Goal: Task Accomplishment & Management: Manage account settings

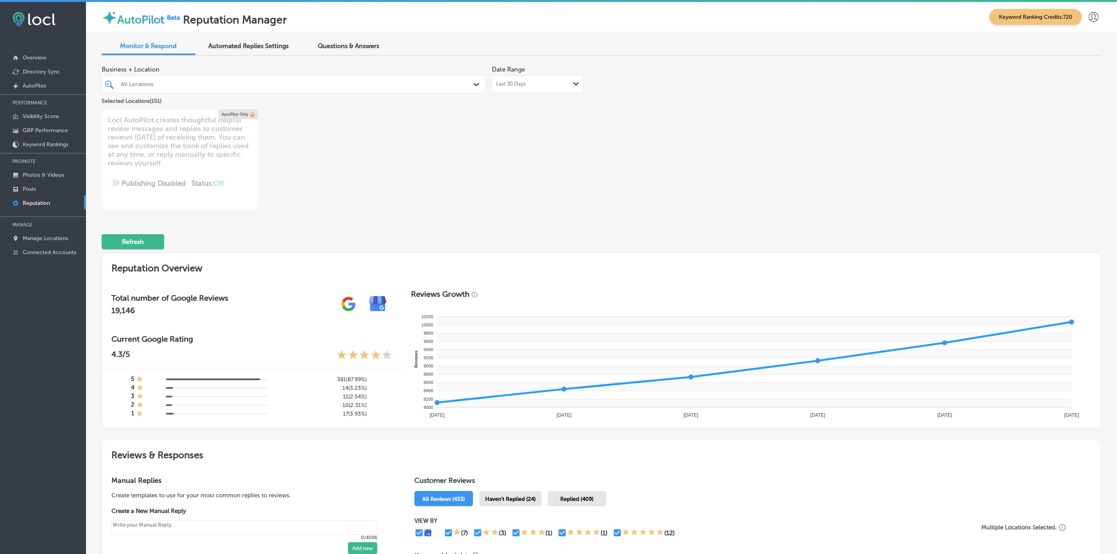
click at [170, 92] on div "All Locations Path Created with Sketch." at bounding box center [294, 84] width 384 height 18
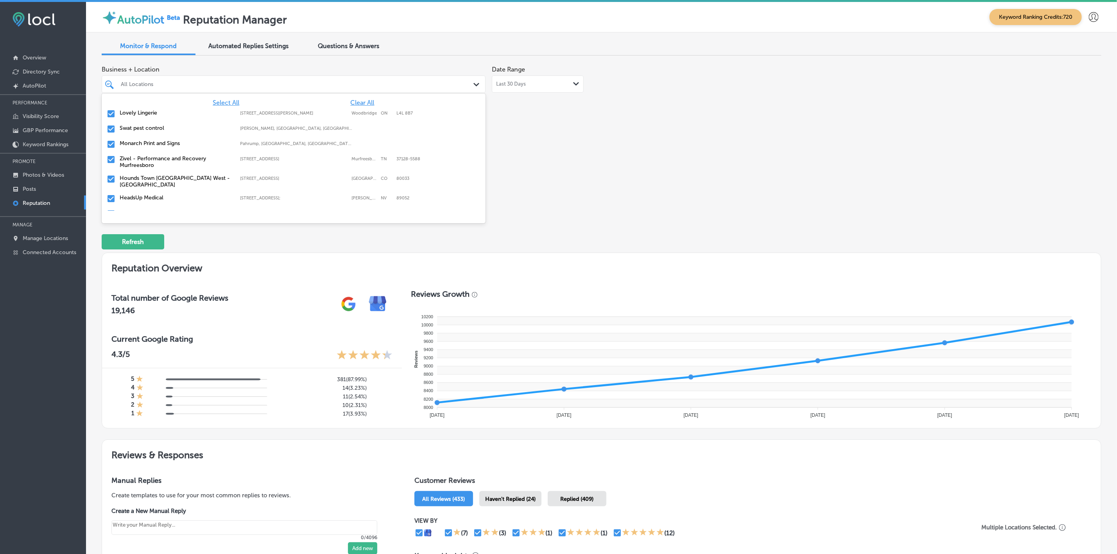
click at [352, 100] on span "Clear All" at bounding box center [363, 102] width 24 height 7
type textarea "x"
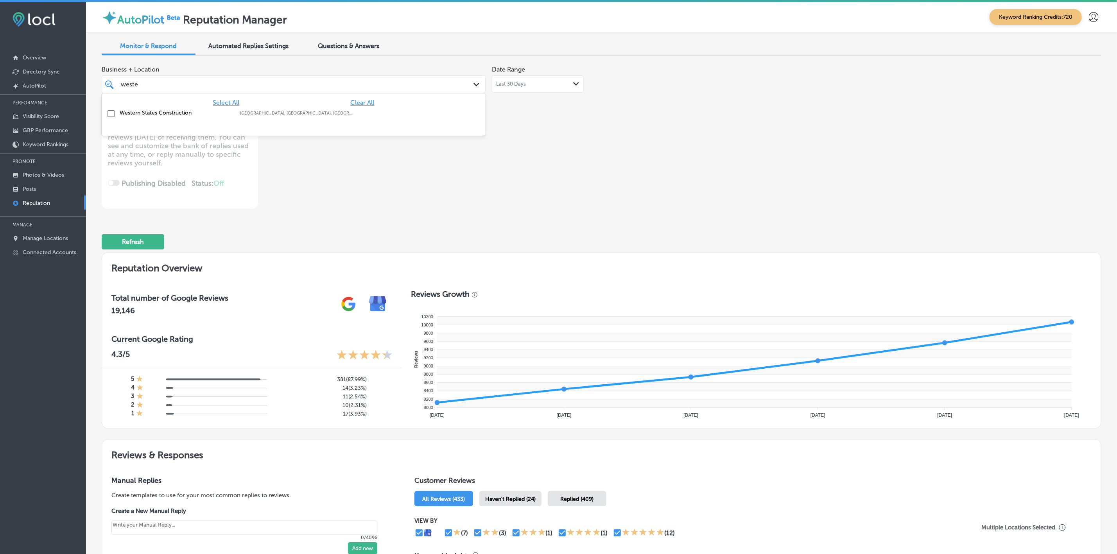
type input "wester"
click at [285, 109] on div "Western States Construction Aurora, IL, USA | Joliet, IL, USA | New ..." at bounding box center [294, 114] width 378 height 12
type textarea "x"
type input "wester"
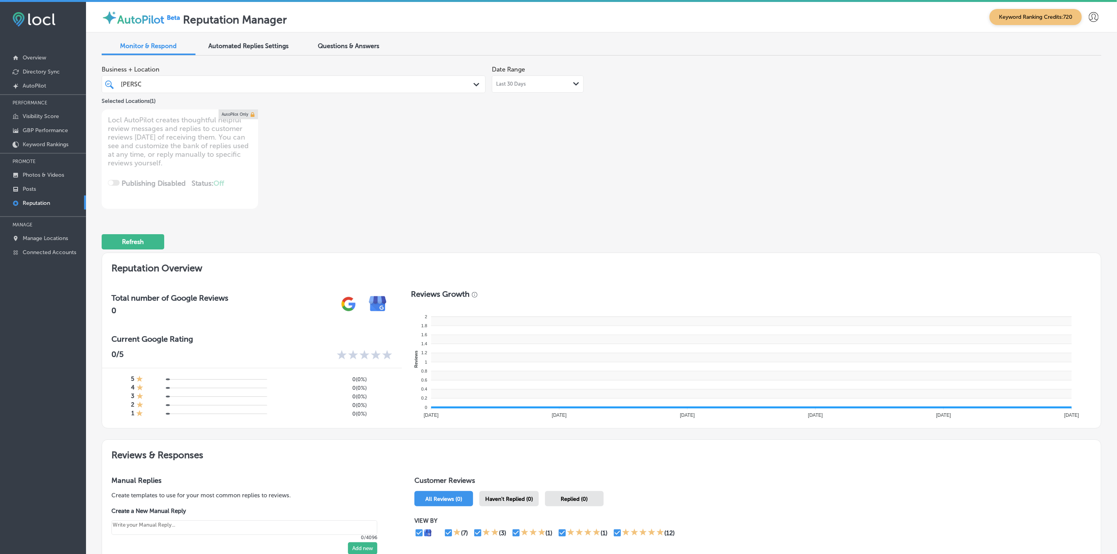
type textarea "x"
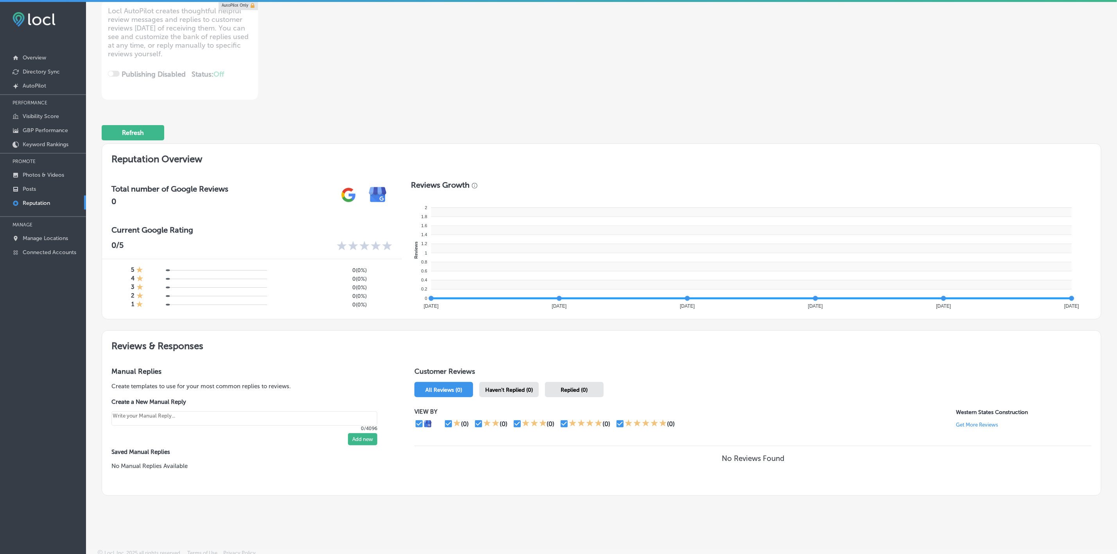
scroll to position [110, 0]
click at [47, 237] on p "Manage Locations" at bounding box center [45, 238] width 45 height 7
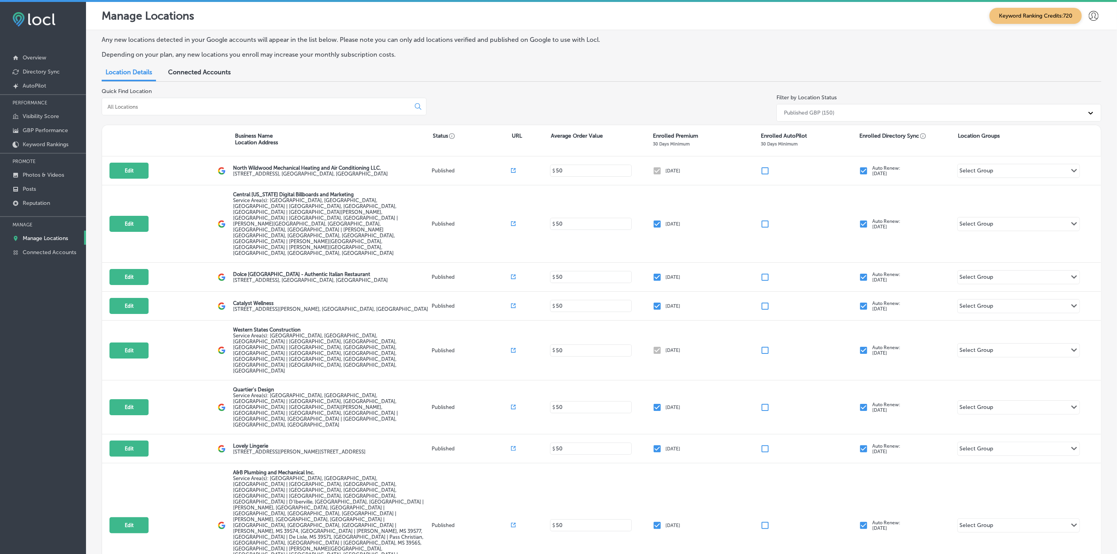
click at [183, 106] on input at bounding box center [258, 106] width 302 height 7
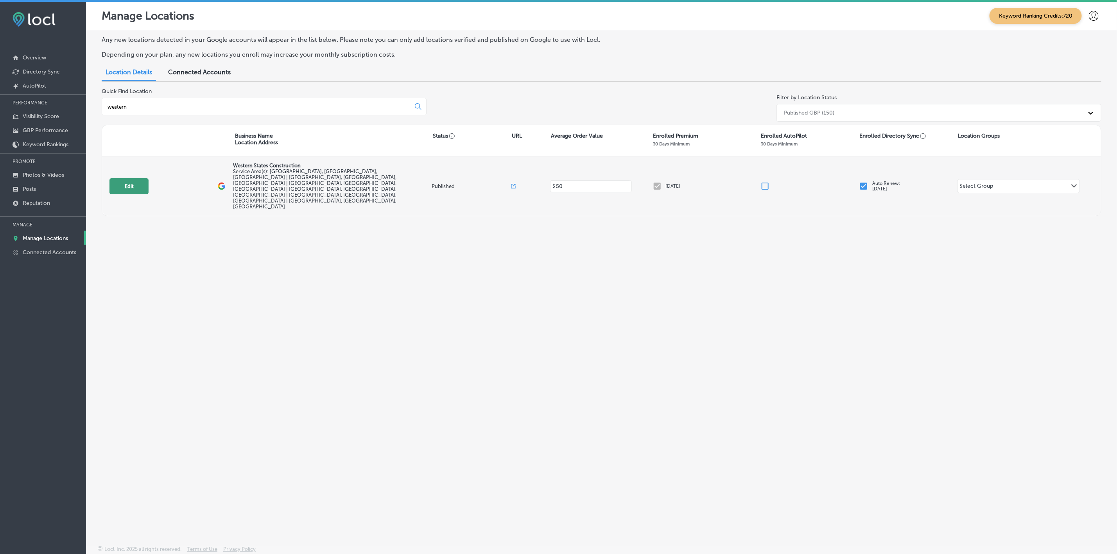
type input "western"
click at [123, 178] on button "Edit" at bounding box center [128, 186] width 39 height 16
select select "US"
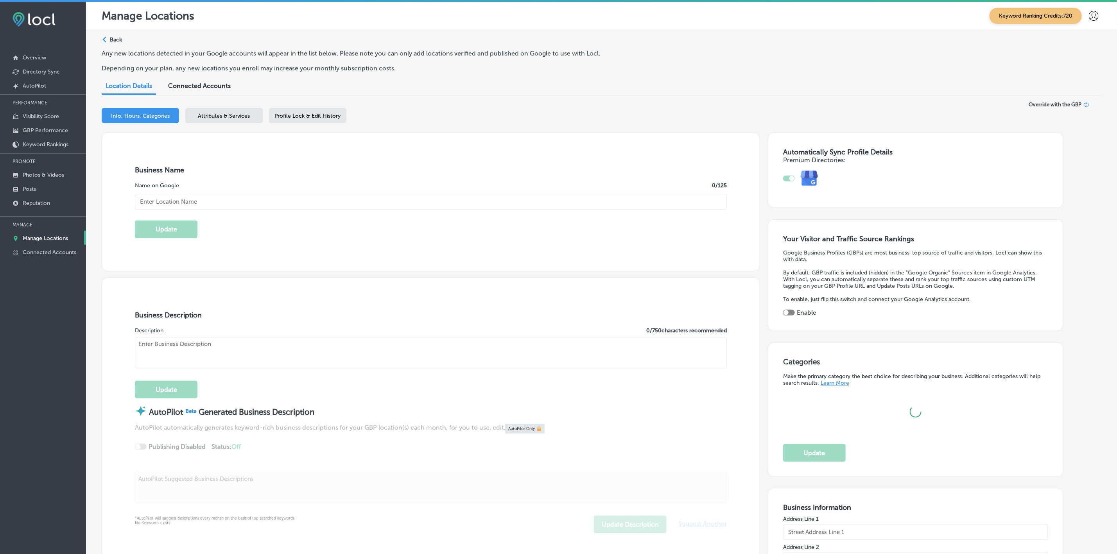
type input "Western States Construction"
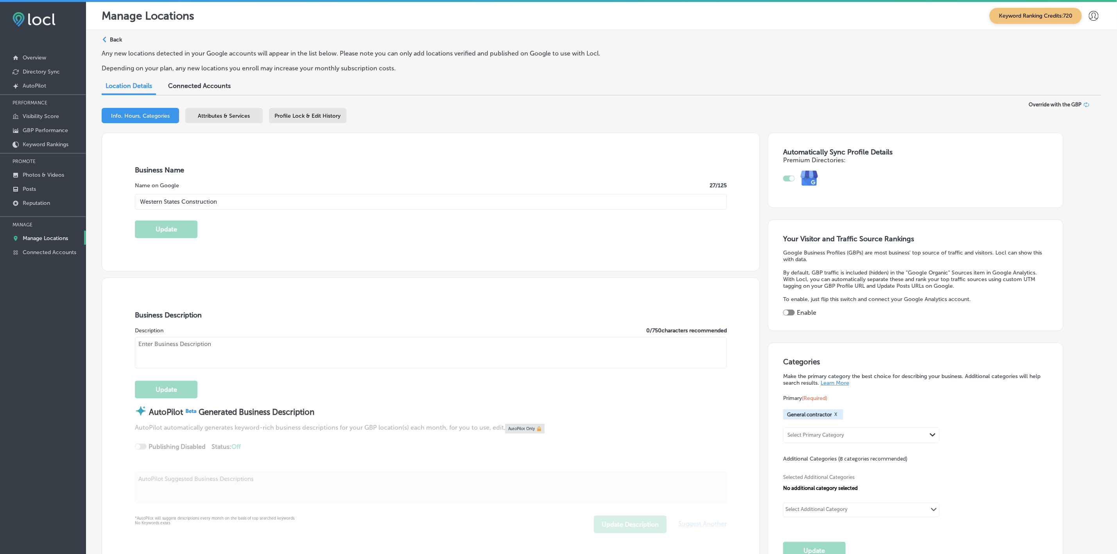
type input "https://westernstatesconst.com/"
type input "15 Ford Dr"
type input "New Lenox"
type input "60451"
type input "US"
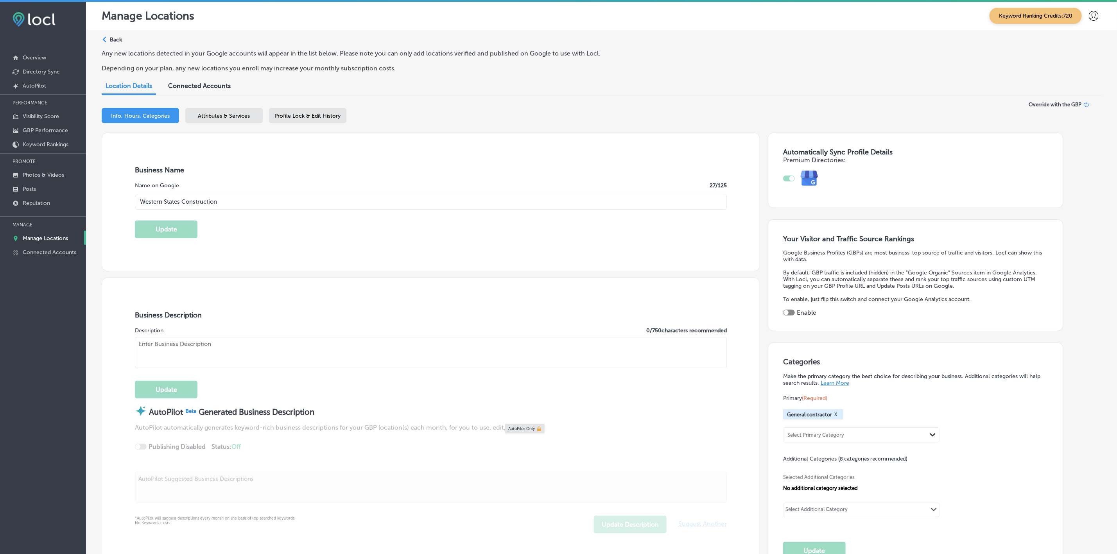
type textarea "Western States Construction is a full service, residential and commercial, gene…"
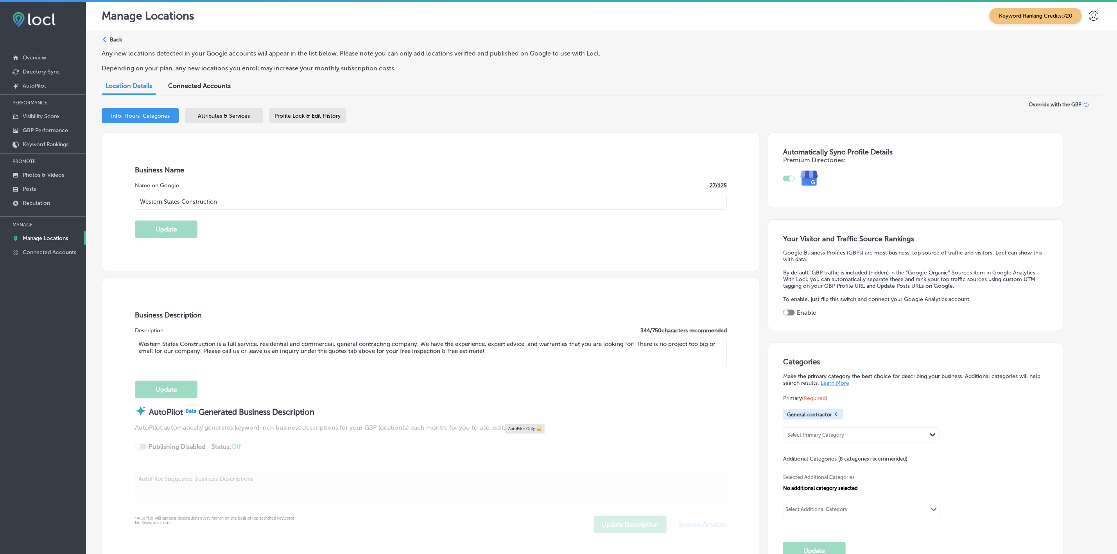
type input "+1 815 740 2886"
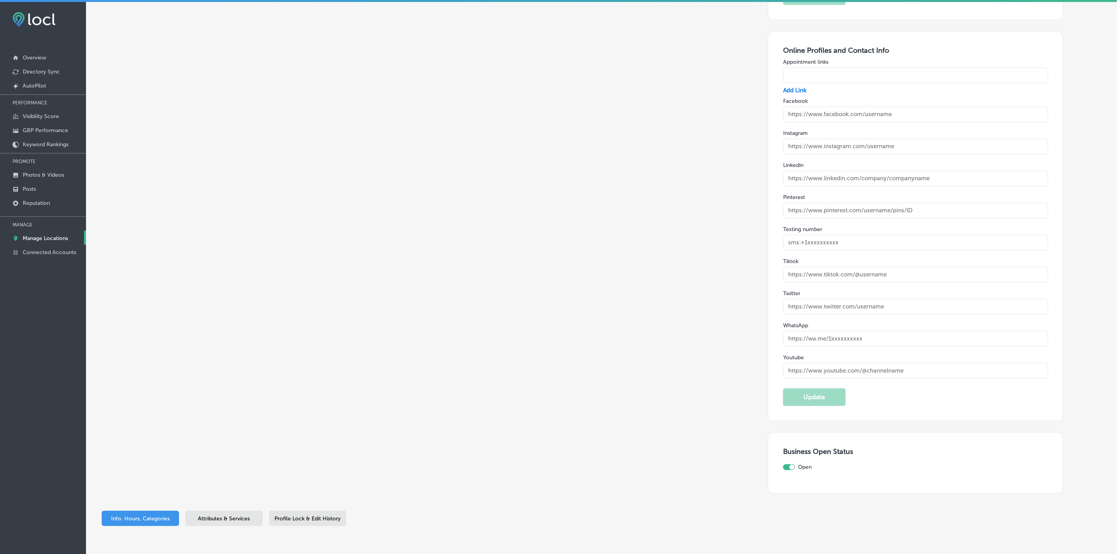
scroll to position [1209, 0]
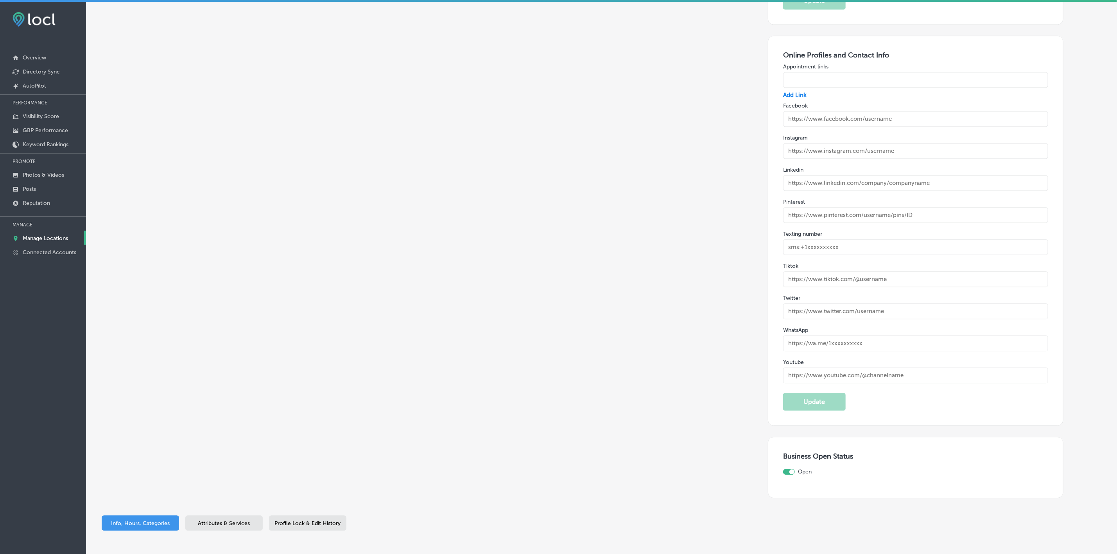
drag, startPoint x: 619, startPoint y: 88, endPoint x: 616, endPoint y: 88, distance: 3.9
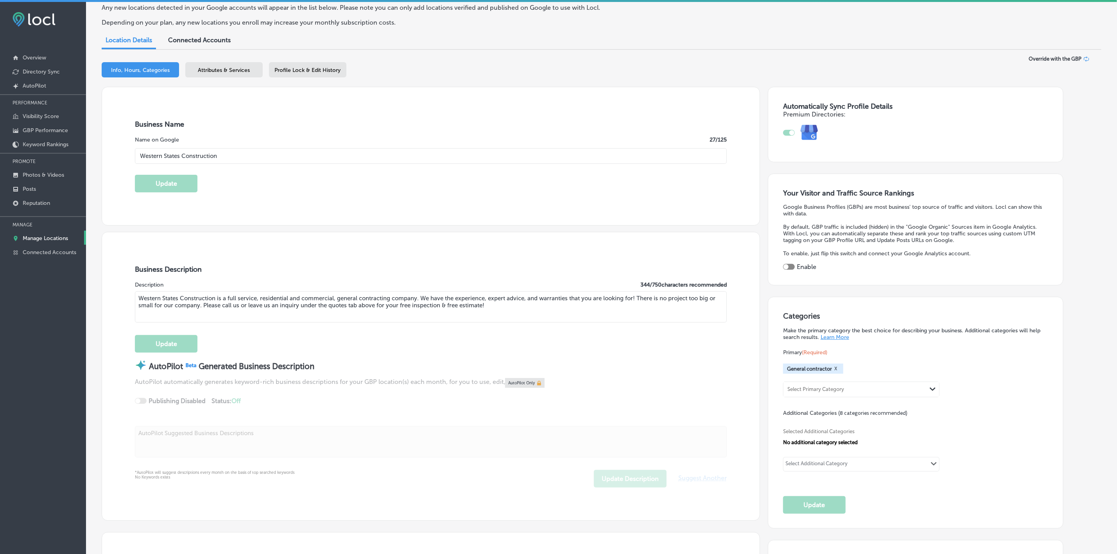
scroll to position [0, 0]
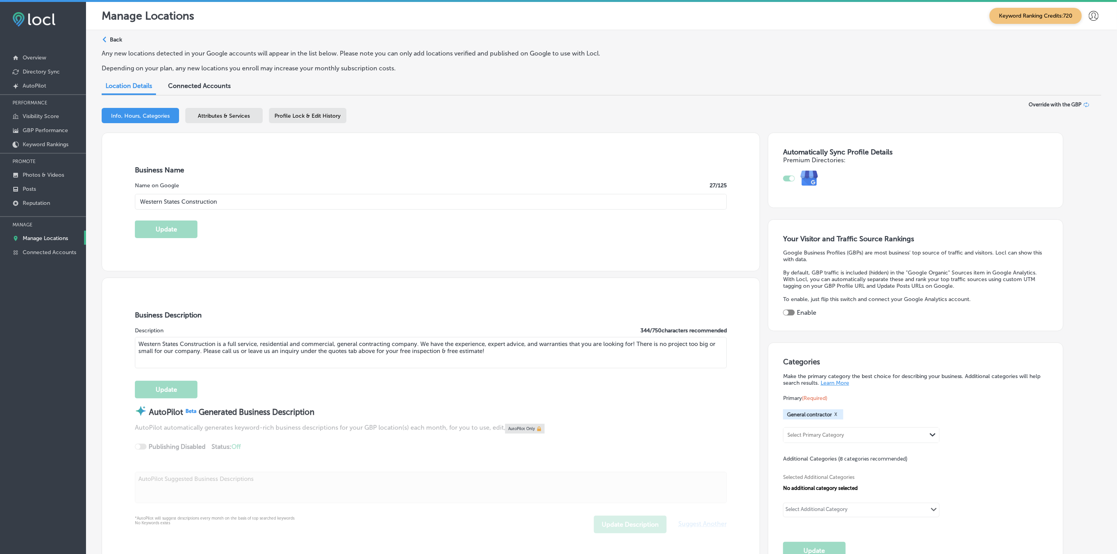
click at [226, 113] on span "Attributes & Services" at bounding box center [224, 116] width 52 height 7
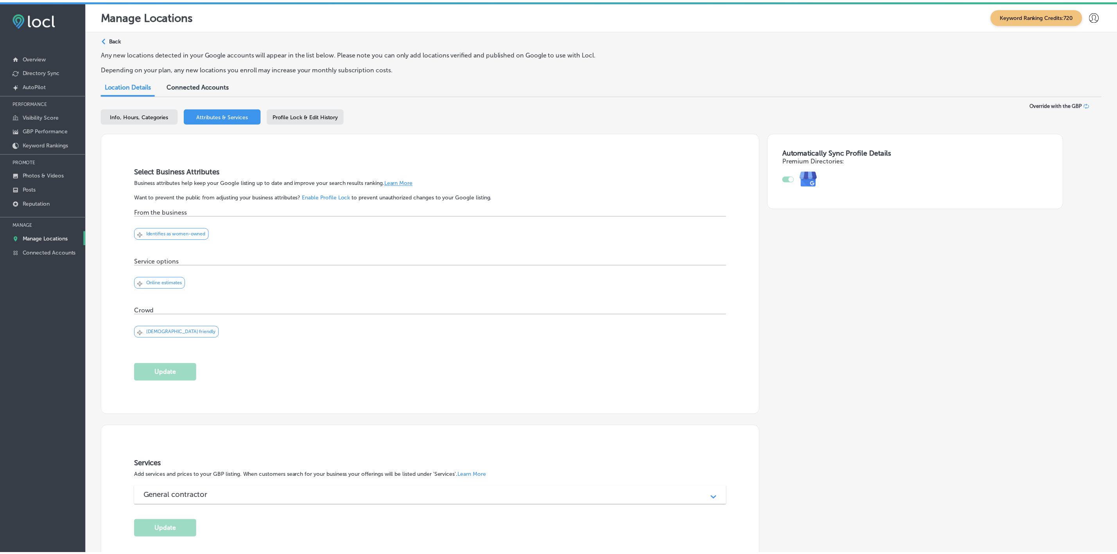
scroll to position [115, 0]
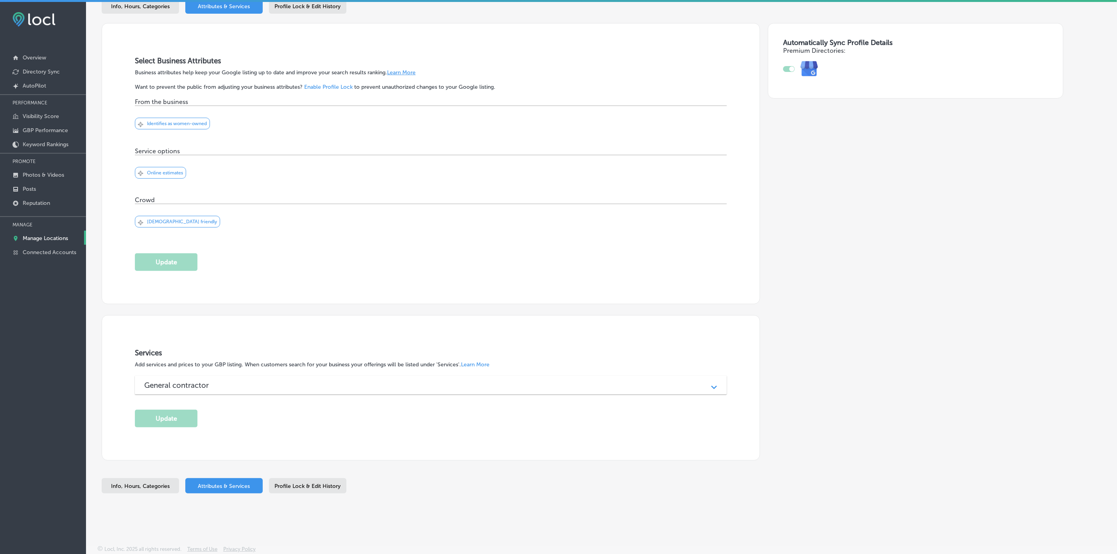
drag, startPoint x: 353, startPoint y: 252, endPoint x: 359, endPoint y: 188, distance: 64.8
click at [353, 253] on div "Update" at bounding box center [431, 262] width 592 height 18
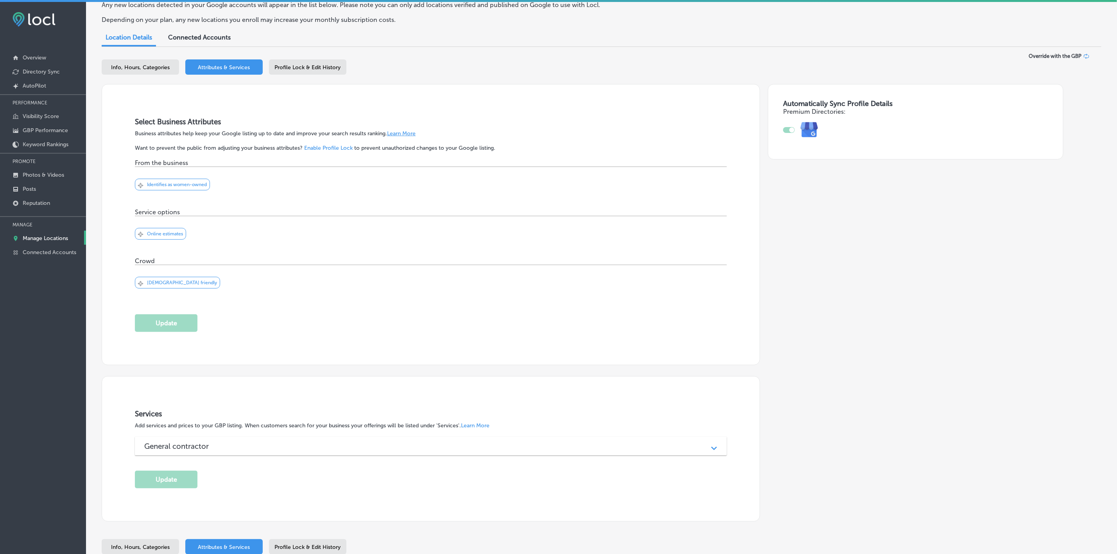
scroll to position [0, 0]
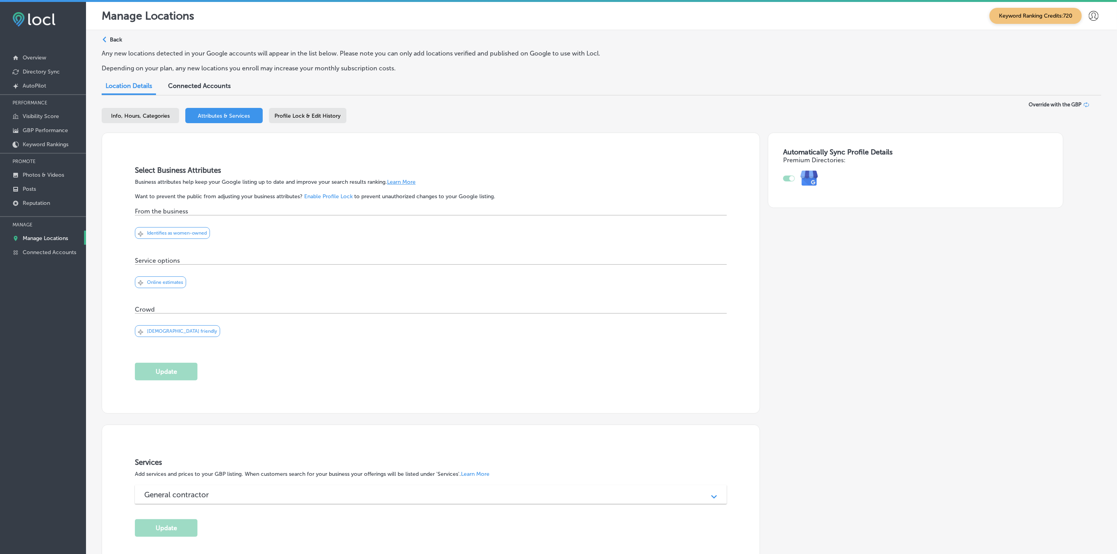
click at [314, 113] on span "Profile Lock & Edit History" at bounding box center [308, 116] width 66 height 7
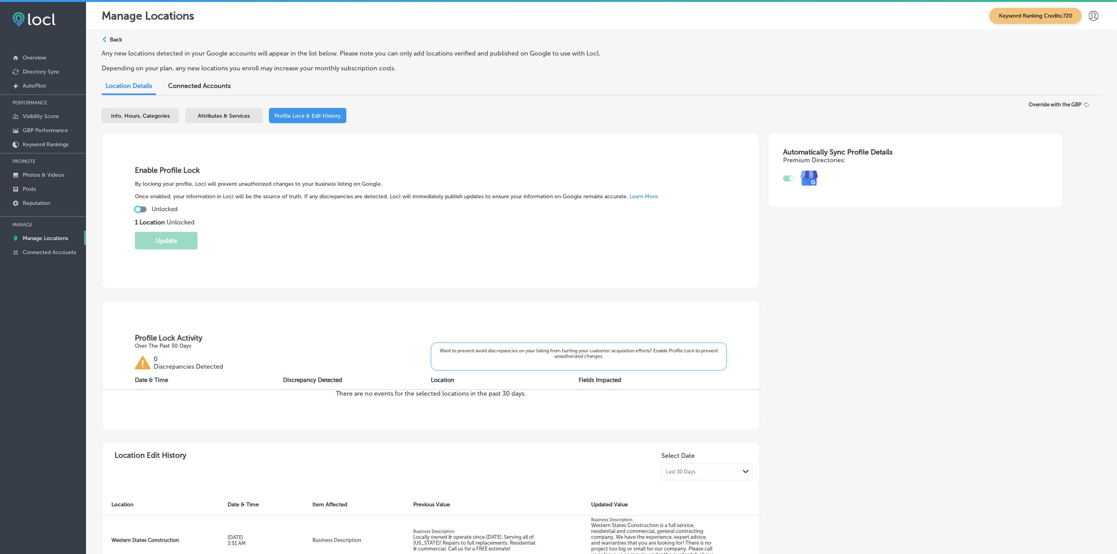
click at [140, 210] on div at bounding box center [137, 209] width 5 height 5
checkbox input "true"
click at [155, 237] on button "Update" at bounding box center [166, 241] width 63 height 18
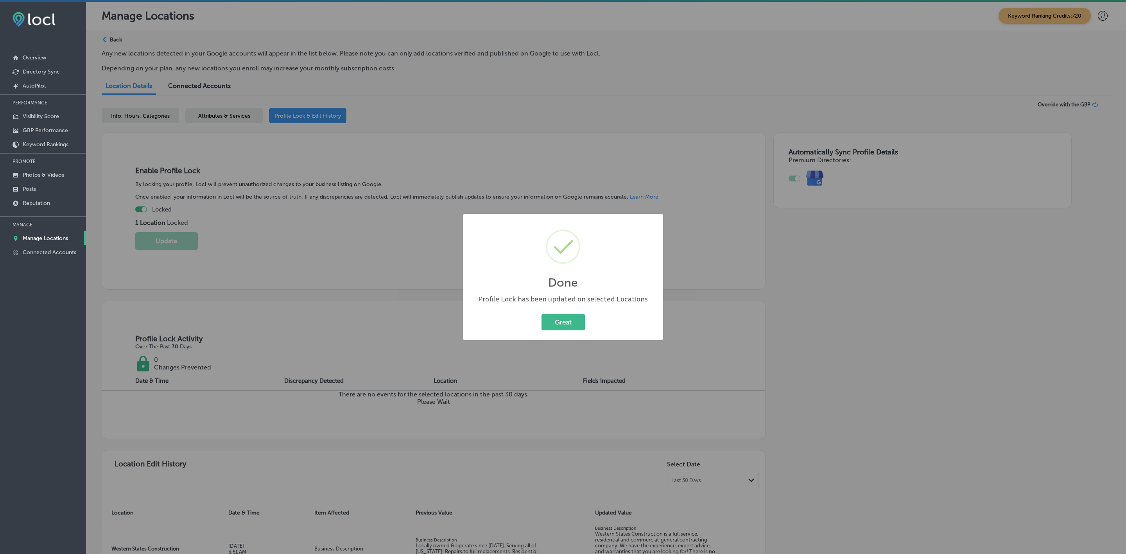
click at [573, 332] on div "Great Cancel" at bounding box center [563, 322] width 184 height 20
click at [573, 329] on button "Great" at bounding box center [562, 322] width 43 height 16
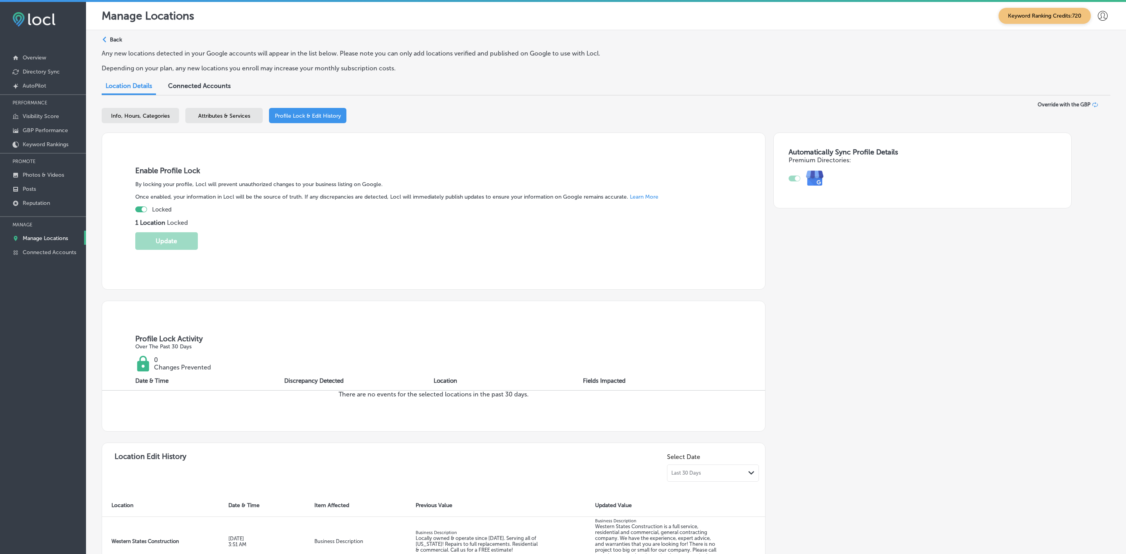
scroll to position [108, 0]
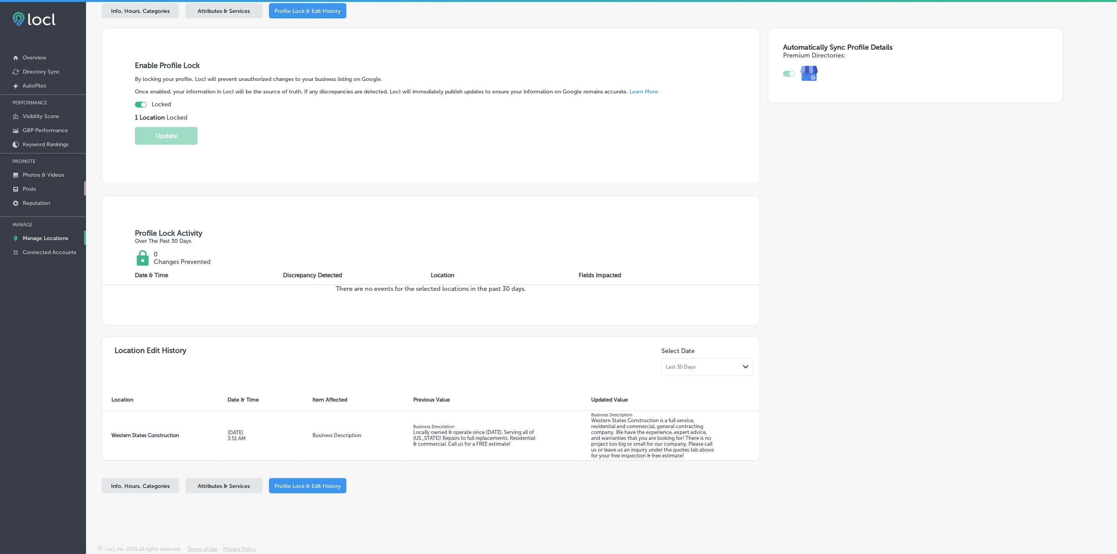
click at [24, 190] on p "Posts" at bounding box center [29, 189] width 13 height 7
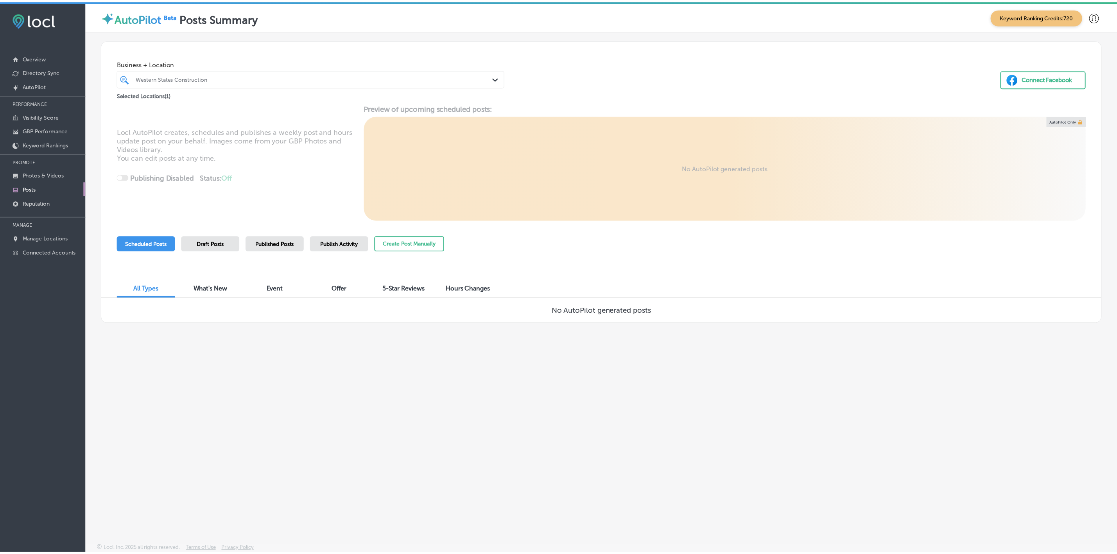
scroll to position [2, 0]
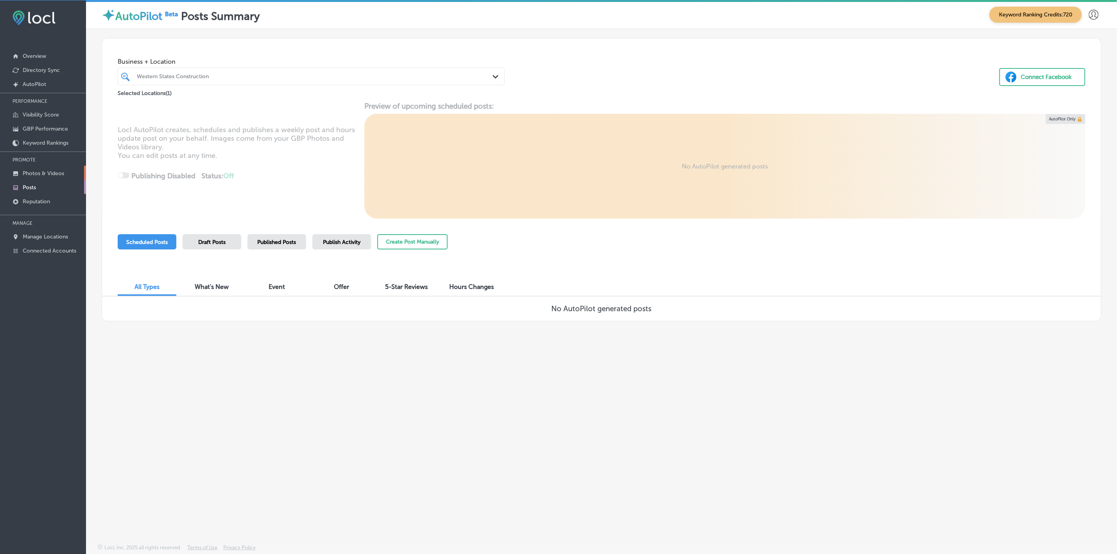
click at [44, 175] on p "Photos & Videos" at bounding box center [43, 173] width 41 height 7
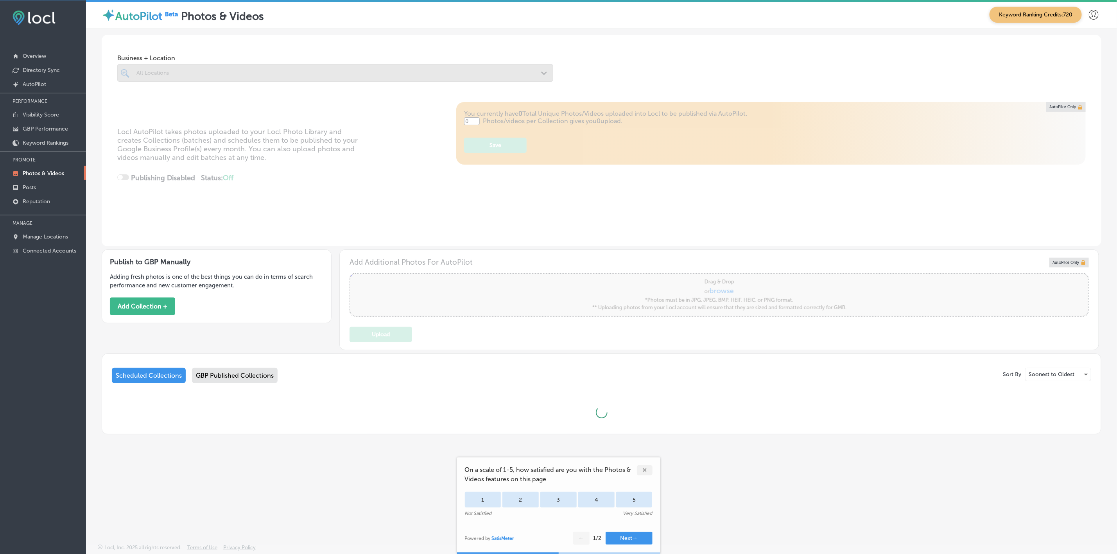
type input "5"
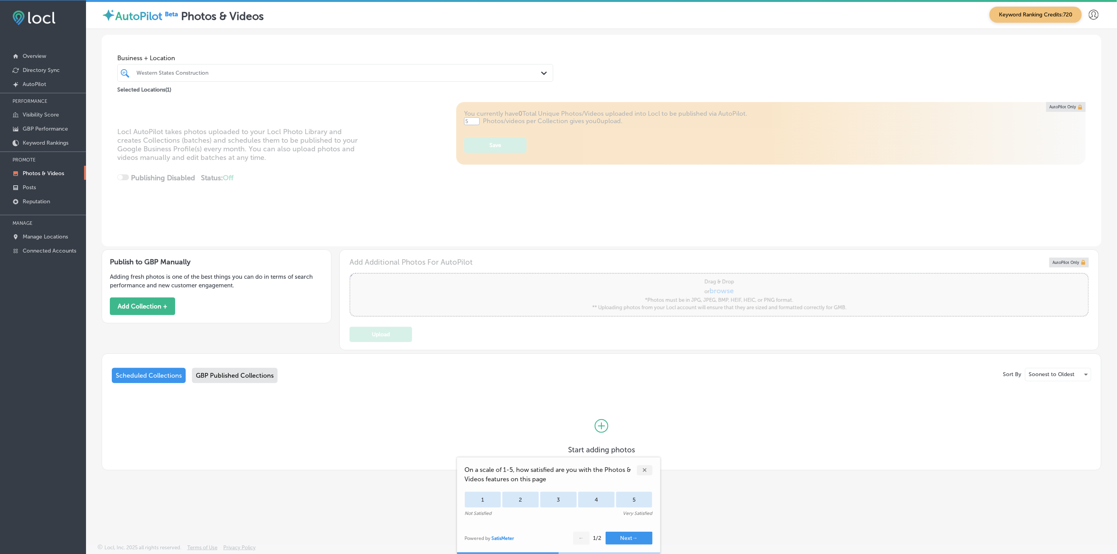
click at [645, 471] on div "✕" at bounding box center [645, 470] width 16 height 10
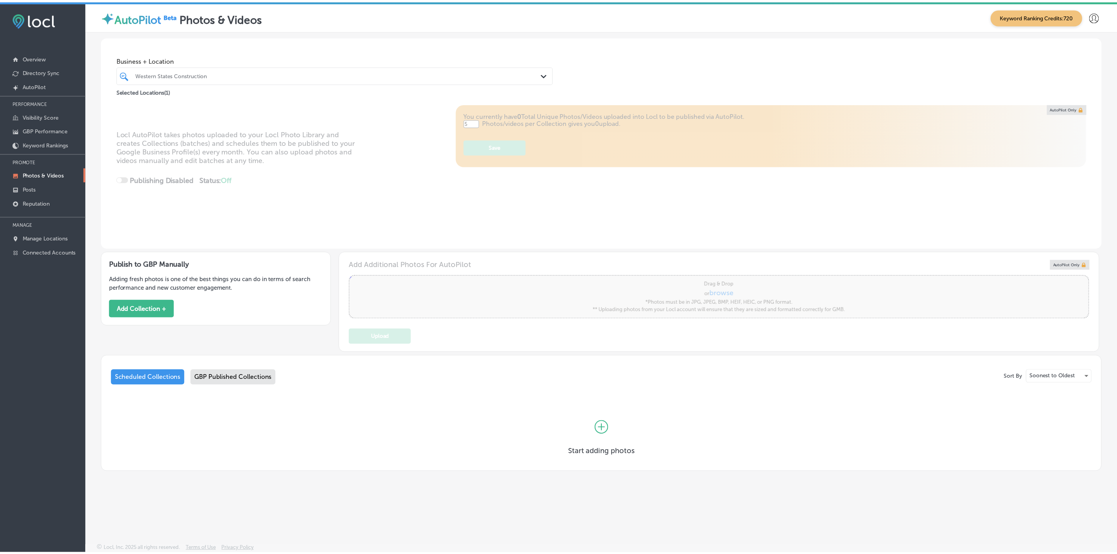
scroll to position [2, 0]
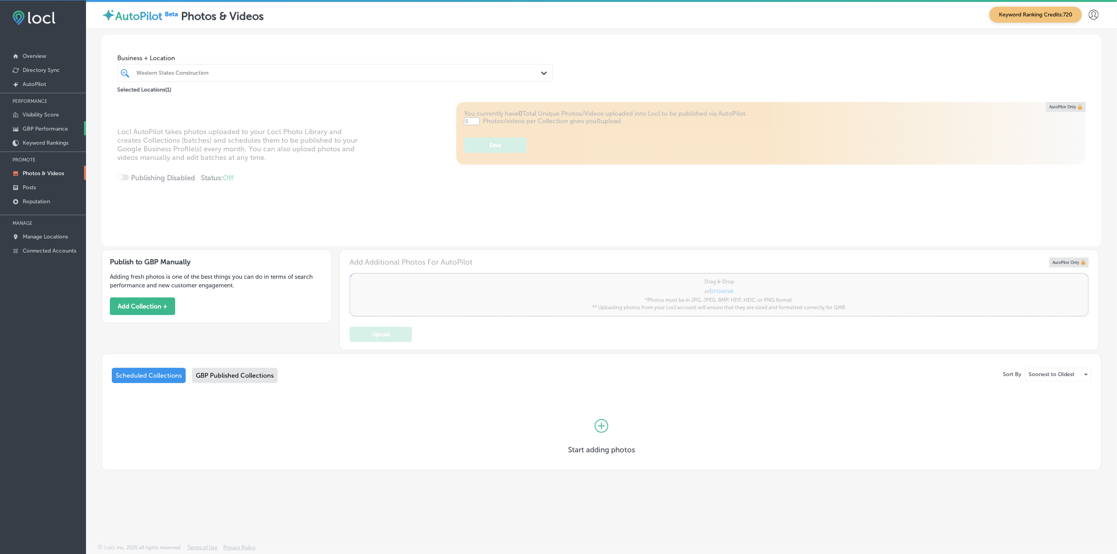
click at [45, 127] on p "GBP Performance" at bounding box center [45, 128] width 45 height 7
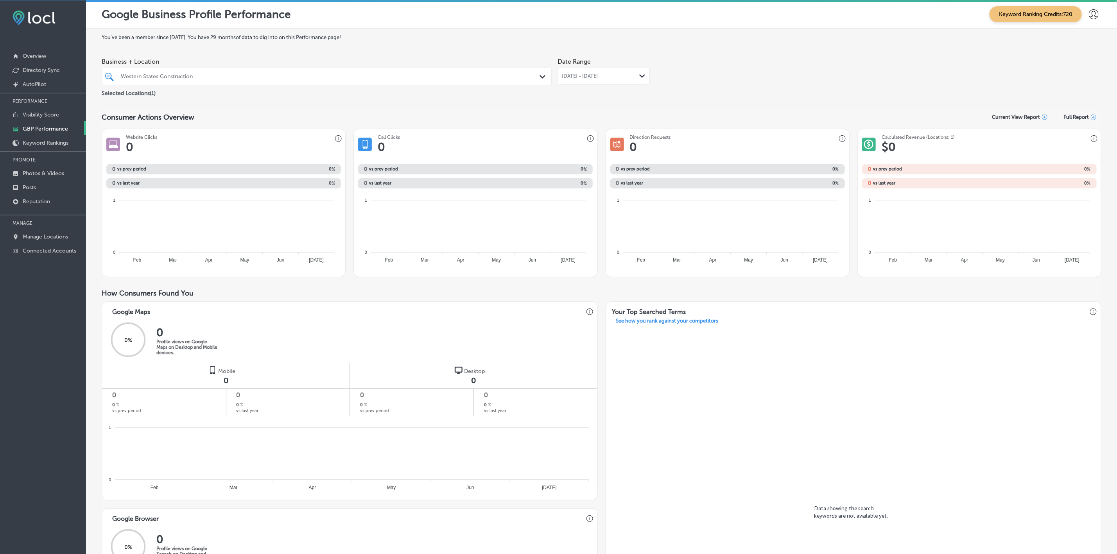
click at [580, 75] on span "Jul 01, 2025 - Jul 31, 2025" at bounding box center [580, 76] width 36 height 6
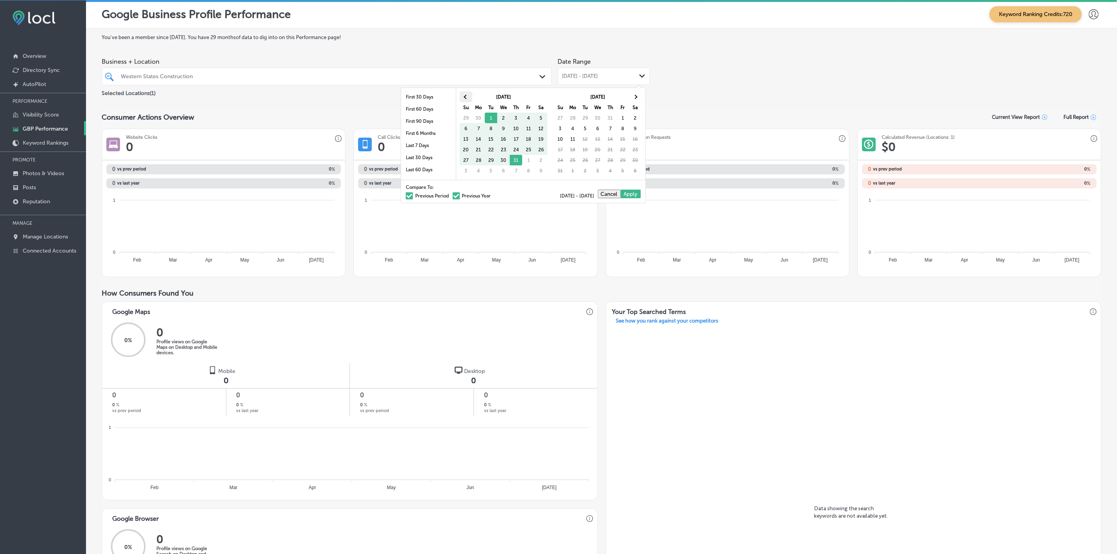
click at [460, 100] on th at bounding box center [466, 96] width 13 height 11
click at [637, 98] on th at bounding box center [635, 96] width 13 height 11
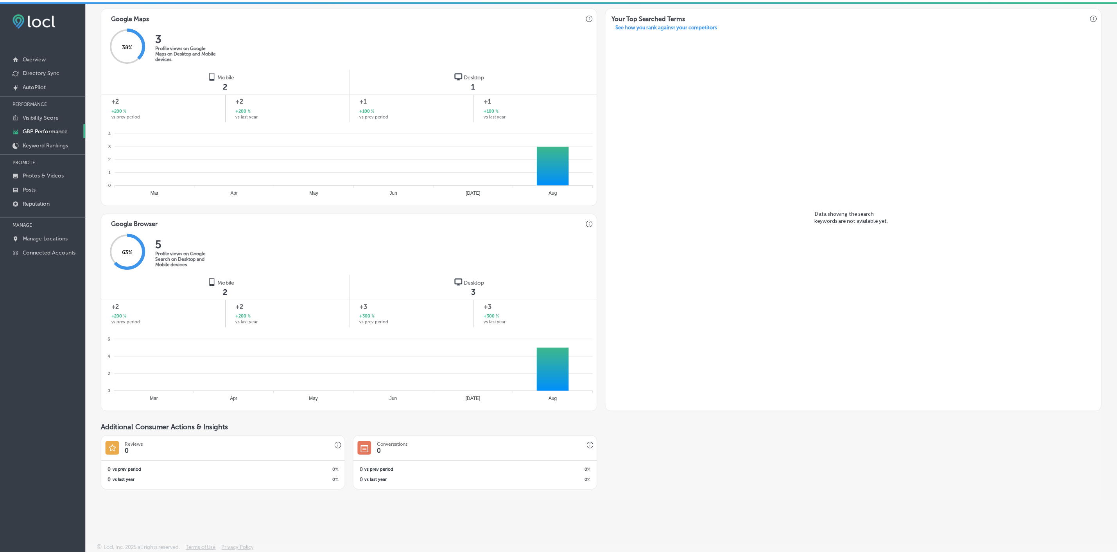
scroll to position [2, 0]
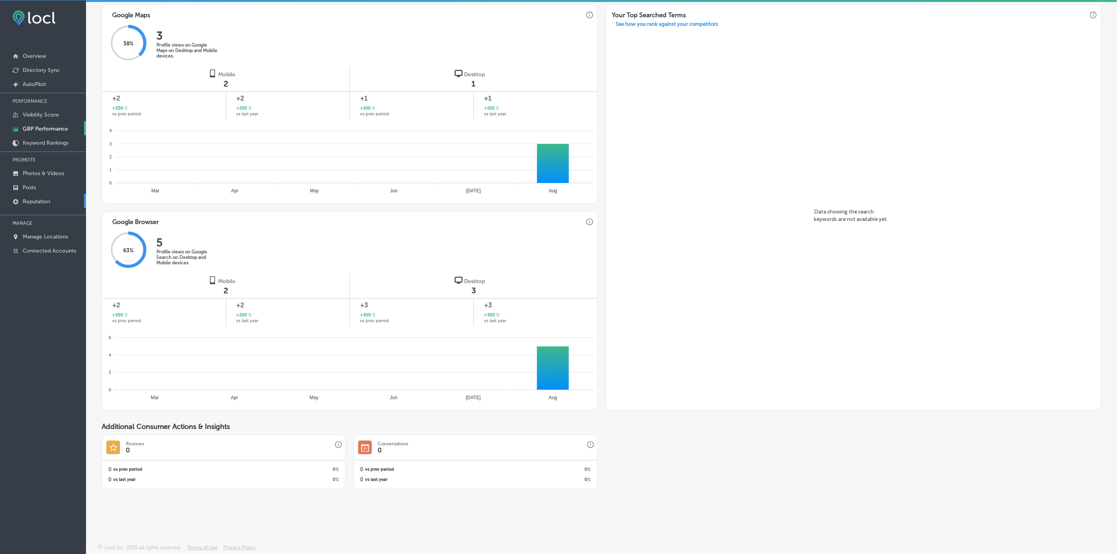
click at [32, 201] on p "Reputation" at bounding box center [36, 201] width 27 height 7
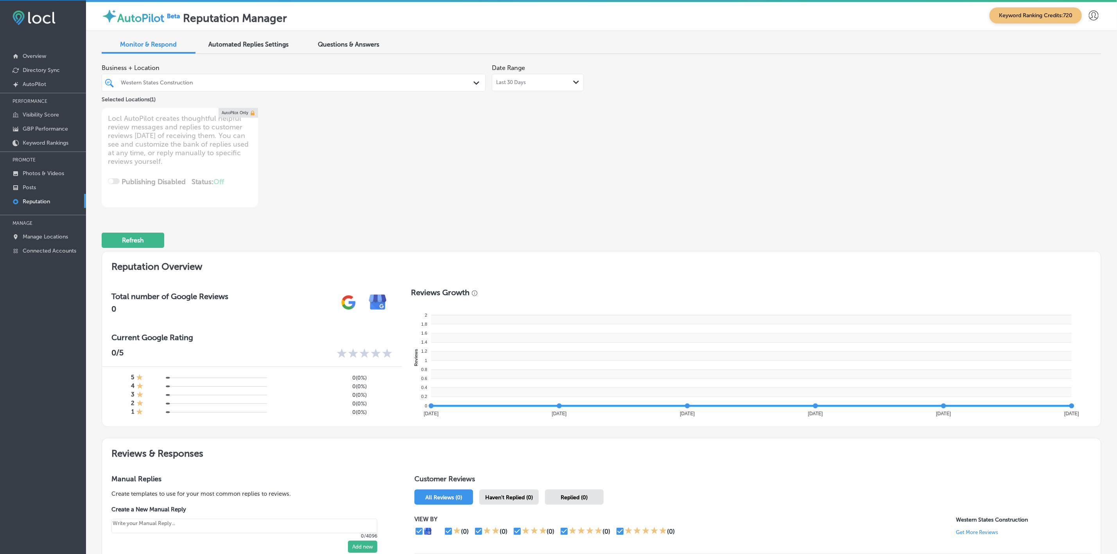
click at [543, 76] on div "Last 30 Days Path Created with Sketch." at bounding box center [538, 82] width 92 height 17
click at [394, 104] on th at bounding box center [400, 103] width 13 height 11
click at [395, 102] on th at bounding box center [400, 103] width 13 height 11
click at [573, 102] on th at bounding box center [570, 103] width 13 height 11
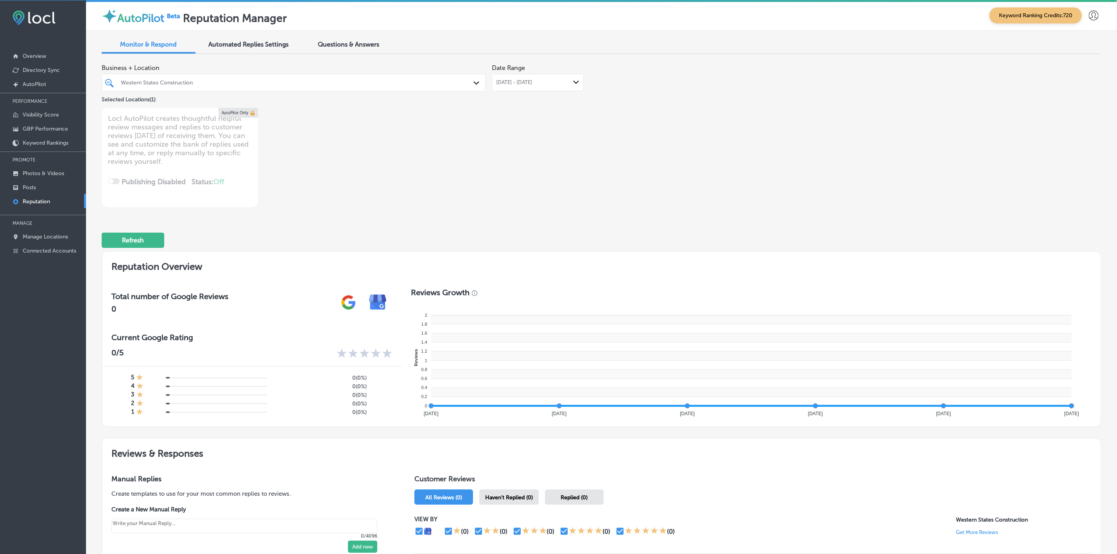
type textarea "x"
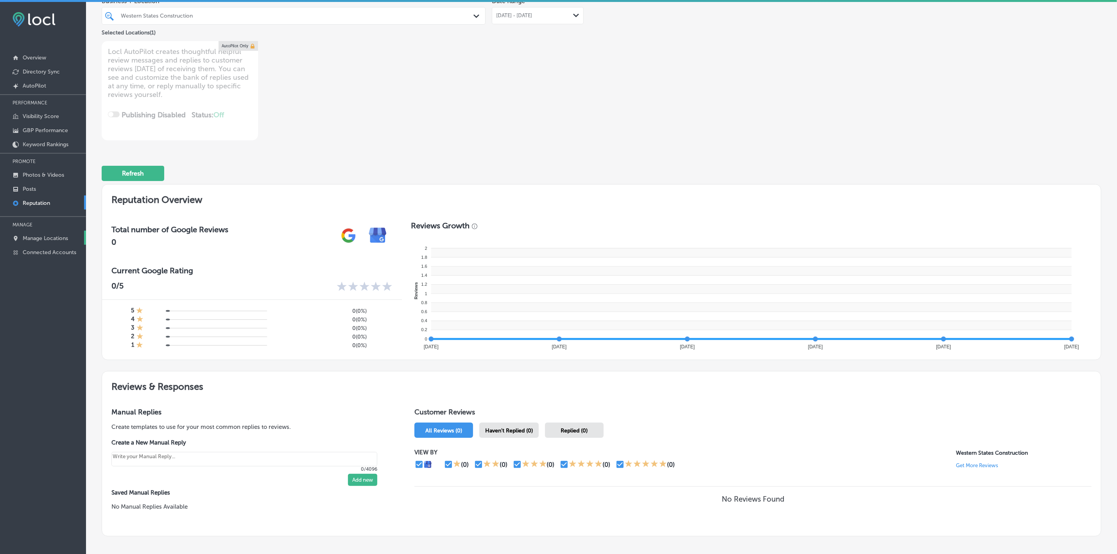
scroll to position [110, 0]
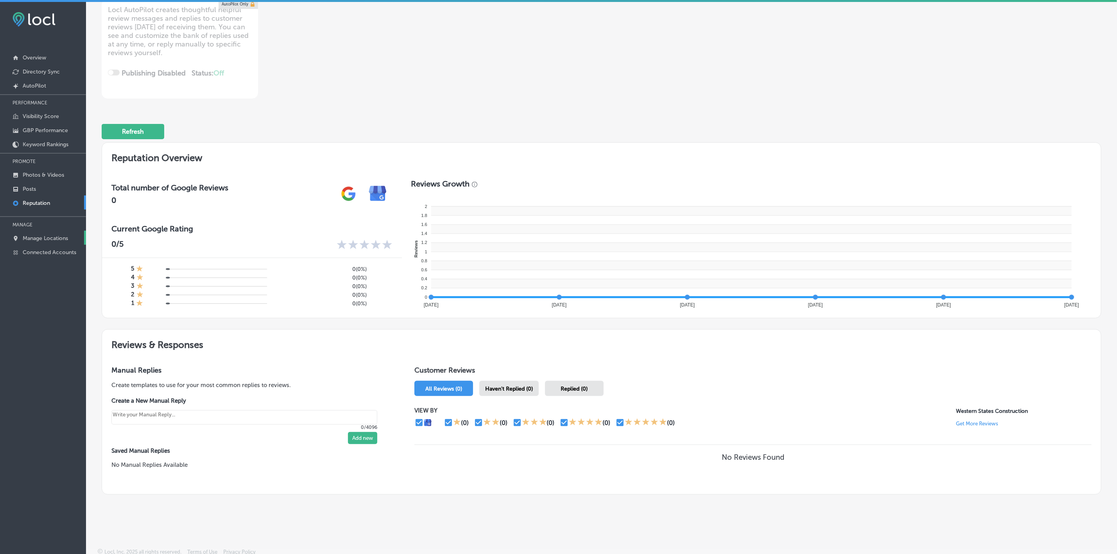
click at [54, 240] on p "Manage Locations" at bounding box center [45, 238] width 45 height 7
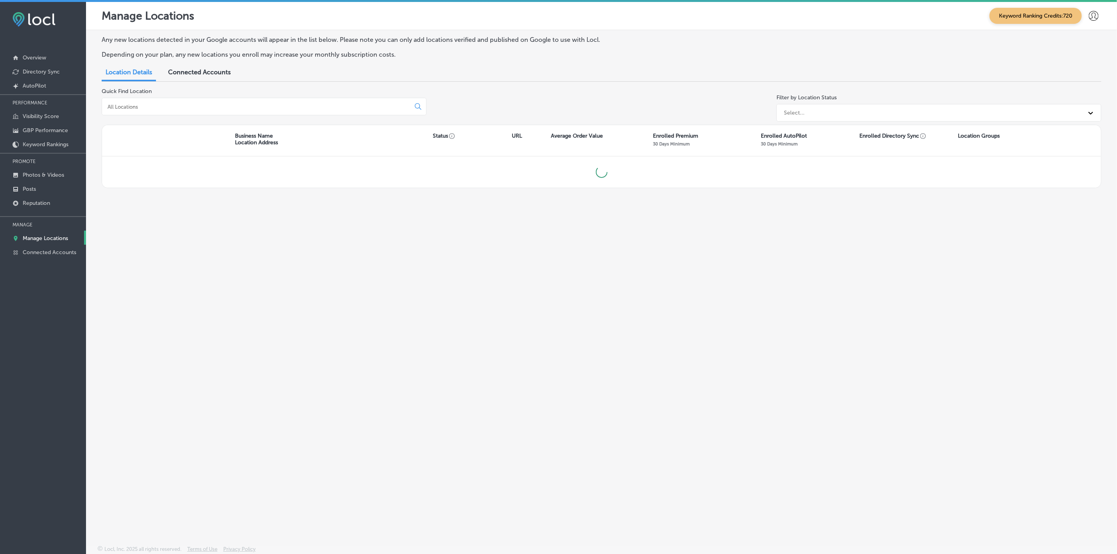
click at [186, 109] on input at bounding box center [258, 106] width 302 height 7
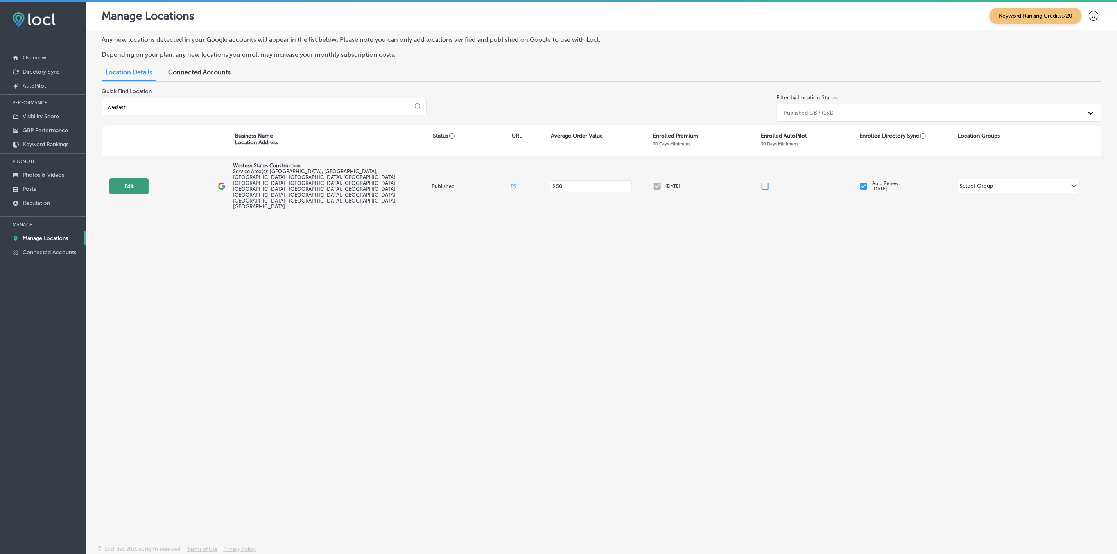
type input "western"
click at [129, 178] on button "Edit" at bounding box center [128, 186] width 39 height 16
select select "US"
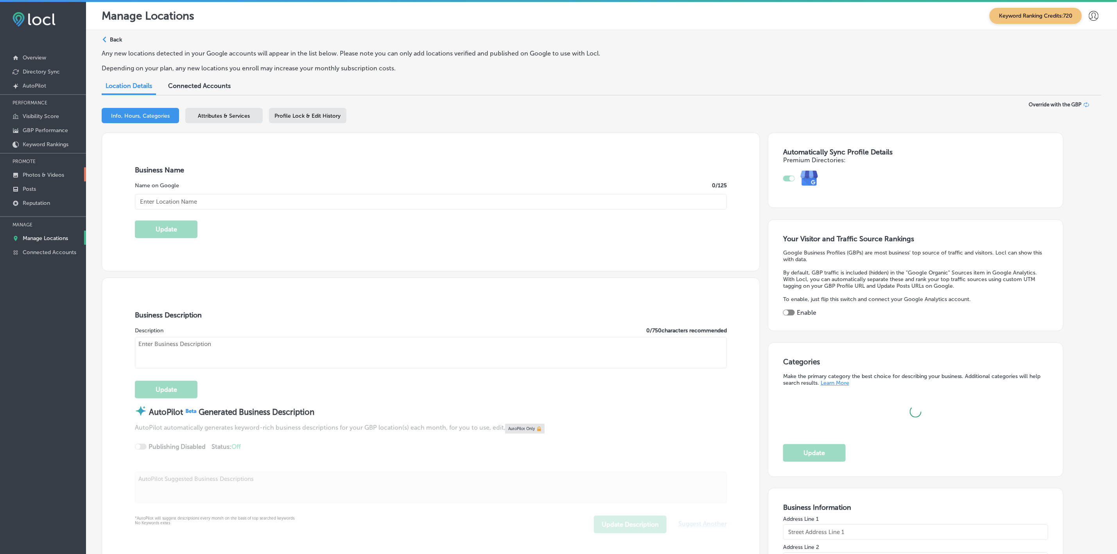
type input "Western States Construction"
type input "15 Ford Dr"
type input "New Lenox"
type input "60451"
type input "US"
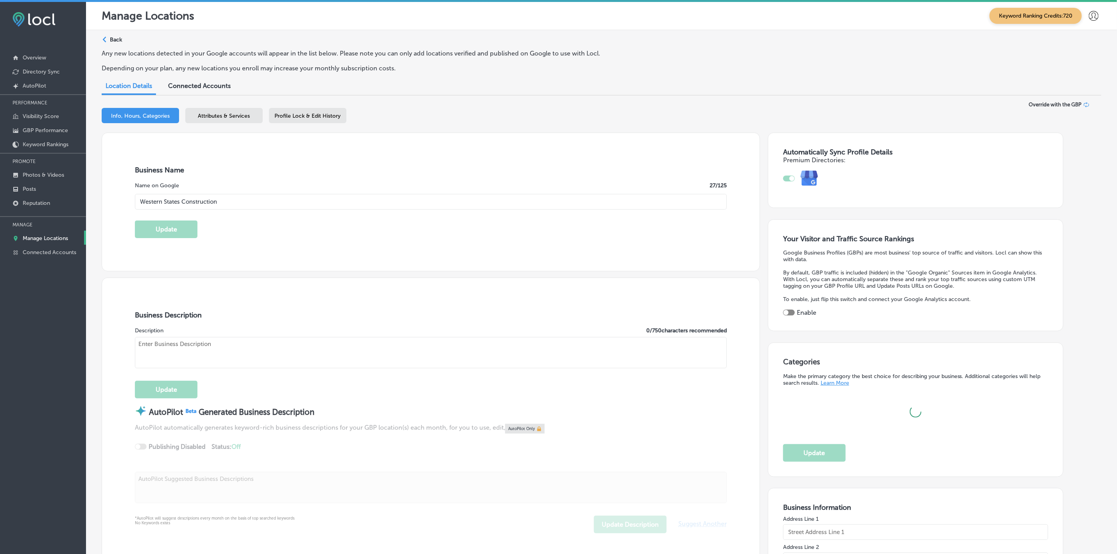
type input "https://westernstatesconst.com/"
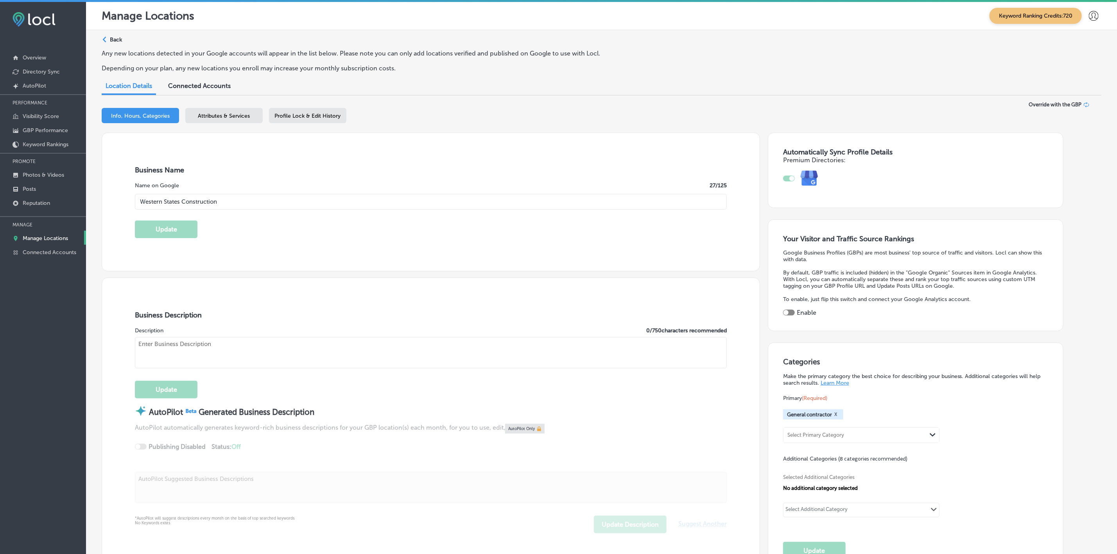
type textarea "Western States Construction is a full service, residential and commercial, gene…"
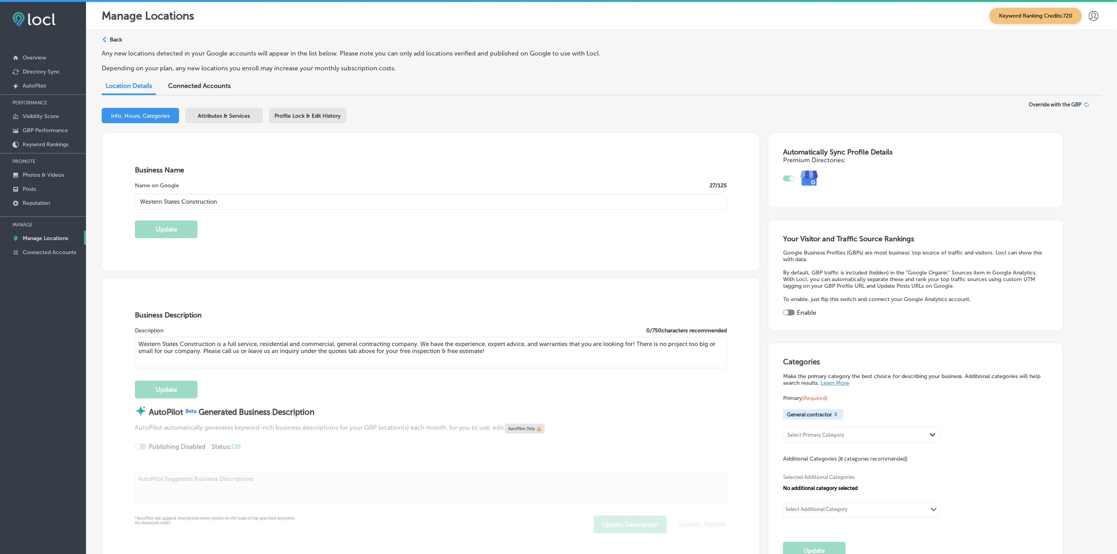
type input "+1 815 740 2886"
click at [263, 352] on textarea "Western States Construction is a full service, residential and commercial, gene…" at bounding box center [431, 352] width 592 height 31
paste textarea "-service general contractor specializing in residential and commercial construc…"
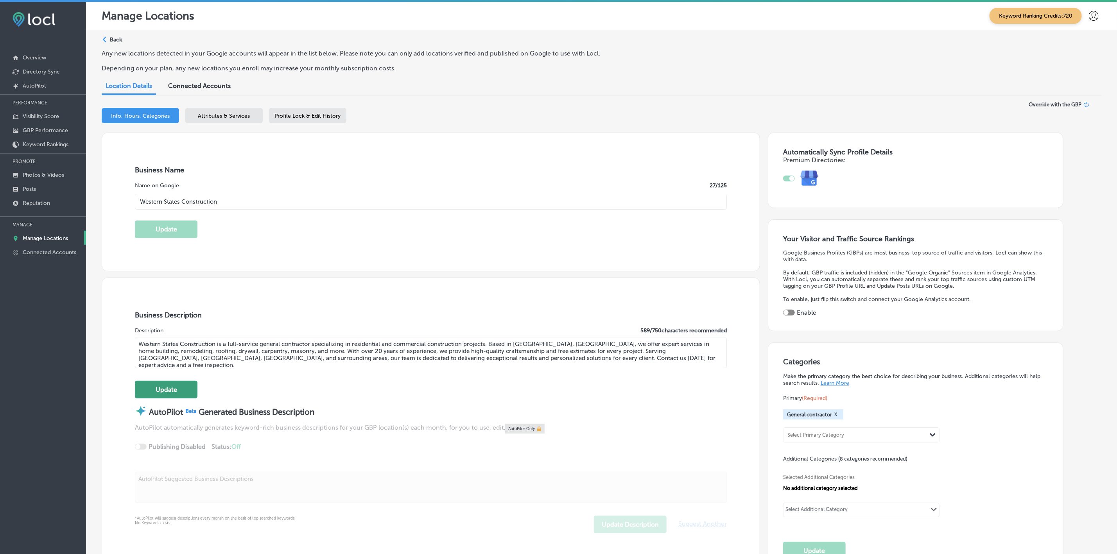
type textarea "Western States Construction is a full-service general contractor specializing i…"
click at [172, 392] on button "Update" at bounding box center [166, 390] width 63 height 18
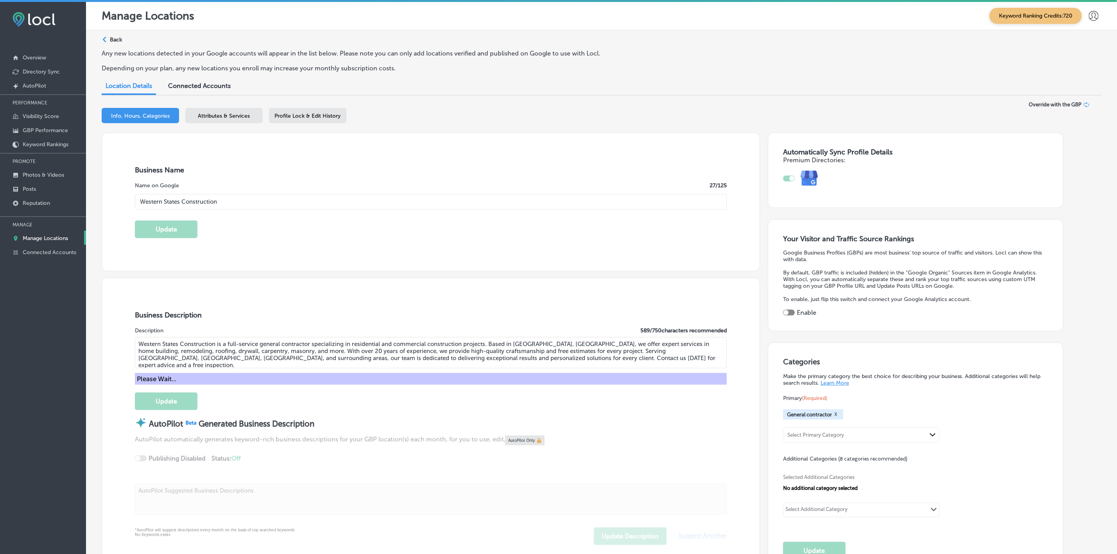
click at [794, 311] on div at bounding box center [789, 313] width 12 height 6
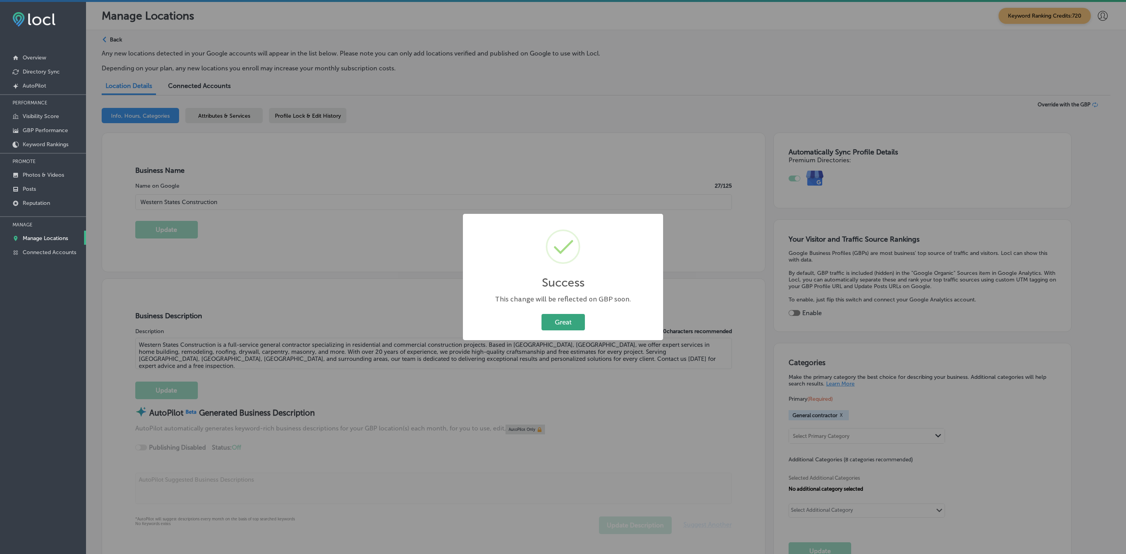
click at [553, 329] on button "Great" at bounding box center [562, 322] width 43 height 16
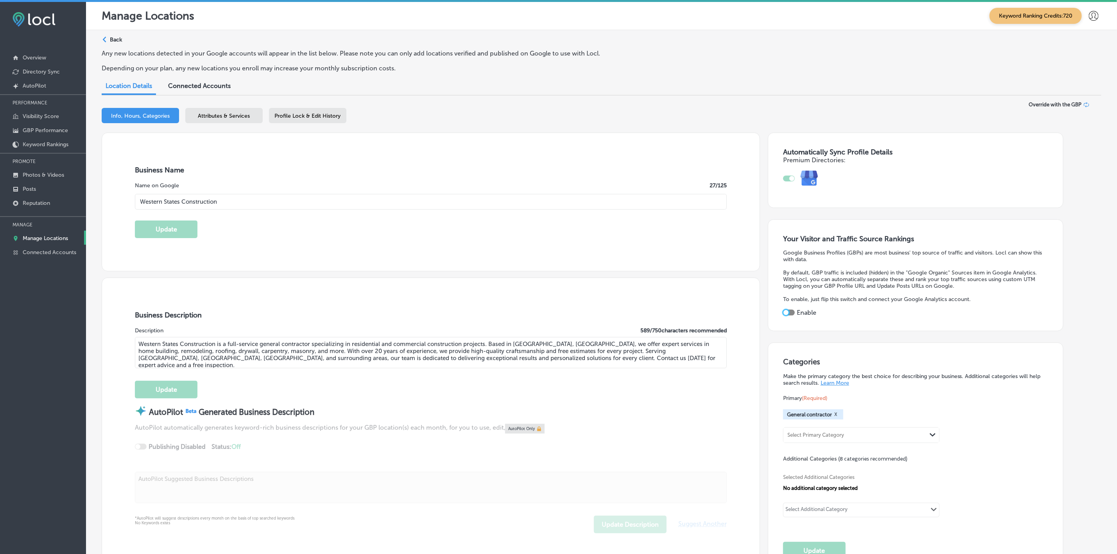
checkbox input "true"
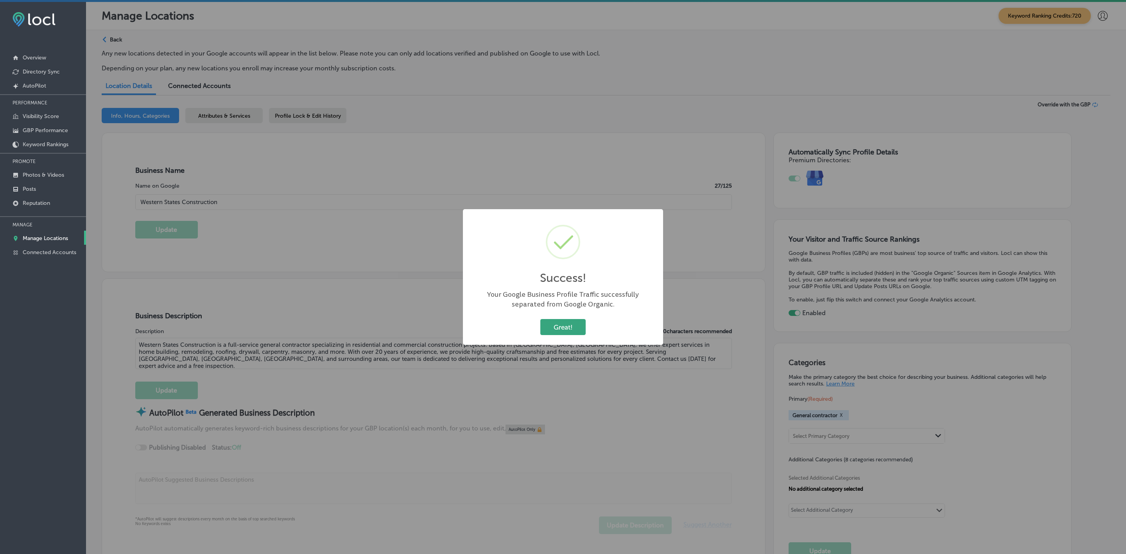
click at [560, 329] on button "Great!" at bounding box center [562, 327] width 45 height 16
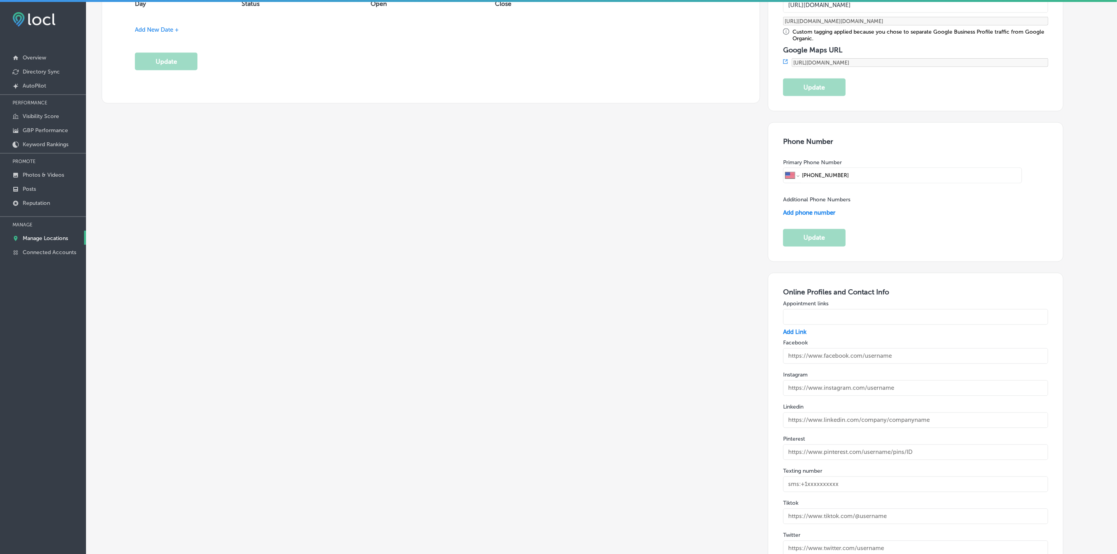
scroll to position [1055, 0]
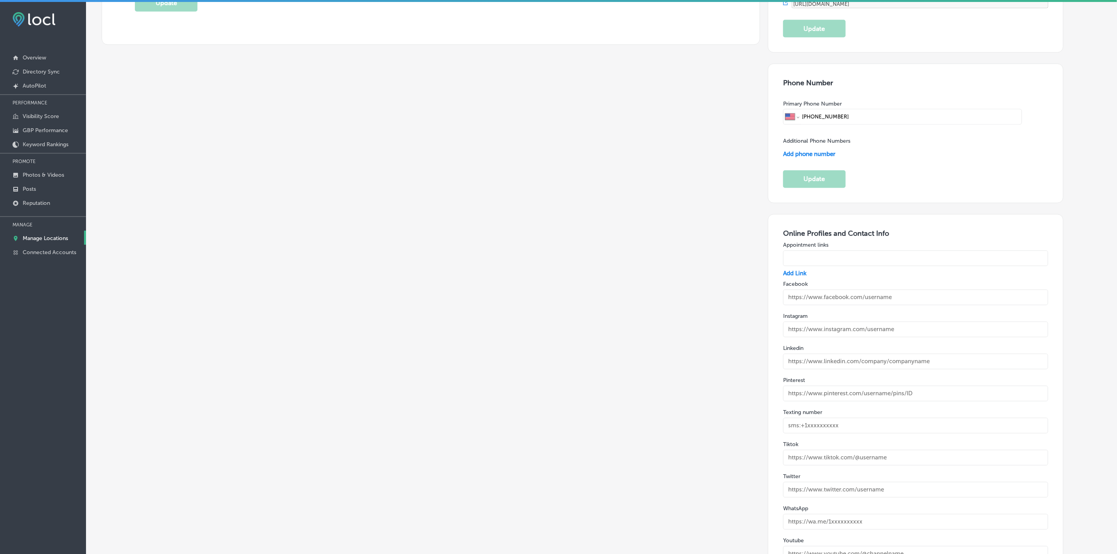
click at [887, 290] on input "text" at bounding box center [915, 298] width 265 height 16
paste input "https://www.facebook.com/profile.php?id=100083642076760"
type input "https://www.facebook.com/profile.php?id=100083642076760"
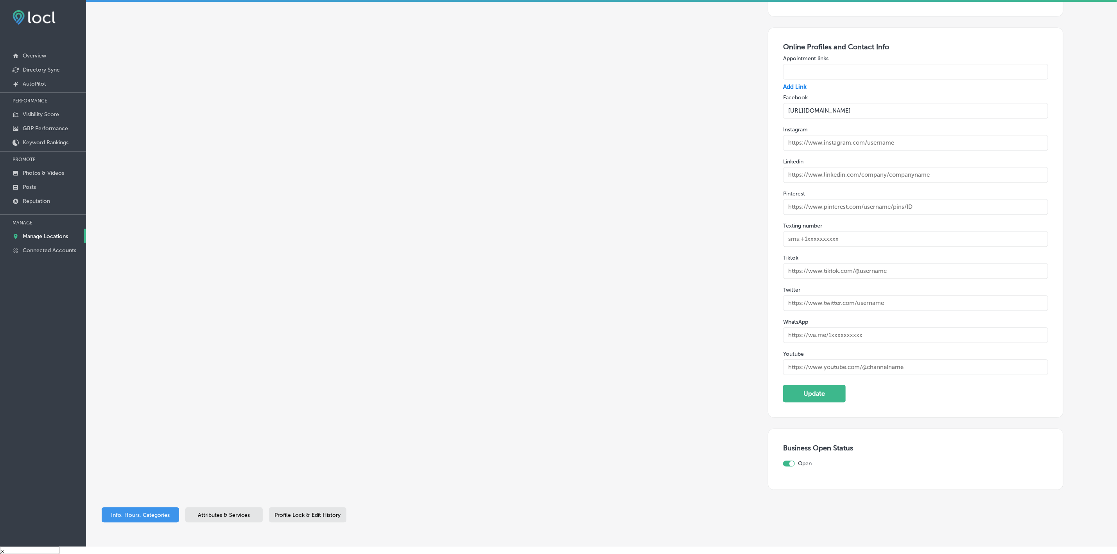
scroll to position [11, 0]
click at [827, 383] on button "Update" at bounding box center [814, 392] width 63 height 18
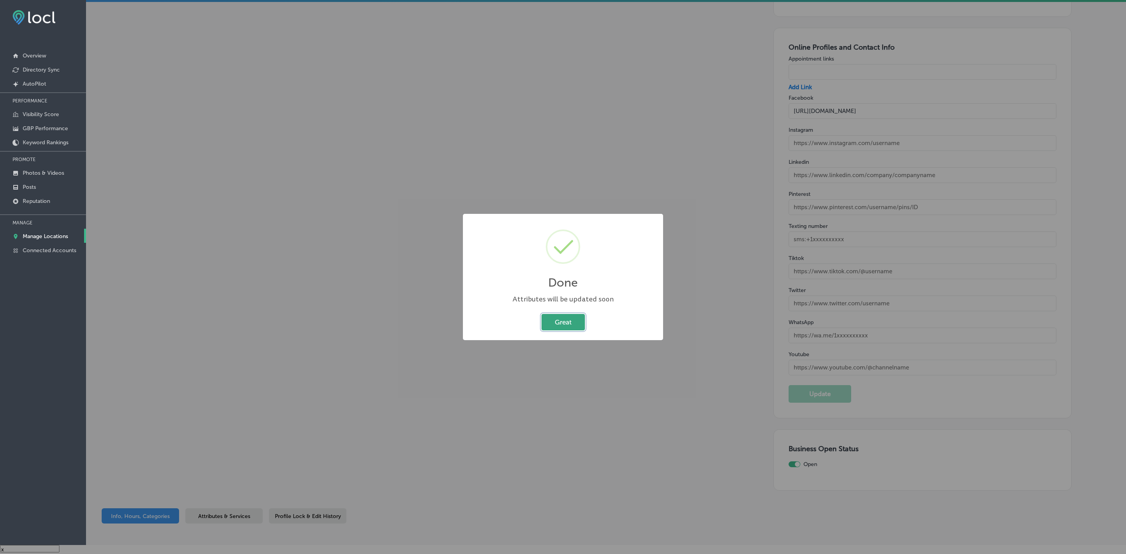
click at [550, 322] on button "Great" at bounding box center [562, 322] width 43 height 16
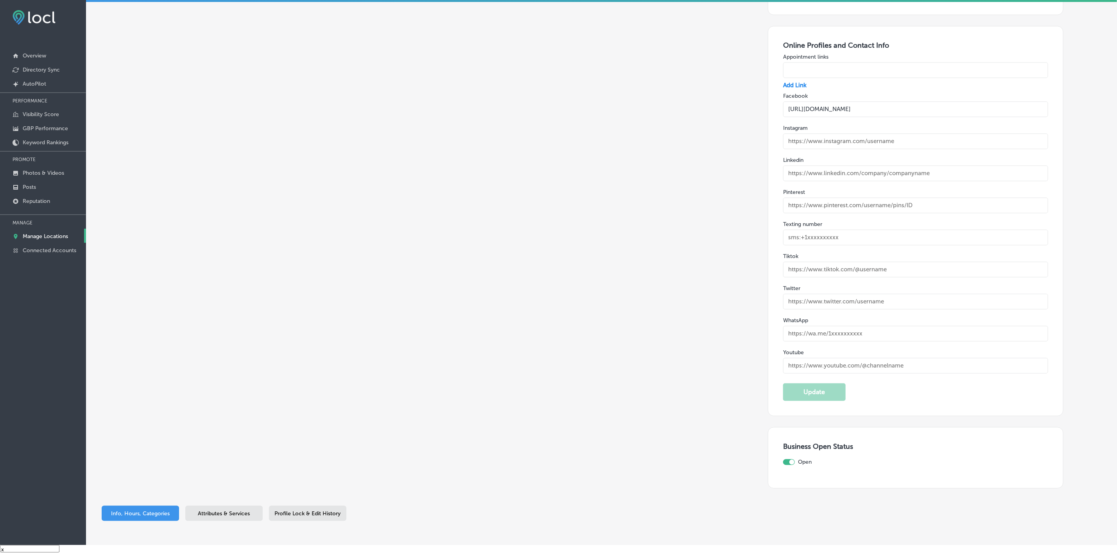
click at [862, 101] on input "https://www.facebook.com/profile.php?id=100083642076760" at bounding box center [915, 109] width 265 height 16
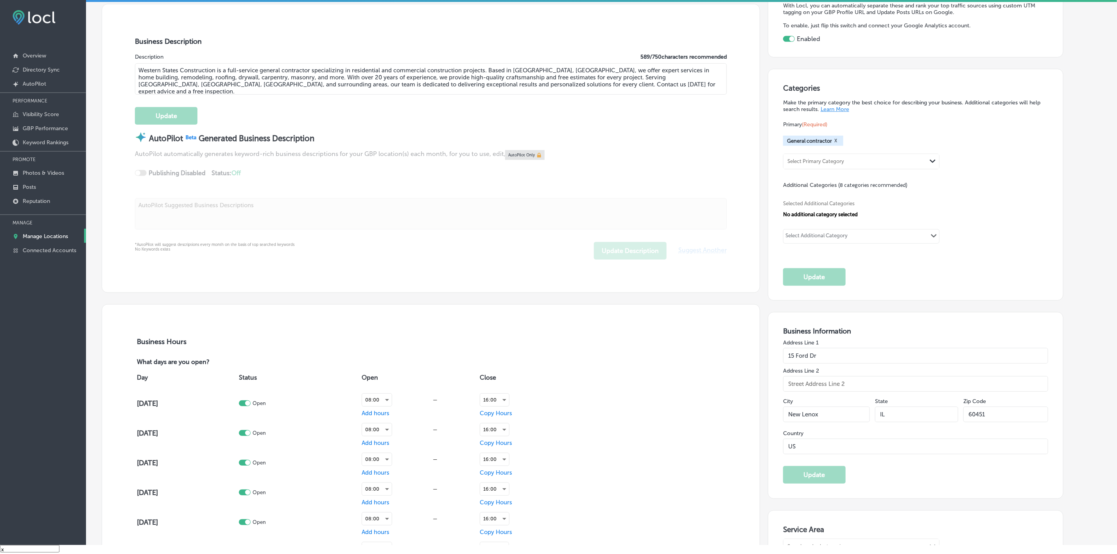
scroll to position [177, 0]
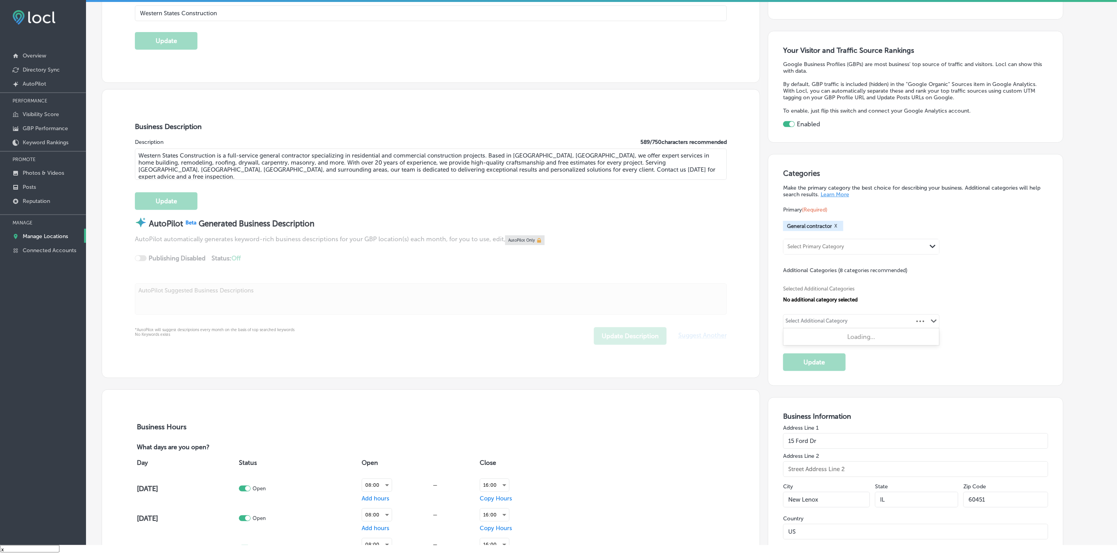
click at [849, 319] on input "text" at bounding box center [848, 322] width 1 height 6
paste input "Construction Company"
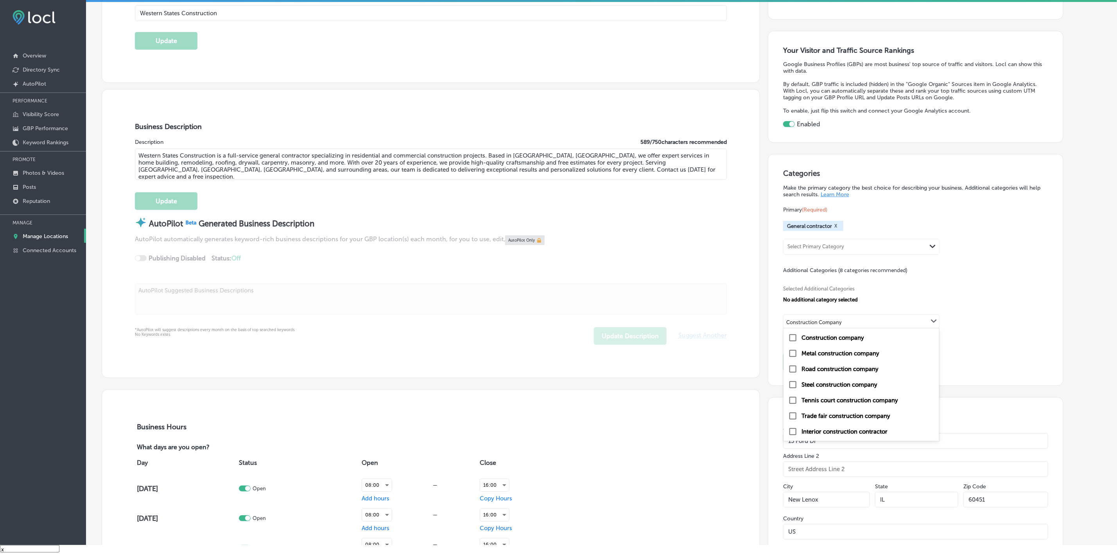
click at [856, 338] on label "Construction company" at bounding box center [832, 337] width 63 height 7
type input "Construction Company"
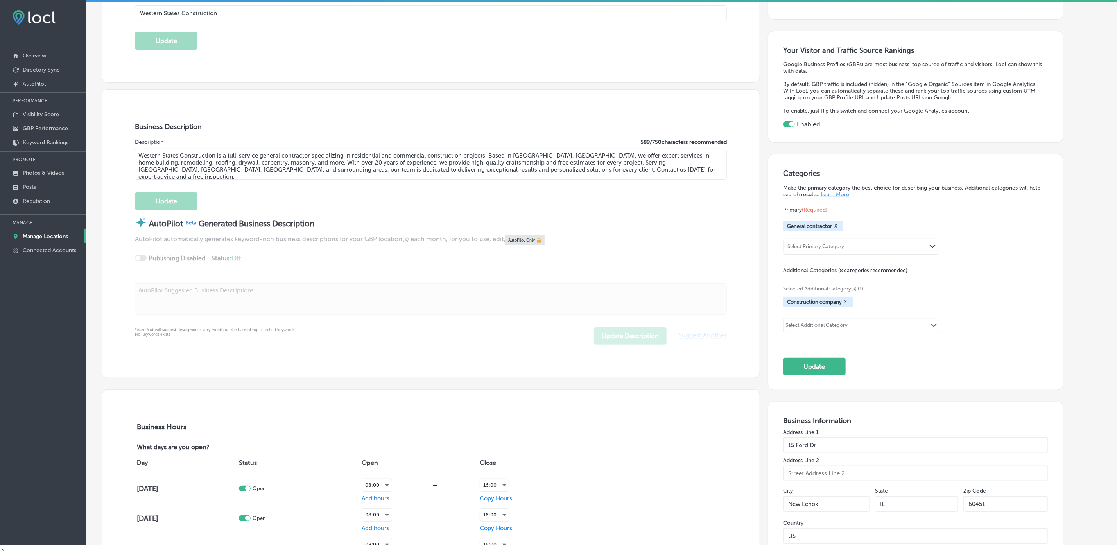
click at [876, 325] on div "Select Additional Category Path Created with Sketch." at bounding box center [861, 325] width 156 height 13
paste input "Home Builder"
click at [820, 339] on label "Home builder" at bounding box center [819, 341] width 37 height 7
type input "Home Builder"
click at [880, 326] on div "Select Additional Category Path Created with Sketch." at bounding box center [861, 325] width 156 height 13
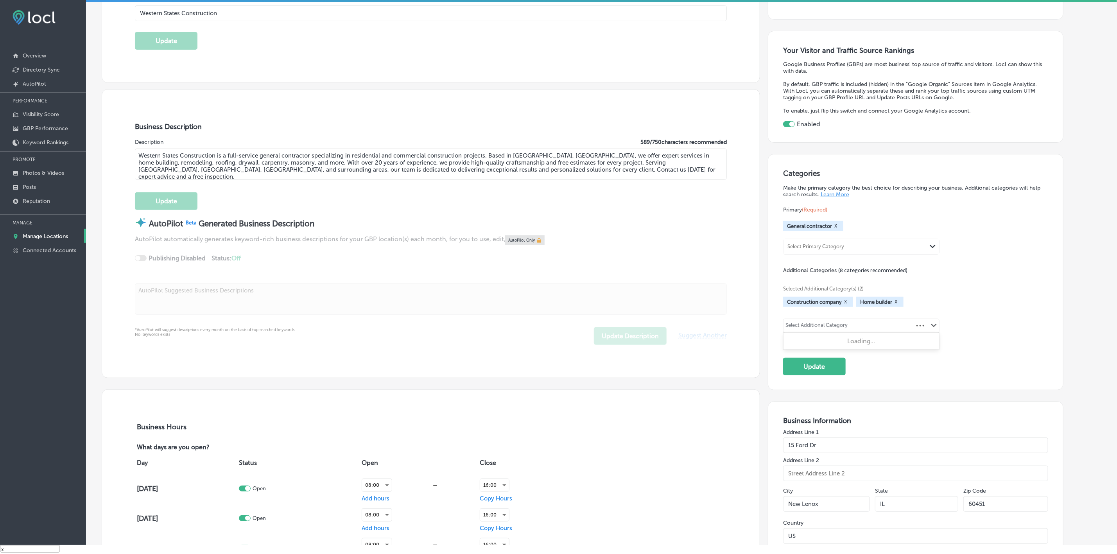
paste input "Remodeler"
click at [840, 344] on div "Remodeler" at bounding box center [861, 341] width 146 height 9
type input "Remodeler"
click at [864, 325] on div "Select Additional Category Path Created with Sketch." at bounding box center [861, 325] width 156 height 13
paste input "Kitchen Remodeler"
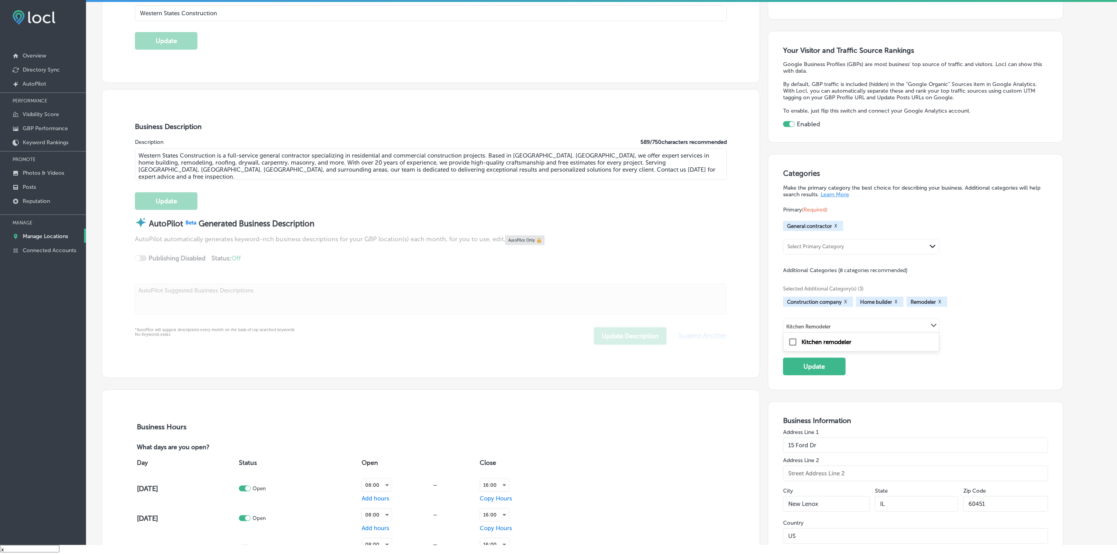
click at [851, 341] on label "Kitchen remodeler" at bounding box center [826, 341] width 50 height 7
type input "Kitchen Remodeler"
click at [847, 329] on div "Select Additional Category" at bounding box center [816, 326] width 62 height 9
paste input "Bathroom Remodeler"
click at [849, 341] on label "Bathroom remodeler" at bounding box center [829, 341] width 57 height 7
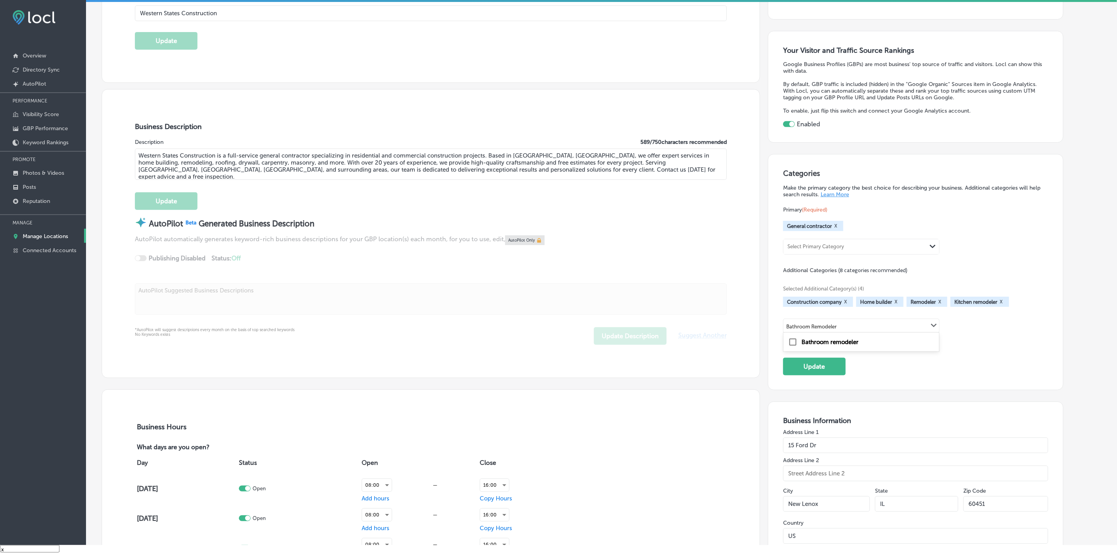
type input "Bathroom Remodeler"
click at [870, 340] on div "Select Additional Category Path Created with Sketch." at bounding box center [861, 338] width 156 height 13
paste input "Commercial Contractor"
click at [823, 341] on input "Commercial Contractor" at bounding box center [814, 340] width 57 height 6
drag, startPoint x: 821, startPoint y: 341, endPoint x: 770, endPoint y: 336, distance: 51.1
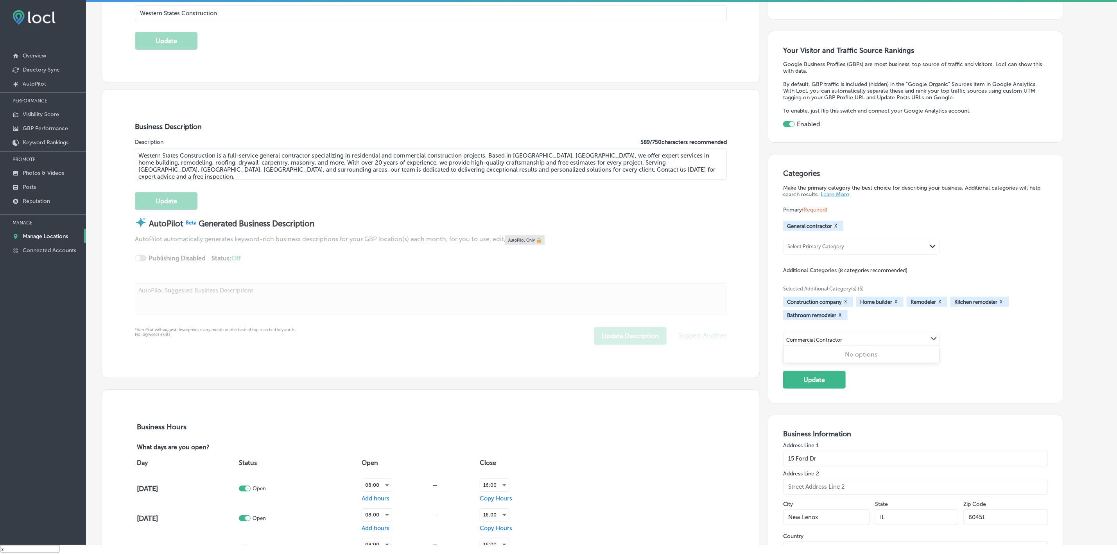
click at [815, 354] on label "Contractor" at bounding box center [816, 355] width 30 height 7
type input "Contractor"
click at [803, 339] on div "Select Additional Category" at bounding box center [816, 339] width 62 height 9
paste input "Roofing Contractor"
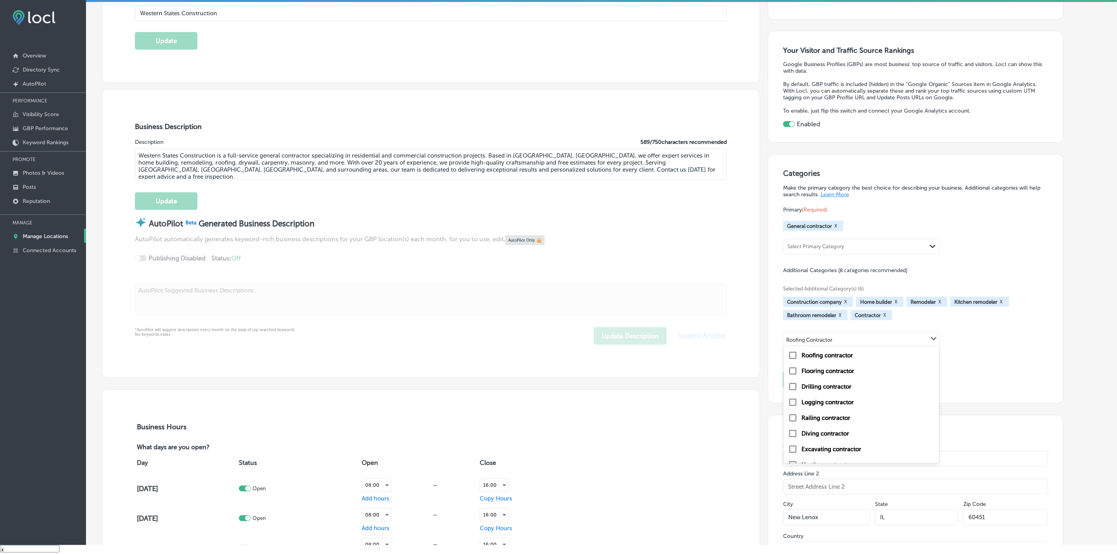
click at [836, 354] on label "Roofing contractor" at bounding box center [827, 355] width 52 height 7
type input "Roofing Contractor"
click at [892, 344] on div "Select Additional Category Path Created with Sketch." at bounding box center [861, 338] width 156 height 13
paste input "Drywall Contractor"
click at [840, 354] on label "Dry wall contractor" at bounding box center [827, 355] width 52 height 7
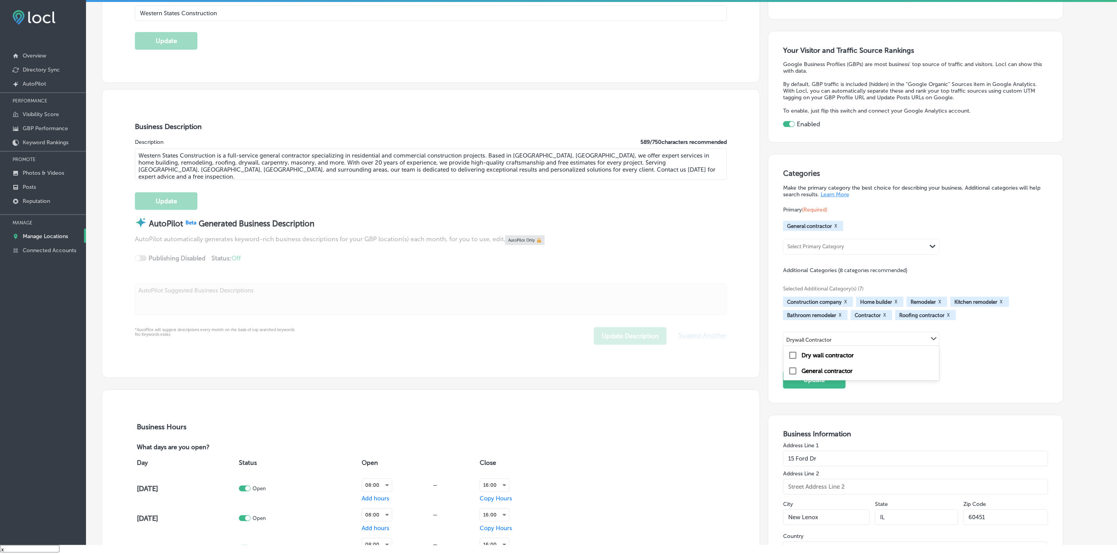
type input "Drywall Contractor"
click at [818, 339] on div "Select Additional Category" at bounding box center [816, 339] width 62 height 9
paste input "Carpenter"
click at [831, 360] on div "Carpenter" at bounding box center [861, 355] width 156 height 16
type input "Carpenter"
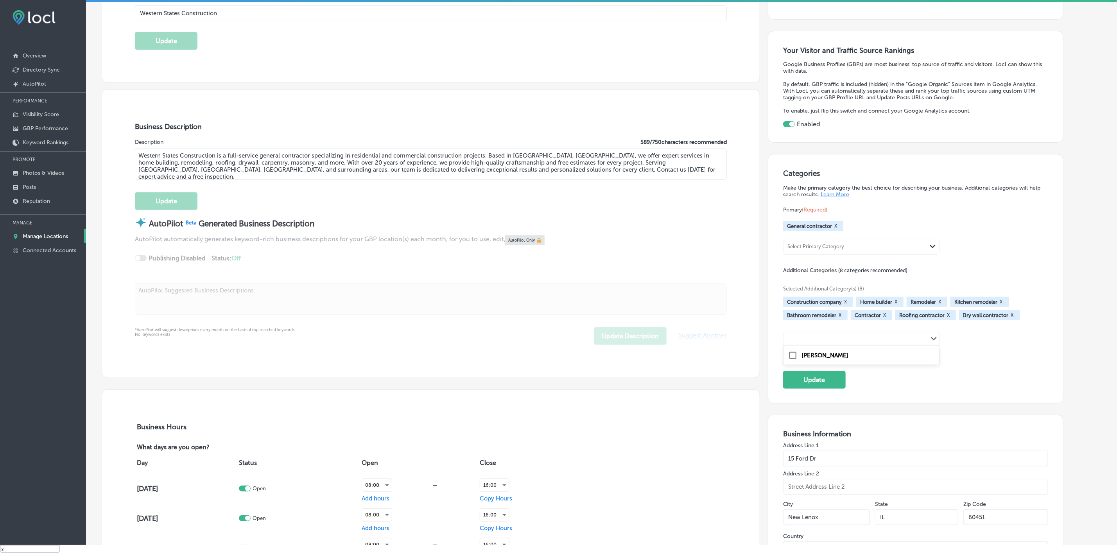
click at [831, 356] on div "Selected Additional Category(s) (8) Construction company X Home builder X Remod…" at bounding box center [915, 315] width 265 height 82
click at [896, 354] on div "Select Additional Category Path Created with Sketch." at bounding box center [861, 352] width 156 height 13
paste input "Masonry"
click at [847, 367] on label "Masonry contractor" at bounding box center [828, 368] width 54 height 7
type input "Masonry"
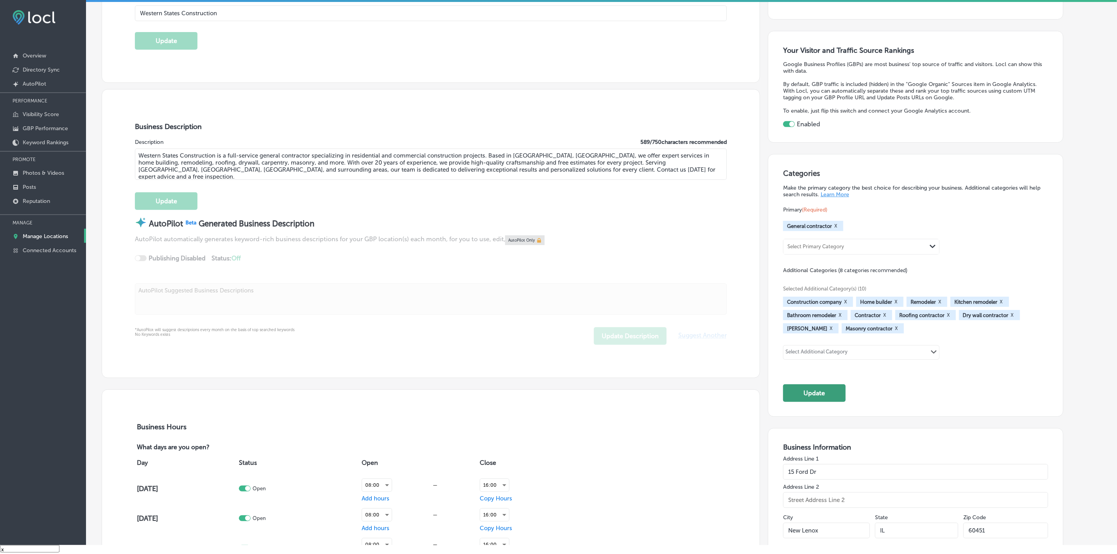
click at [838, 397] on button "Update" at bounding box center [814, 393] width 63 height 18
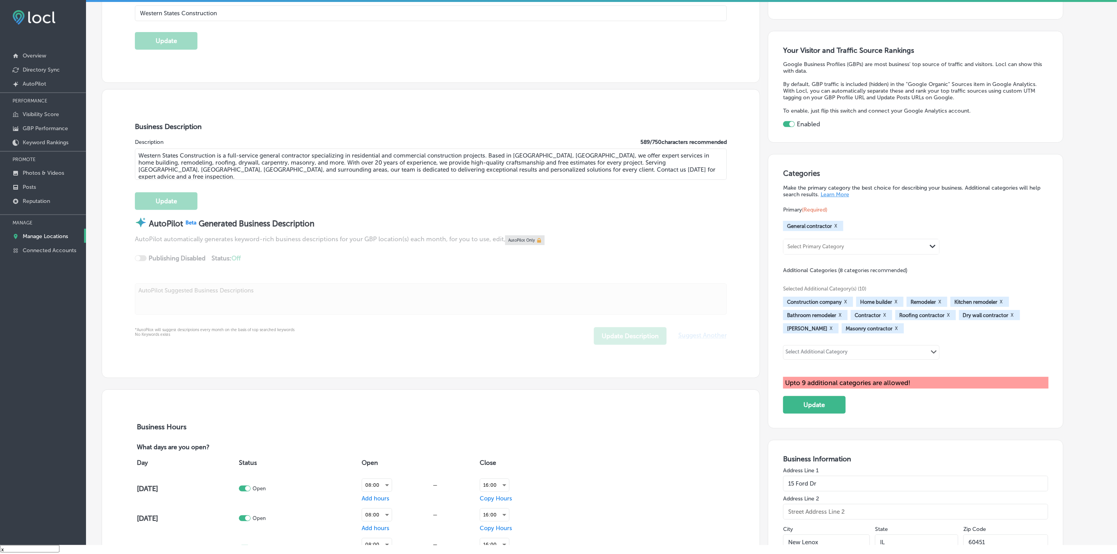
click at [888, 314] on button "X" at bounding box center [884, 315] width 7 height 6
click at [829, 400] on button "Update" at bounding box center [814, 405] width 63 height 18
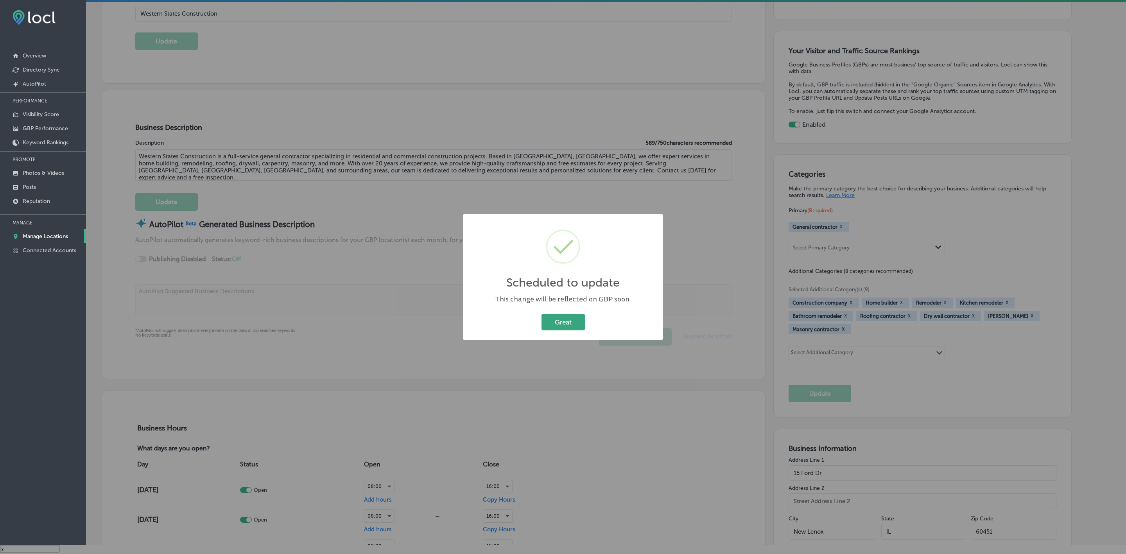
click at [546, 320] on button "Great" at bounding box center [562, 322] width 43 height 16
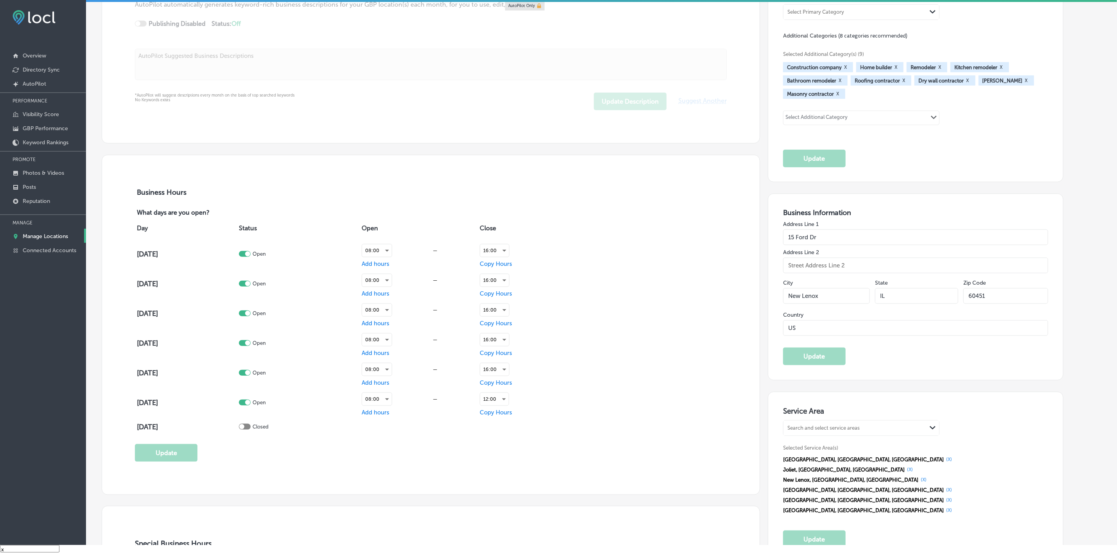
scroll to position [588, 0]
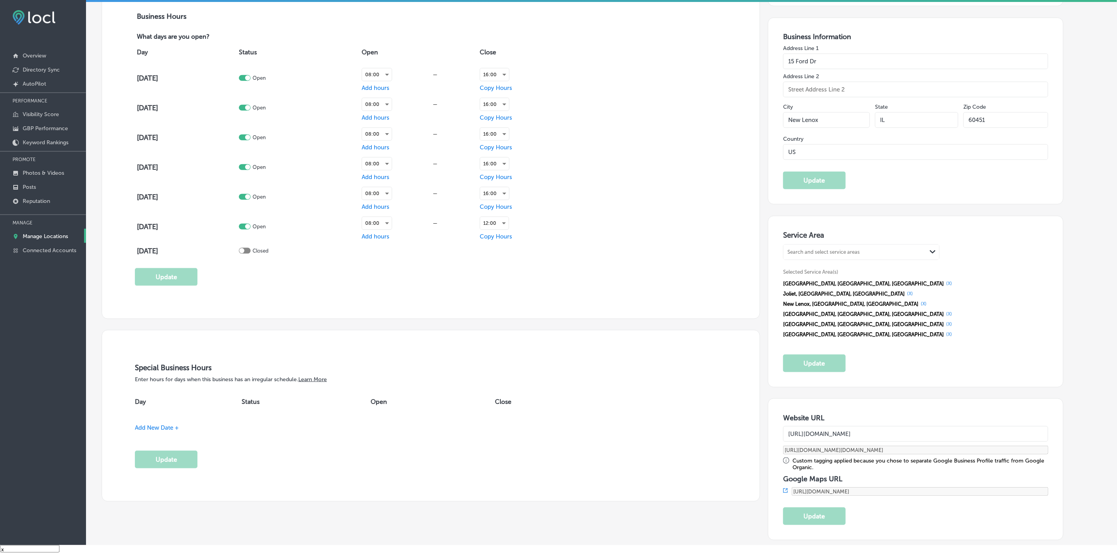
click at [868, 258] on div "Search and select service areas" at bounding box center [854, 252] width 143 height 11
paste input "Plainfield, IL"
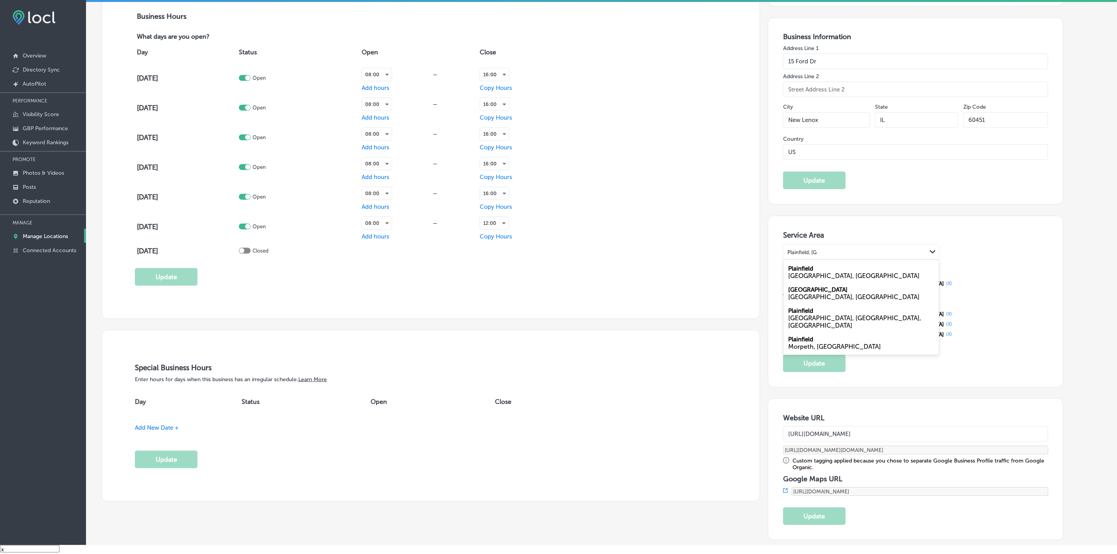
click at [838, 274] on div "IL, USA" at bounding box center [861, 275] width 146 height 7
type input "Plainfield, IL"
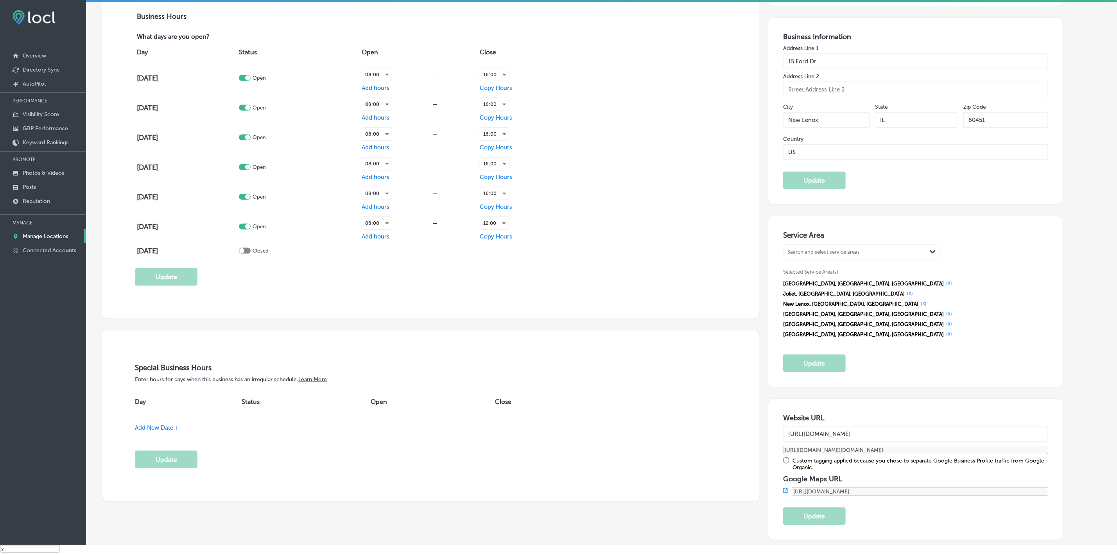
click at [895, 256] on div "Search and select service areas" at bounding box center [854, 252] width 143 height 11
paste input "Romeoville, IL"
click at [859, 270] on div "Romeoville IL, USA" at bounding box center [861, 271] width 156 height 21
type input "Romeoville, IL"
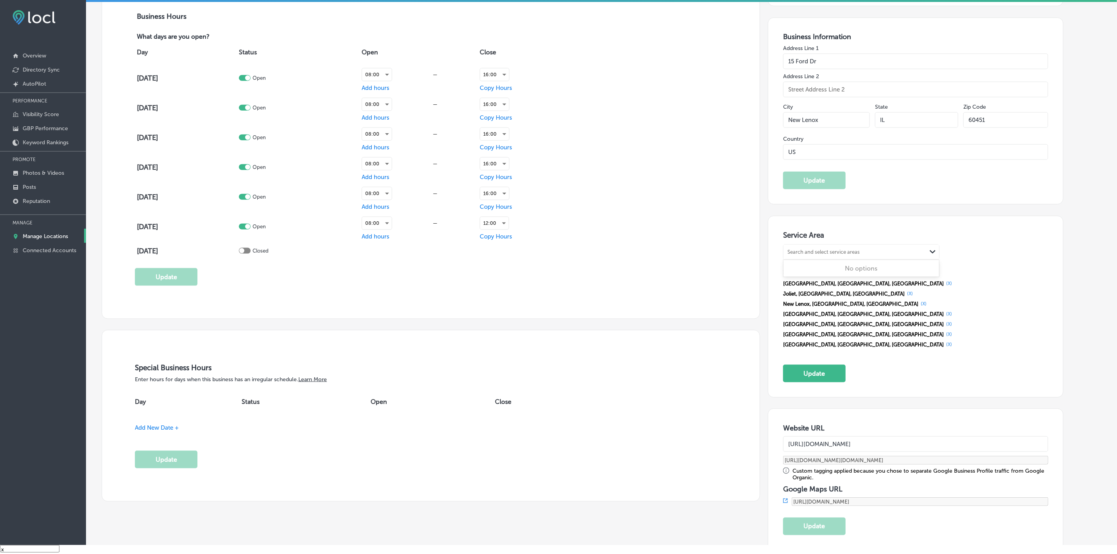
click at [847, 251] on div "Search and select service areas" at bounding box center [823, 252] width 72 height 6
paste input "Tinley Park, IL"
click at [830, 275] on div "IL, USA" at bounding box center [861, 275] width 146 height 7
type input "Tinley Park, IL"
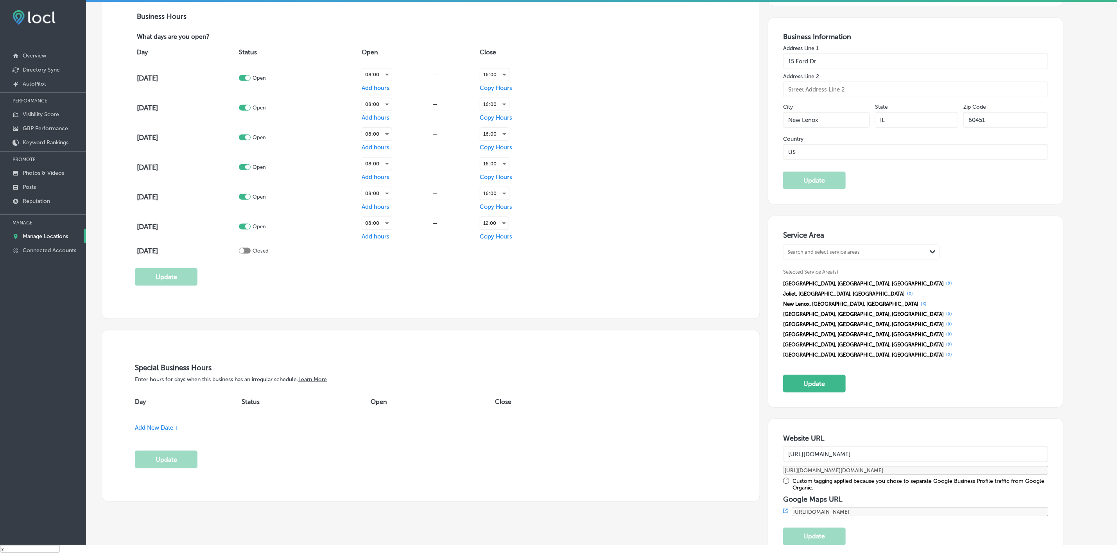
click at [820, 255] on div "Search and select service areas" at bounding box center [823, 252] width 72 height 6
paste input "Orland Park, IL"
click at [826, 278] on div "IL, USA" at bounding box center [861, 275] width 146 height 7
type input "Orland Park, IL"
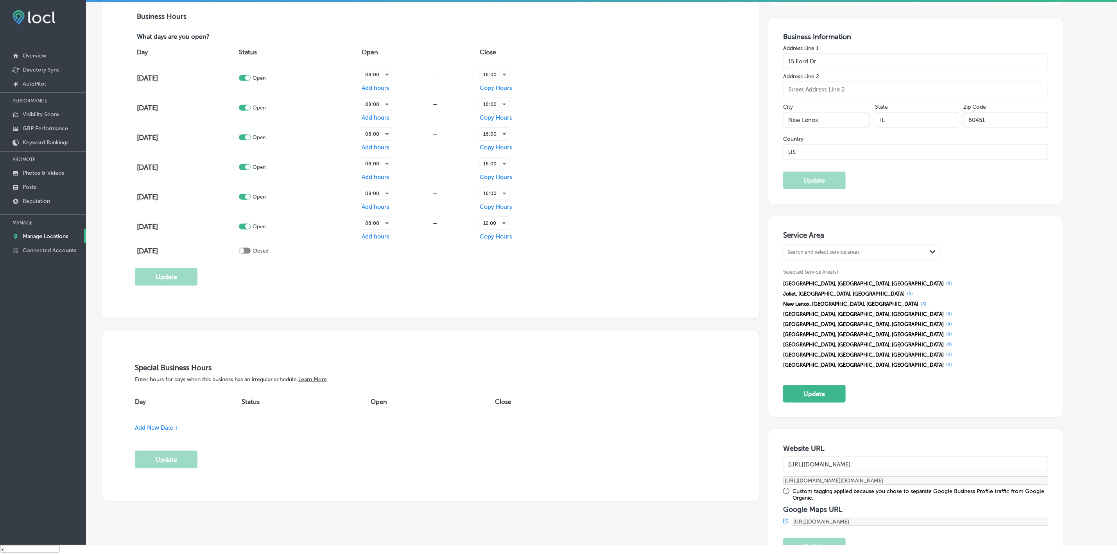
click at [876, 254] on div "Search and select service areas" at bounding box center [854, 252] width 143 height 11
paste input "Mokena, IL"
click at [852, 275] on div "IL, USA" at bounding box center [861, 275] width 146 height 7
type input "Mokena, IL"
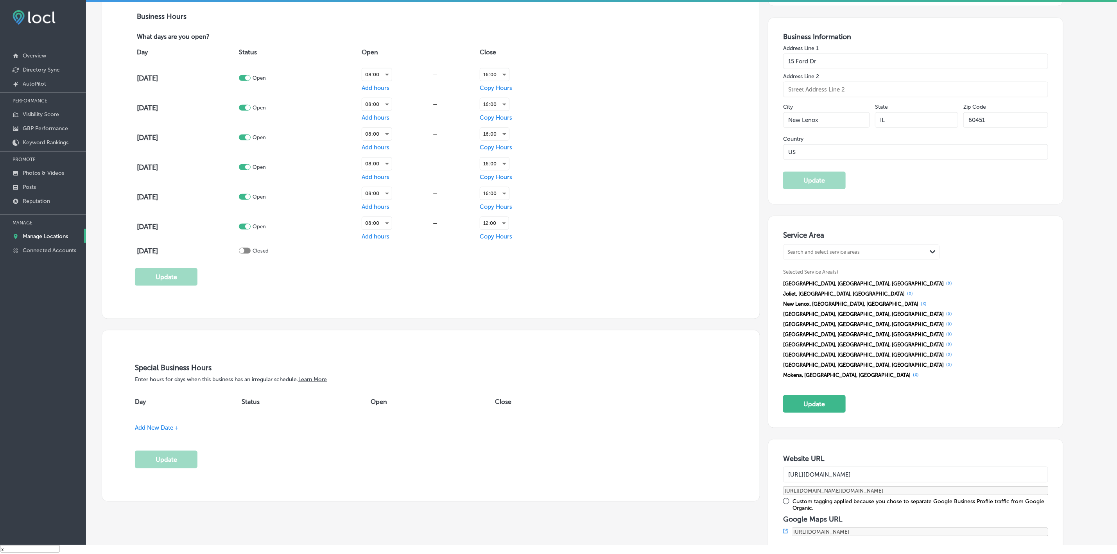
click at [905, 259] on div "Search and select service areas Path Created with Sketch." at bounding box center [861, 252] width 156 height 15
paste input "Frankfort, IL"
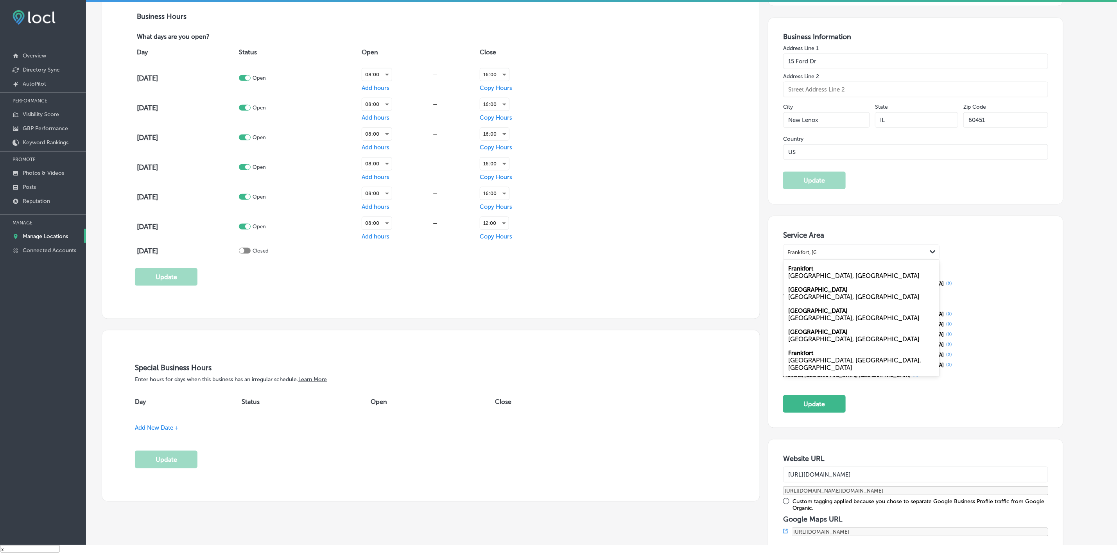
click at [832, 271] on div "Frankfort IL, USA" at bounding box center [861, 271] width 156 height 21
type input "Frankfort, IL"
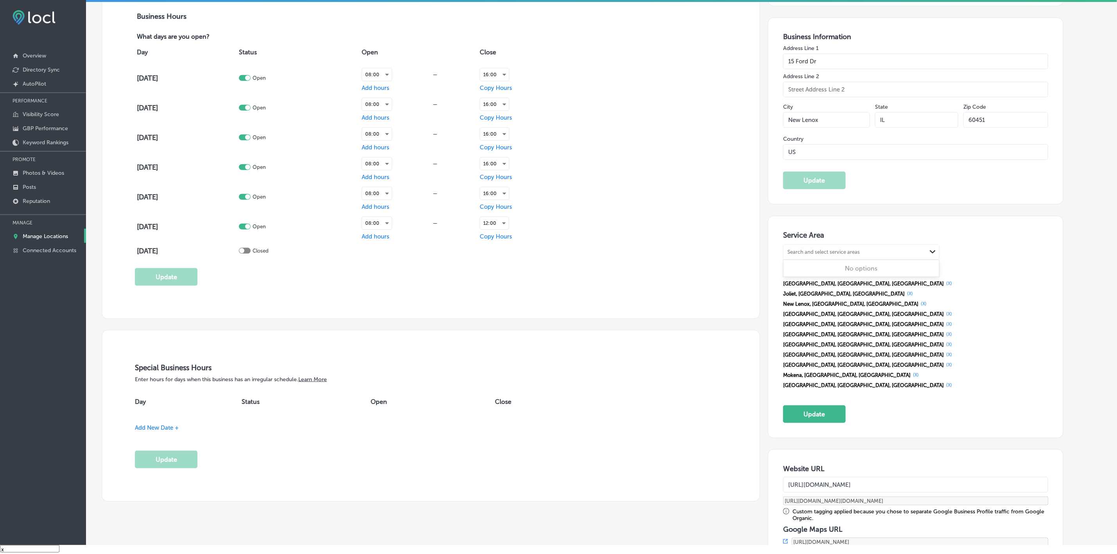
click at [880, 254] on div "Search and select service areas" at bounding box center [854, 252] width 143 height 11
paste input "Lockport, IL"
click at [847, 273] on div "Lockport IL, USA" at bounding box center [861, 271] width 156 height 21
type input "Lockport, IL"
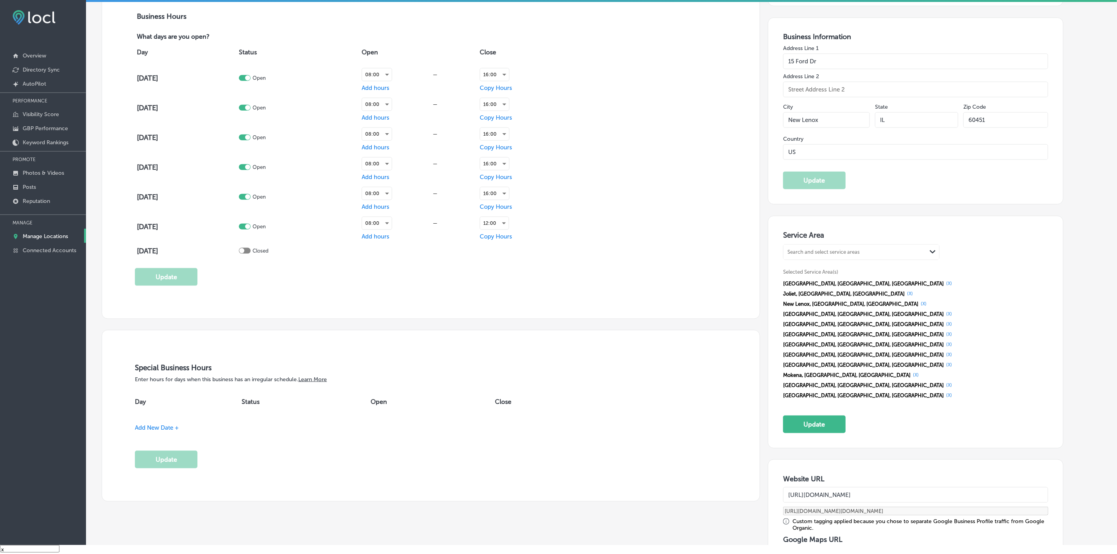
click at [859, 251] on div "Search and select service areas" at bounding box center [823, 252] width 72 height 6
paste input "Crest Hill, IL"
click at [831, 274] on div "IL, USA" at bounding box center [861, 275] width 146 height 7
type input "Crest Hill, IL"
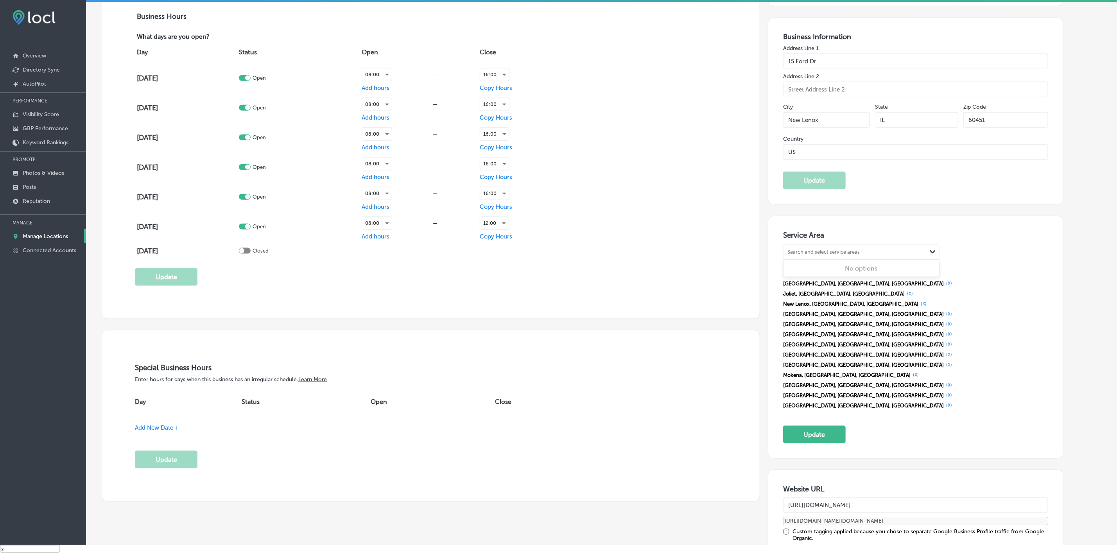
click at [868, 253] on div "Search and select service areas" at bounding box center [854, 252] width 143 height 11
paste input "Shorewood, IL"
click at [845, 274] on div "IL, USA" at bounding box center [861, 275] width 146 height 7
type input "Shorewood, IL"
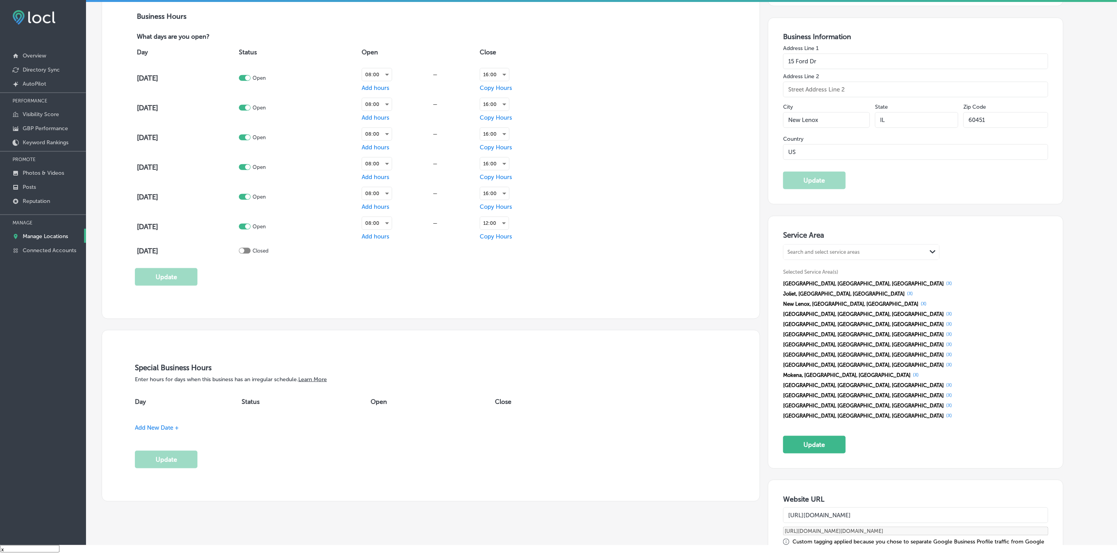
click at [870, 264] on div "Search and select service areas Path Created with Sketch. Selected Service Area…" at bounding box center [915, 332] width 265 height 176
click at [868, 258] on div "Search and select service areas" at bounding box center [854, 252] width 143 height 11
paste input "Matteson, IL"
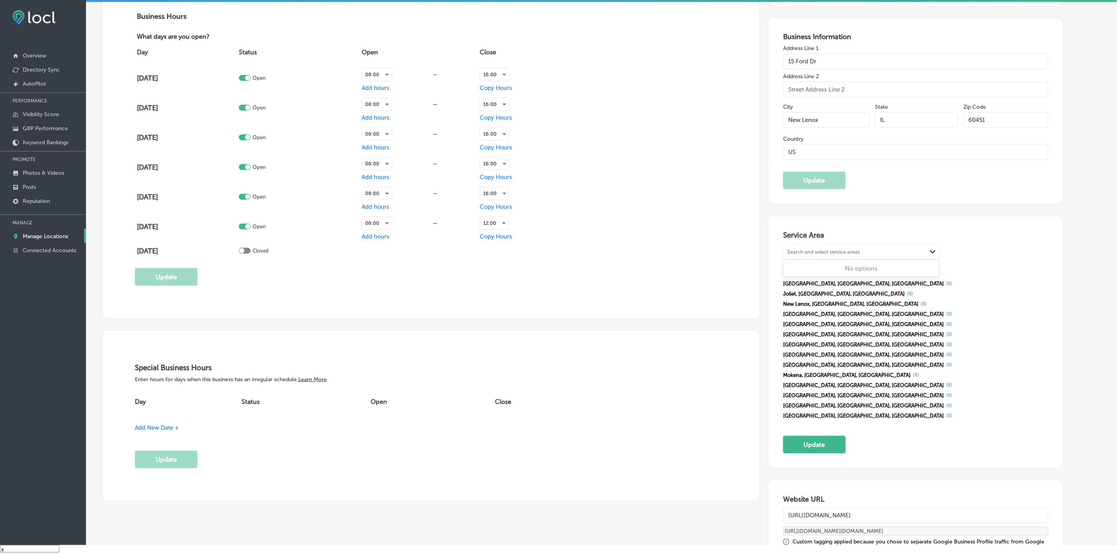
paste input "Matteson, IL"
click at [883, 270] on div "Matteson IL, USA" at bounding box center [861, 271] width 156 height 21
type input "Matteson, IL"
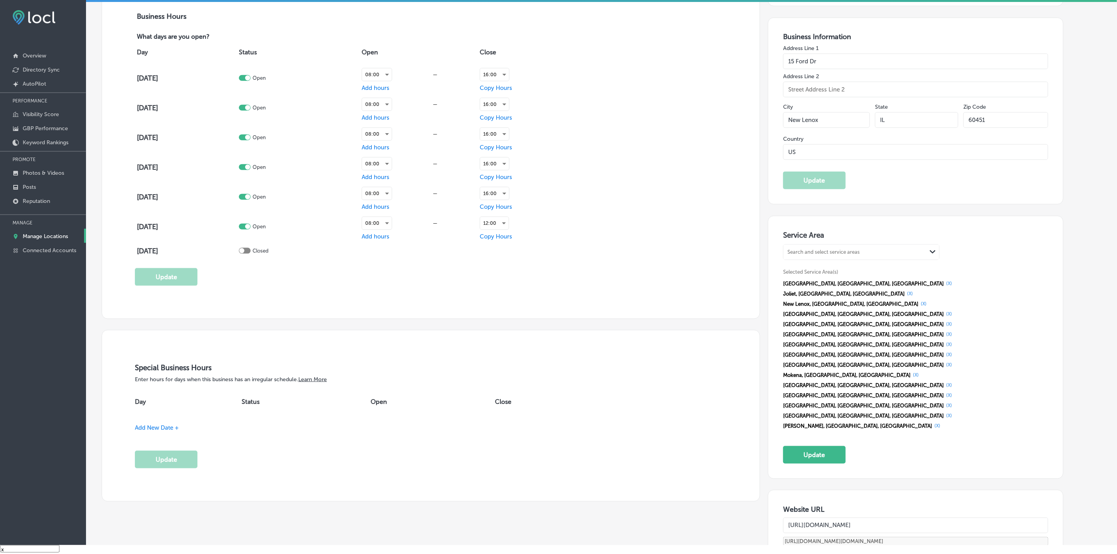
click at [867, 245] on div "Search and select service areas Path Created with Sketch." at bounding box center [861, 252] width 156 height 16
click at [868, 254] on div "Search and select service areas" at bounding box center [854, 252] width 143 height 11
paste input "Oak Forest, IL"
click at [830, 283] on div "Oak Forest IL, USA" at bounding box center [861, 271] width 156 height 21
type input "Oak Forest, IL"
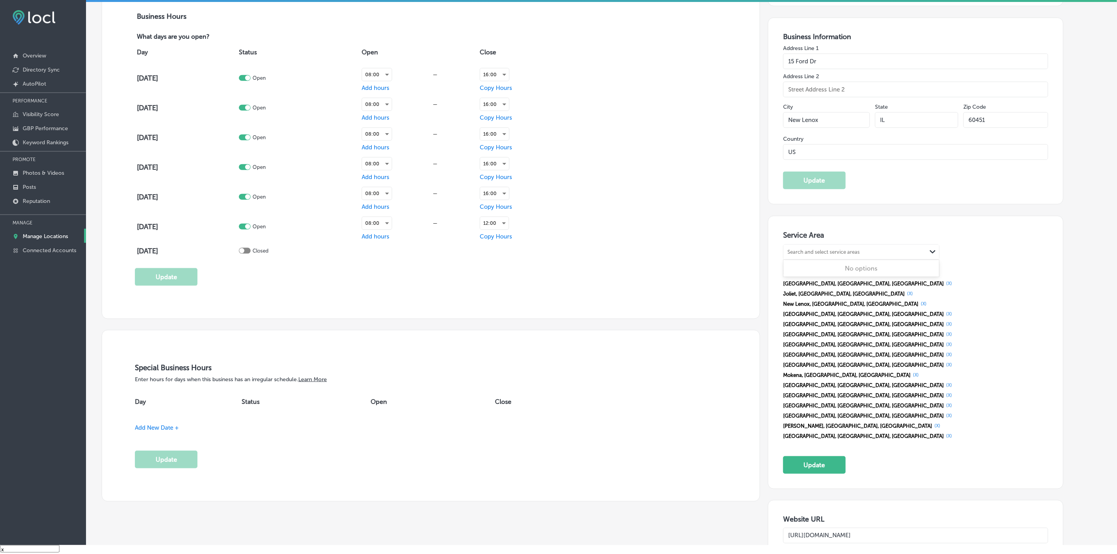
click at [859, 255] on div "Search and select service areas" at bounding box center [823, 252] width 72 height 6
paste input "Will County, IL"
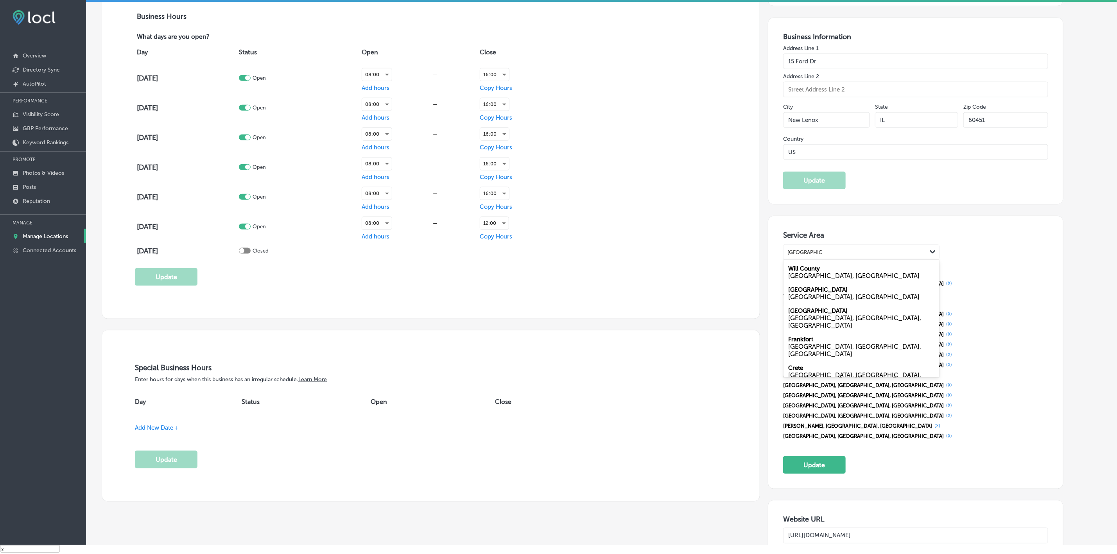
click at [828, 277] on div "IL, USA" at bounding box center [861, 275] width 146 height 7
type input "Will County, IL"
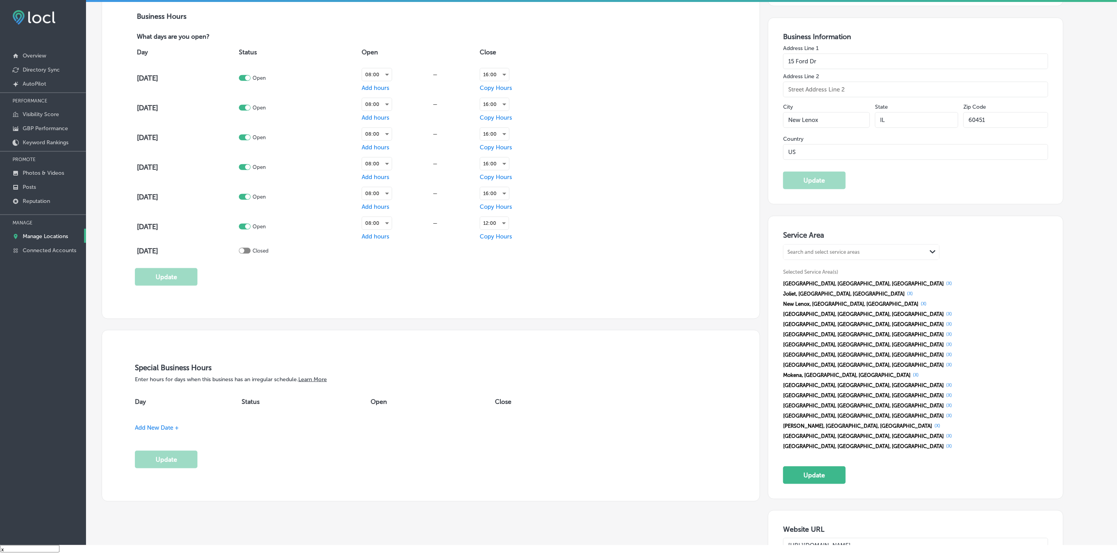
click at [825, 254] on div "Search and select service areas" at bounding box center [823, 252] width 72 height 6
paste input "Cook County, IL"
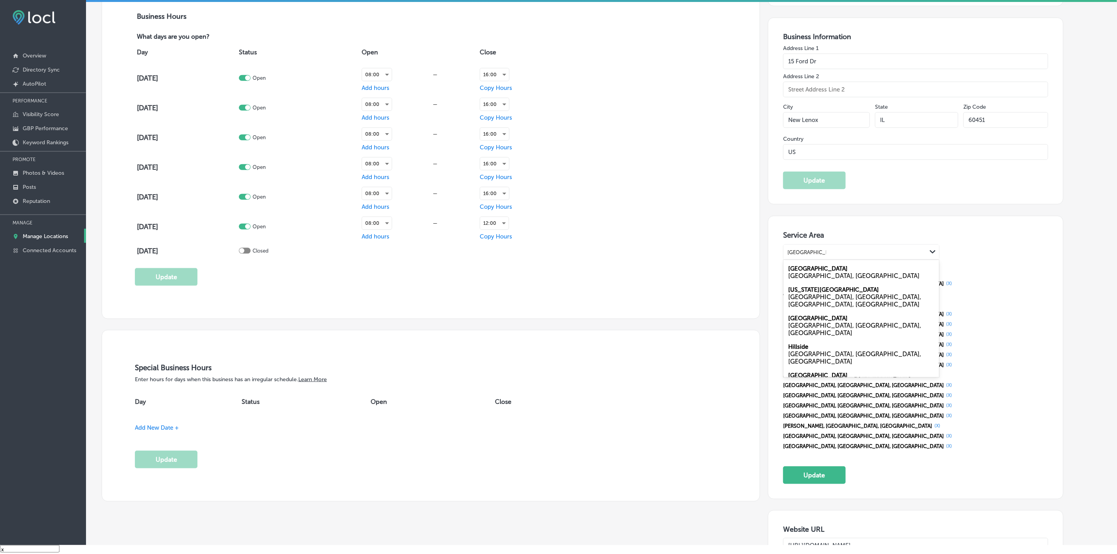
click at [823, 275] on div "IL, USA" at bounding box center [861, 275] width 146 height 7
type input "Cook County, IL"
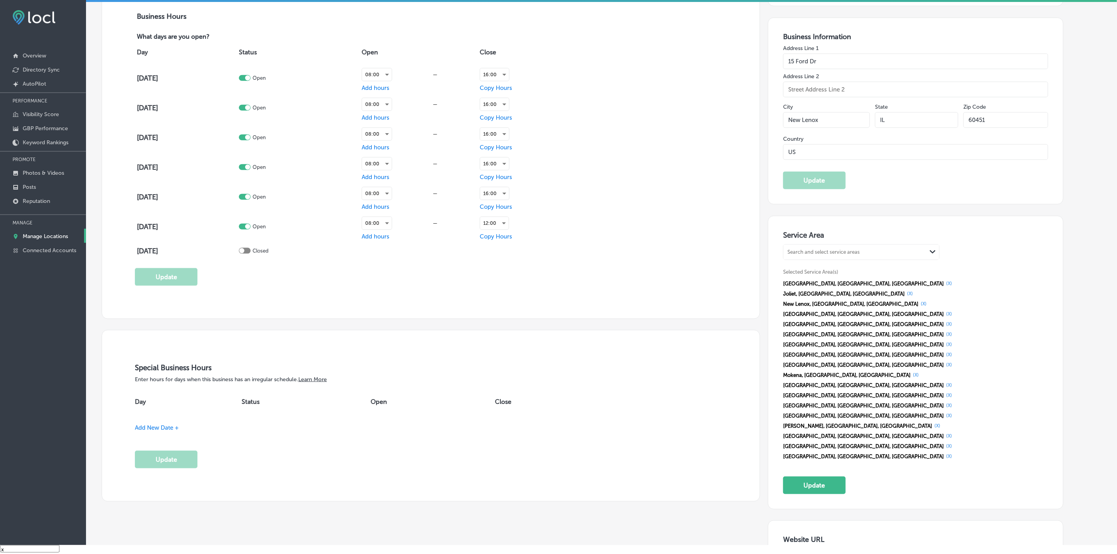
click at [831, 254] on div "Search and select service areas" at bounding box center [823, 252] width 72 height 6
paste input "DuPage County, IL"
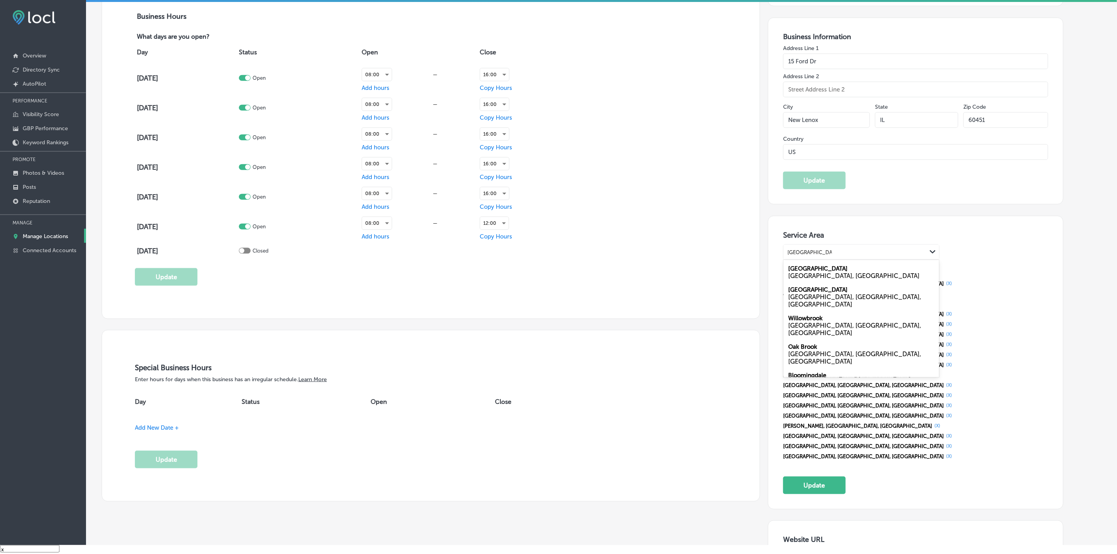
click at [832, 275] on div "IL, USA" at bounding box center [861, 275] width 146 height 7
type input "DuPage County, IL"
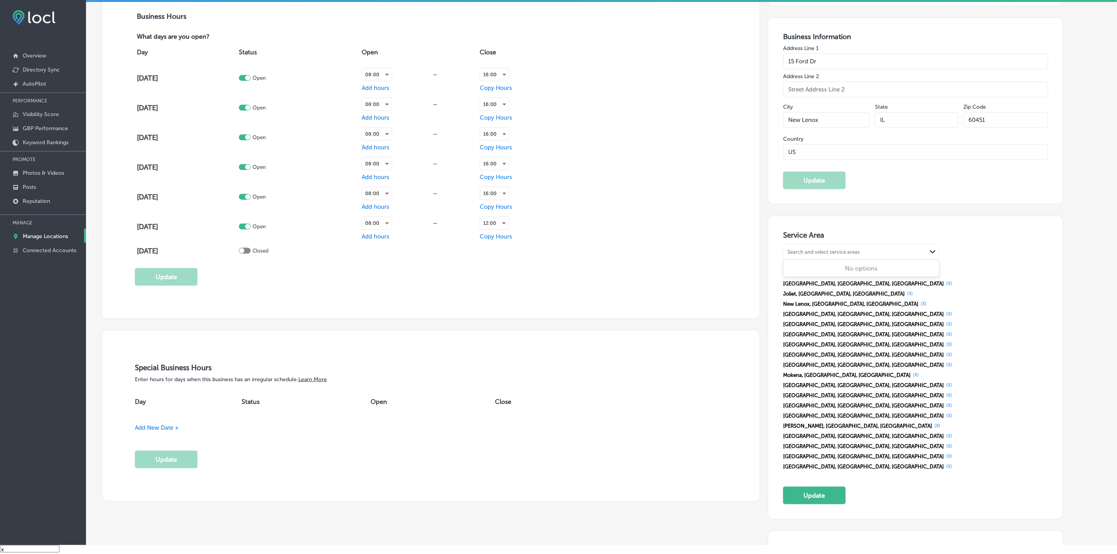
click at [811, 251] on div "Search and select service areas" at bounding box center [823, 252] width 72 height 6
paste input "Kendall County, IL"
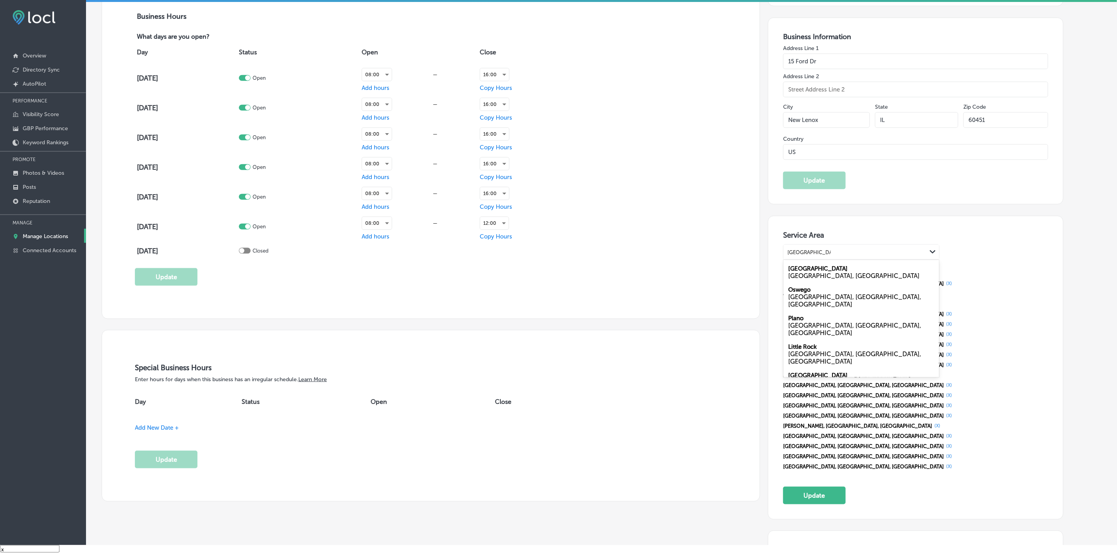
click at [812, 278] on div "IL, USA" at bounding box center [861, 275] width 146 height 7
type input "Kendall County, IL"
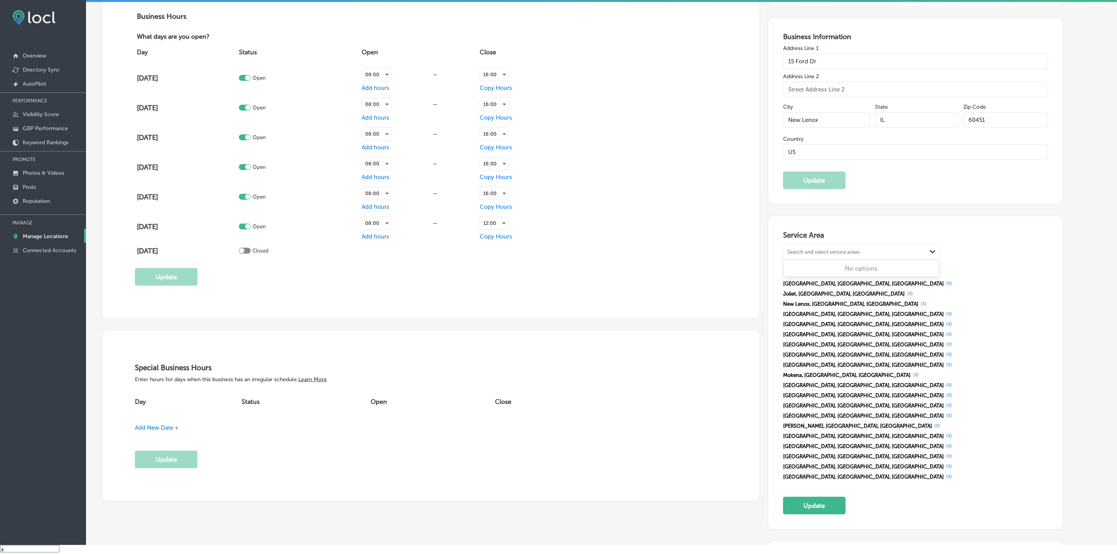
click at [832, 251] on div "Search and select service areas" at bounding box center [823, 252] width 72 height 6
paste input "Grundy County, IL"
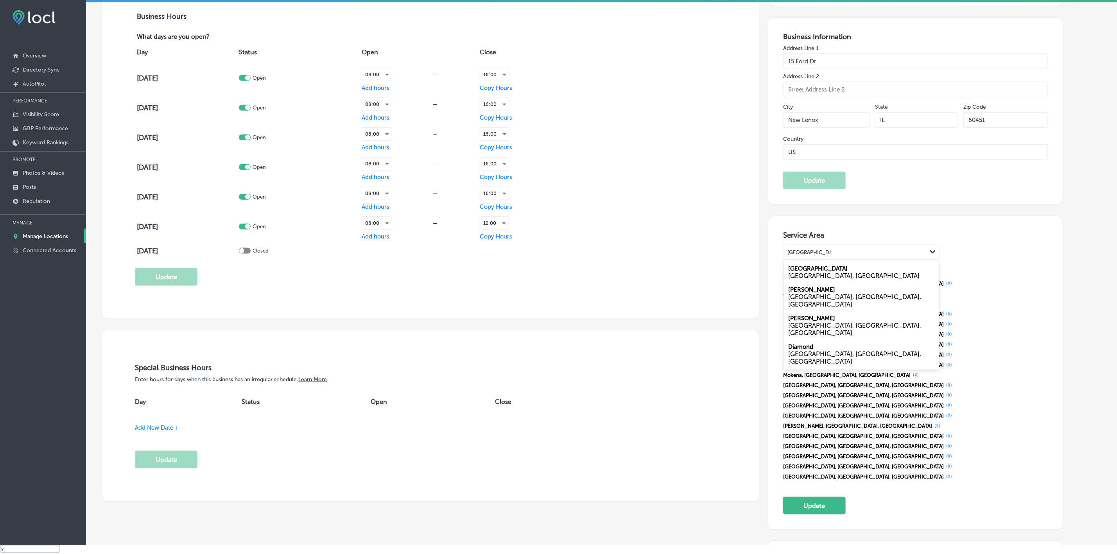
click at [840, 272] on div "Grundy County IL, USA" at bounding box center [861, 271] width 156 height 21
type input "Grundy County, IL"
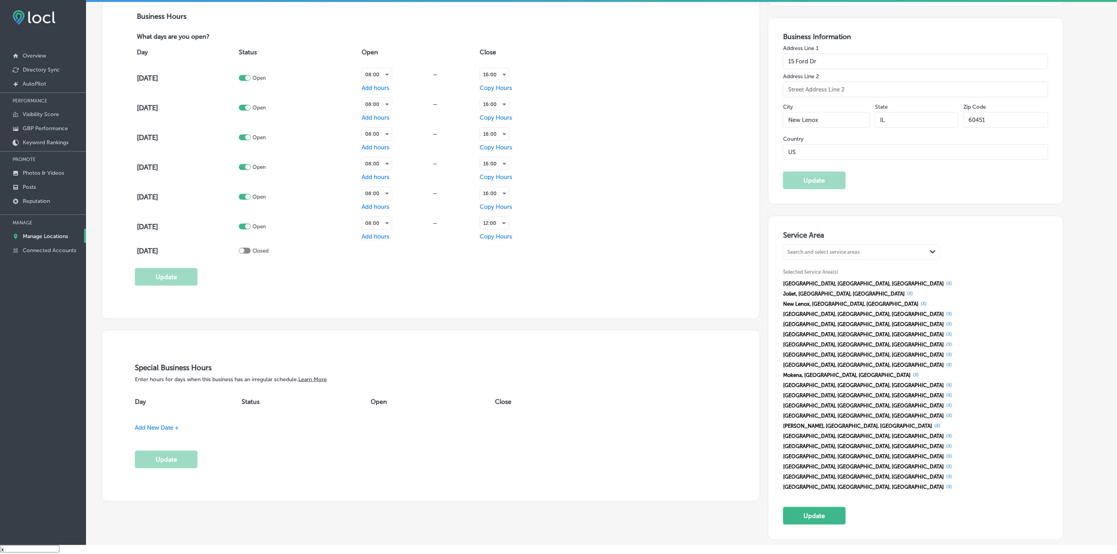
click at [943, 483] on button "(X)" at bounding box center [948, 486] width 11 height 6
click at [807, 497] on button "Update" at bounding box center [814, 506] width 63 height 18
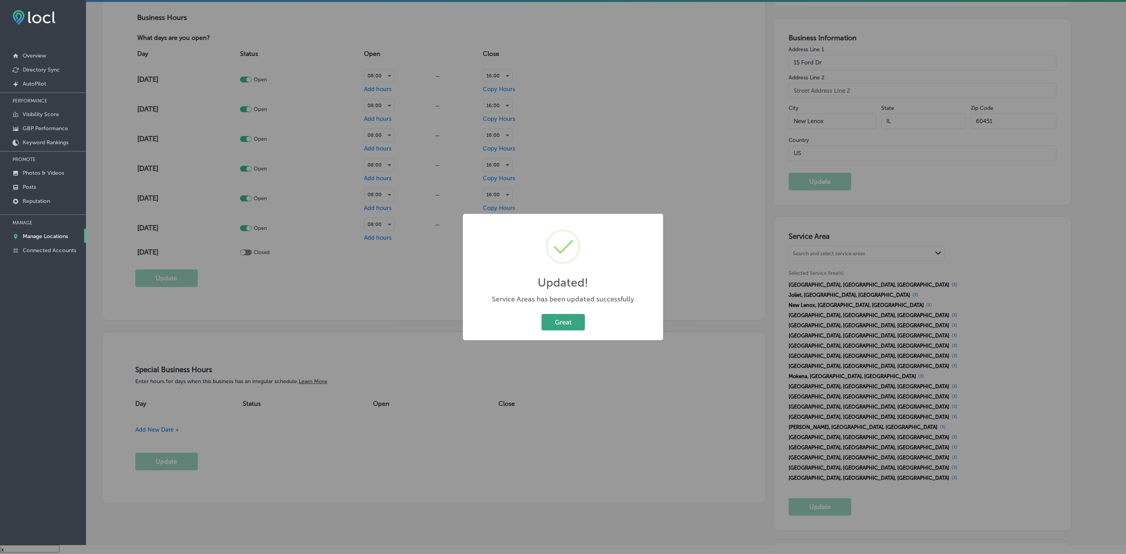
click at [565, 324] on button "Great" at bounding box center [562, 322] width 43 height 16
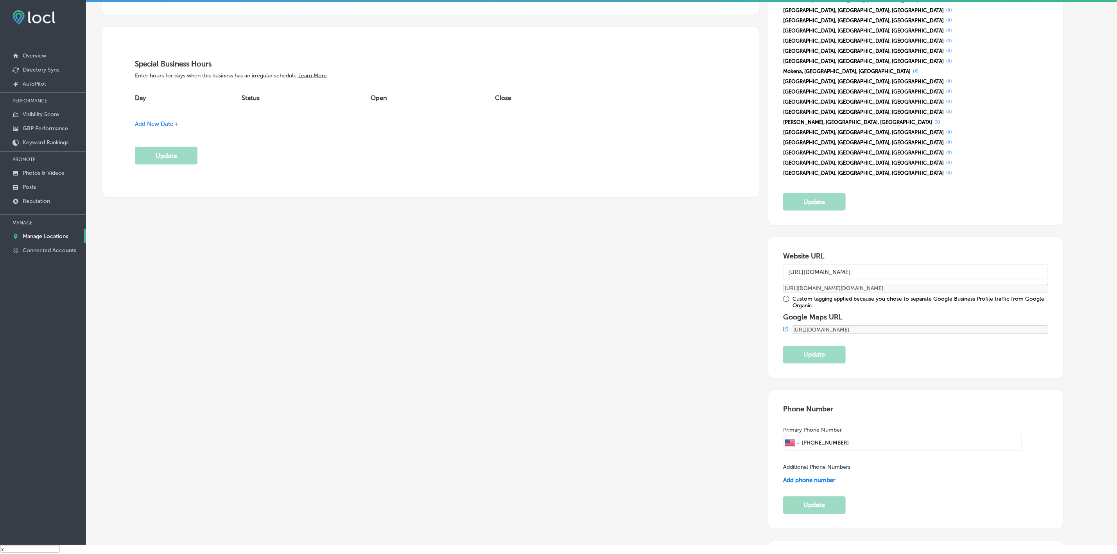
scroll to position [705, 0]
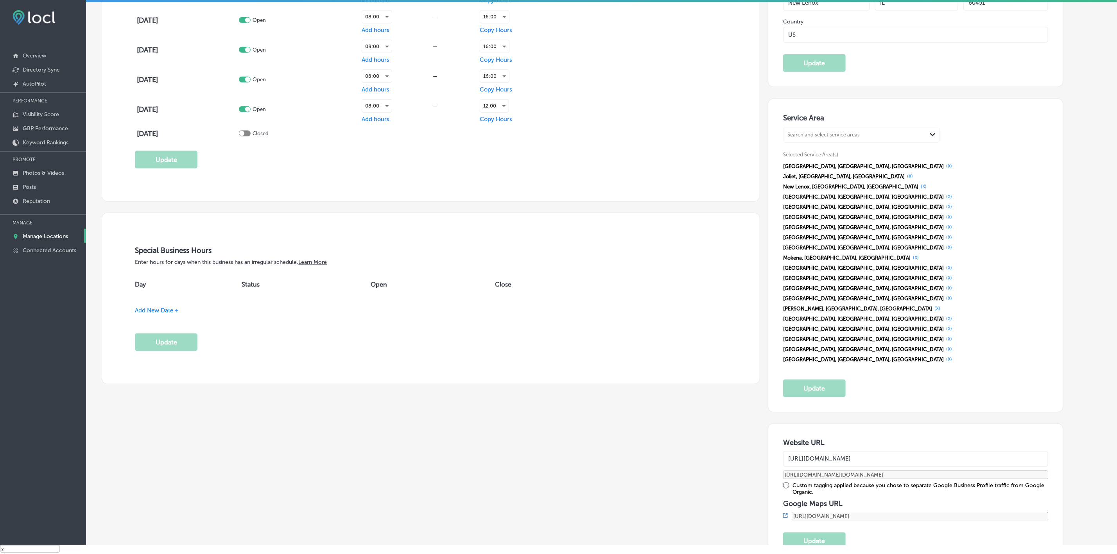
click at [157, 309] on span "Add New Date +" at bounding box center [157, 310] width 44 height 7
click at [238, 307] on div "Aug 15, 2025 Path Created with Sketch." at bounding box center [188, 305] width 98 height 6
click at [222, 325] on th at bounding box center [220, 328] width 13 height 11
click at [222, 324] on th at bounding box center [220, 328] width 13 height 11
click at [169, 333] on span "Add New Date +" at bounding box center [157, 330] width 44 height 7
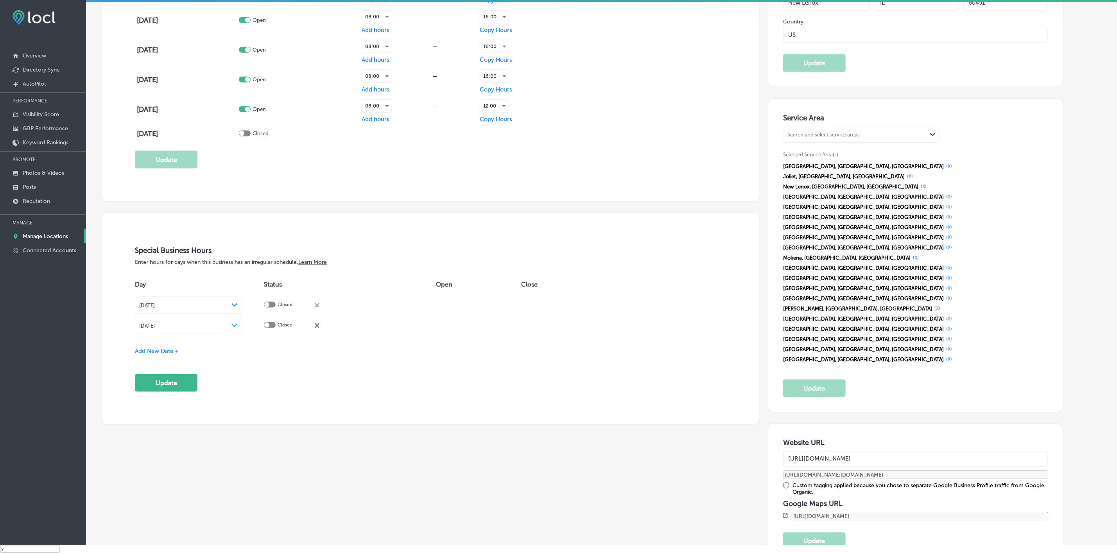
click at [238, 329] on div "Path Created with Sketch." at bounding box center [234, 325] width 6 height 6
click at [224, 348] on th at bounding box center [220, 348] width 13 height 11
click at [223, 347] on th at bounding box center [220, 348] width 13 height 11
click at [220, 347] on span at bounding box center [220, 348] width 4 height 4
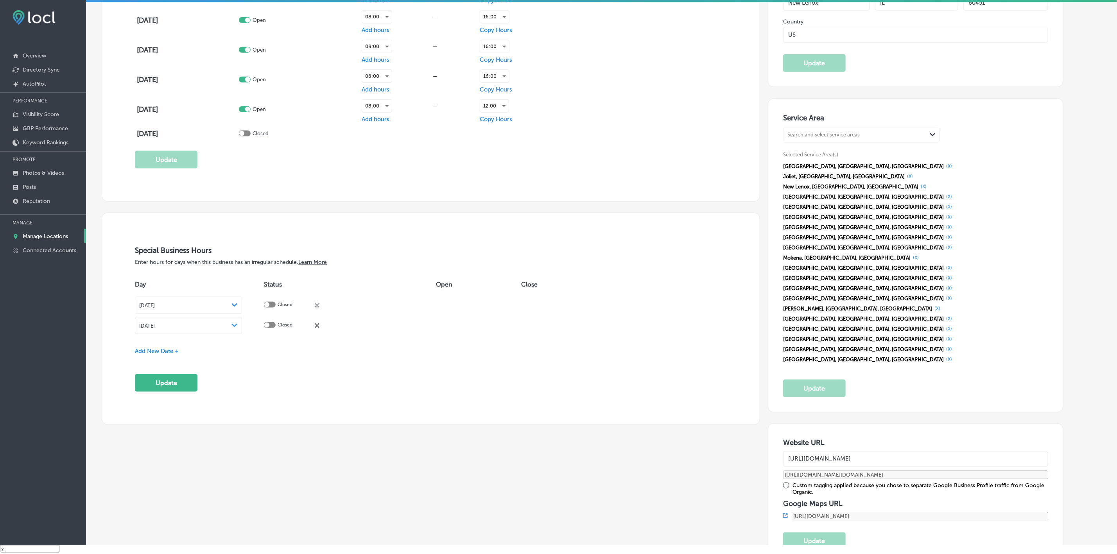
click at [167, 354] on span "Add New Date +" at bounding box center [157, 350] width 44 height 7
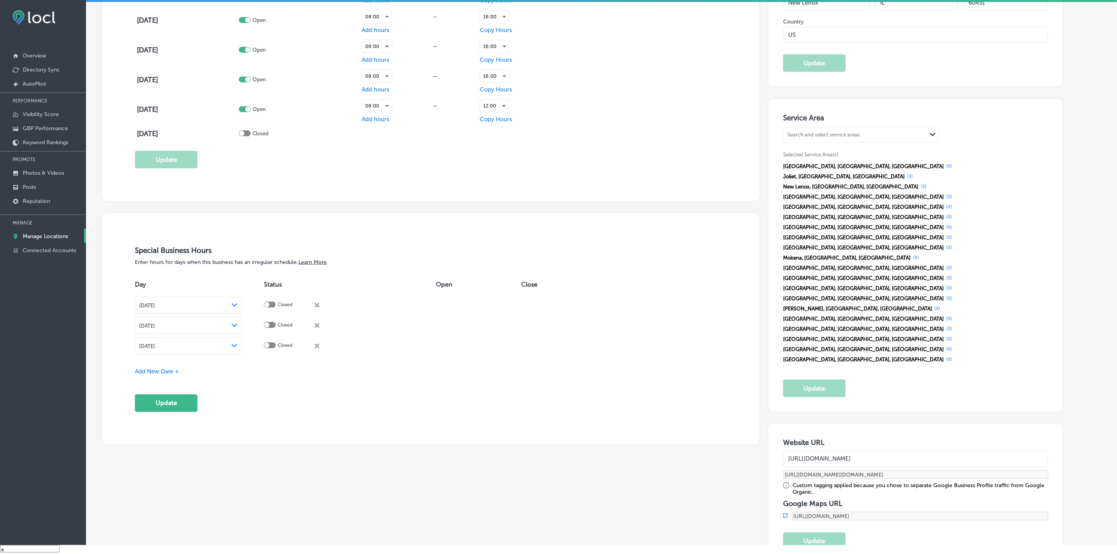
click at [242, 344] on div "Aug 15, 2025 Path Created with Sketch." at bounding box center [188, 345] width 107 height 17
click at [218, 372] on th at bounding box center [220, 368] width 13 height 11
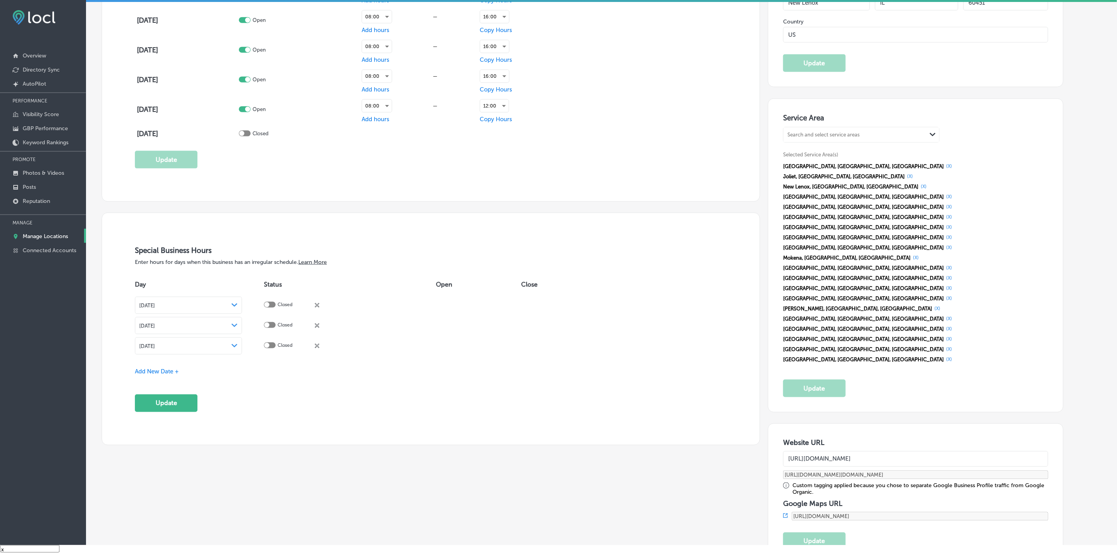
click at [140, 372] on span "Add New Date +" at bounding box center [157, 371] width 44 height 7
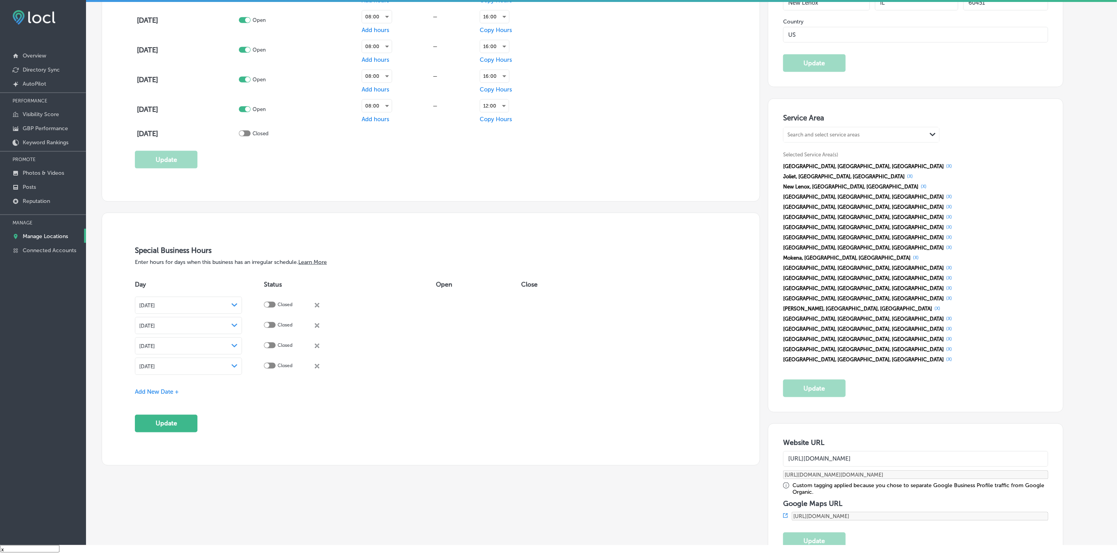
click at [238, 369] on div "Aug 15, 2025 Path Created with Sketch." at bounding box center [188, 366] width 98 height 6
click at [220, 388] on span at bounding box center [220, 389] width 4 height 4
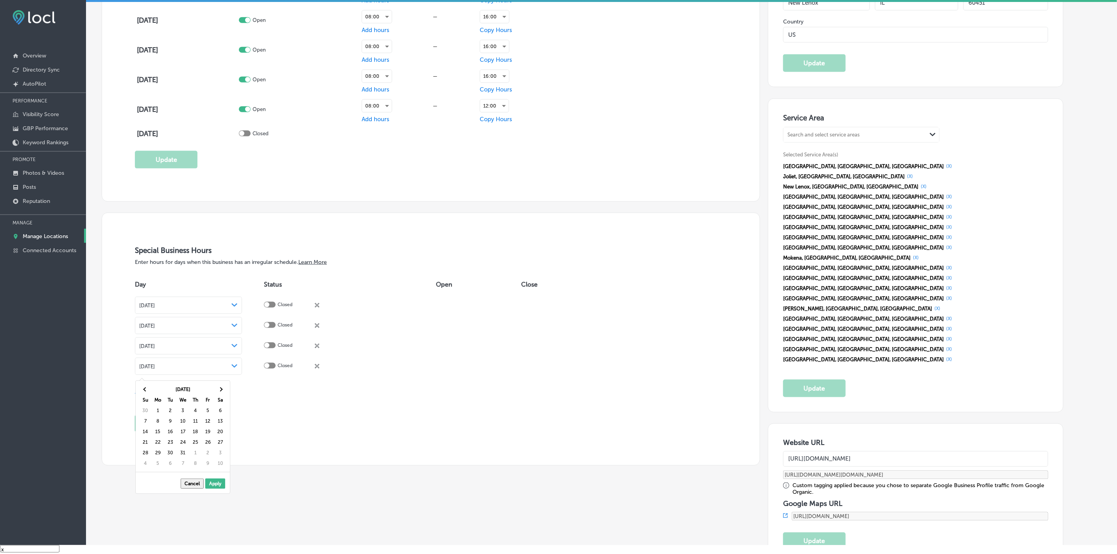
click at [220, 388] on span at bounding box center [220, 389] width 4 height 4
click at [181, 427] on button "Update" at bounding box center [166, 424] width 63 height 18
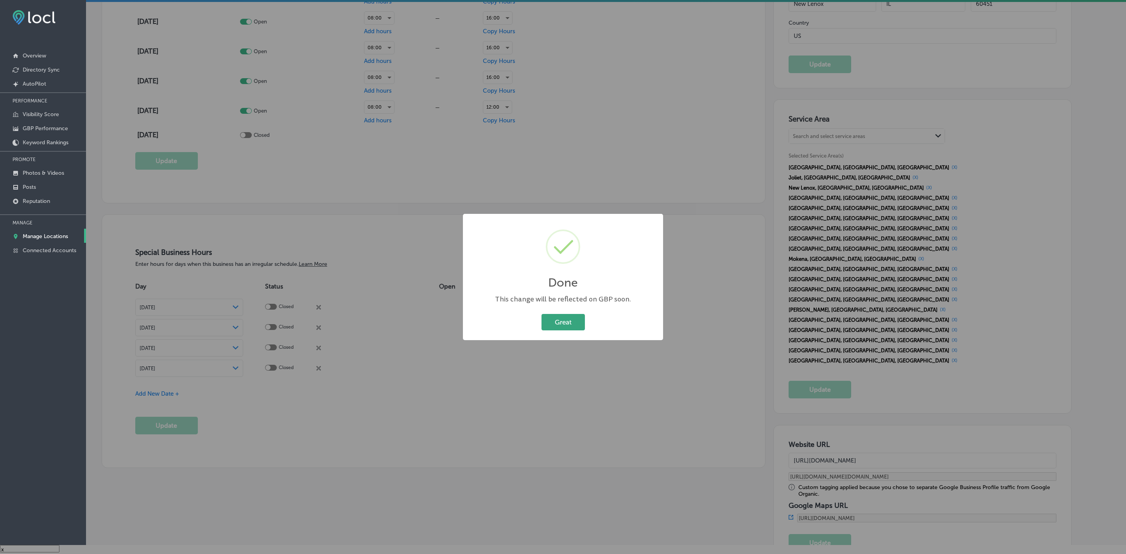
click at [560, 326] on button "Great" at bounding box center [562, 322] width 43 height 16
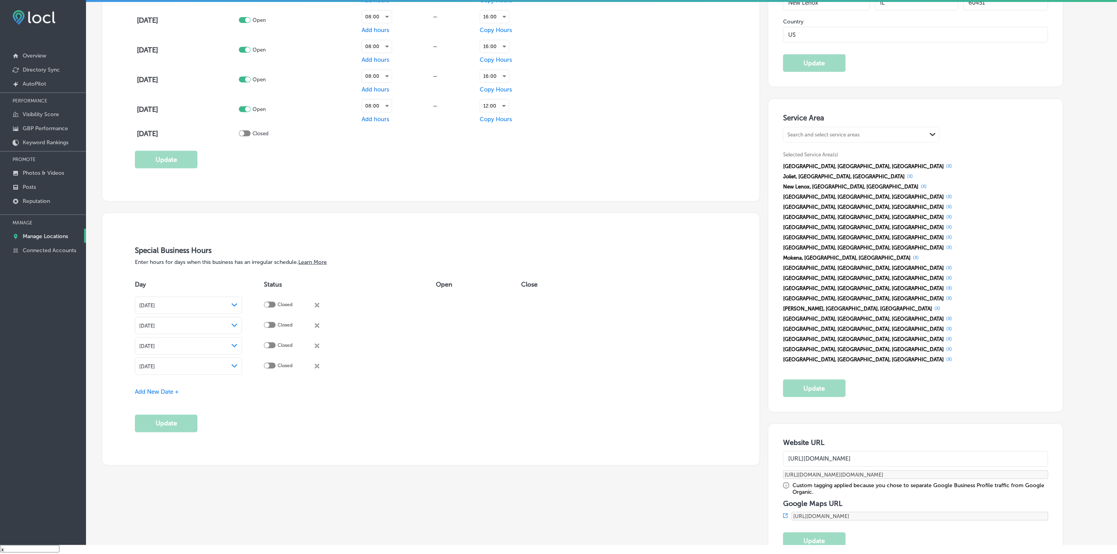
click at [163, 390] on span "Add New Date +" at bounding box center [157, 391] width 44 height 7
click at [222, 389] on div "Aug 15, 2025 Path Created with Sketch." at bounding box center [188, 386] width 98 height 6
click at [220, 408] on span at bounding box center [220, 409] width 4 height 4
click at [221, 408] on span at bounding box center [220, 409] width 4 height 4
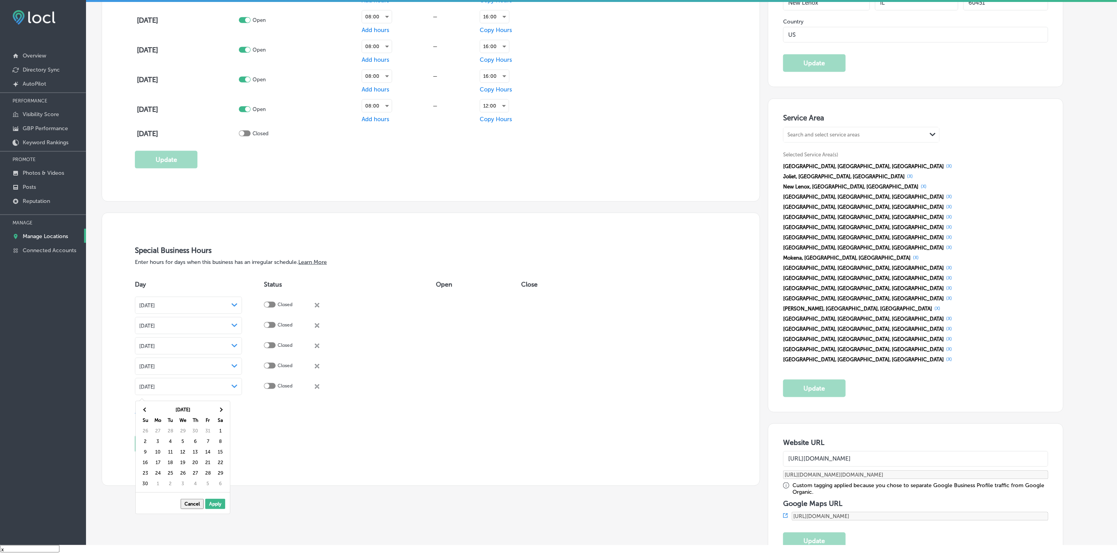
click at [221, 408] on span at bounding box center [220, 409] width 4 height 4
click at [170, 444] on button "Update" at bounding box center [166, 444] width 63 height 18
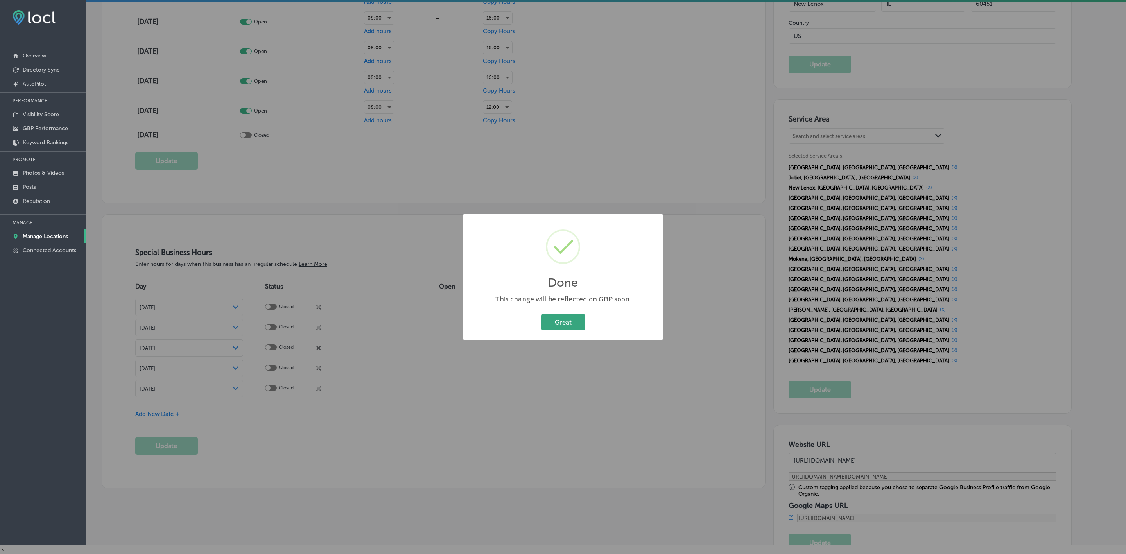
click at [560, 322] on button "Great" at bounding box center [562, 322] width 43 height 16
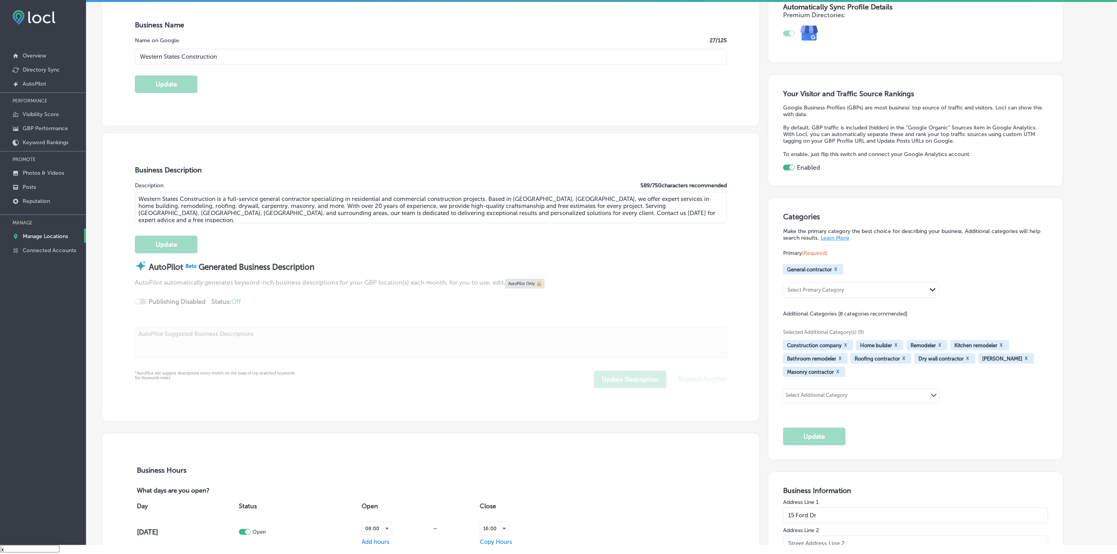
scroll to position [0, 0]
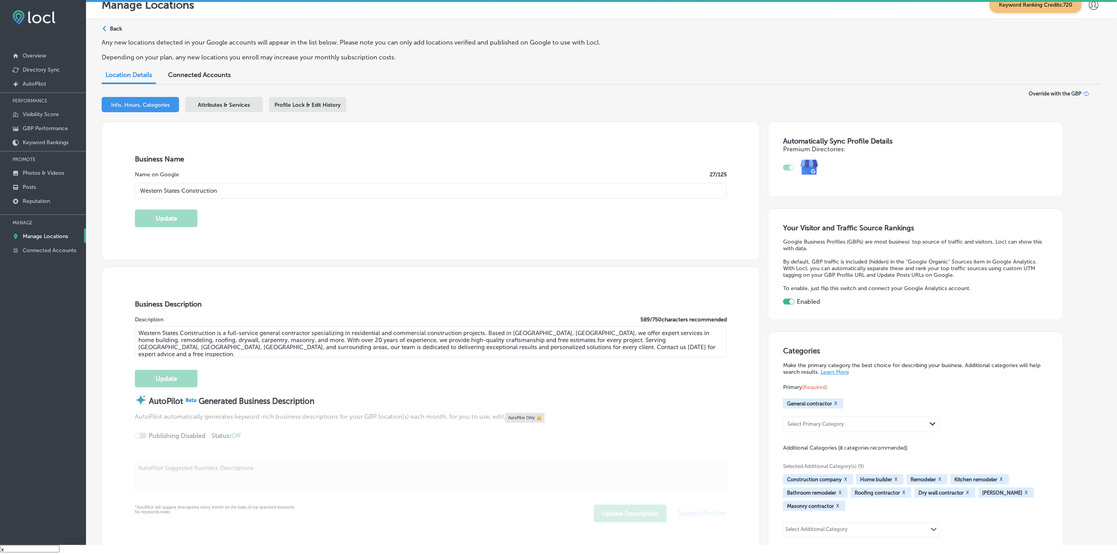
click at [229, 105] on span "Attributes & Services" at bounding box center [224, 105] width 52 height 7
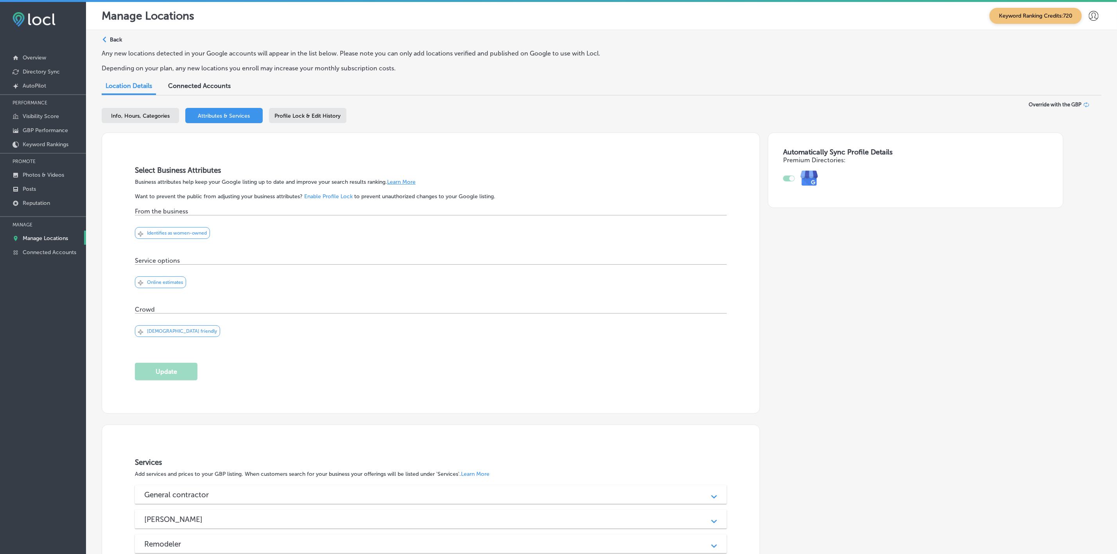
click at [303, 120] on div "Profile Lock & Edit History" at bounding box center [307, 115] width 77 height 15
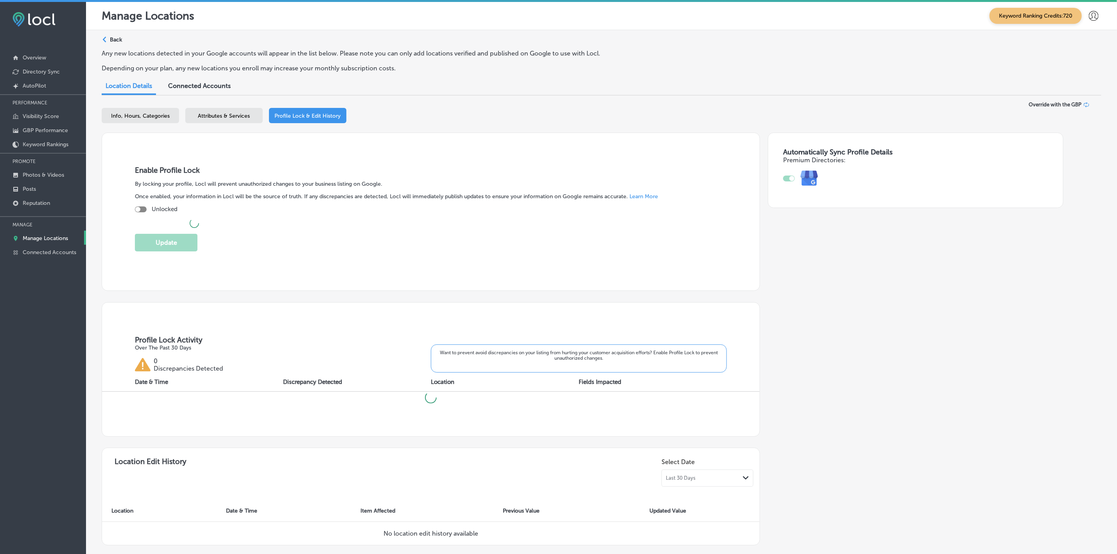
checkbox input "true"
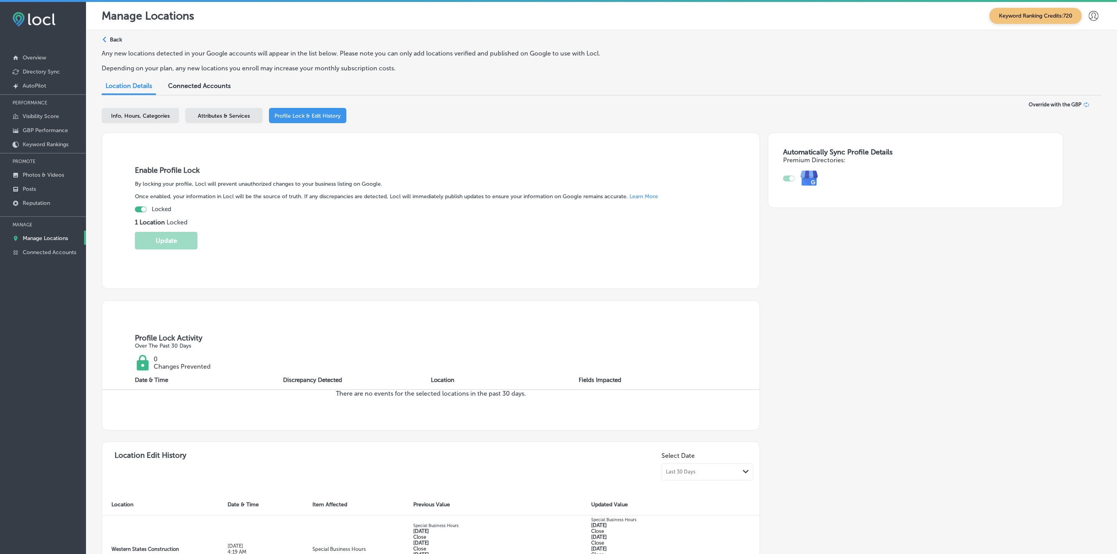
click at [229, 114] on span "Attributes & Services" at bounding box center [224, 116] width 52 height 7
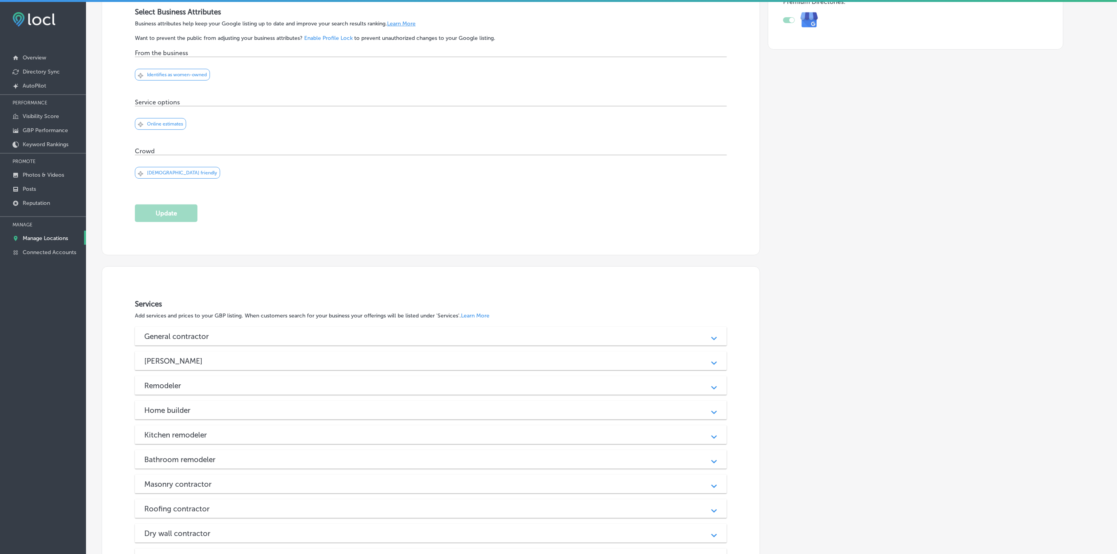
scroll to position [235, 0]
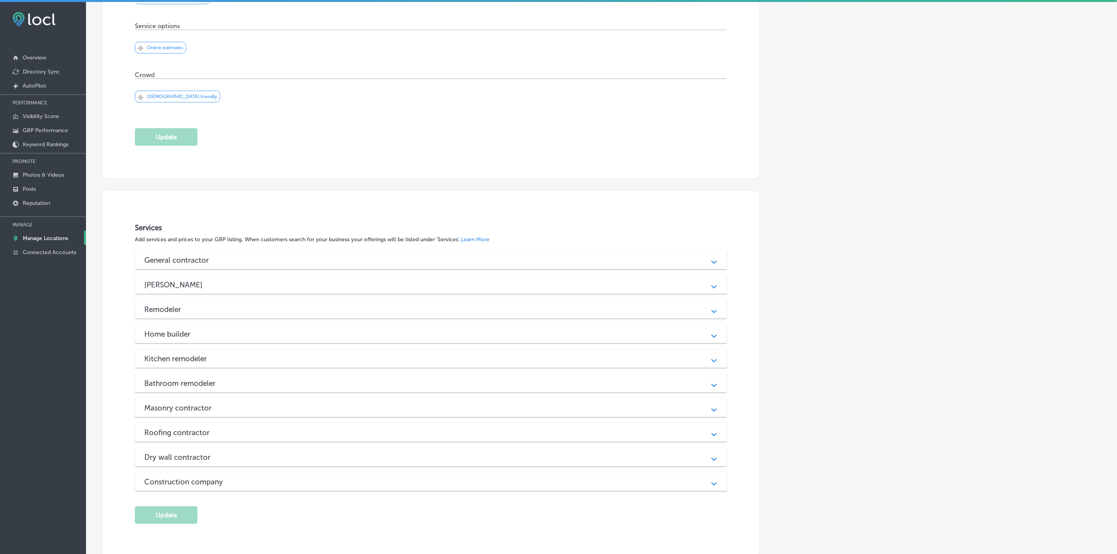
click at [199, 265] on h3 "General contractor" at bounding box center [182, 260] width 77 height 9
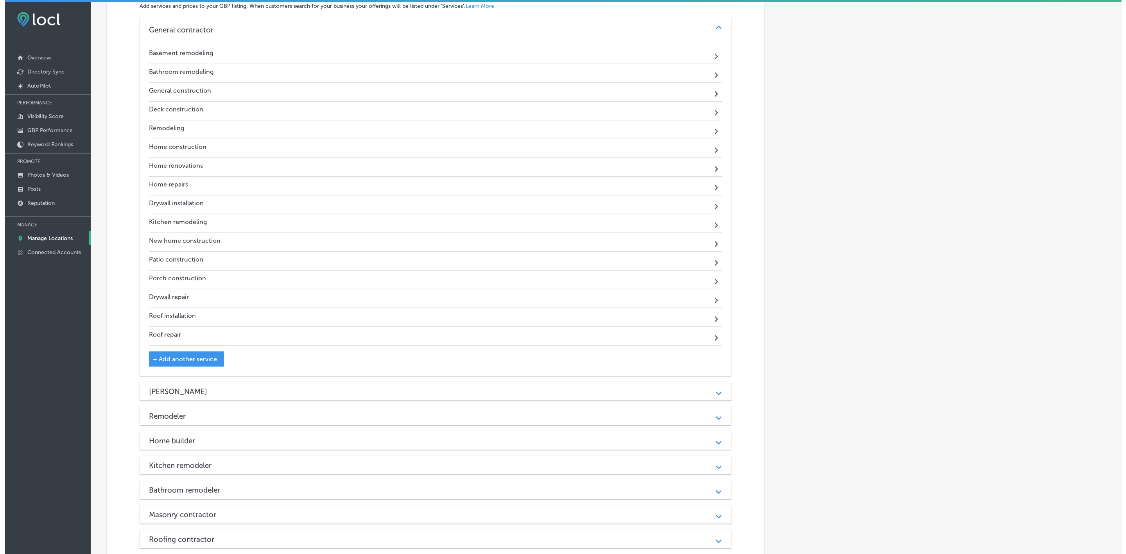
scroll to position [469, 0]
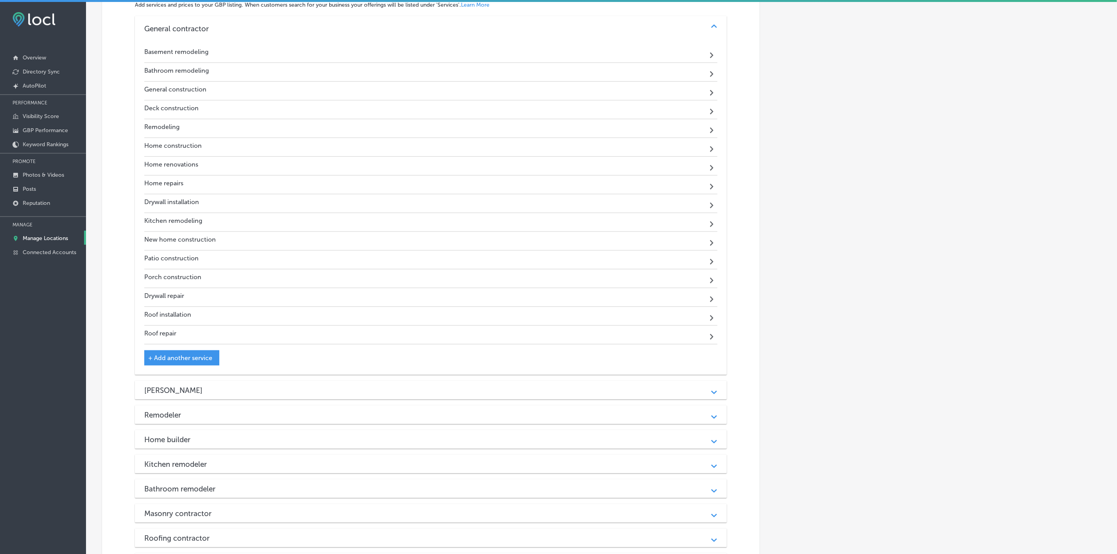
click at [175, 362] on span "+ Add another service" at bounding box center [180, 357] width 64 height 7
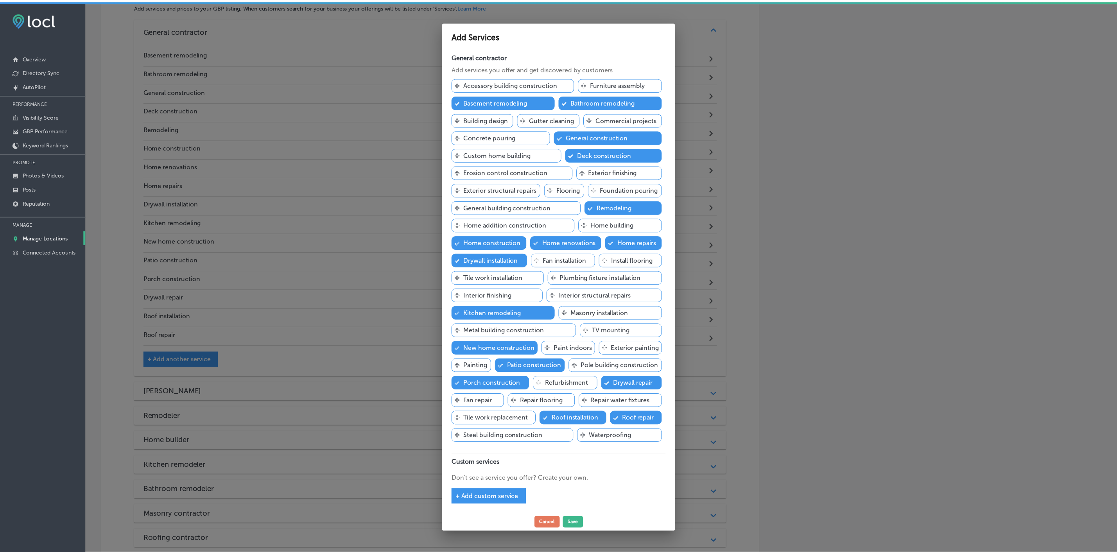
scroll to position [25, 0]
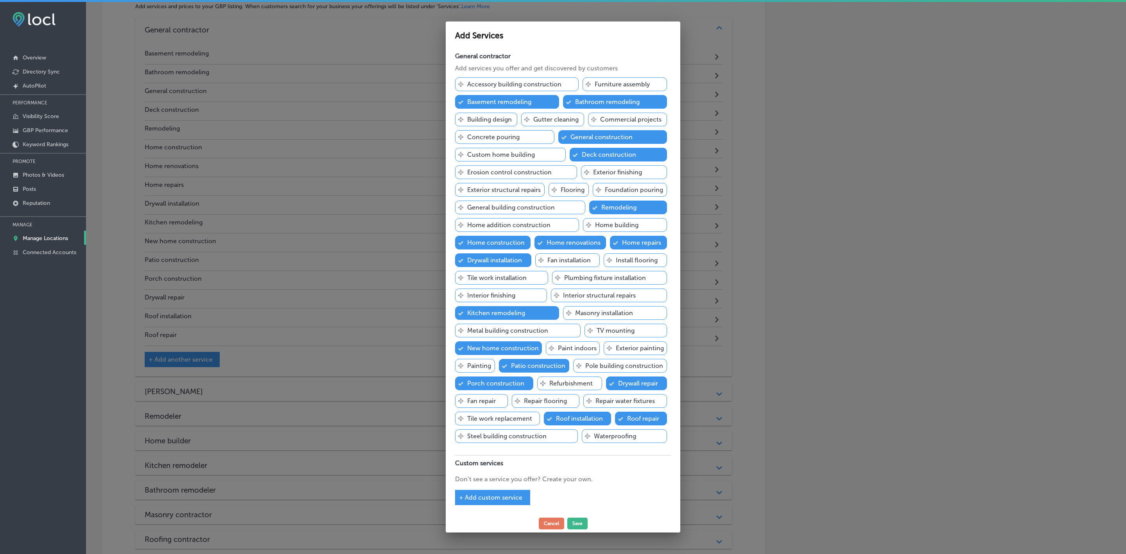
click at [473, 499] on span "+ Add custom service" at bounding box center [490, 497] width 63 height 7
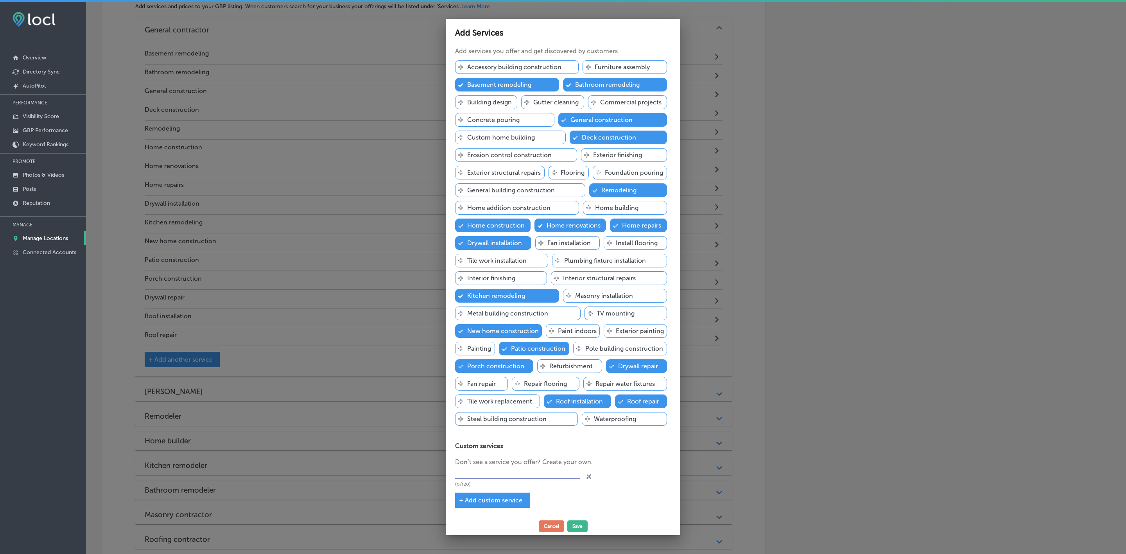
click at [504, 479] on input "text" at bounding box center [517, 473] width 125 height 12
paste input "Grundy County, IL"
type input "Grundy County, IL"
click at [577, 526] on button "Save" at bounding box center [577, 526] width 20 height 12
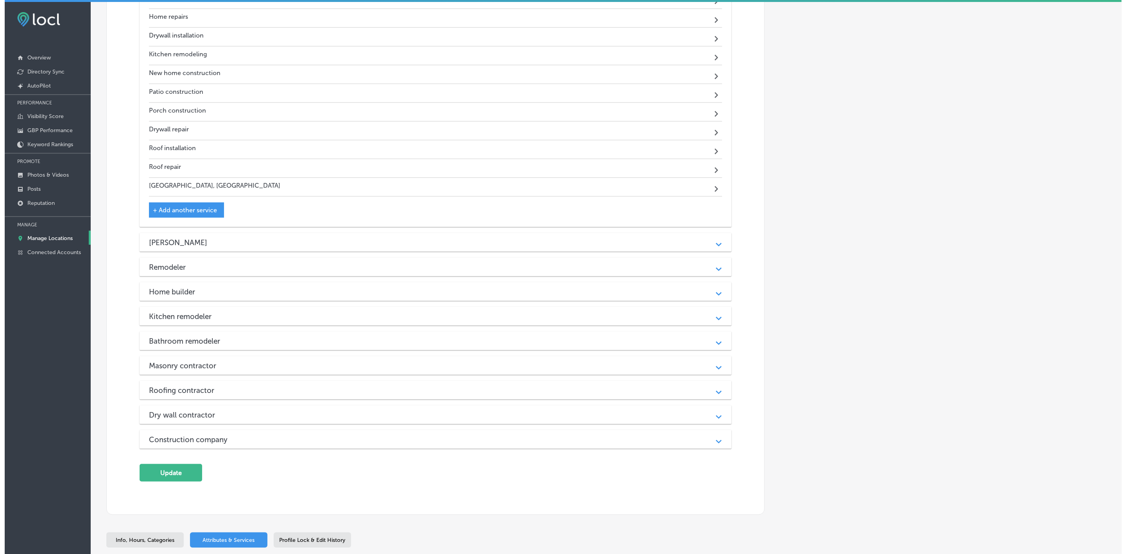
scroll to position [585, 0]
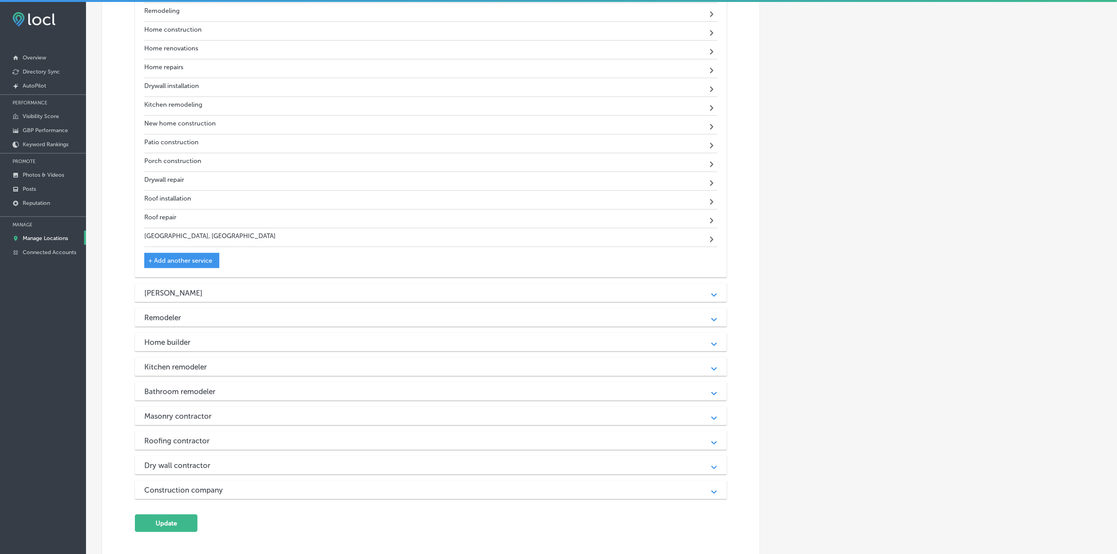
click at [162, 264] on span "+ Add another service" at bounding box center [180, 260] width 64 height 7
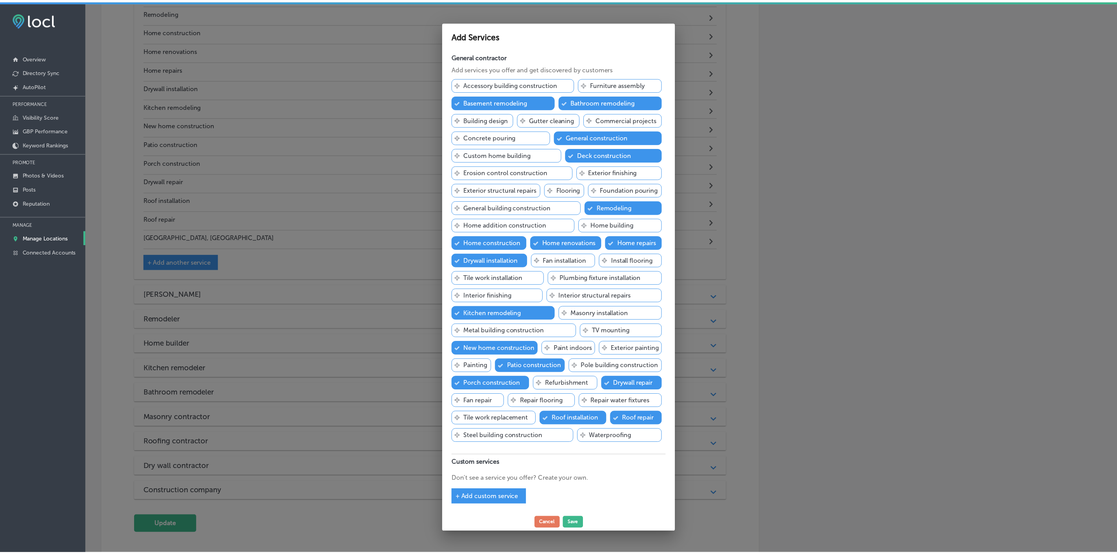
scroll to position [25, 0]
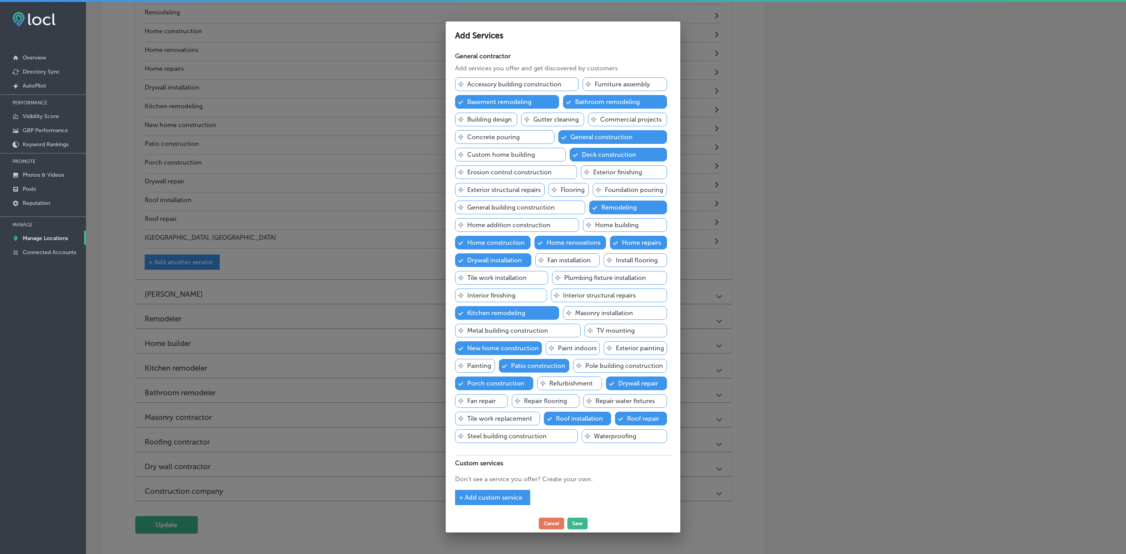
click at [465, 498] on span "+ Add custom service" at bounding box center [490, 497] width 63 height 7
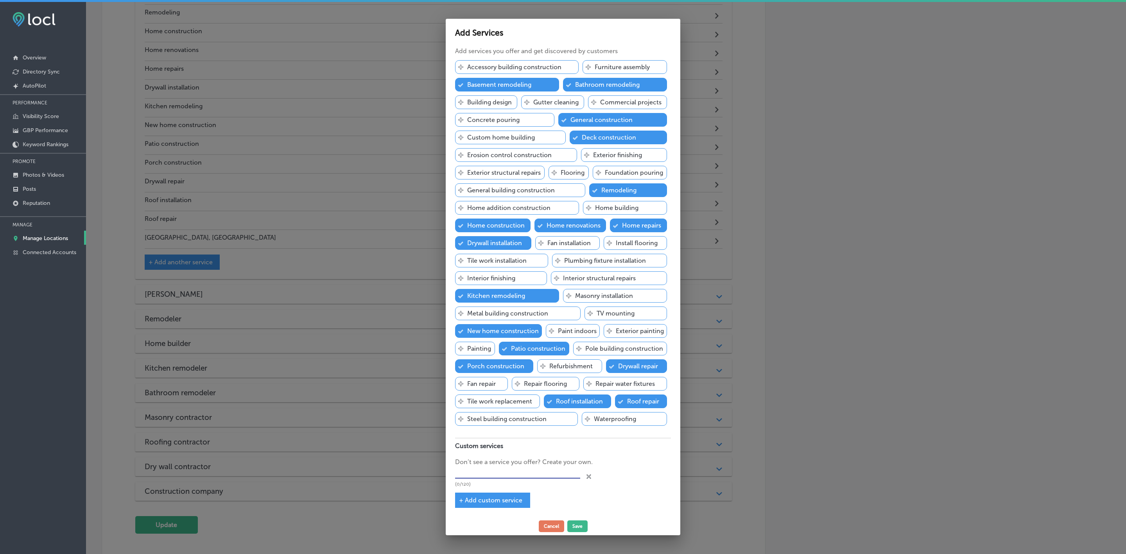
drag, startPoint x: 465, startPoint y: 494, endPoint x: 457, endPoint y: 491, distance: 7.9
click at [465, 479] on input "text" at bounding box center [517, 473] width 125 height 12
click at [509, 479] on input "text" at bounding box center [517, 473] width 125 height 12
paste input "Masonry"
type input "Masonry"
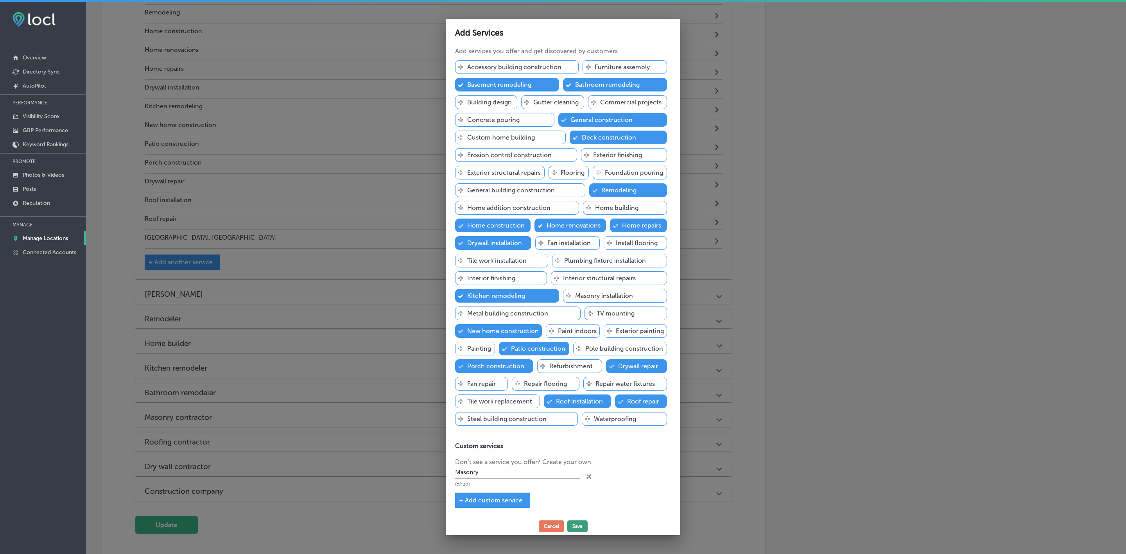
click at [578, 528] on button "Save" at bounding box center [577, 526] width 20 height 12
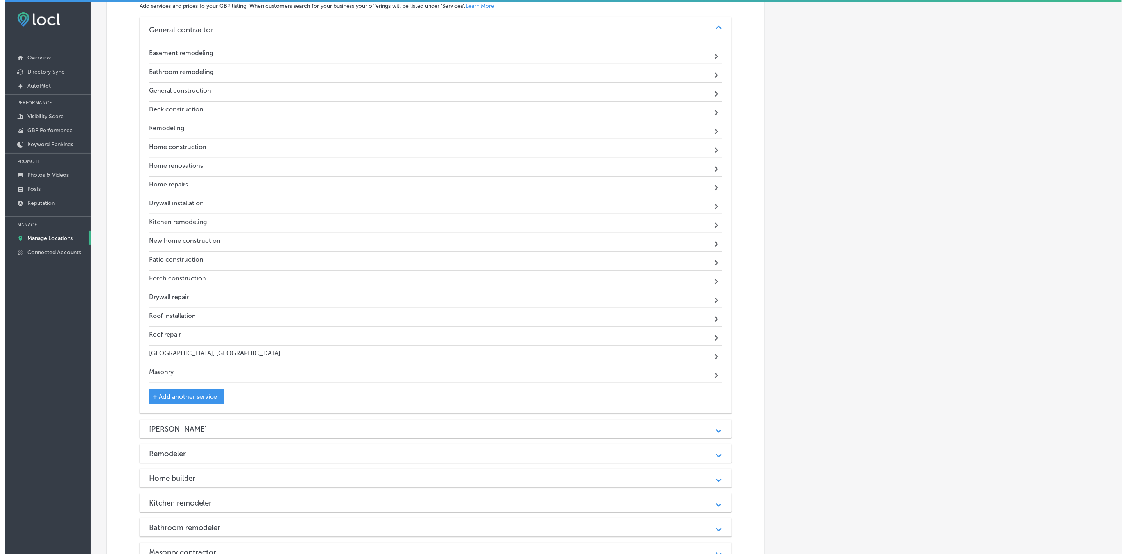
scroll to position [526, 0]
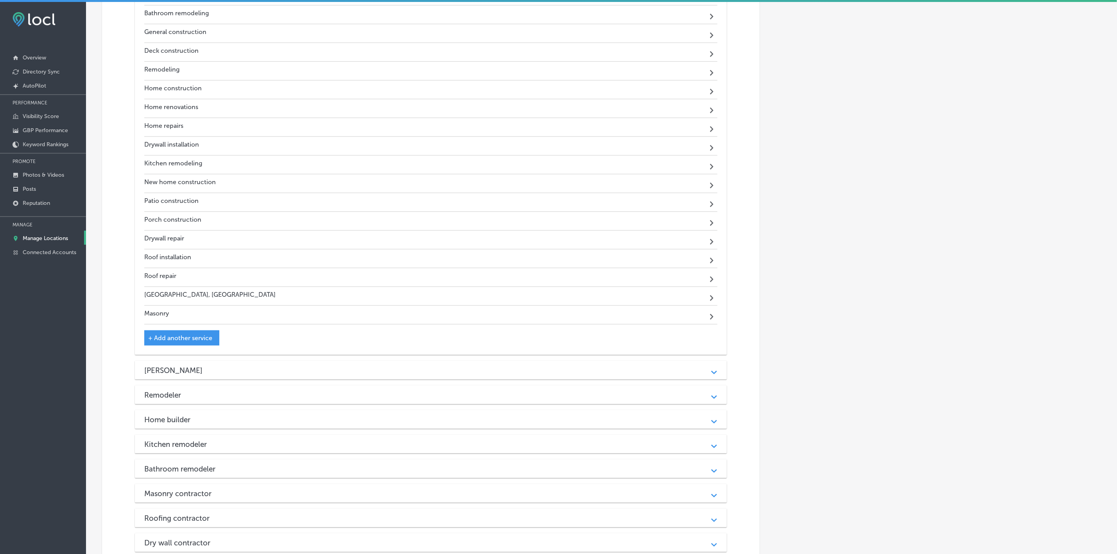
click at [169, 346] on div "+ Add another service" at bounding box center [181, 337] width 75 height 15
click at [169, 342] on span "+ Add another service" at bounding box center [180, 337] width 64 height 7
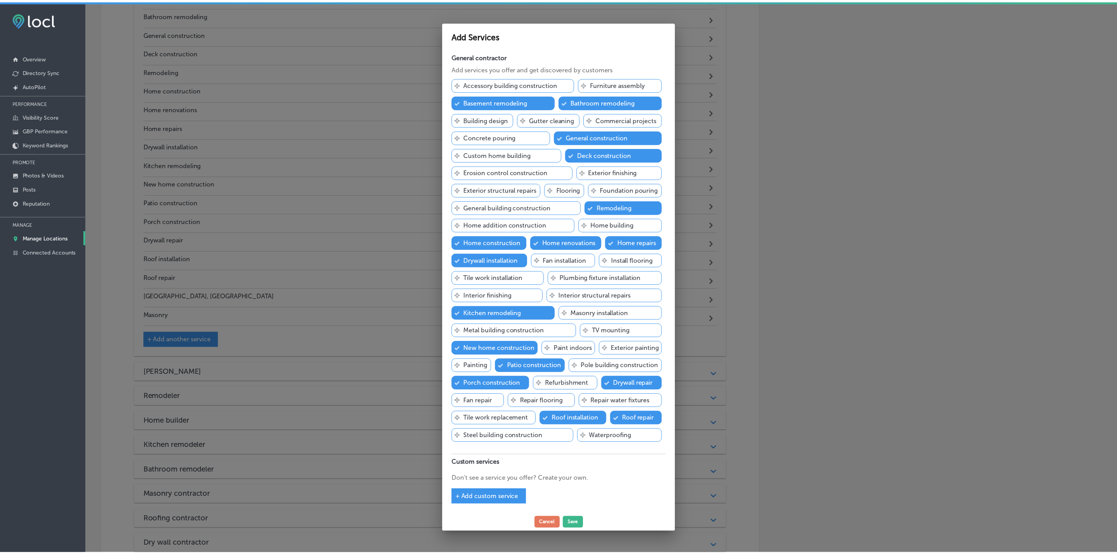
scroll to position [25, 0]
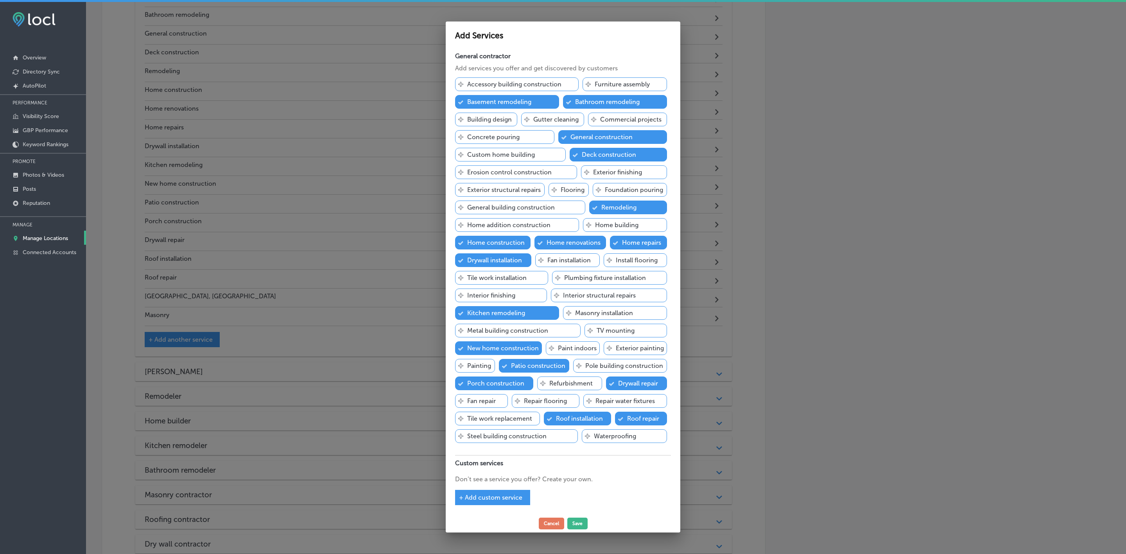
click at [463, 498] on span "+ Add custom service" at bounding box center [490, 497] width 63 height 7
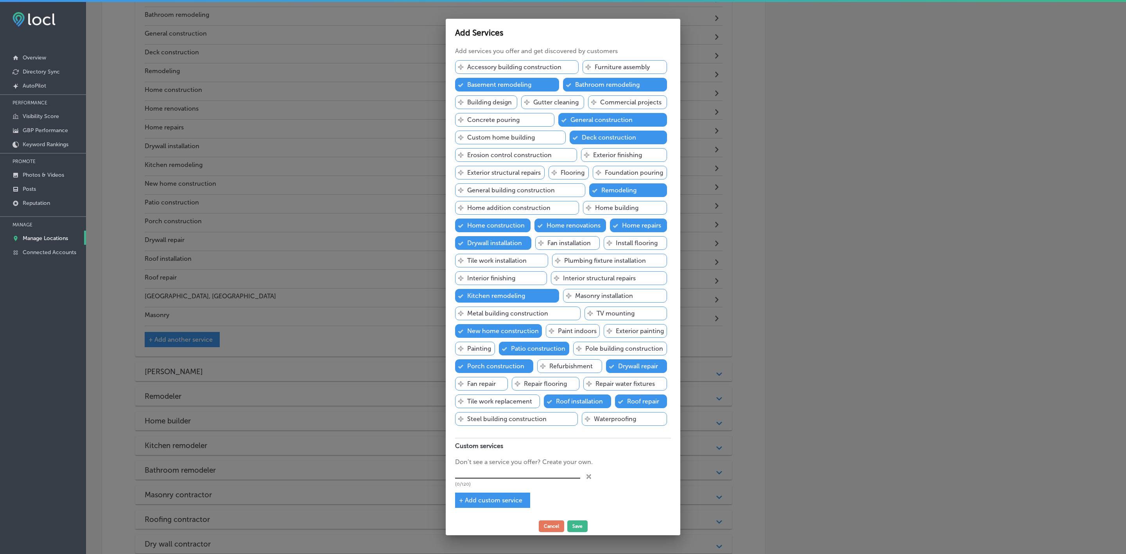
click at [478, 479] on input "text" at bounding box center [517, 473] width 125 height 12
paste input "Commercial Contractor"
type input "Commercial Contractor"
click at [578, 528] on button "Save" at bounding box center [577, 526] width 20 height 12
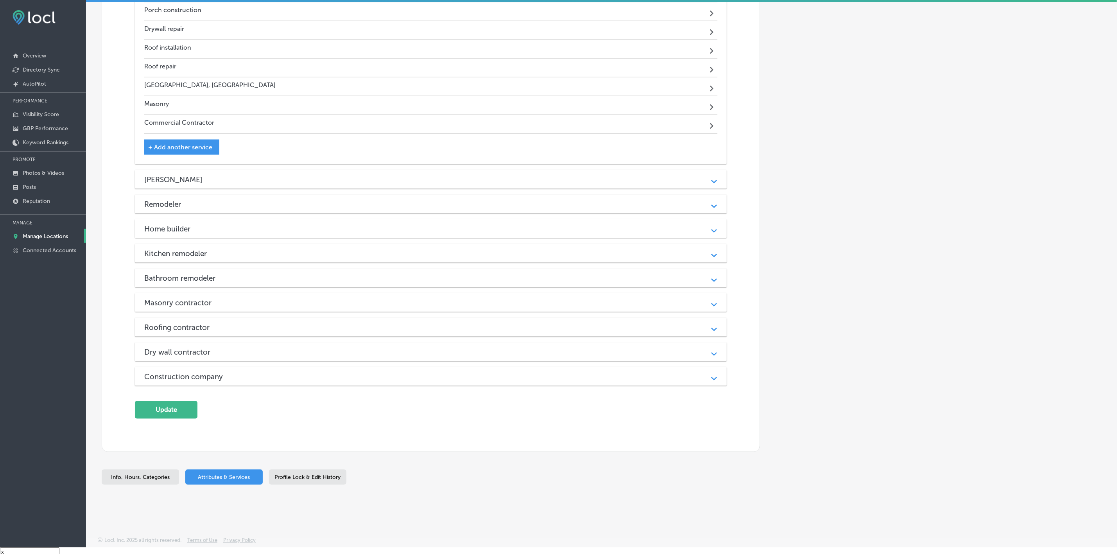
scroll to position [11, 0]
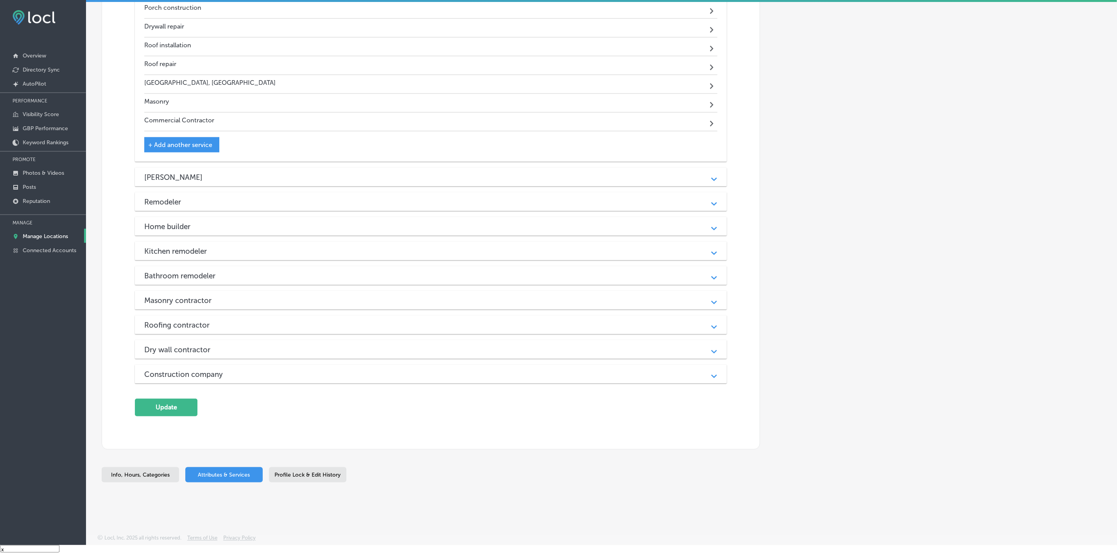
click at [183, 418] on div "Services Add services and prices to your GBP listing. When customers search for…" at bounding box center [430, 68] width 657 height 763
click at [179, 407] on button "Update" at bounding box center [166, 408] width 63 height 18
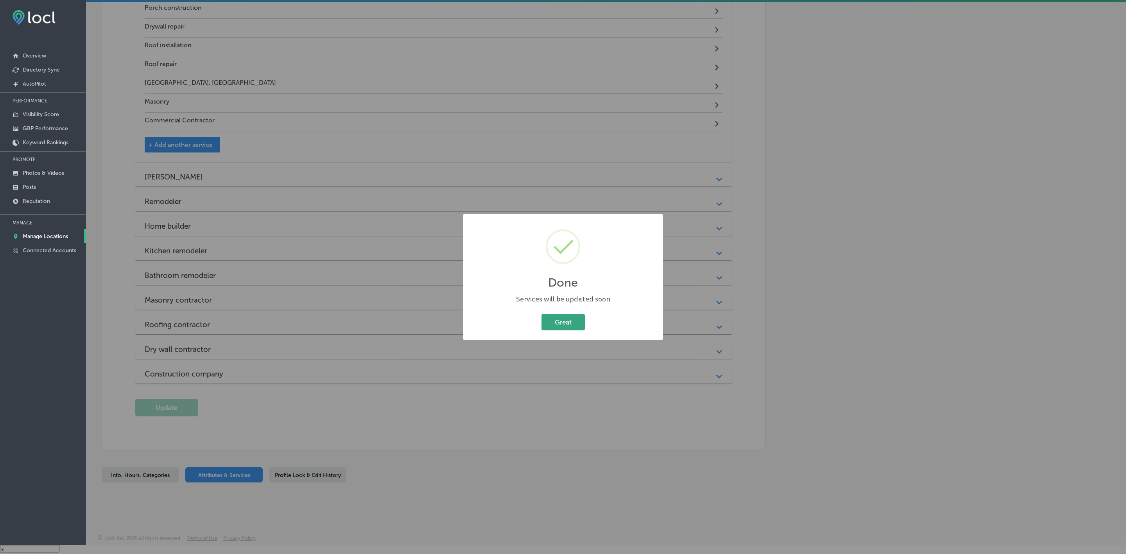
click at [550, 315] on button "Great" at bounding box center [562, 322] width 43 height 16
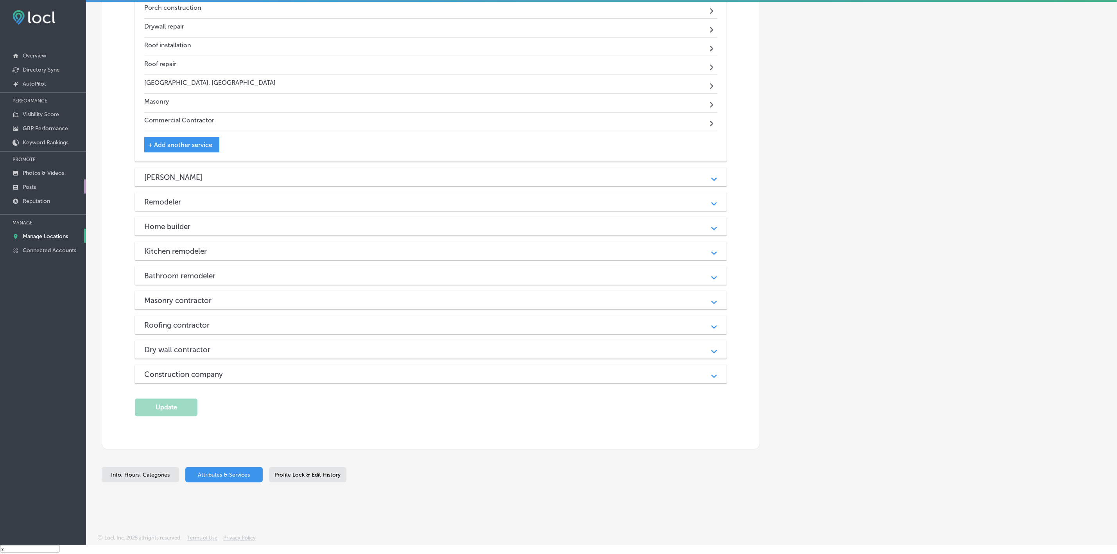
click at [33, 184] on p "Posts" at bounding box center [29, 187] width 13 height 7
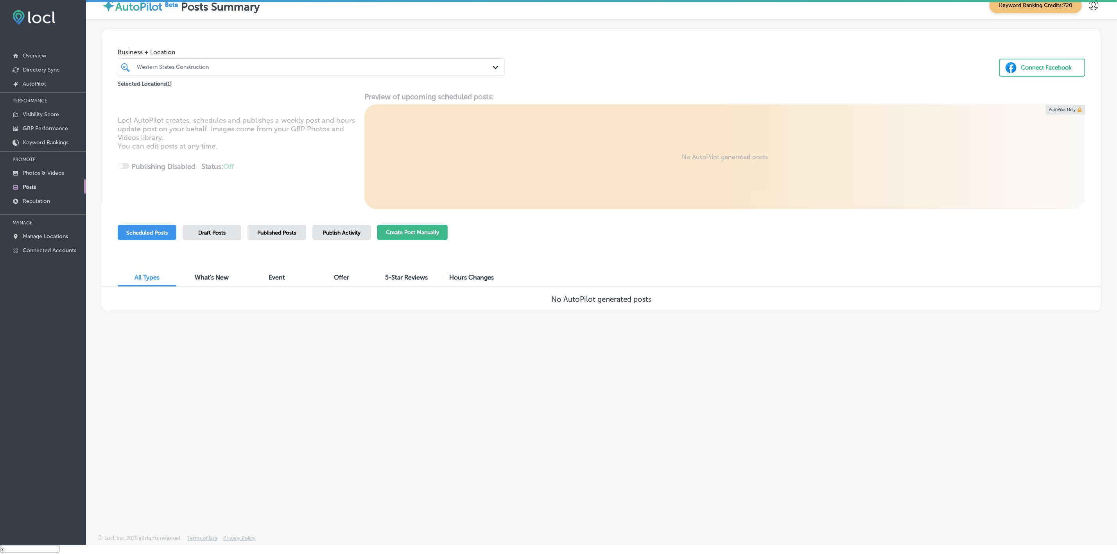
click at [393, 237] on button "Create Post Manually" at bounding box center [412, 232] width 70 height 15
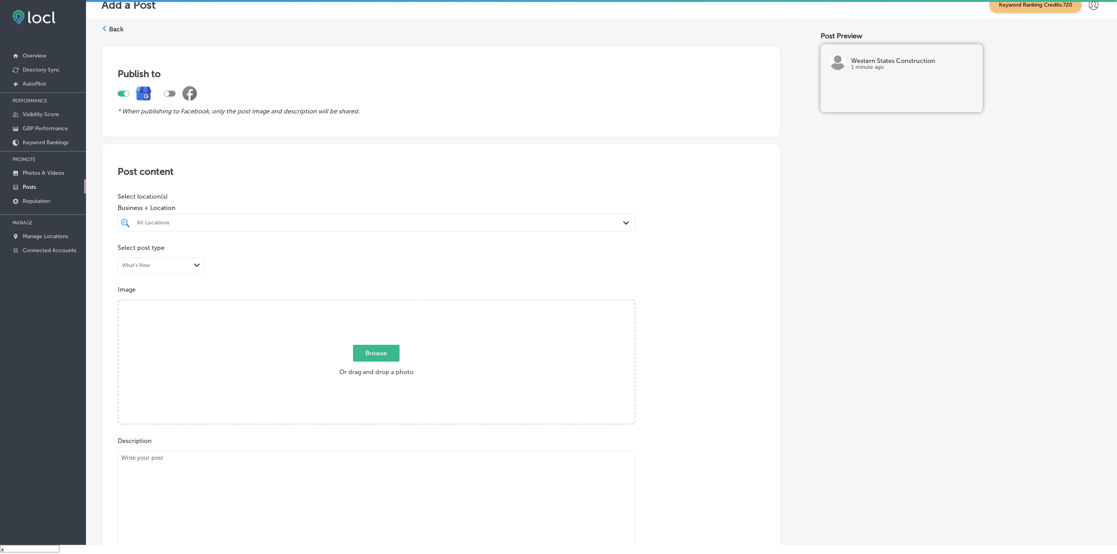
click at [320, 223] on div "All Locations" at bounding box center [380, 222] width 487 height 7
click at [147, 242] on div "Select All Clear All" at bounding box center [376, 240] width 517 height 7
click at [149, 251] on label "Western States Construction" at bounding box center [212, 251] width 153 height 7
type input "wester"
drag, startPoint x: 872, startPoint y: 317, endPoint x: 859, endPoint y: 317, distance: 12.9
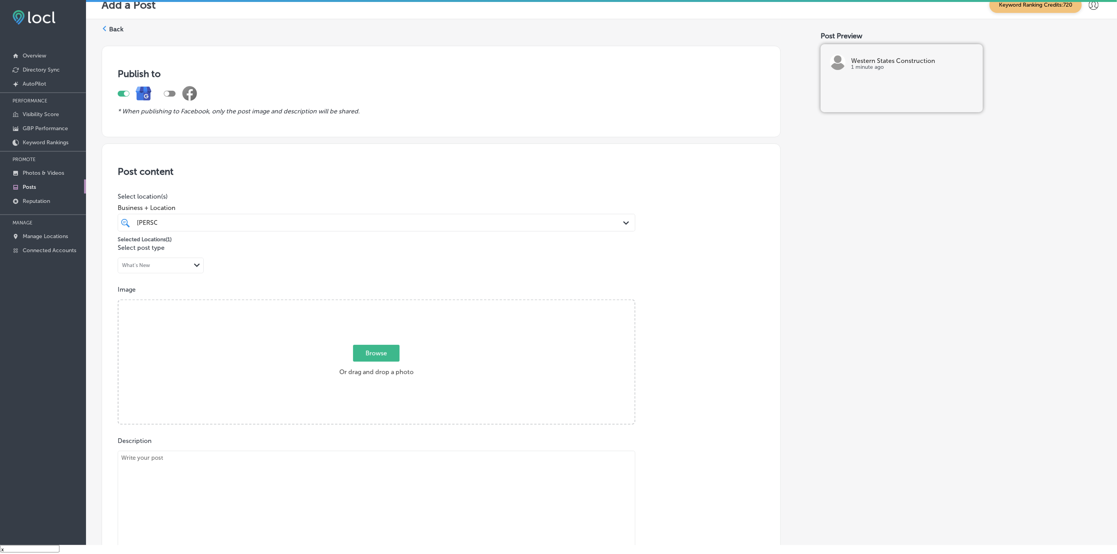
click at [873, 317] on div "Post Preview Western States Construction 1 minute ago" at bounding box center [960, 440] width 281 height 802
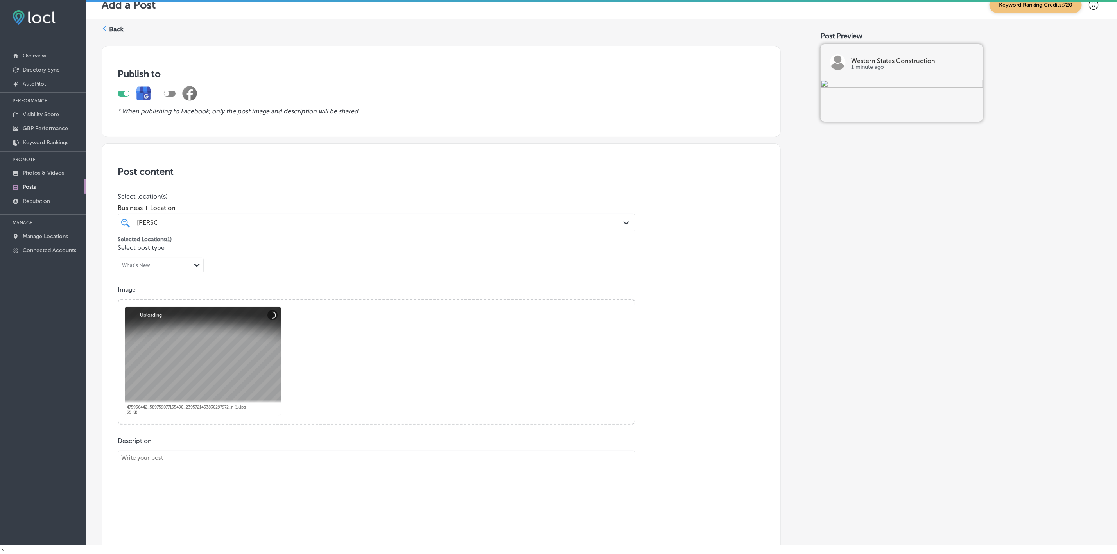
click at [157, 481] on textarea at bounding box center [376, 505] width 517 height 109
paste textarea "Western States Construction is here to bring your vision to life with our exper…"
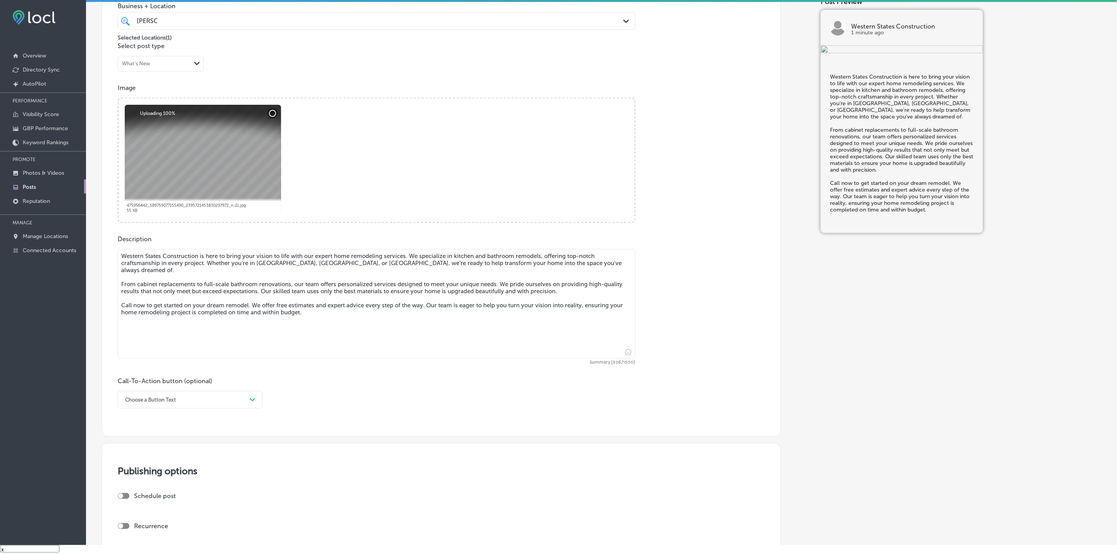
scroll to position [235, 0]
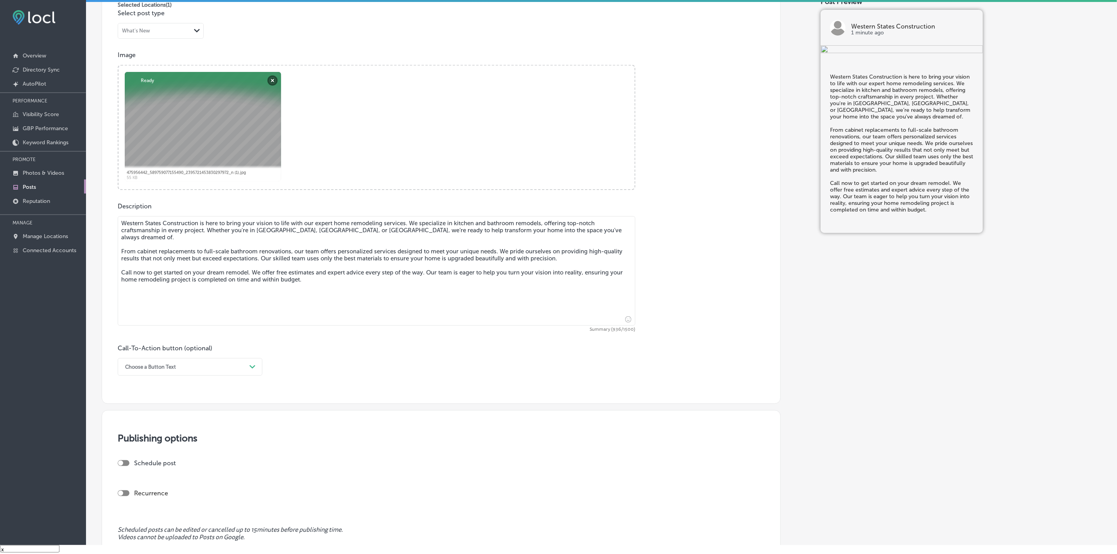
type textarea "Western States Construction is here to bring your vision to life with our exper…"
click at [147, 373] on div "Choose a Button Text" at bounding box center [183, 367] width 125 height 12
click at [133, 468] on div "Call Now" at bounding box center [190, 466] width 145 height 14
click at [121, 461] on div at bounding box center [124, 463] width 12 height 6
checkbox input "true"
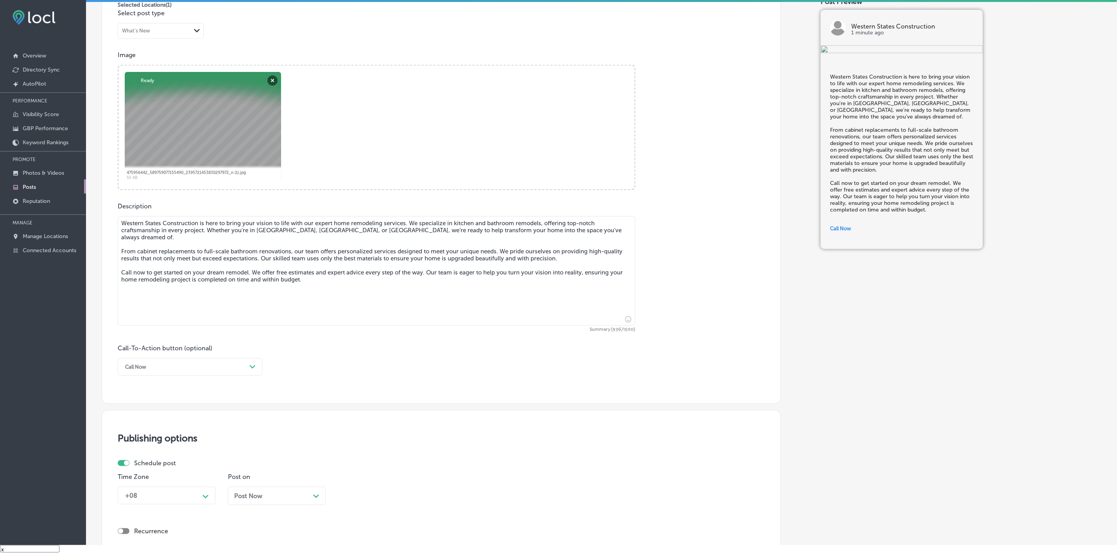
click at [186, 501] on div "+08 Path Created with Sketch." at bounding box center [167, 496] width 98 height 18
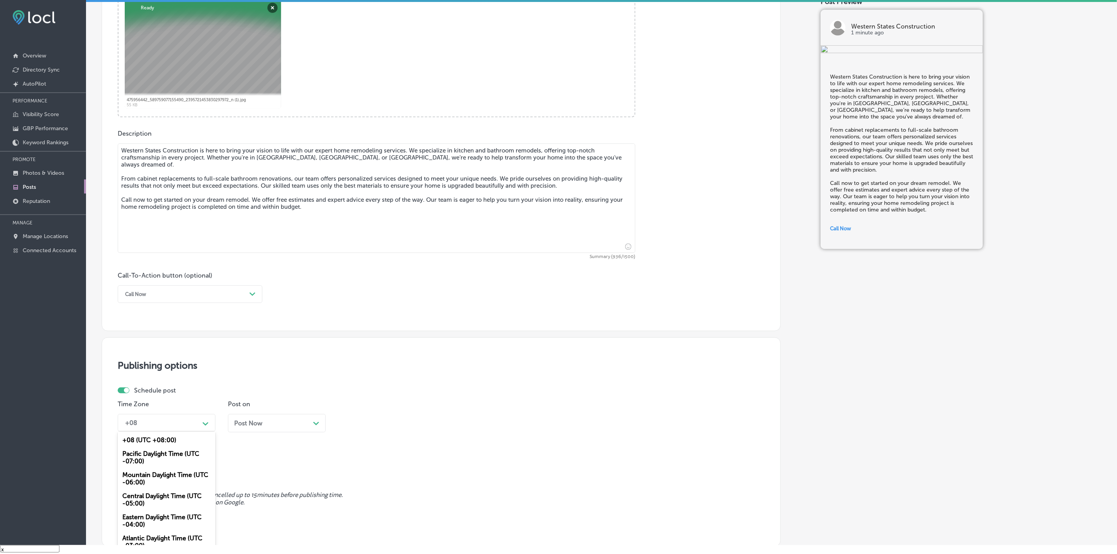
click at [160, 478] on div "Mountain Daylight Time (UTC -06:00)" at bounding box center [167, 478] width 98 height 21
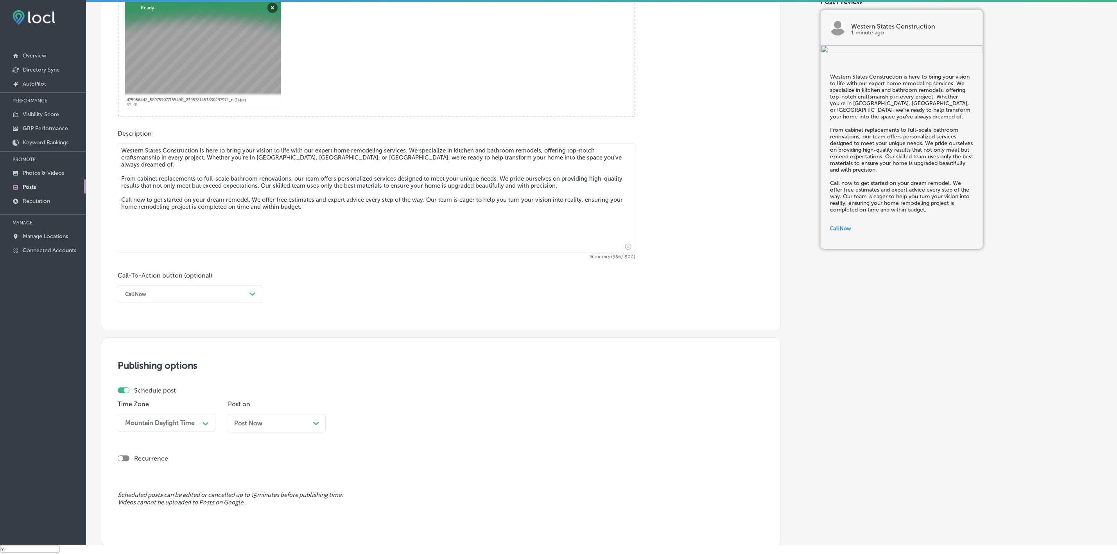
click at [251, 427] on span "Post Now" at bounding box center [248, 422] width 28 height 7
click at [392, 393] on div "Schedule post" at bounding box center [438, 390] width 641 height 7
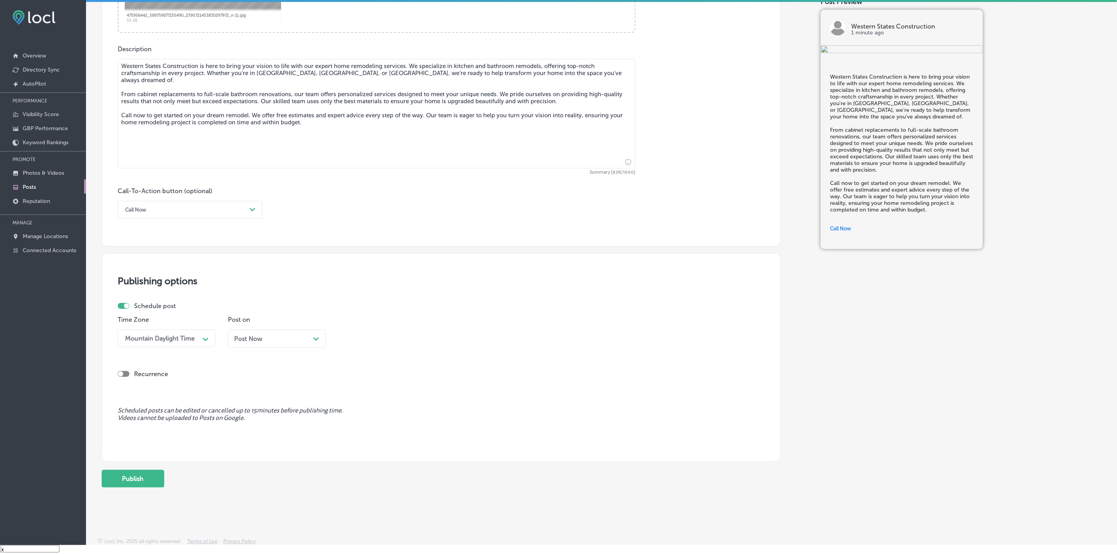
scroll to position [398, 0]
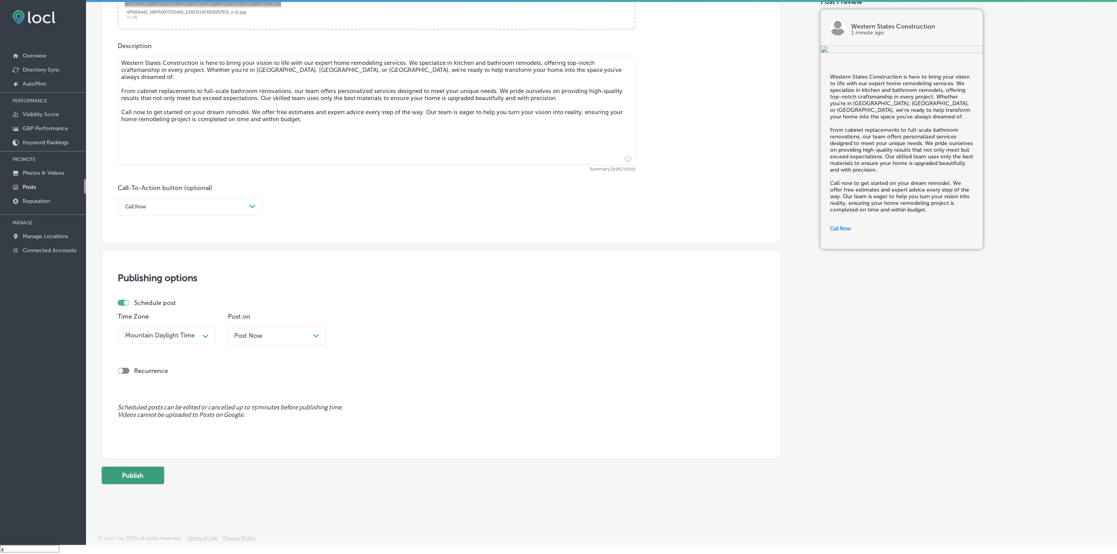
click at [137, 479] on button "Publish" at bounding box center [133, 476] width 63 height 18
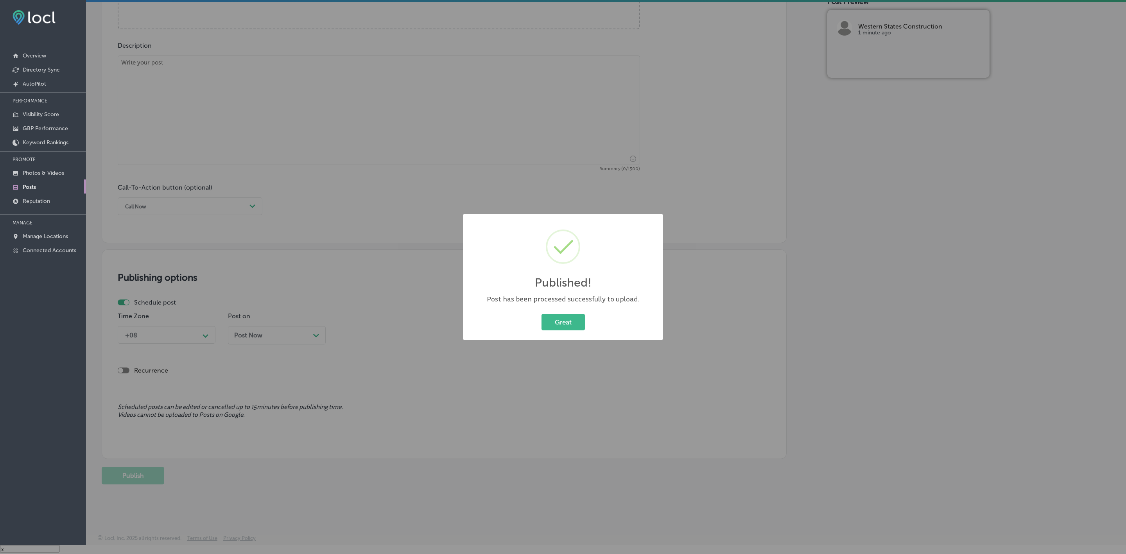
click at [541, 314] on button "Great" at bounding box center [562, 322] width 43 height 16
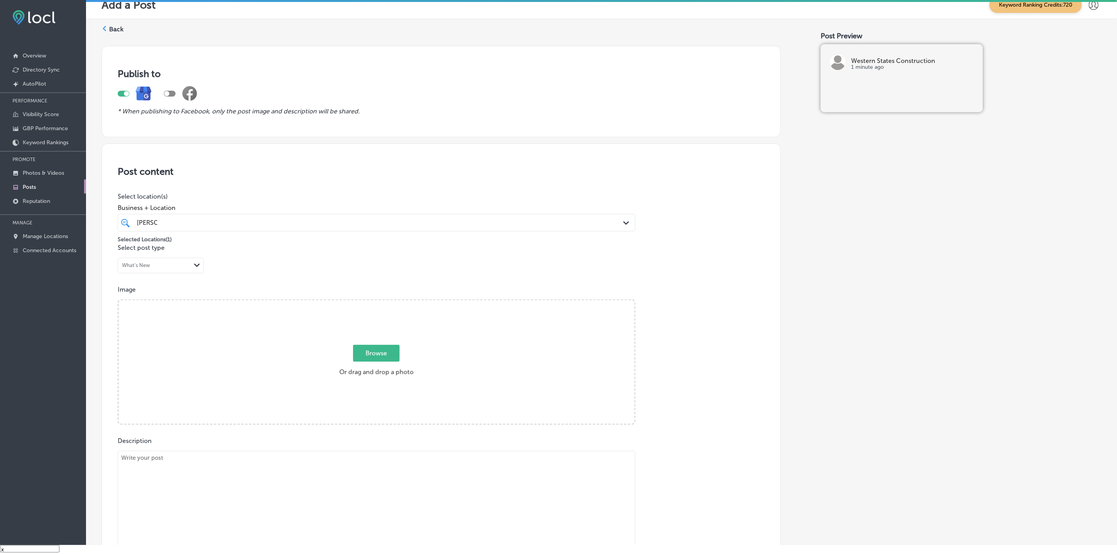
scroll to position [59, 0]
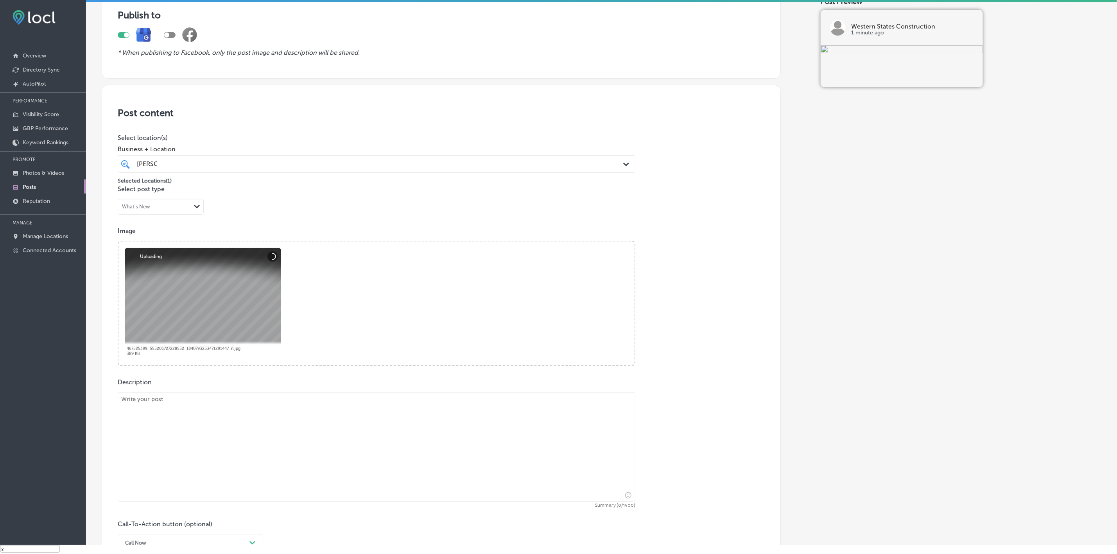
click at [156, 414] on textarea at bounding box center [376, 446] width 517 height 109
paste textarea "A sturdy roof is essential to protecting your home or business, and we're here …"
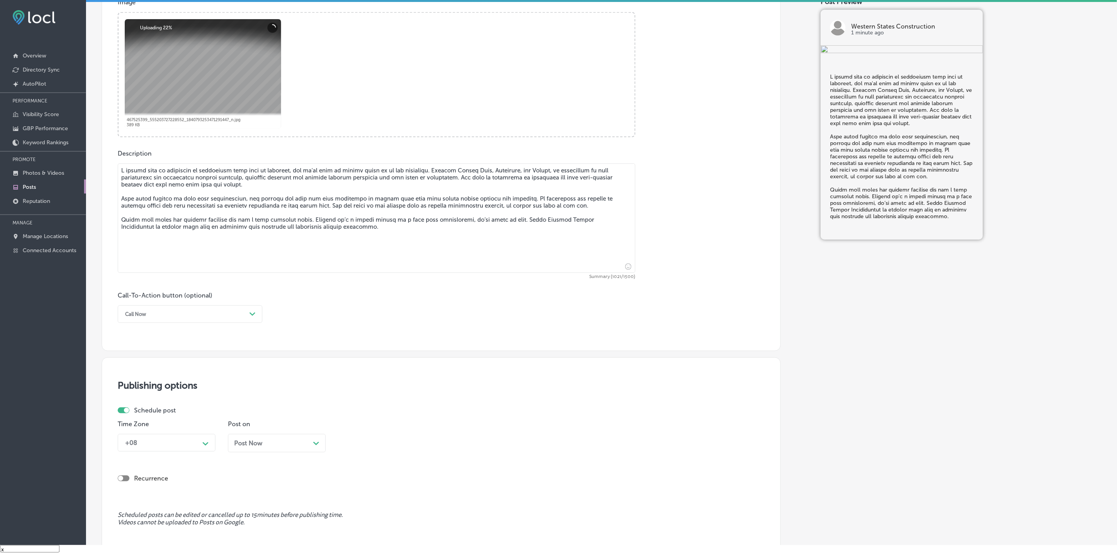
scroll to position [293, 0]
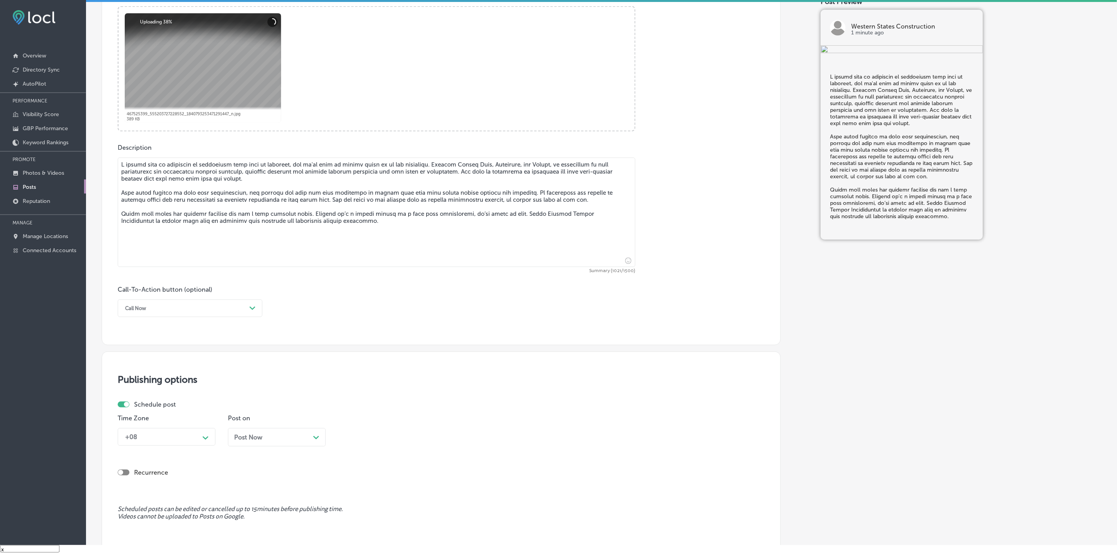
type textarea "A sturdy roof is essential to protecting your home or business, and we're here …"
click at [245, 310] on div "Call Now" at bounding box center [183, 308] width 125 height 12
click at [160, 384] on div "Learn more" at bounding box center [190, 380] width 145 height 14
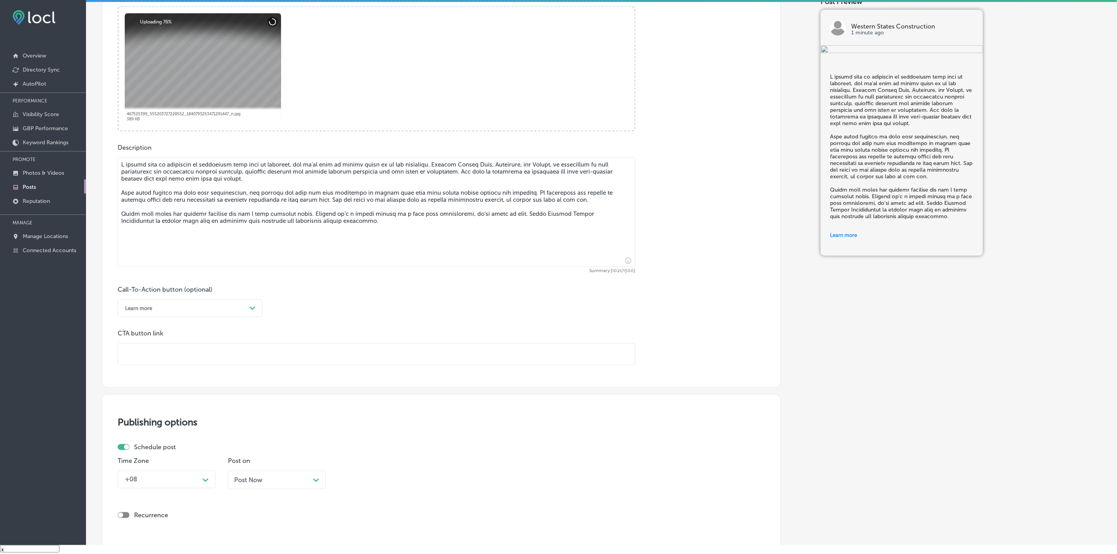
click at [173, 357] on input "text" at bounding box center [376, 354] width 517 height 21
paste input "https://westernstatesconst.com/"
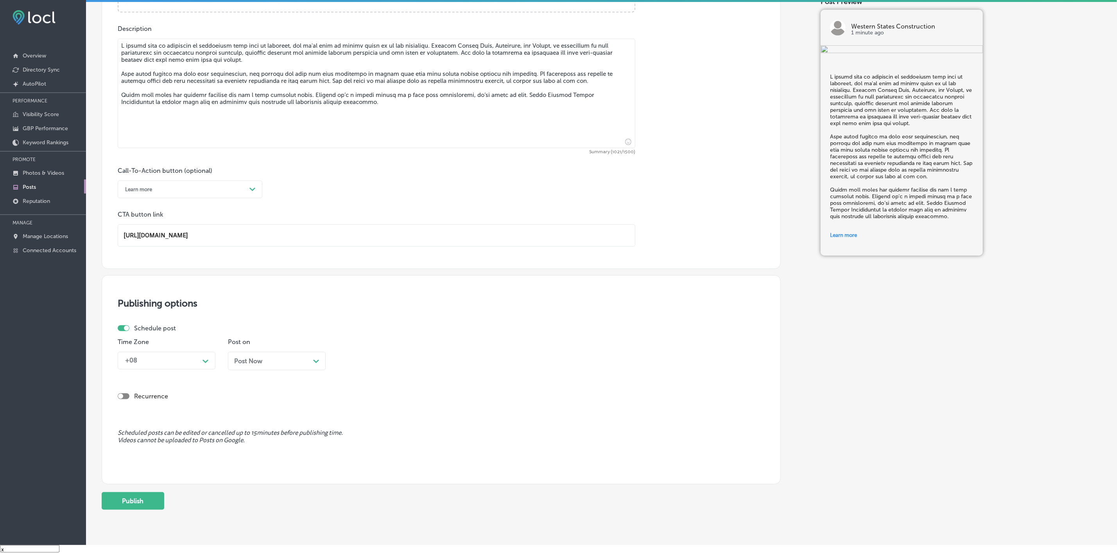
scroll to position [441, 0]
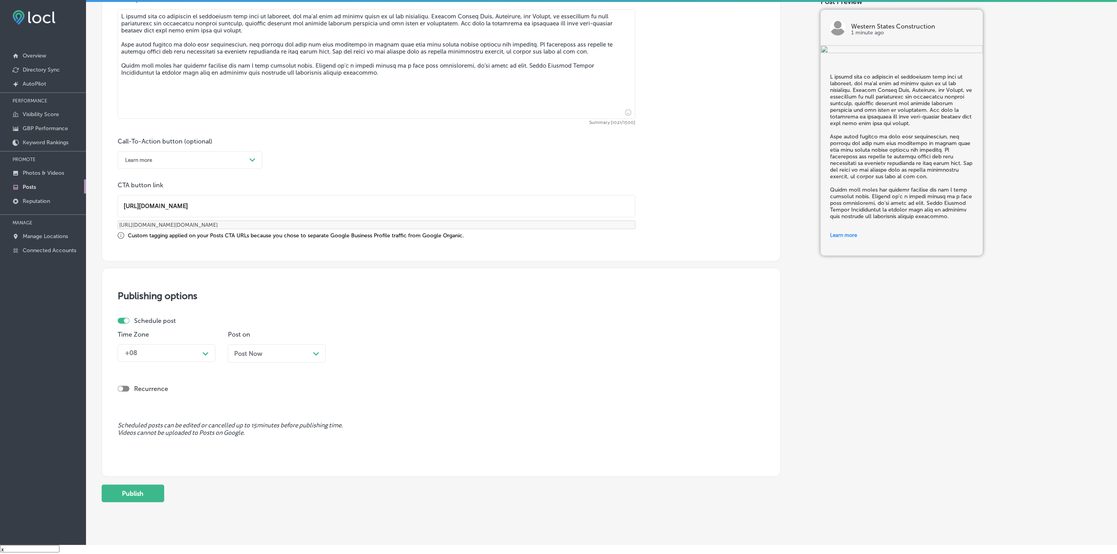
type input "https://westernstatesconst.com/"
click at [210, 357] on div "Path Created with Sketch." at bounding box center [205, 353] width 13 height 13
click at [163, 409] on div "Mountain Daylight Time (UTC -06:00)" at bounding box center [167, 408] width 98 height 21
click at [267, 351] on div "Post Now Path Created with Sketch." at bounding box center [277, 353] width 98 height 18
click at [372, 360] on div "03:00 PM" at bounding box center [381, 353] width 78 height 14
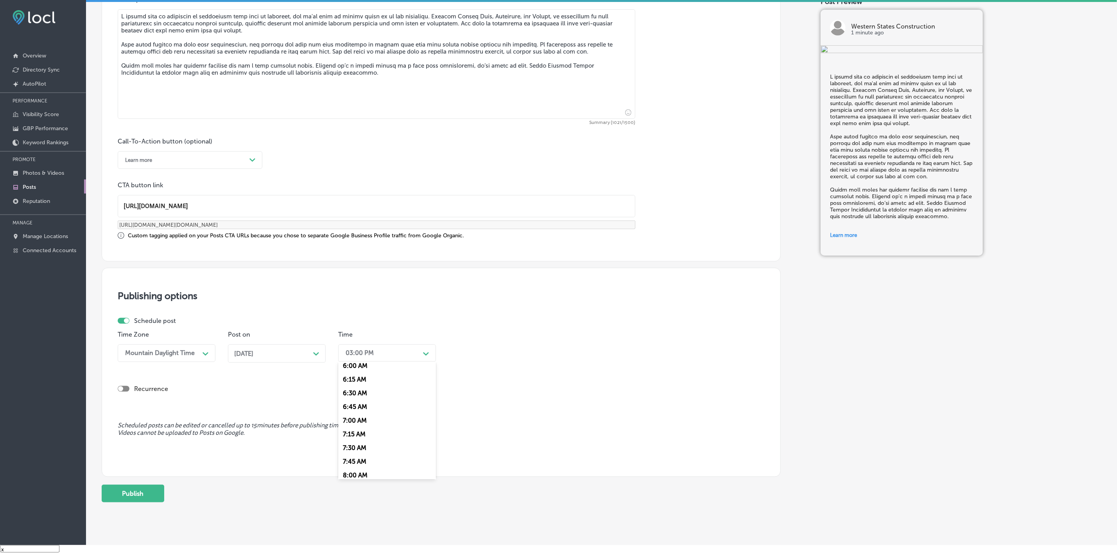
scroll to position [352, 0]
click at [369, 408] on div "7:00 AM" at bounding box center [387, 402] width 98 height 14
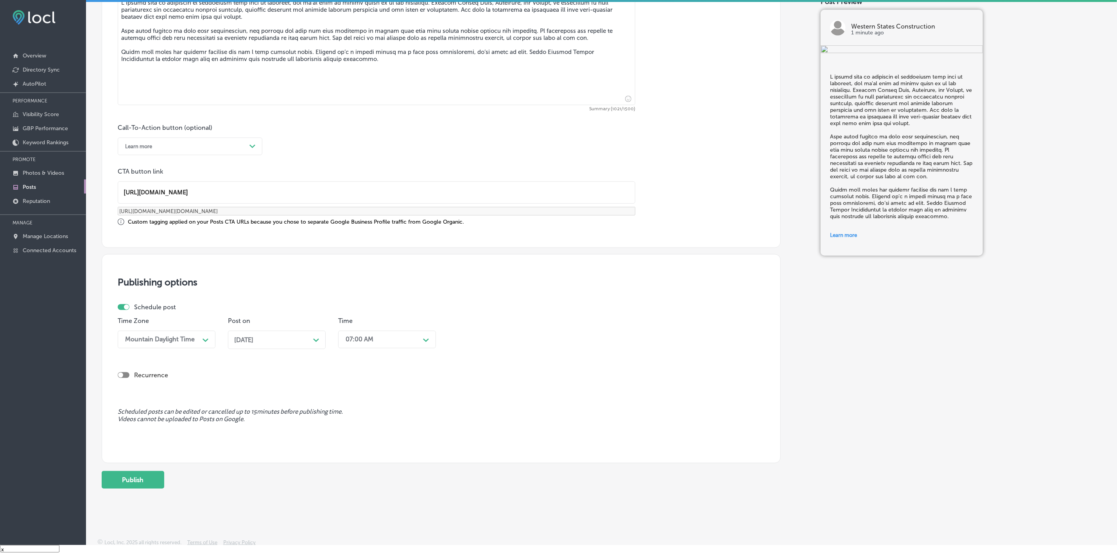
scroll to position [462, 0]
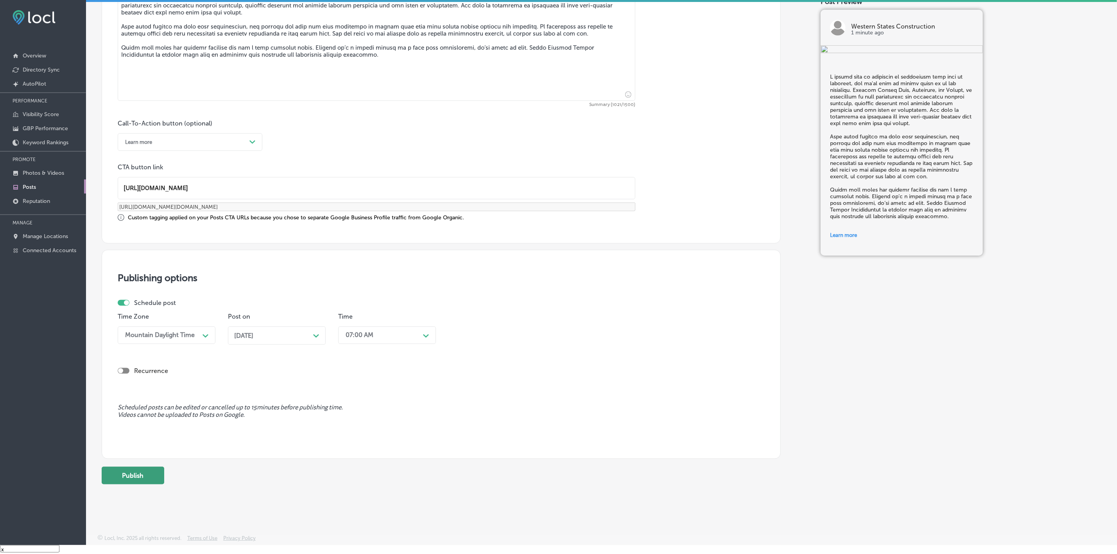
click at [145, 473] on button "Publish" at bounding box center [133, 476] width 63 height 18
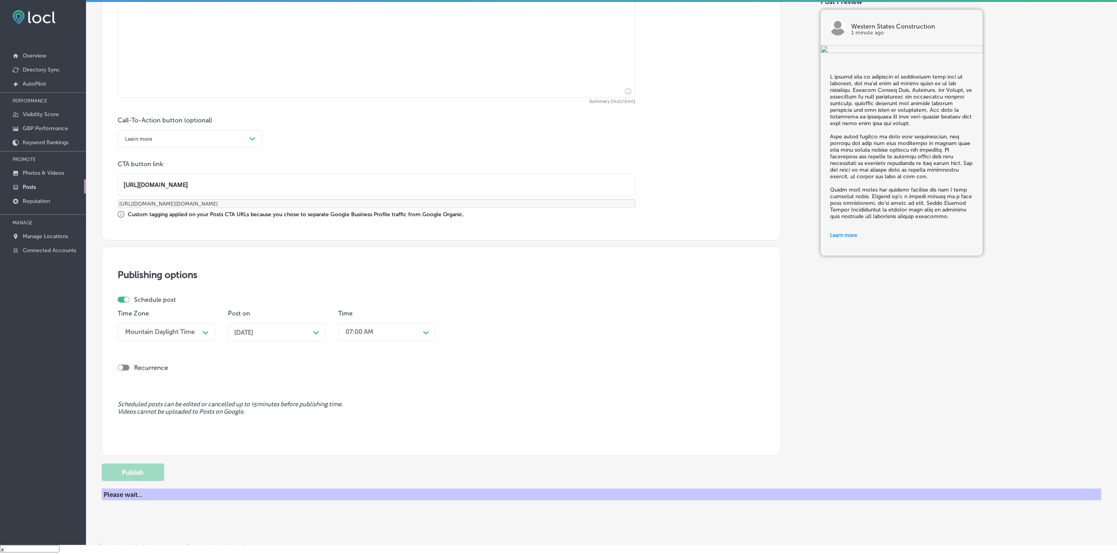
scroll to position [399, 0]
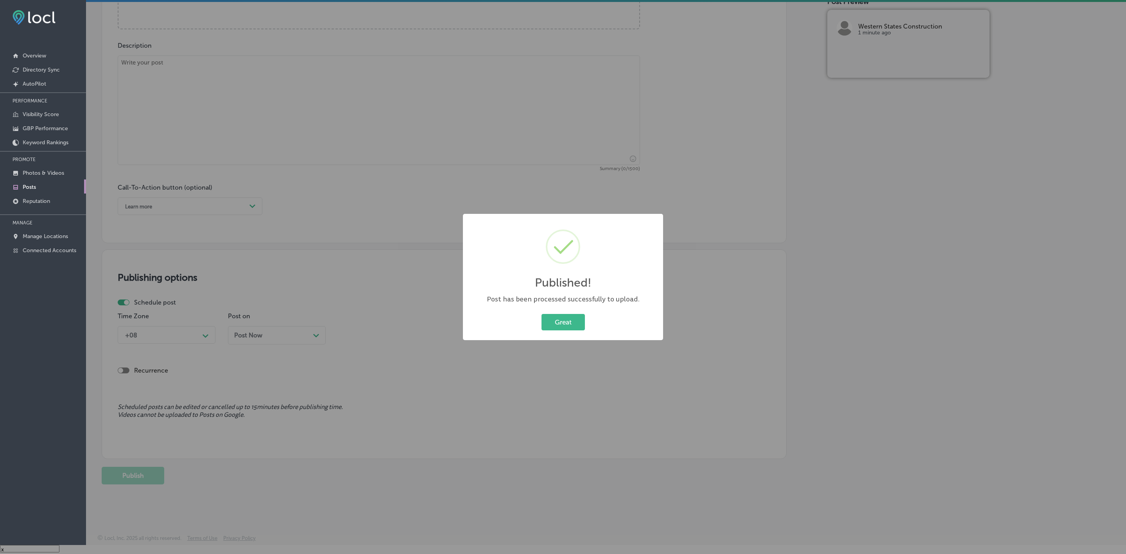
click at [541, 314] on button "Great" at bounding box center [562, 322] width 43 height 16
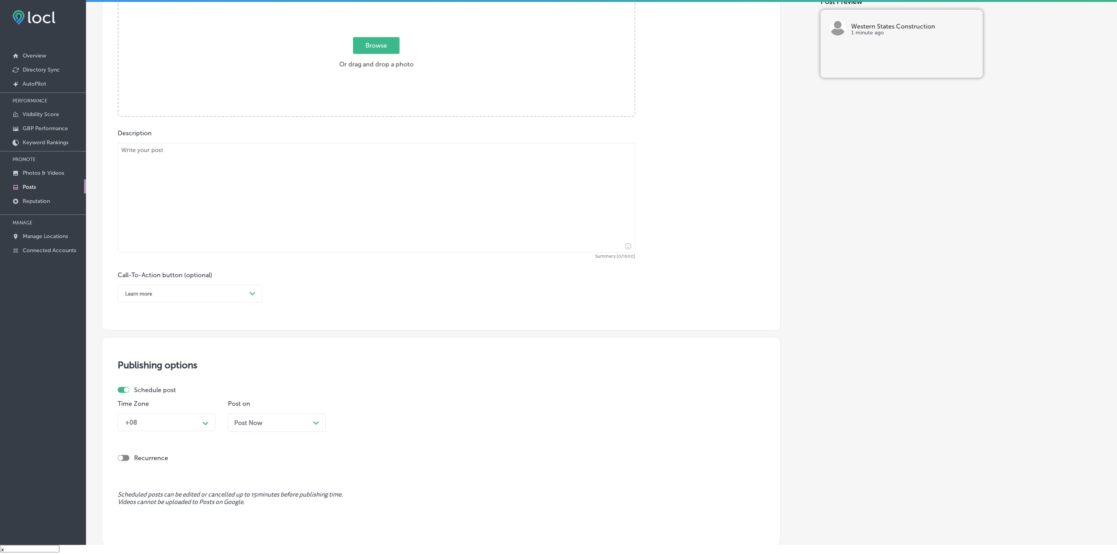
scroll to position [222, 0]
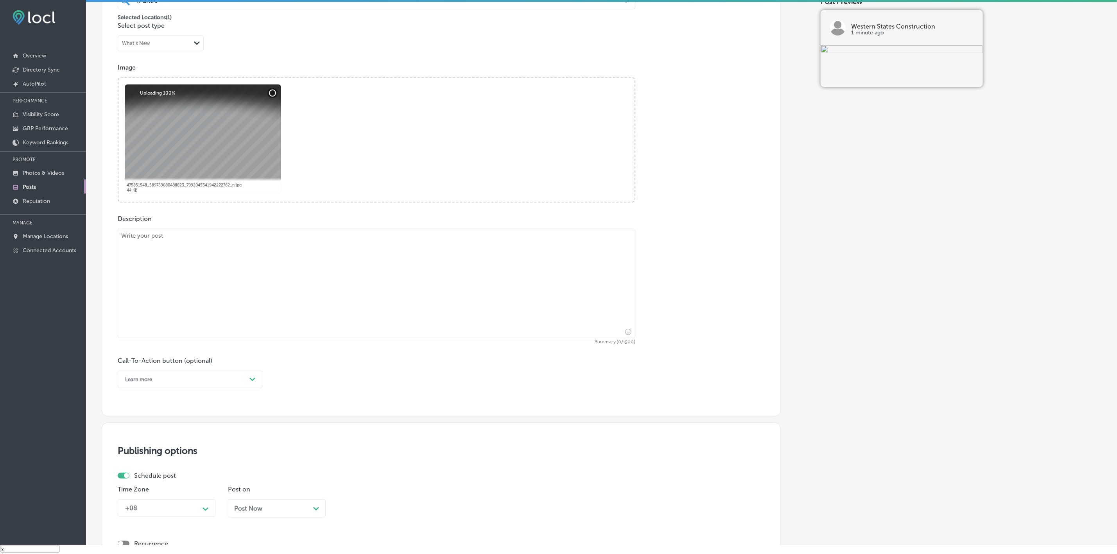
click at [305, 284] on textarea at bounding box center [376, 283] width 517 height 109
click at [373, 276] on textarea at bounding box center [376, 283] width 517 height 109
paste textarea "Western States Construction is known for offering expert carpentry services tha…"
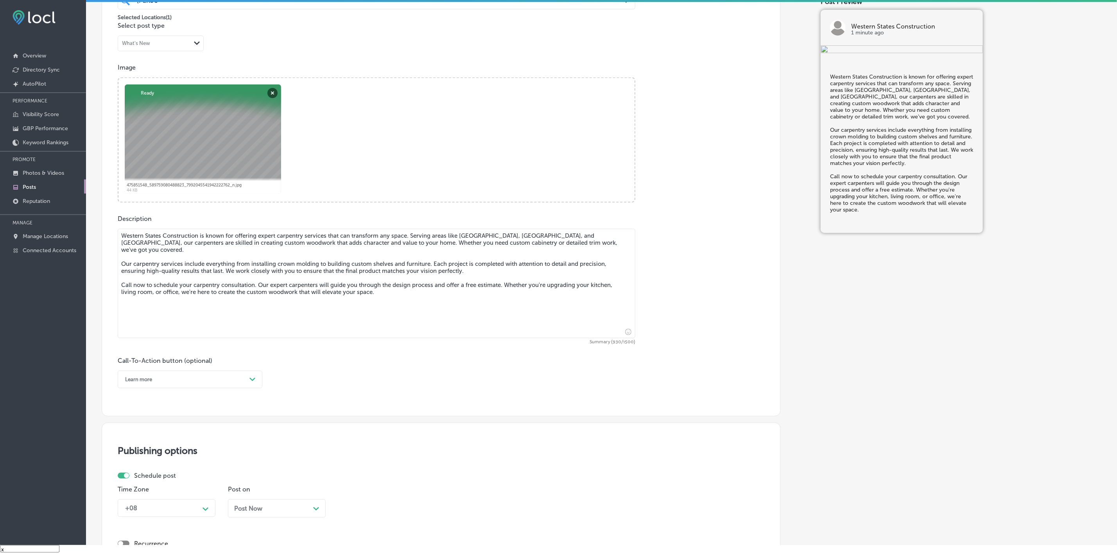
type textarea "Western States Construction is known for offering expert carpentry services tha…"
drag, startPoint x: 230, startPoint y: 380, endPoint x: 203, endPoint y: 386, distance: 27.7
click at [228, 379] on div "Learn more" at bounding box center [183, 379] width 125 height 12
click at [135, 483] on div "Call Now" at bounding box center [190, 479] width 145 height 14
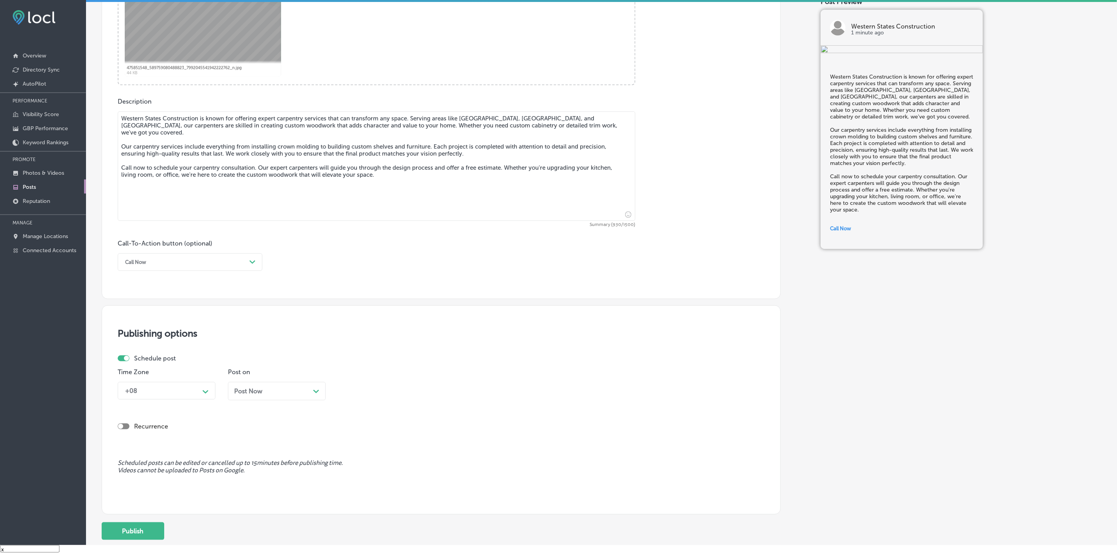
click at [206, 394] on icon "Path Created with Sketch." at bounding box center [205, 392] width 6 height 4
click at [175, 452] on div "Mountain Daylight Time (UTC -06:00)" at bounding box center [167, 446] width 98 height 21
click at [252, 404] on div "Post Now Path Created with Sketch." at bounding box center [277, 394] width 98 height 24
click at [252, 394] on span "Post Now" at bounding box center [248, 390] width 28 height 7
click at [362, 392] on div "03:00 PM" at bounding box center [360, 390] width 28 height 7
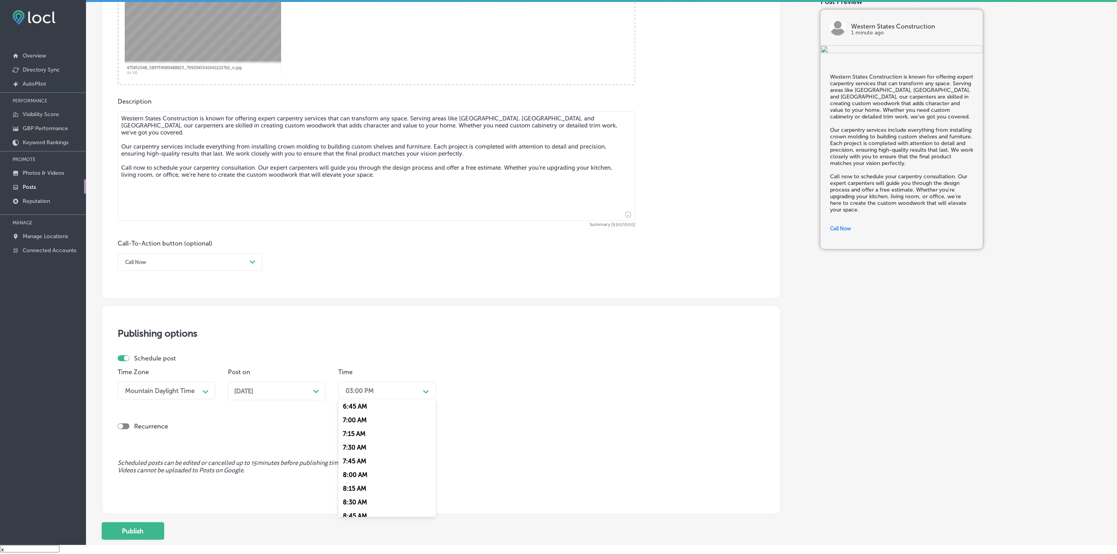
scroll to position [352, 0]
click at [356, 446] on div "7:00 AM" at bounding box center [387, 439] width 98 height 14
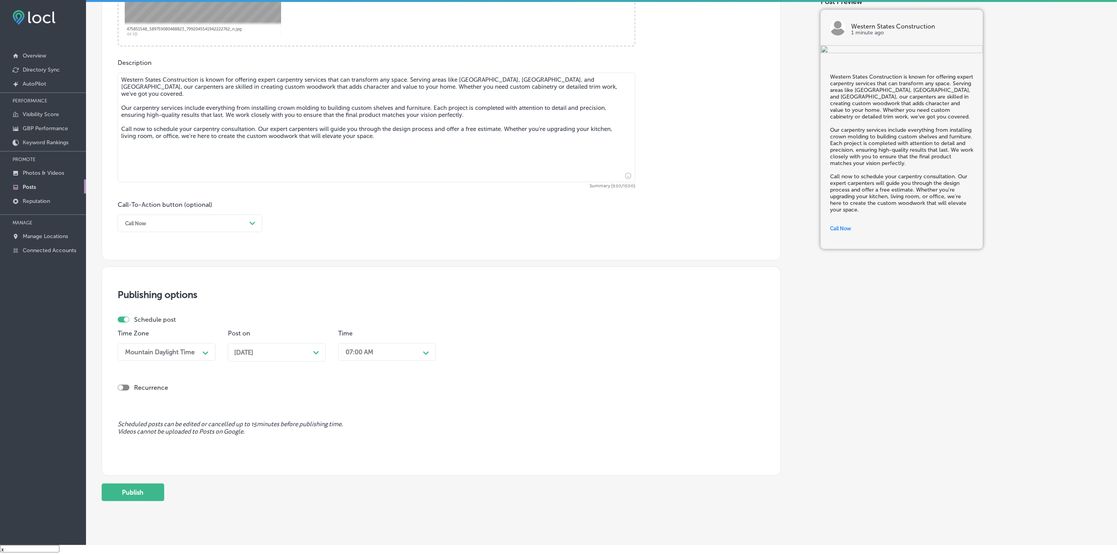
scroll to position [398, 0]
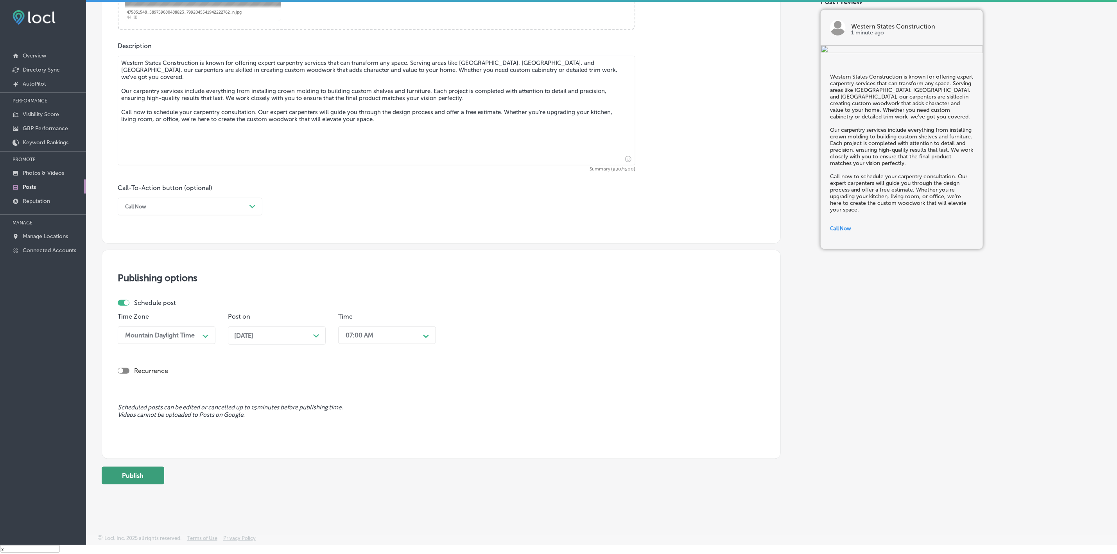
drag, startPoint x: 158, startPoint y: 467, endPoint x: 155, endPoint y: 469, distance: 4.0
click at [156, 468] on button "Publish" at bounding box center [133, 476] width 63 height 18
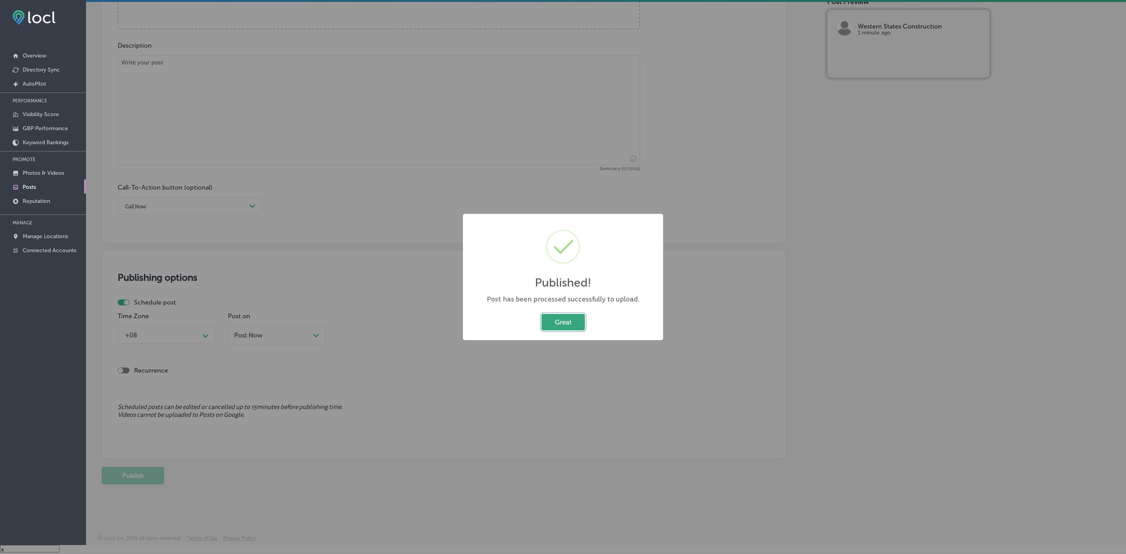
click at [582, 330] on button "Great" at bounding box center [562, 322] width 43 height 16
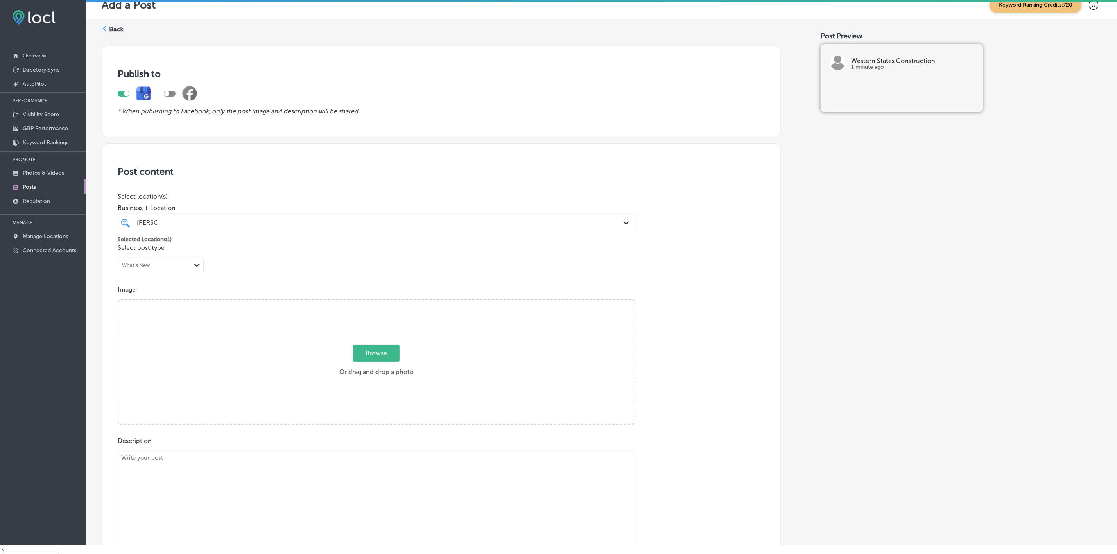
scroll to position [59, 0]
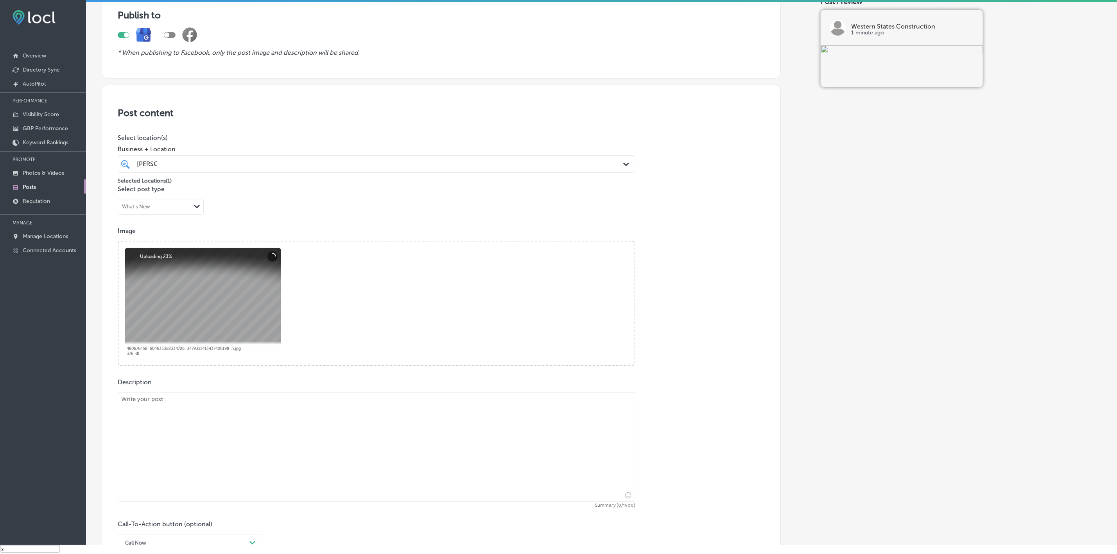
click at [233, 399] on textarea at bounding box center [376, 446] width 517 height 109
paste textarea "Transform your outdoor space with the expert masonry services from Western Stat…"
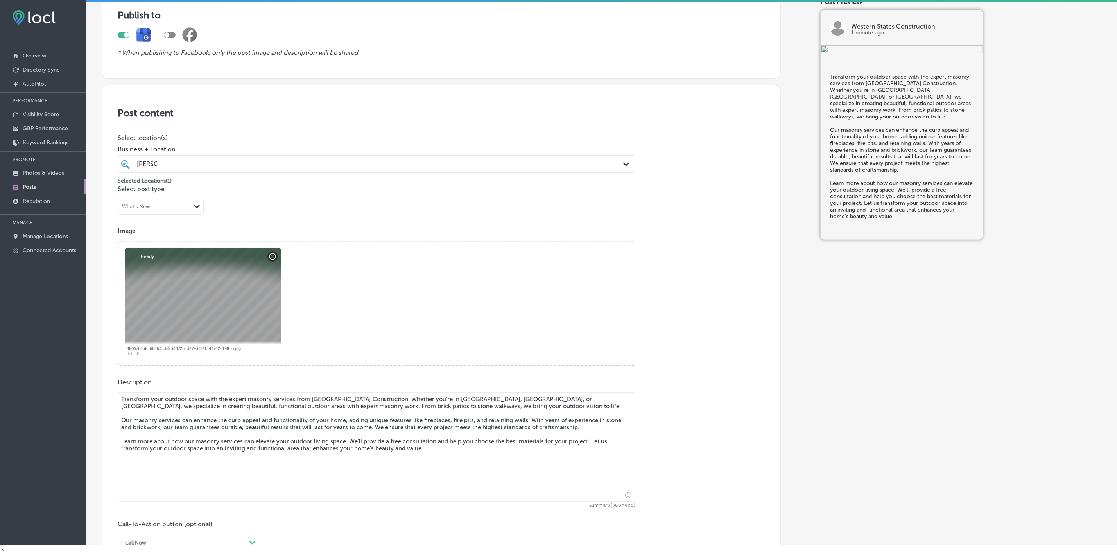
type textarea "Transform your outdoor space with the expert masonry services from Western Stat…"
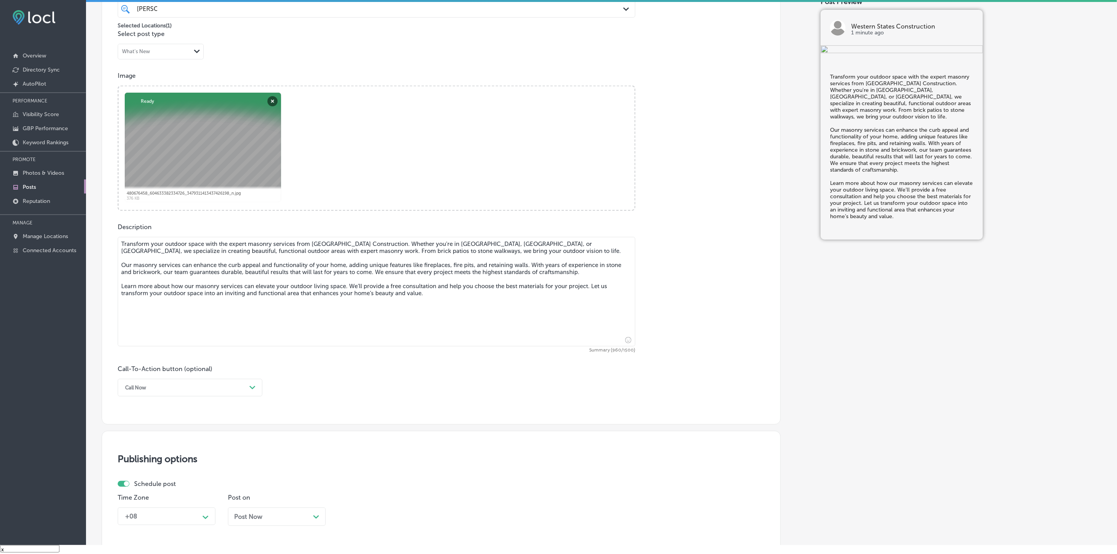
scroll to position [235, 0]
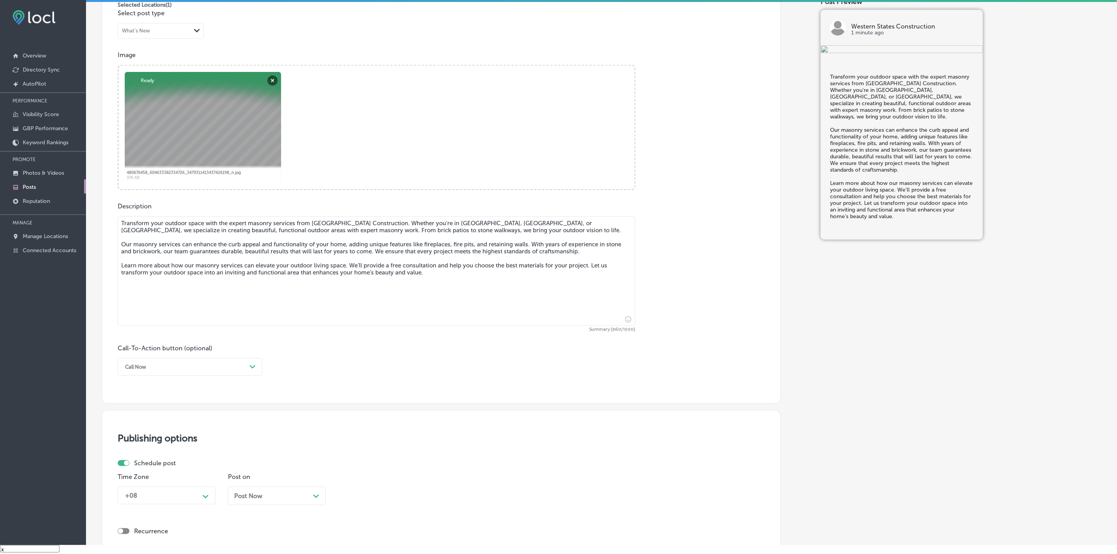
click at [203, 373] on div "Call Now" at bounding box center [183, 367] width 125 height 12
click at [145, 443] on div "Learn more" at bounding box center [190, 439] width 145 height 14
click at [166, 404] on input "text" at bounding box center [376, 412] width 517 height 21
paste input "https://westernstatesconst.com/"
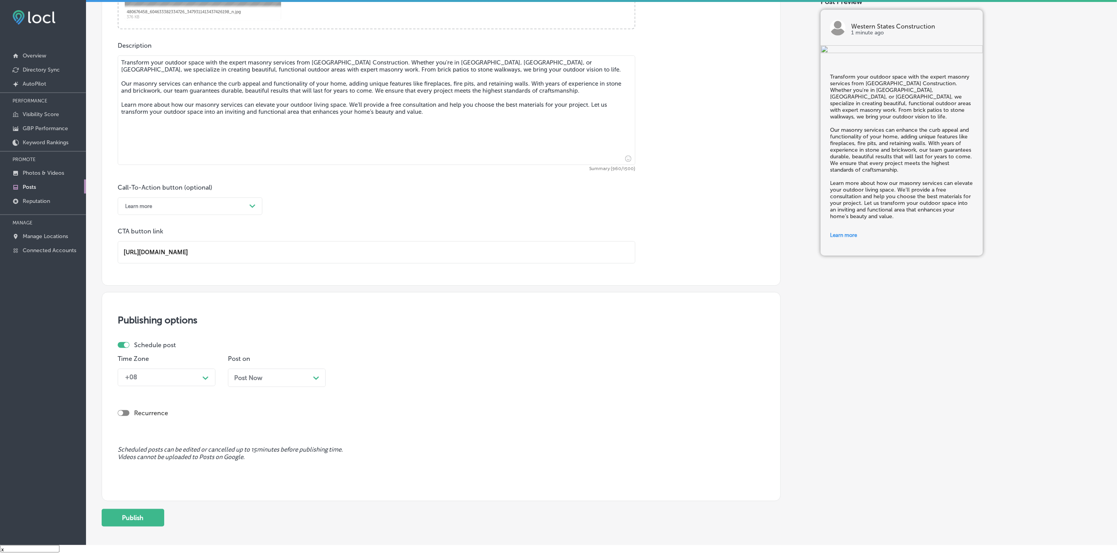
scroll to position [410, 0]
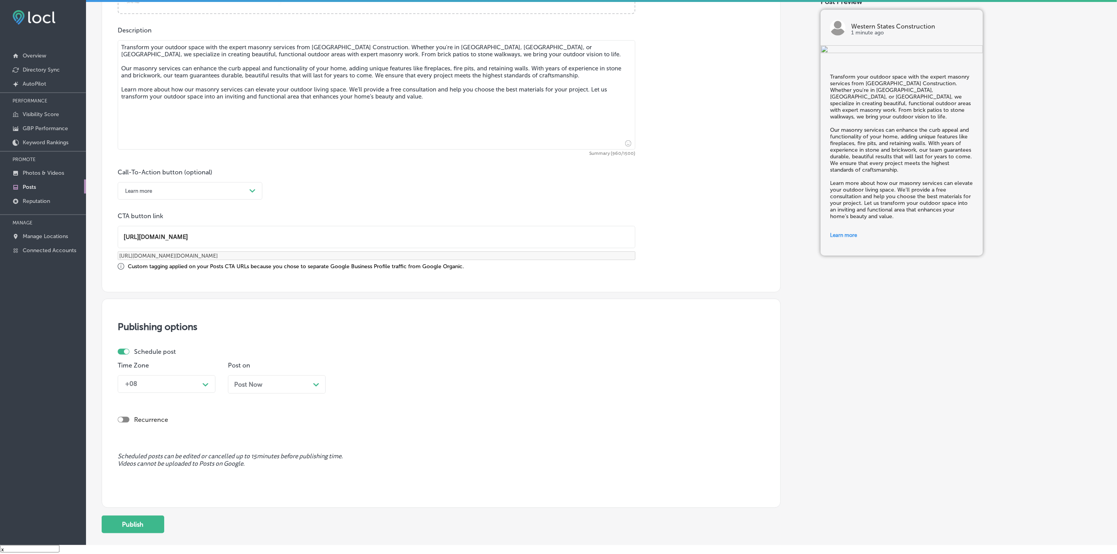
type input "https://westernstatesconst.com/"
click at [205, 386] on icon "Path Created with Sketch." at bounding box center [205, 385] width 6 height 4
click at [172, 442] on div "Mountain Daylight Time (UTC -06:00)" at bounding box center [167, 439] width 98 height 21
click at [246, 392] on div "Post Now Path Created with Sketch." at bounding box center [277, 384] width 98 height 18
click at [370, 384] on div "03:00 PM" at bounding box center [360, 383] width 28 height 7
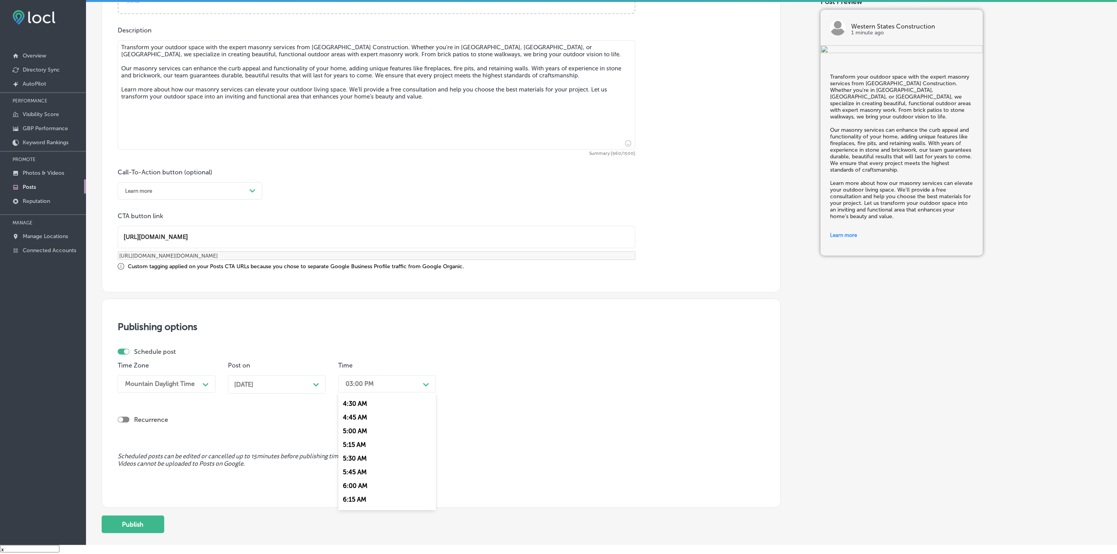
scroll to position [352, 0]
click at [352, 436] on div "7:00 AM" at bounding box center [387, 433] width 98 height 14
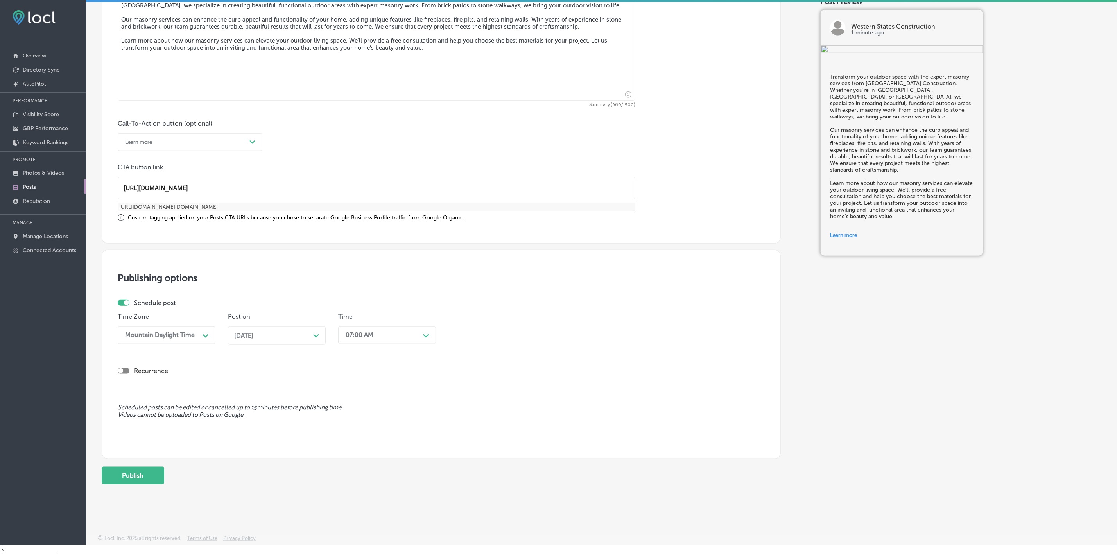
scroll to position [462, 0]
click at [130, 474] on button "Publish" at bounding box center [133, 476] width 63 height 18
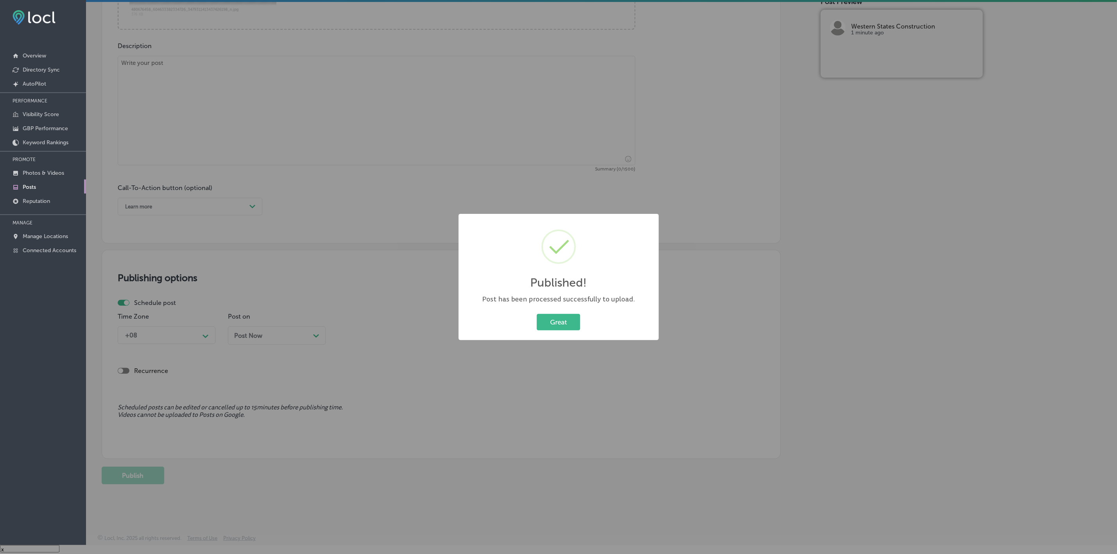
scroll to position [399, 0]
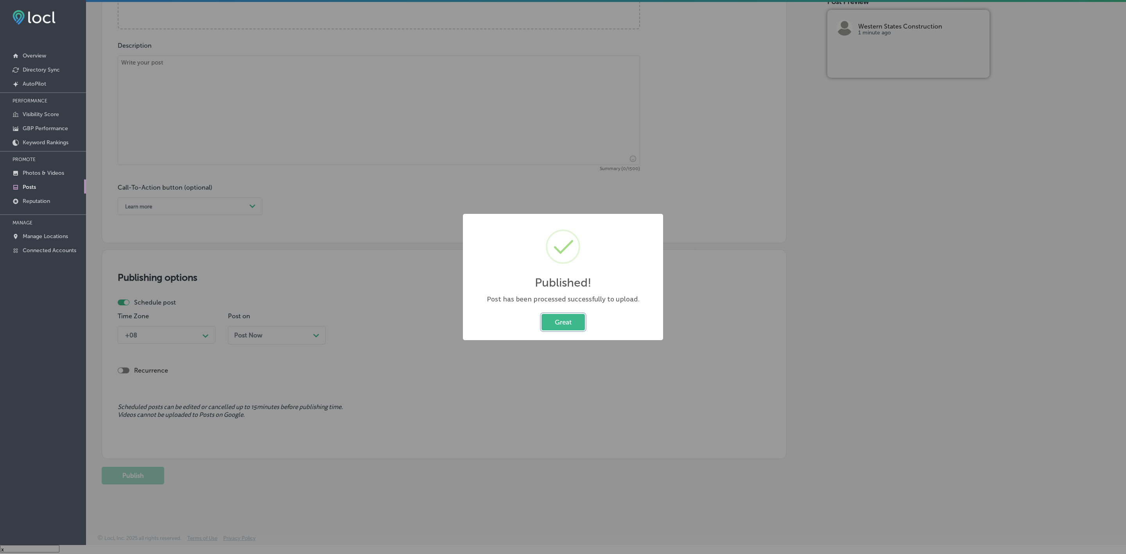
click at [546, 329] on button "Great" at bounding box center [562, 322] width 43 height 16
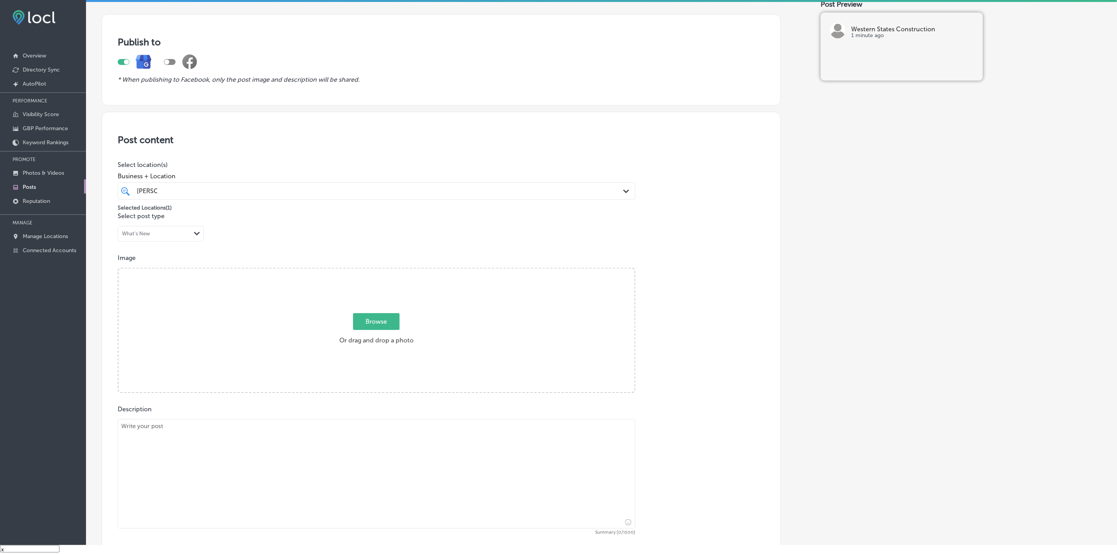
scroll to position [0, 0]
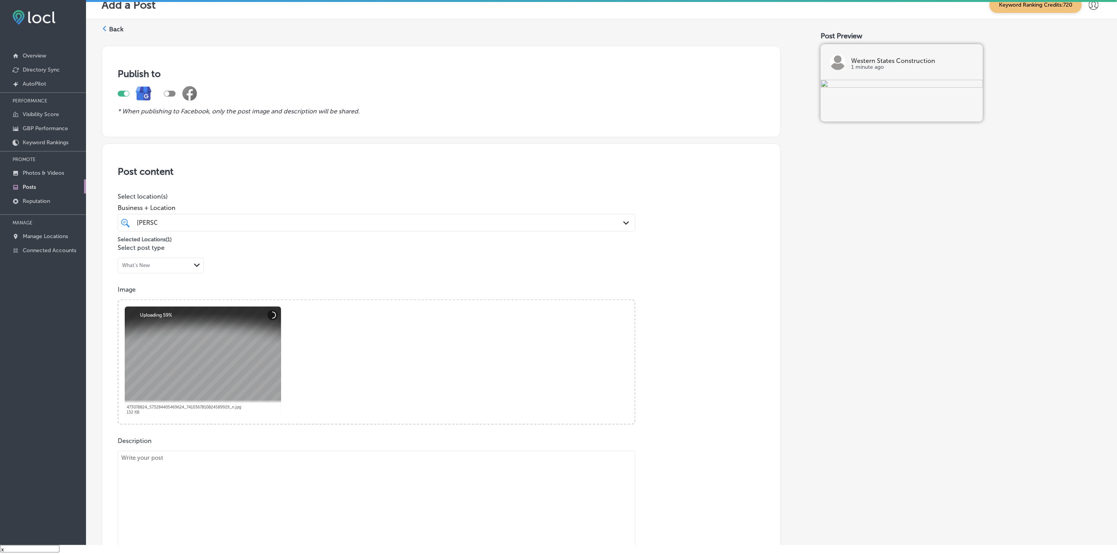
drag, startPoint x: 299, startPoint y: 456, endPoint x: 287, endPoint y: 471, distance: 19.2
click at [293, 467] on textarea at bounding box center [376, 505] width 517 height 109
paste textarea "When it comes to construction, expertise and attention to detail are key. Servi…"
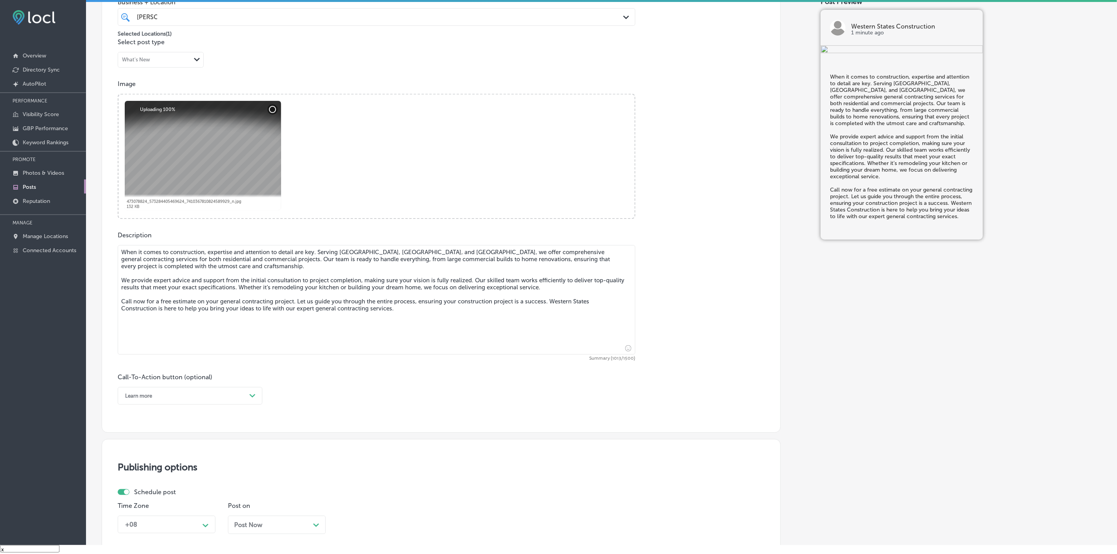
scroll to position [235, 0]
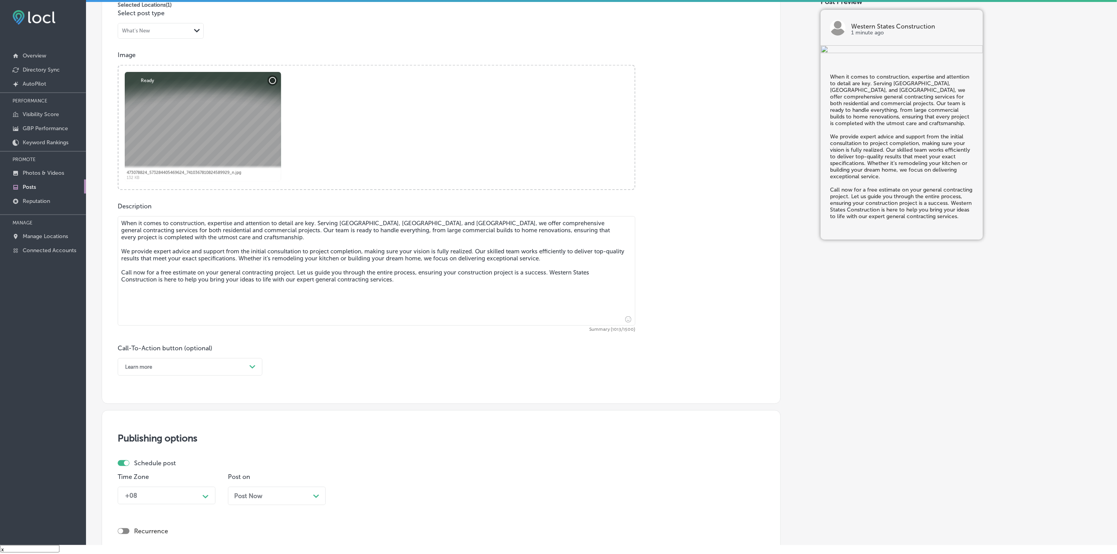
type textarea "When it comes to construction, expertise and attention to detail are key. Servi…"
click at [221, 362] on div "Learn more Path Created with Sketch." at bounding box center [190, 367] width 145 height 18
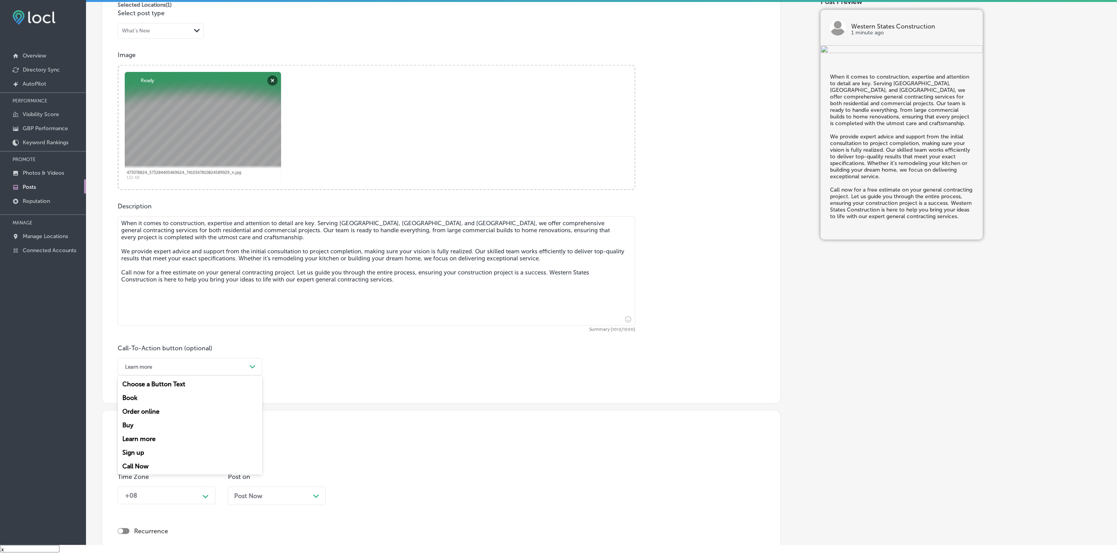
click at [143, 467] on div "Call Now" at bounding box center [190, 466] width 145 height 14
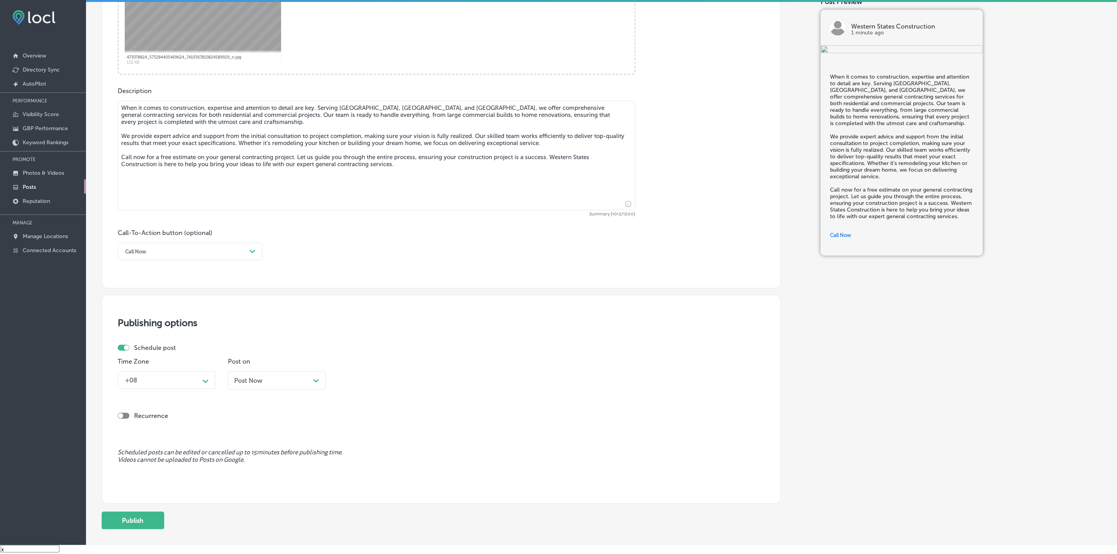
scroll to position [352, 0]
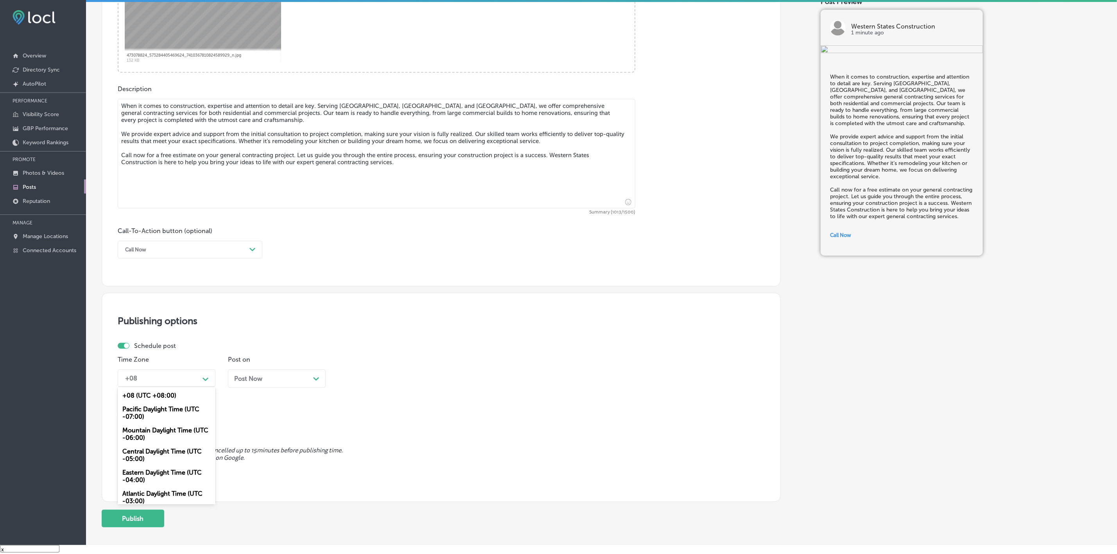
drag, startPoint x: 203, startPoint y: 382, endPoint x: 188, endPoint y: 401, distance: 24.4
click at [203, 381] on icon "Path Created with Sketch." at bounding box center [205, 380] width 6 height 4
click at [168, 435] on div "Mountain Daylight Time (UTC -06:00)" at bounding box center [167, 433] width 98 height 21
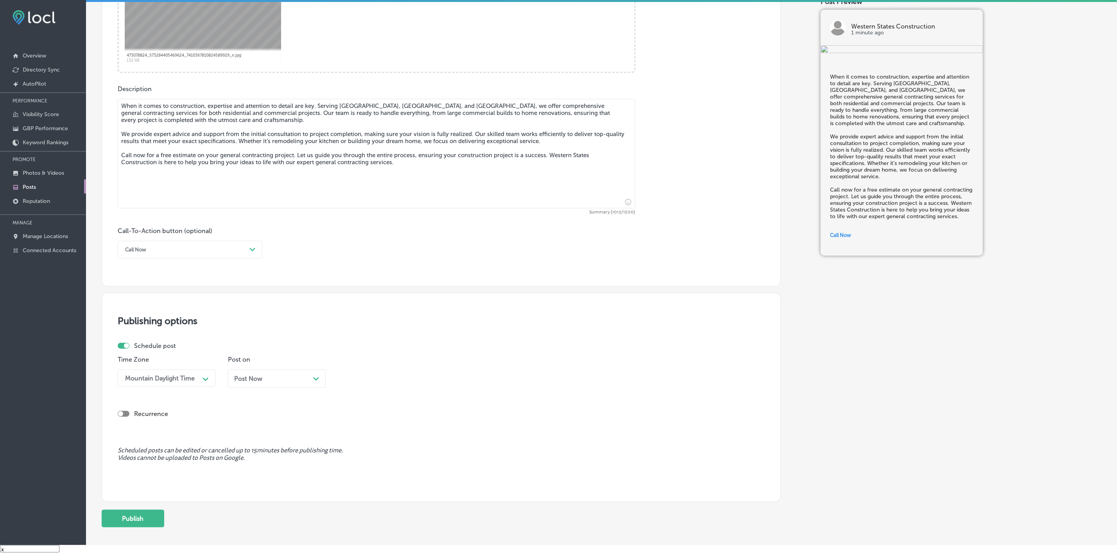
click at [270, 381] on div "Post Now Path Created with Sketch." at bounding box center [276, 378] width 85 height 7
drag, startPoint x: 340, startPoint y: 391, endPoint x: 364, endPoint y: 383, distance: 24.8
click at [340, 390] on div "Time 03:00 PM Path Created with Sketch." at bounding box center [387, 375] width 98 height 38
click at [364, 382] on div "03:00 PM" at bounding box center [360, 377] width 28 height 7
click at [359, 431] on div "7:00 AM" at bounding box center [387, 427] width 98 height 14
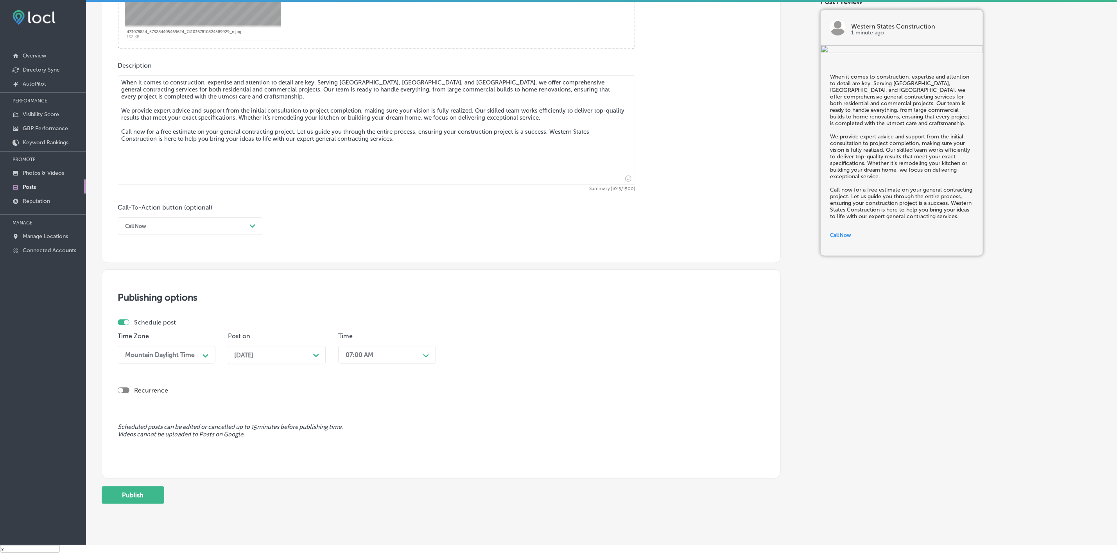
scroll to position [398, 0]
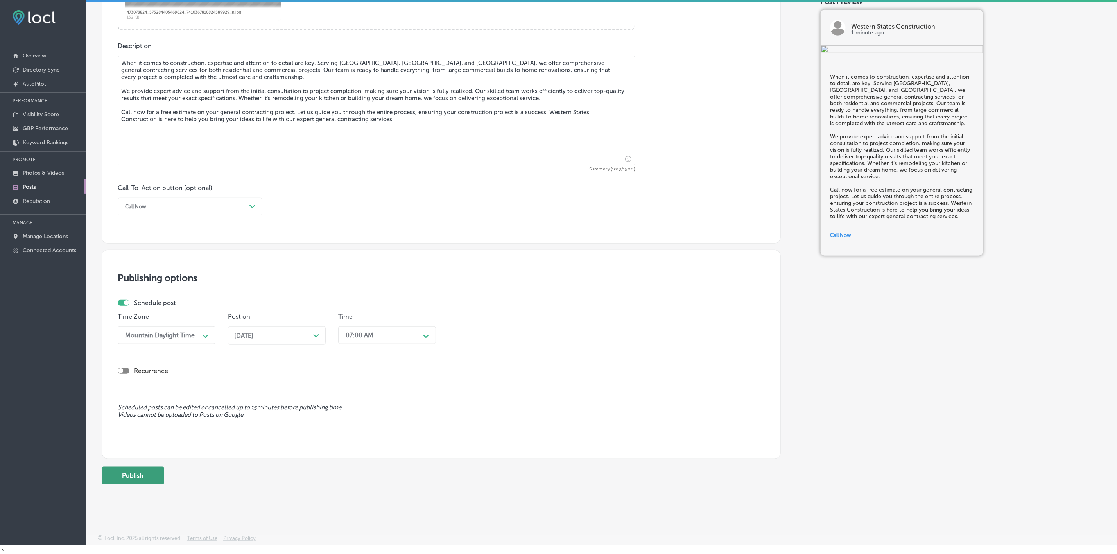
click at [136, 474] on button "Publish" at bounding box center [133, 476] width 63 height 18
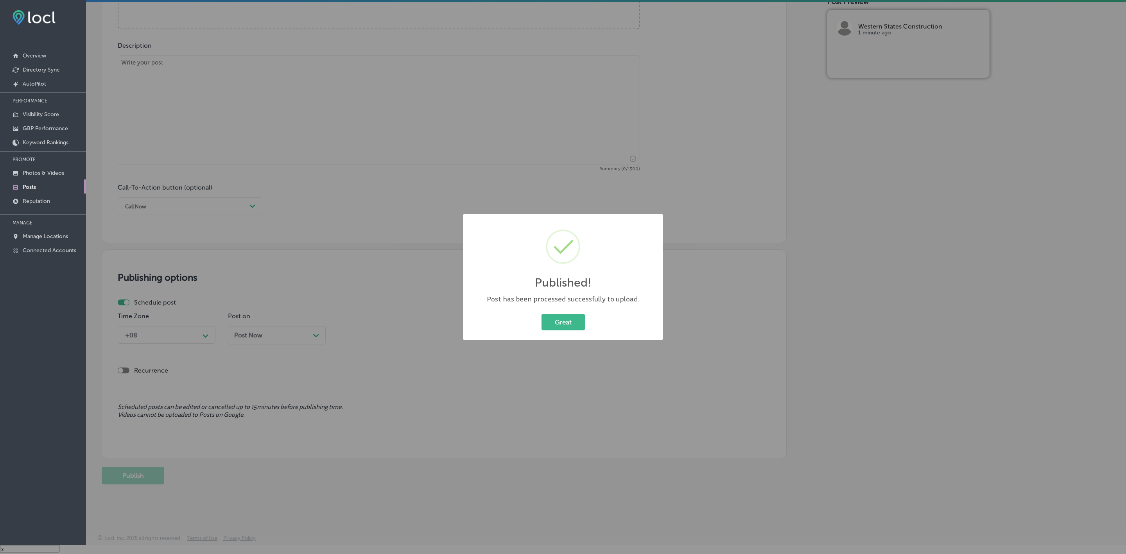
click at [541, 314] on button "Great" at bounding box center [562, 322] width 43 height 16
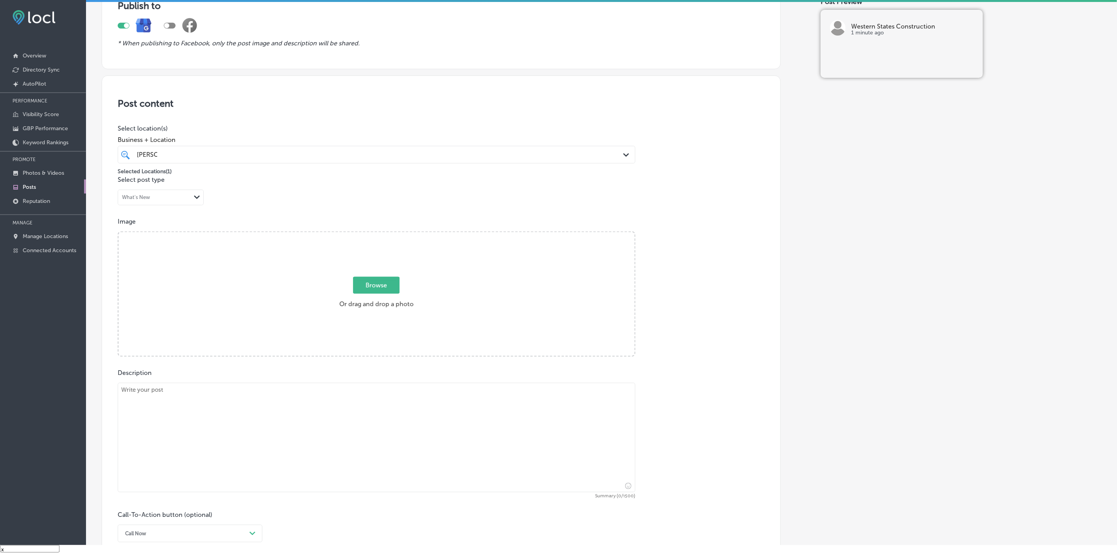
scroll to position [46, 0]
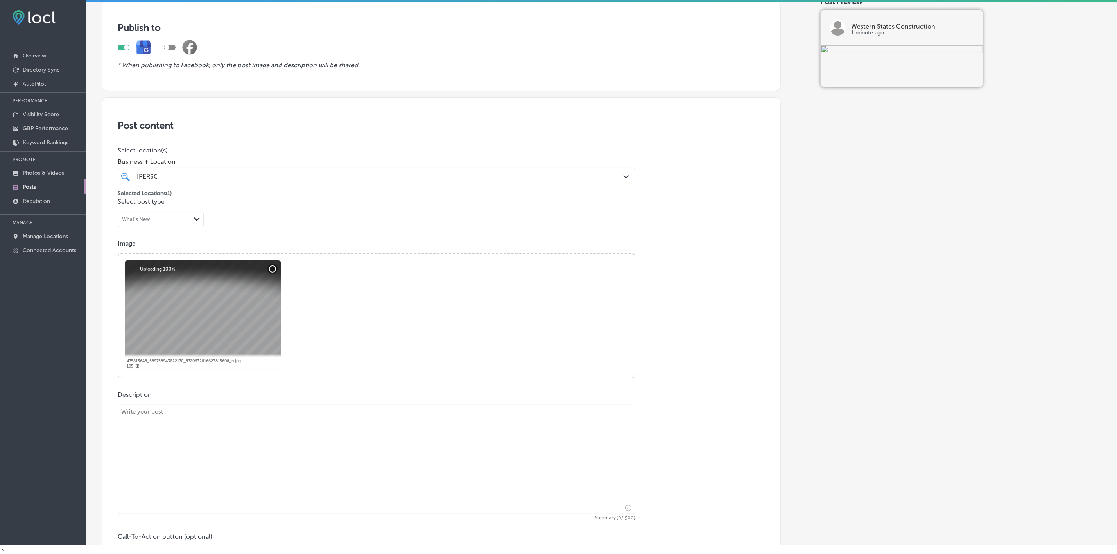
click at [190, 437] on textarea at bounding box center [376, 459] width 517 height 109
paste textarea "Western States Construction specializes in kitchen remodeling that combines fun…"
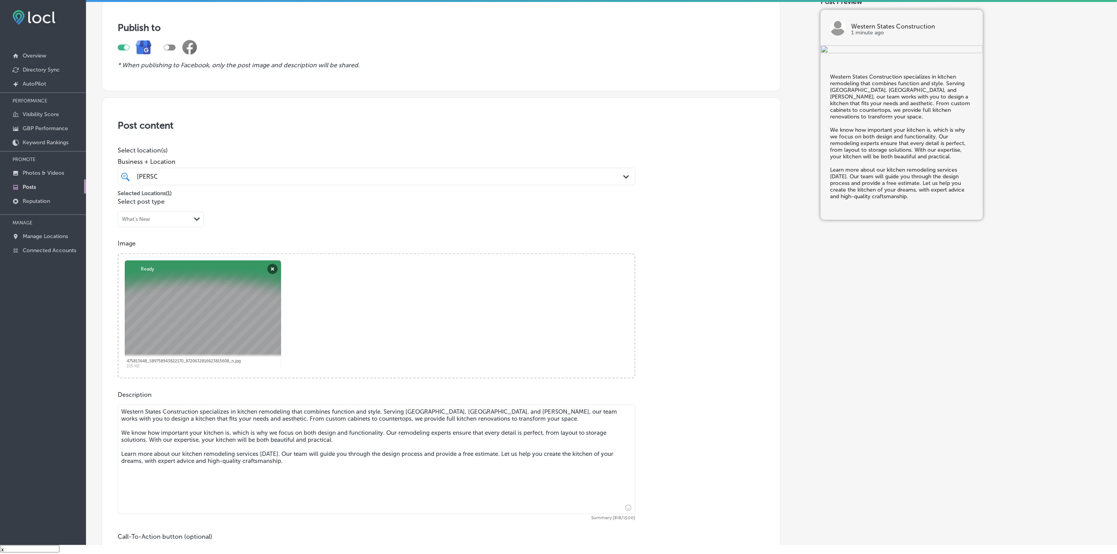
type textarea "Western States Construction specializes in kitchen remodeling that combines fun…"
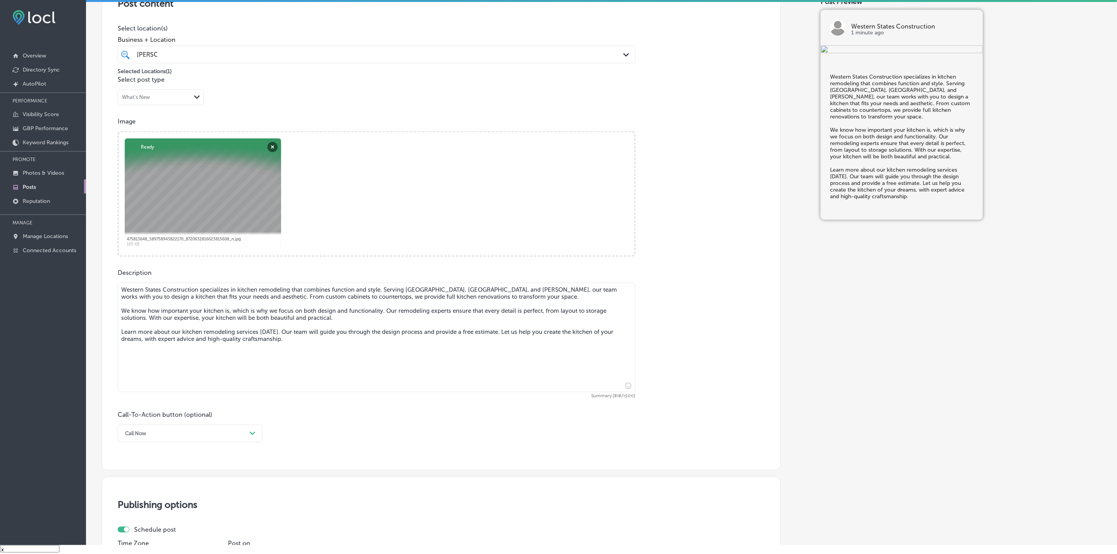
scroll to position [222, 0]
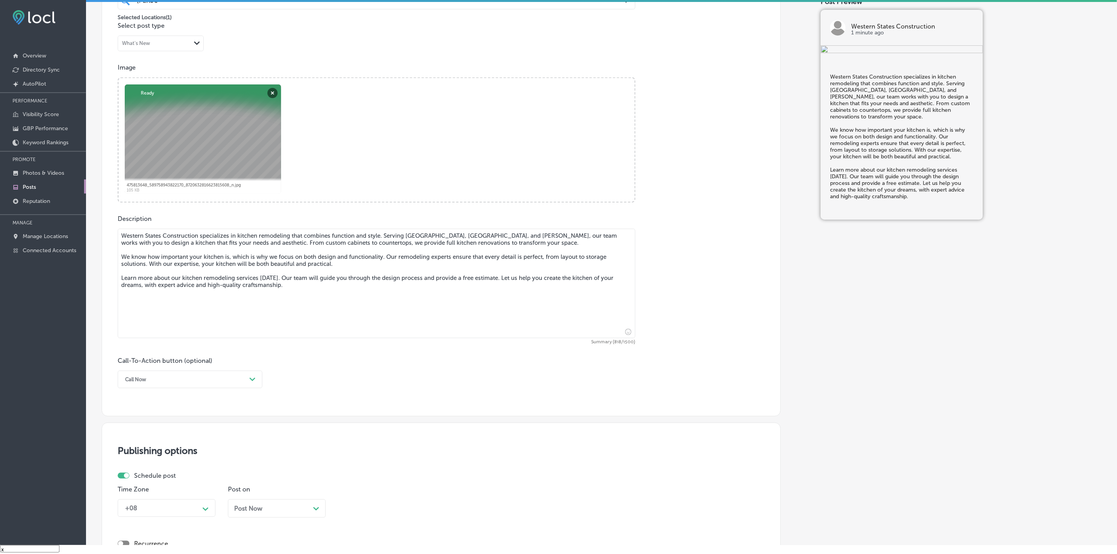
drag, startPoint x: 255, startPoint y: 381, endPoint x: 246, endPoint y: 383, distance: 8.7
click at [255, 381] on icon "Path Created with Sketch." at bounding box center [252, 380] width 6 height 4
click at [163, 455] on div "Learn more" at bounding box center [190, 451] width 145 height 14
click at [184, 420] on input "text" at bounding box center [376, 425] width 517 height 21
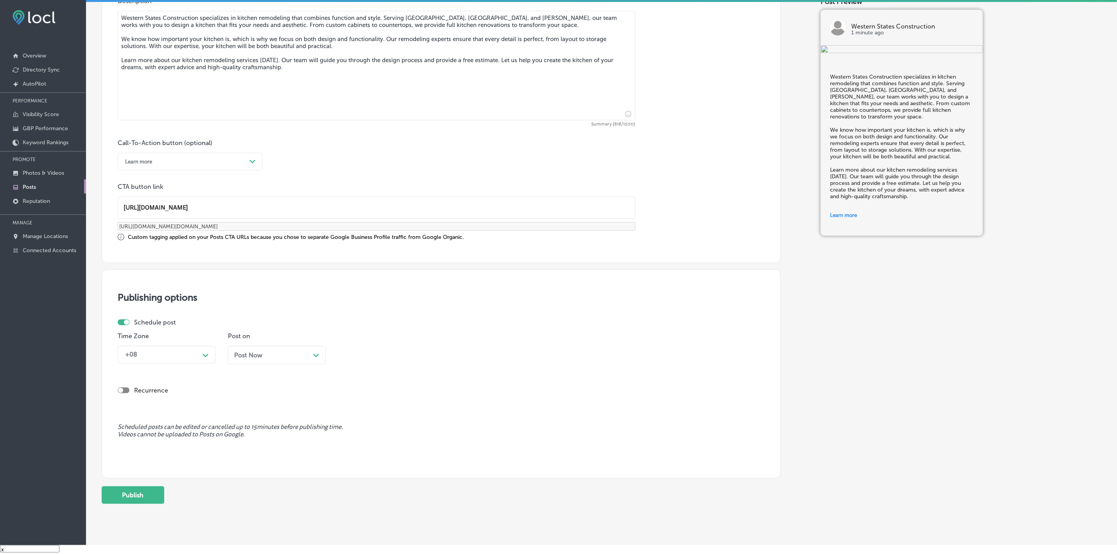
scroll to position [441, 0]
type input "https://westernstatesconst.com/"
click at [190, 357] on div "+08" at bounding box center [160, 353] width 78 height 14
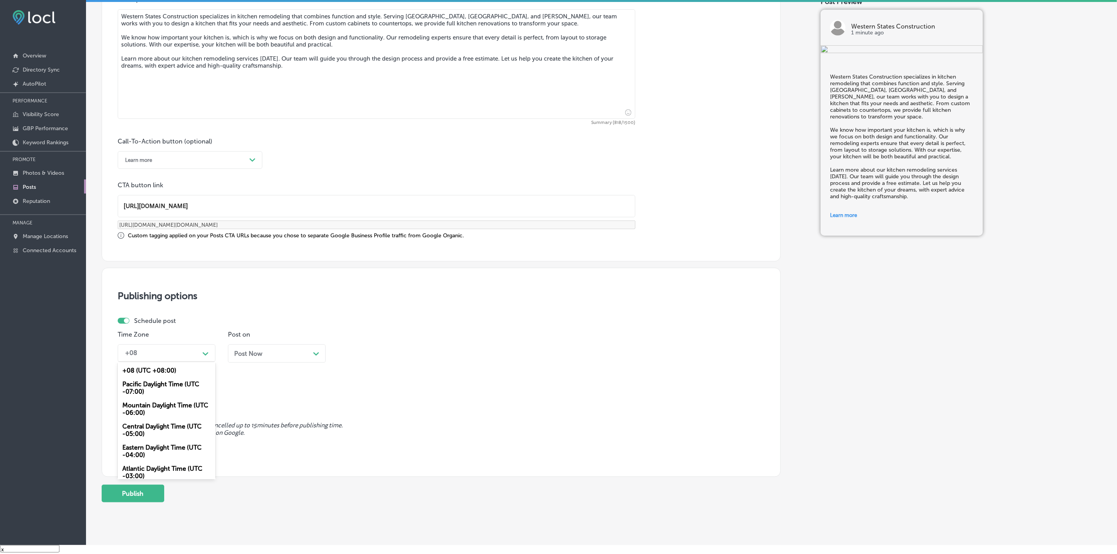
click at [160, 411] on div "Mountain Daylight Time (UTC -06:00)" at bounding box center [167, 408] width 98 height 21
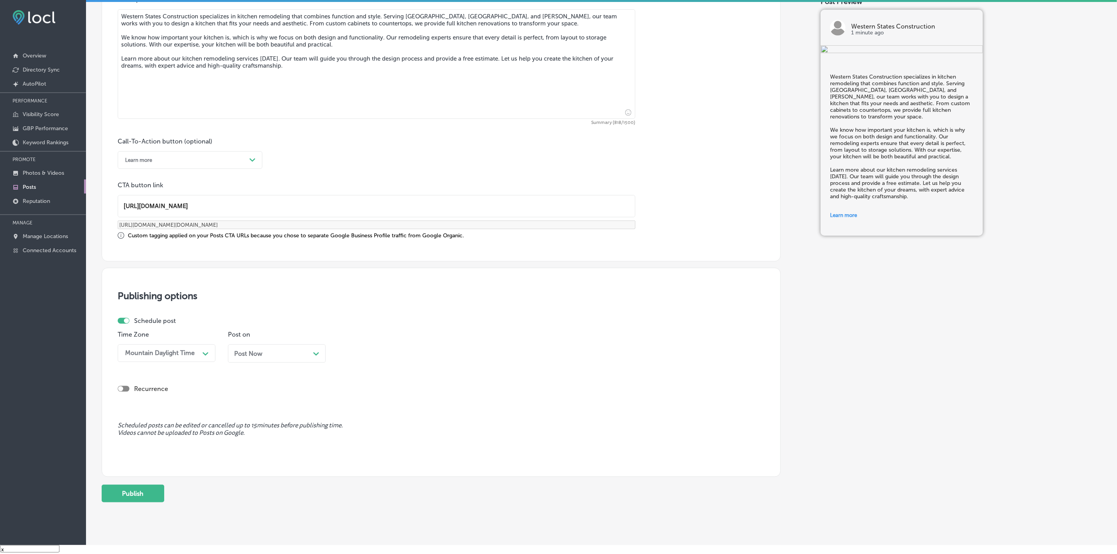
click at [257, 374] on div "Recurrence" at bounding box center [441, 383] width 647 height 28
click at [264, 363] on div "Post Now Path Created with Sketch." at bounding box center [277, 353] width 98 height 18
click at [390, 350] on div "03:00 PM" at bounding box center [381, 353] width 78 height 14
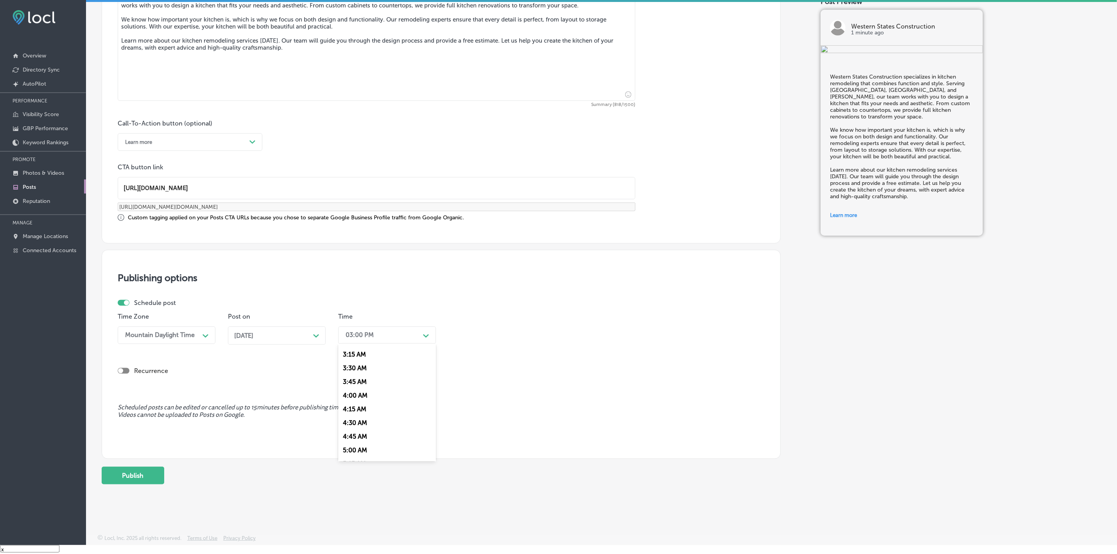
scroll to position [352, 0]
click at [357, 390] on div "7:00 AM" at bounding box center [387, 384] width 98 height 14
drag, startPoint x: 107, startPoint y: 481, endPoint x: 117, endPoint y: 483, distance: 10.7
click at [107, 481] on button "Publish" at bounding box center [133, 476] width 63 height 18
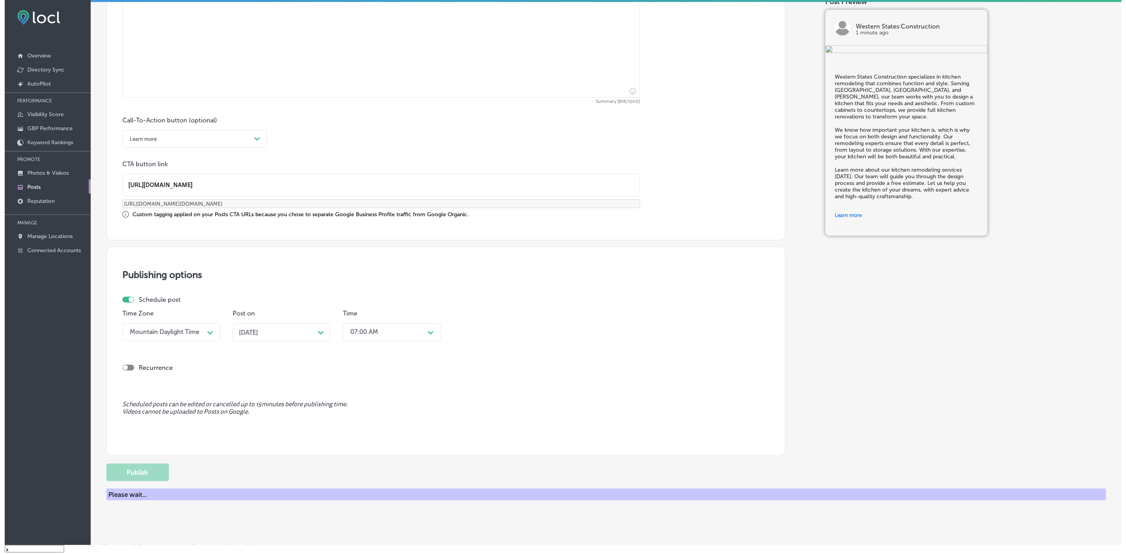
scroll to position [399, 0]
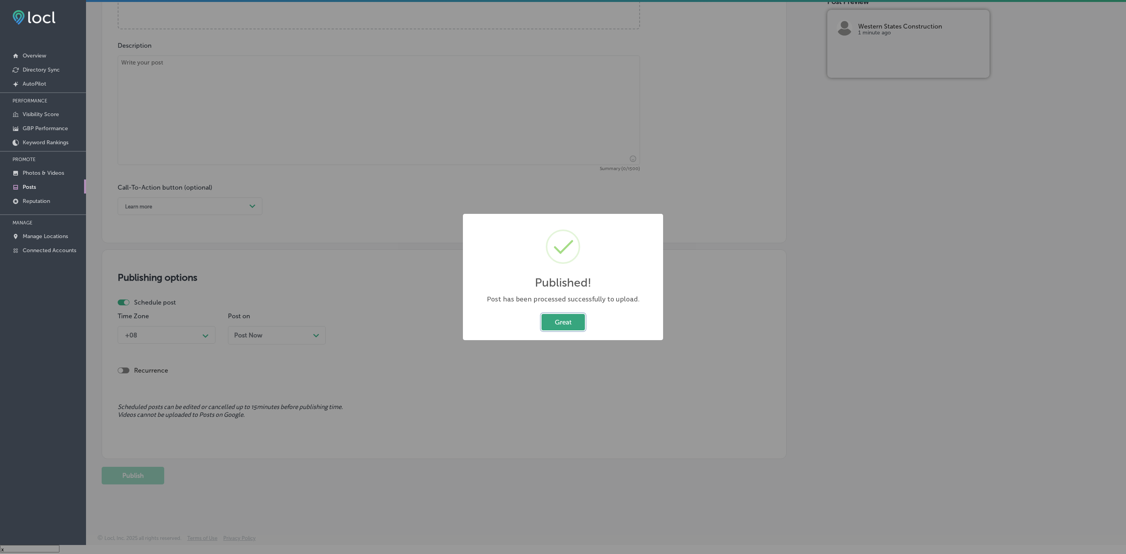
click at [561, 329] on button "Great" at bounding box center [562, 322] width 43 height 16
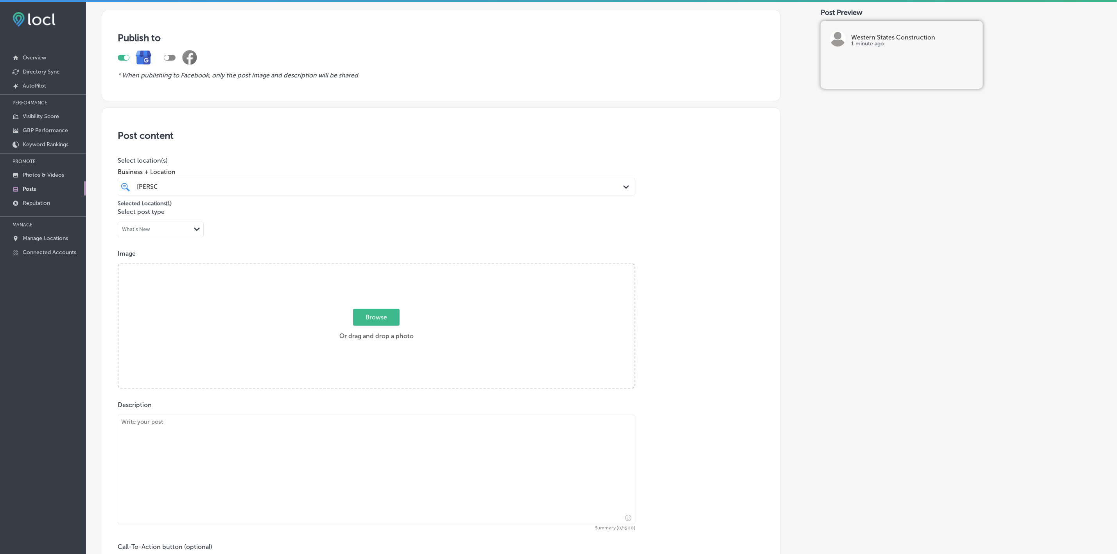
scroll to position [117, 0]
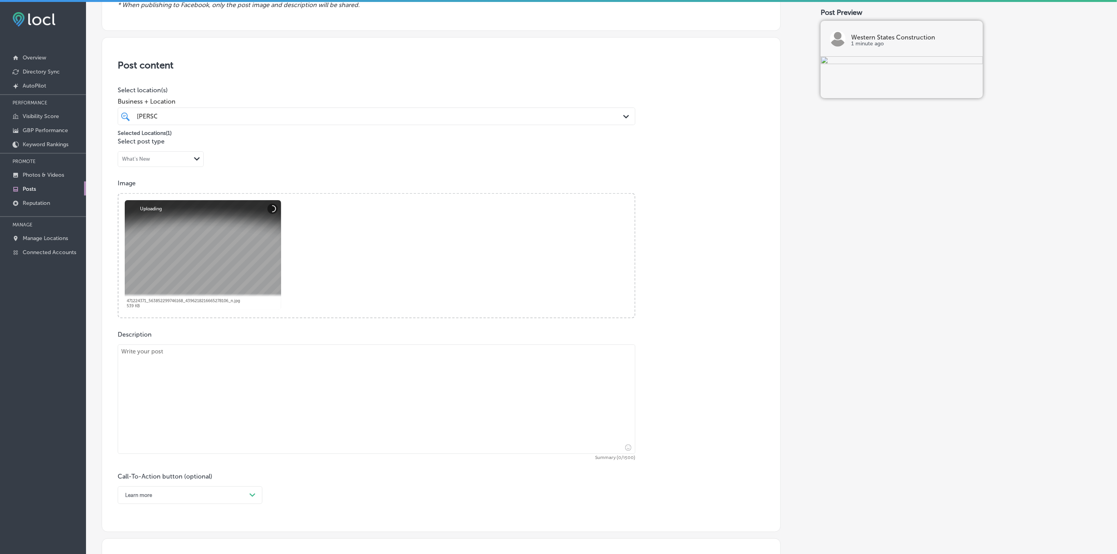
click at [301, 397] on textarea at bounding box center [376, 398] width 517 height 109
paste textarea "When it comes to roofing repairs, Western States Construction is your go-to con…"
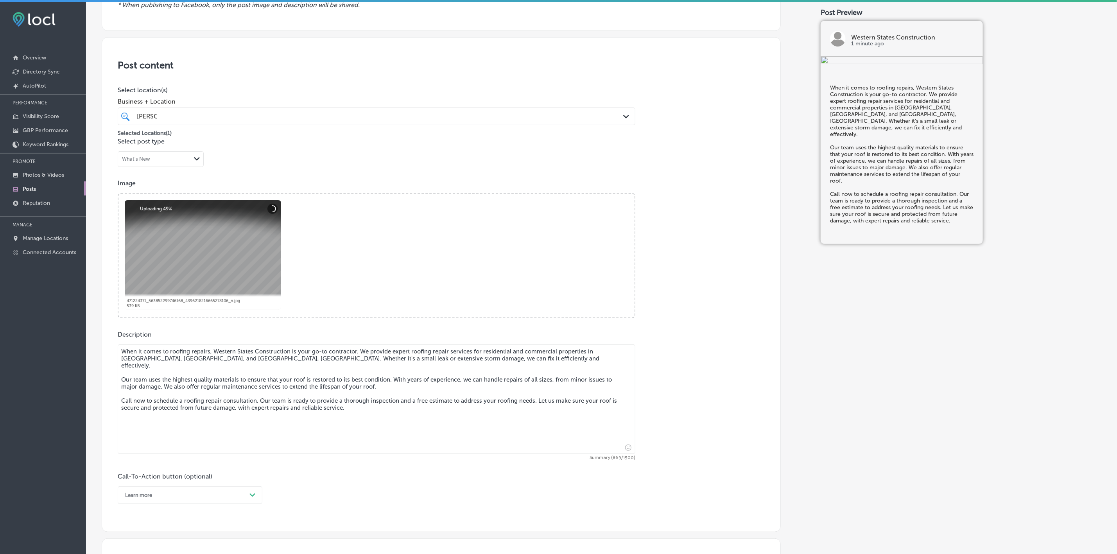
type textarea "When it comes to roofing repairs, Western States Construction is your go-to con…"
drag, startPoint x: 227, startPoint y: 497, endPoint x: 178, endPoint y: 527, distance: 57.5
click at [227, 498] on div "option Learn more, selected. option Buy focused, 4 of 7. 7 results available. U…" at bounding box center [190, 495] width 145 height 18
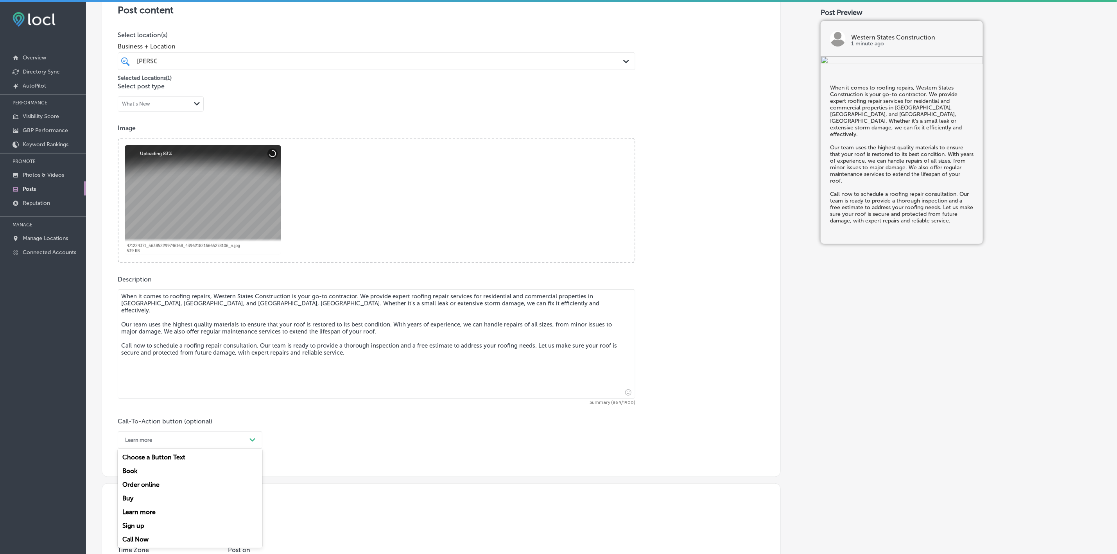
click at [156, 543] on div "Call Now" at bounding box center [190, 539] width 145 height 14
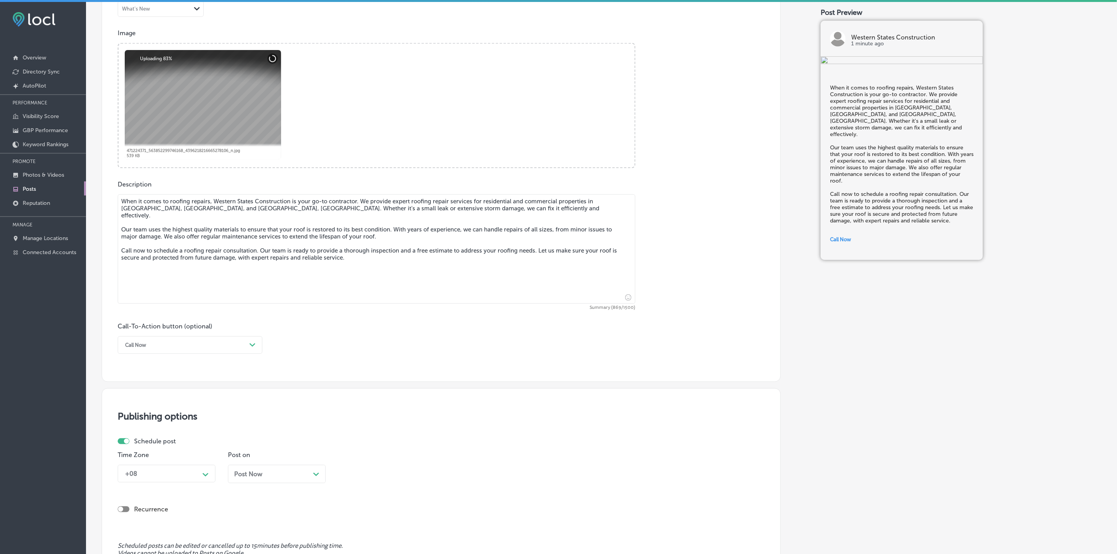
scroll to position [398, 0]
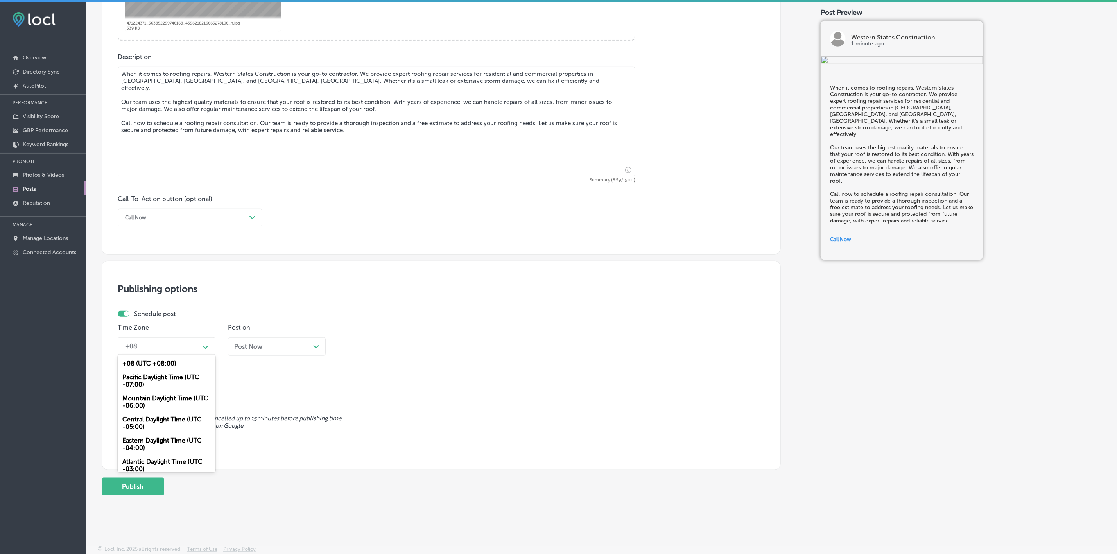
click at [210, 339] on div "Path Created with Sketch." at bounding box center [205, 346] width 13 height 14
click at [183, 400] on div "Mountain Daylight Time (UTC -06:00)" at bounding box center [167, 401] width 98 height 21
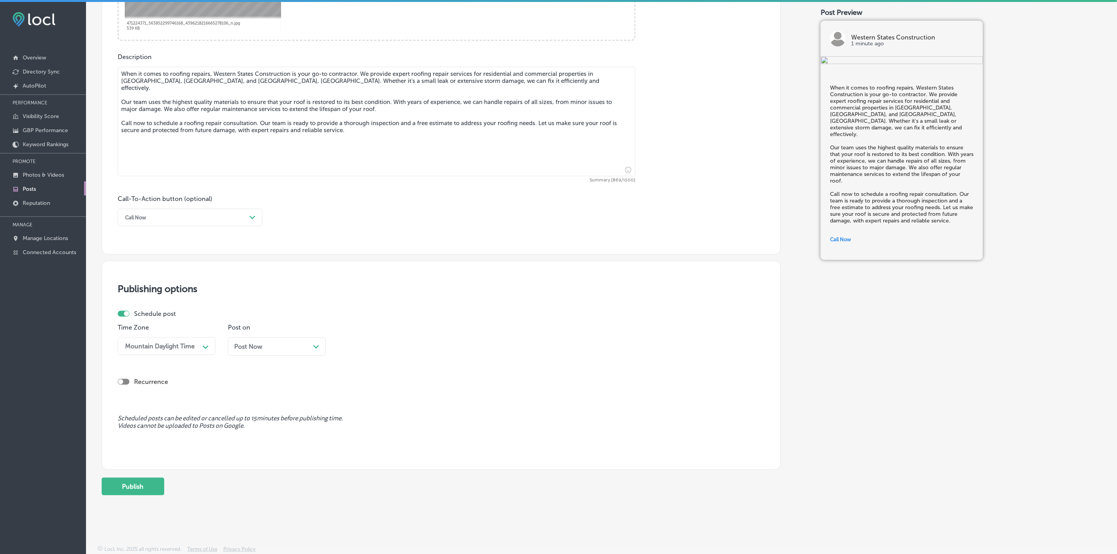
click at [267, 337] on div "Post Now Path Created with Sketch." at bounding box center [277, 346] width 98 height 18
drag, startPoint x: 253, startPoint y: 284, endPoint x: 257, endPoint y: 315, distance: 31.9
click at [363, 342] on div "03:00 PM" at bounding box center [360, 345] width 28 height 7
click at [365, 394] on div "7:00 AM" at bounding box center [387, 395] width 98 height 14
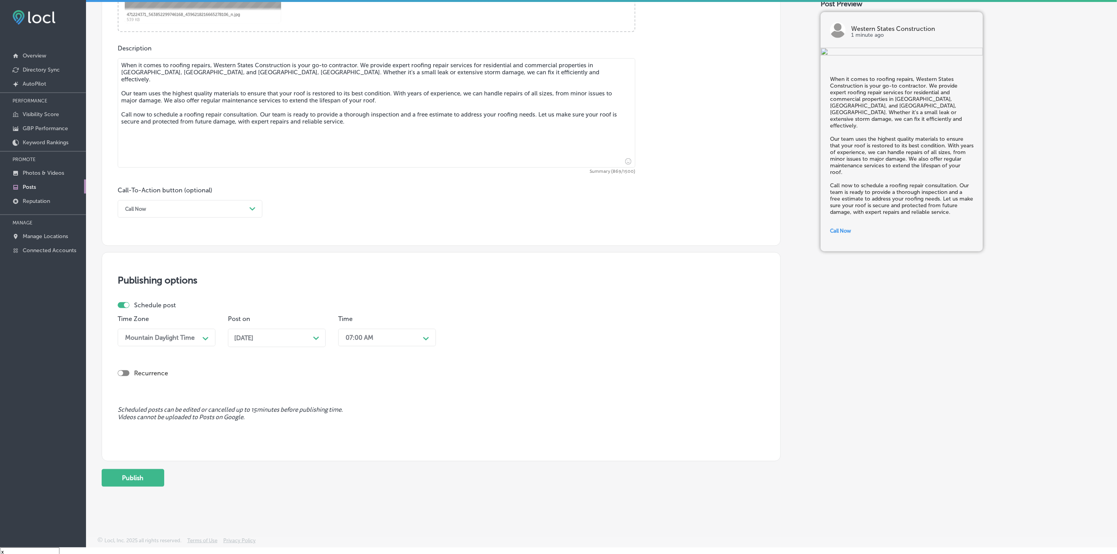
scroll to position [11, 0]
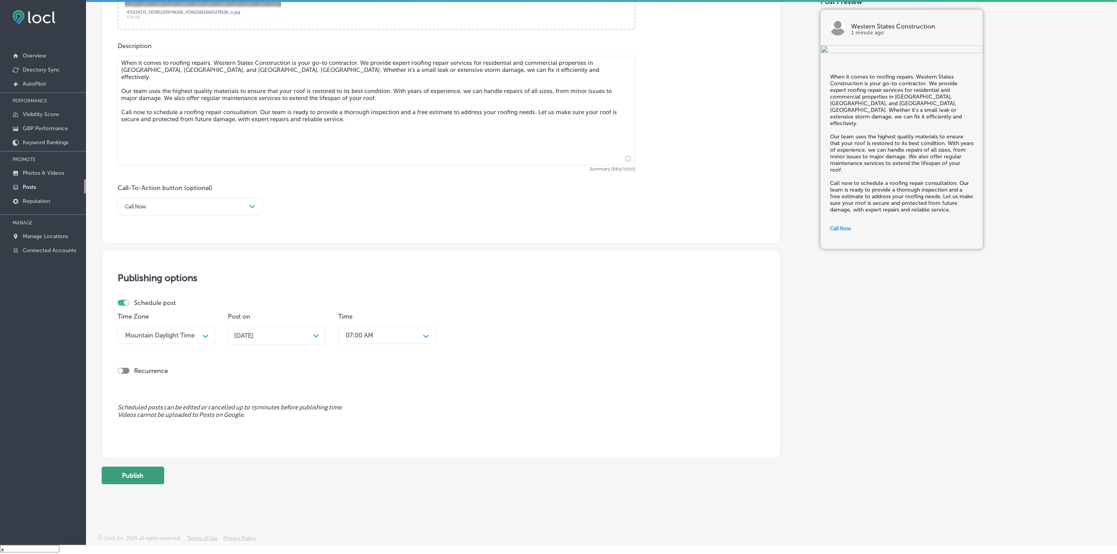
click at [137, 473] on button "Publish" at bounding box center [133, 476] width 63 height 18
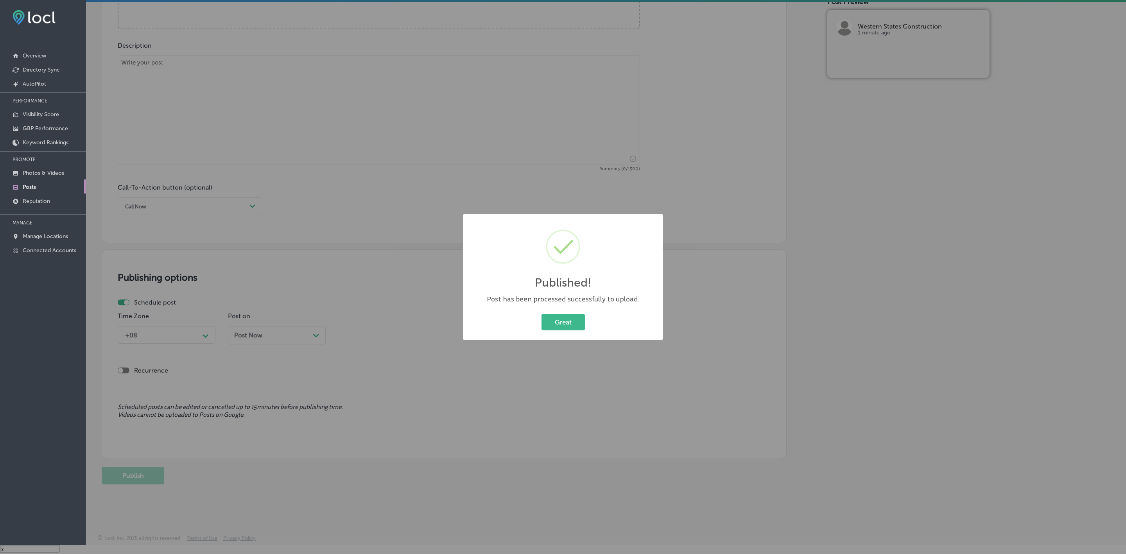
click at [538, 322] on div "Great Cancel" at bounding box center [563, 322] width 184 height 20
click at [572, 327] on button "Great" at bounding box center [562, 322] width 43 height 16
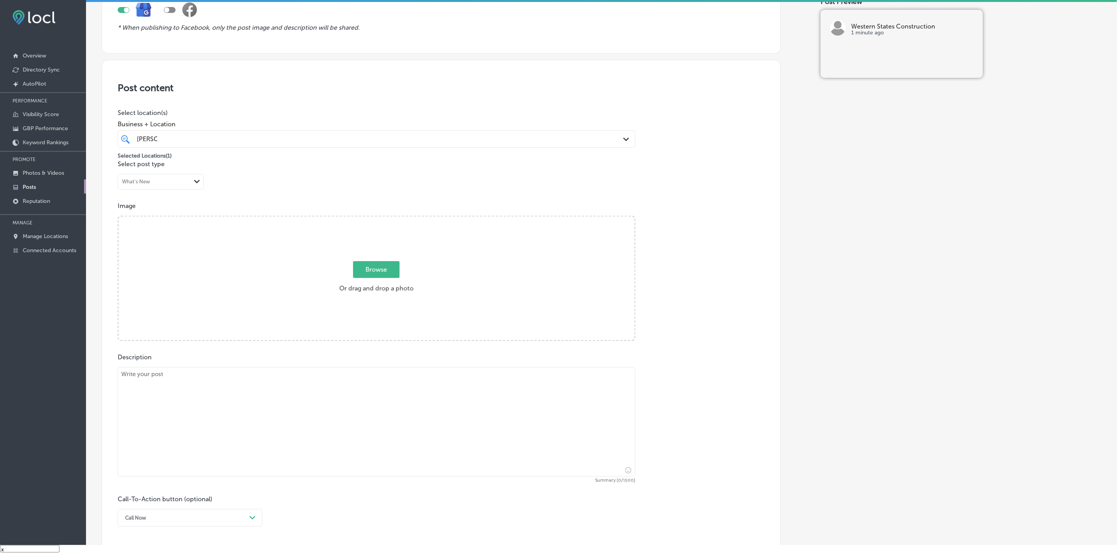
scroll to position [105, 0]
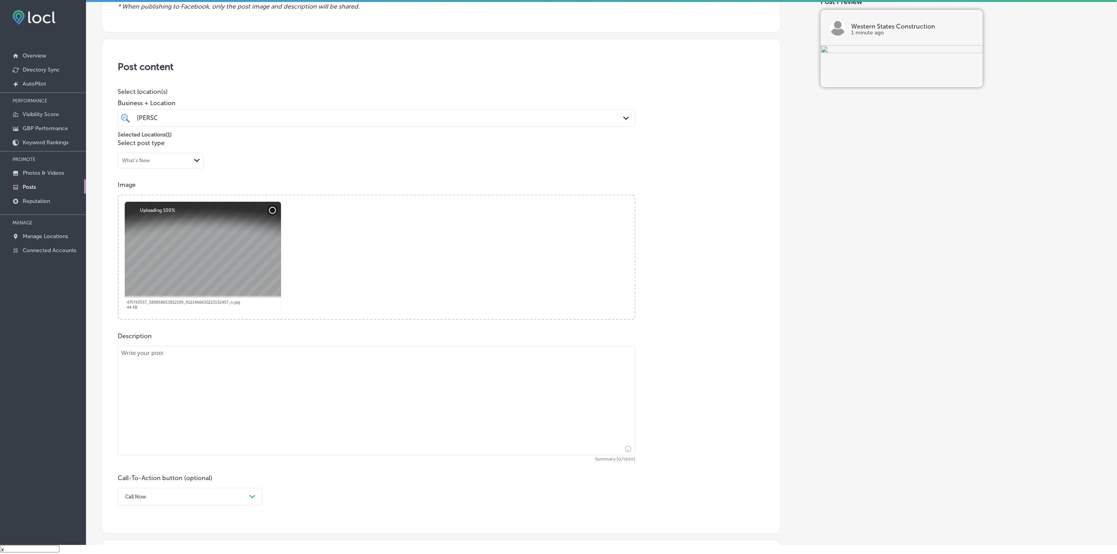
click at [252, 385] on textarea at bounding box center [376, 400] width 517 height 109
paste textarea "Western States Construction offers expert drywall services for both residential…"
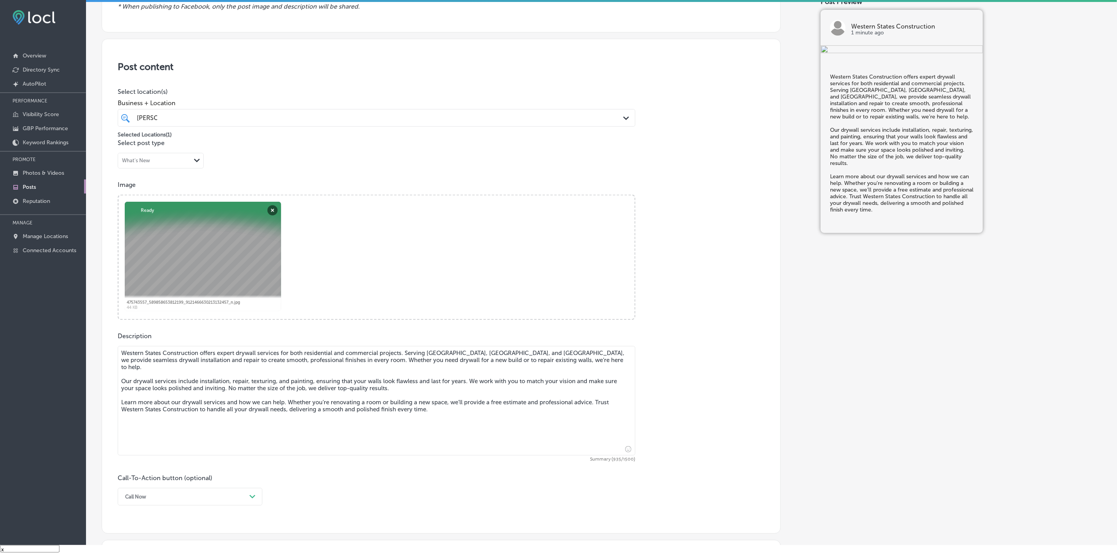
type textarea "Western States Construction offers expert drywall services for both residential…"
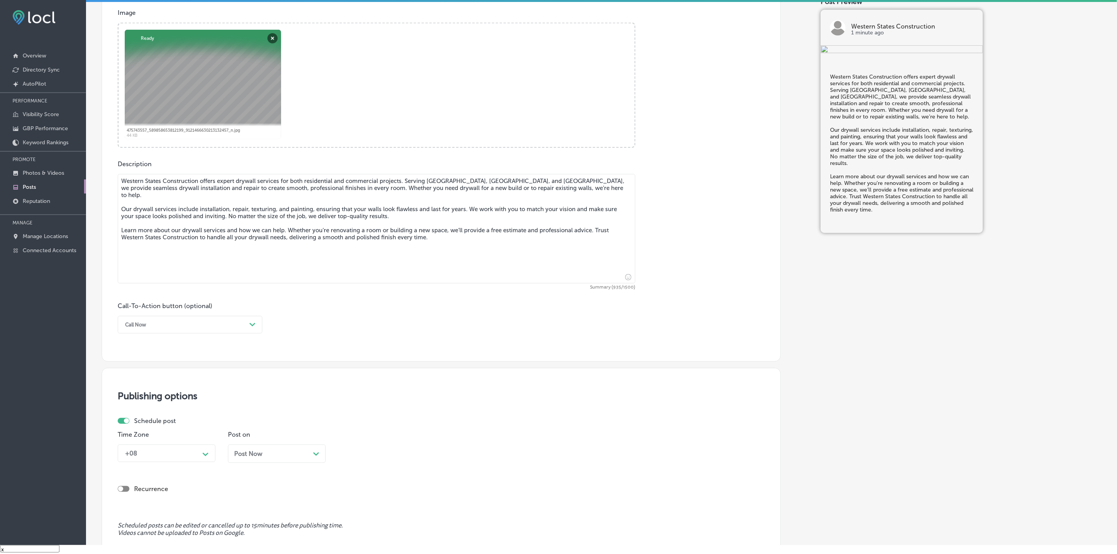
scroll to position [281, 0]
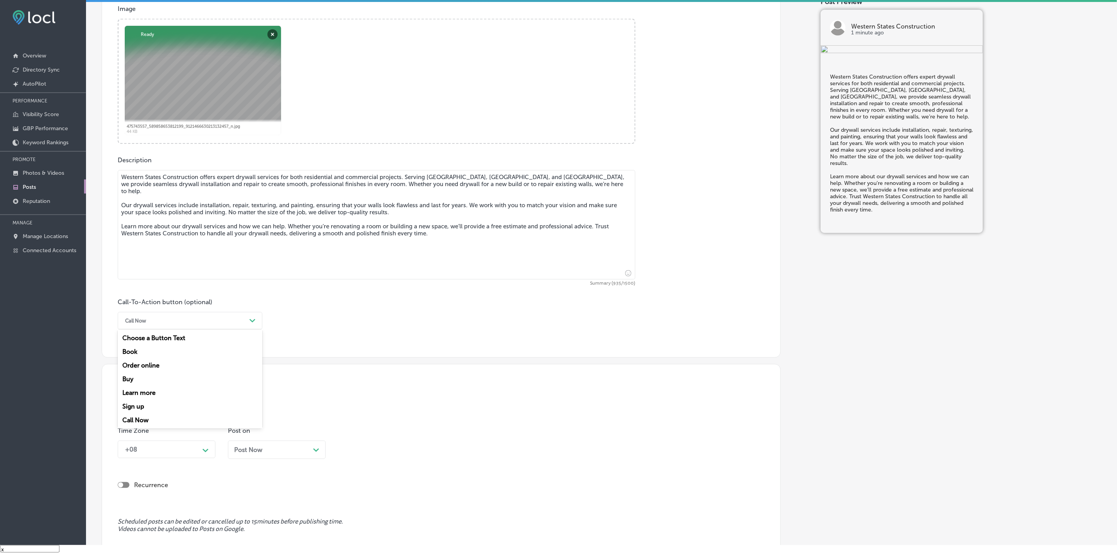
drag, startPoint x: 194, startPoint y: 319, endPoint x: 167, endPoint y: 365, distance: 53.1
click at [194, 319] on div "Call Now" at bounding box center [183, 321] width 125 height 12
click at [145, 392] on div "Learn more" at bounding box center [190, 393] width 145 height 14
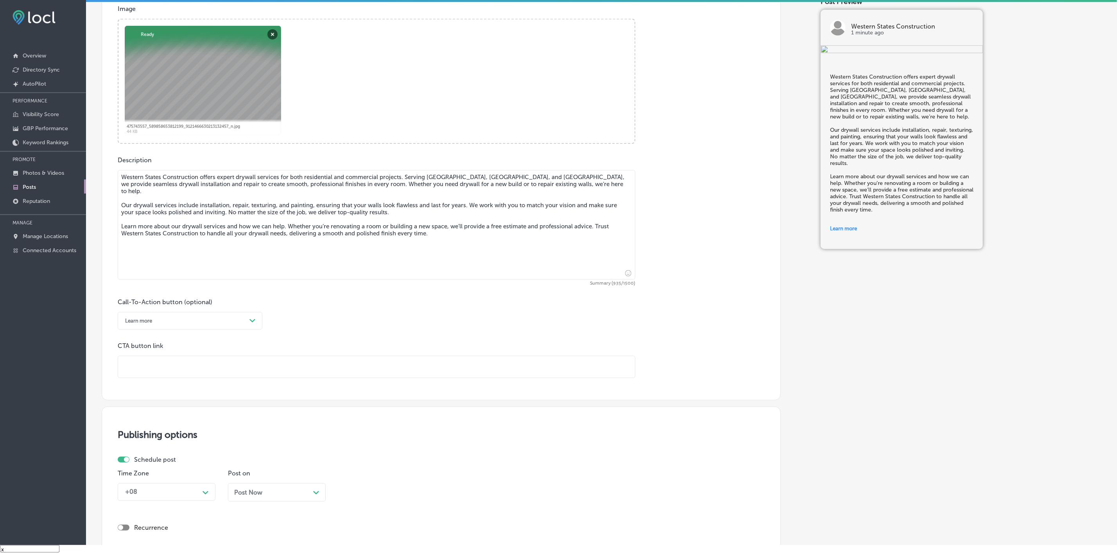
click at [160, 353] on div "CTA button link" at bounding box center [376, 360] width 517 height 36
click at [157, 378] on div at bounding box center [376, 367] width 517 height 22
paste input "https://westernstatesconst.com/"
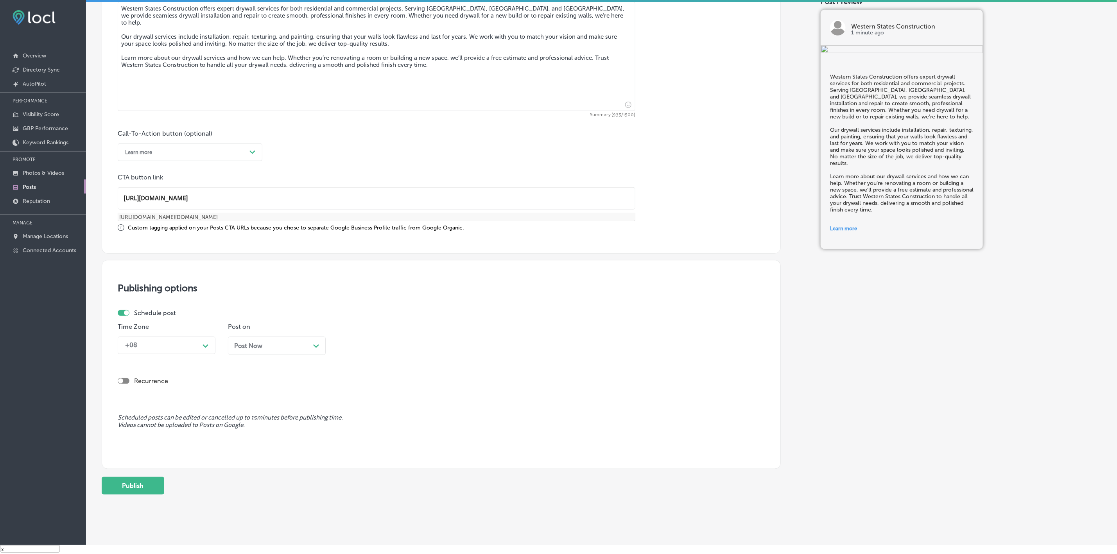
scroll to position [456, 0]
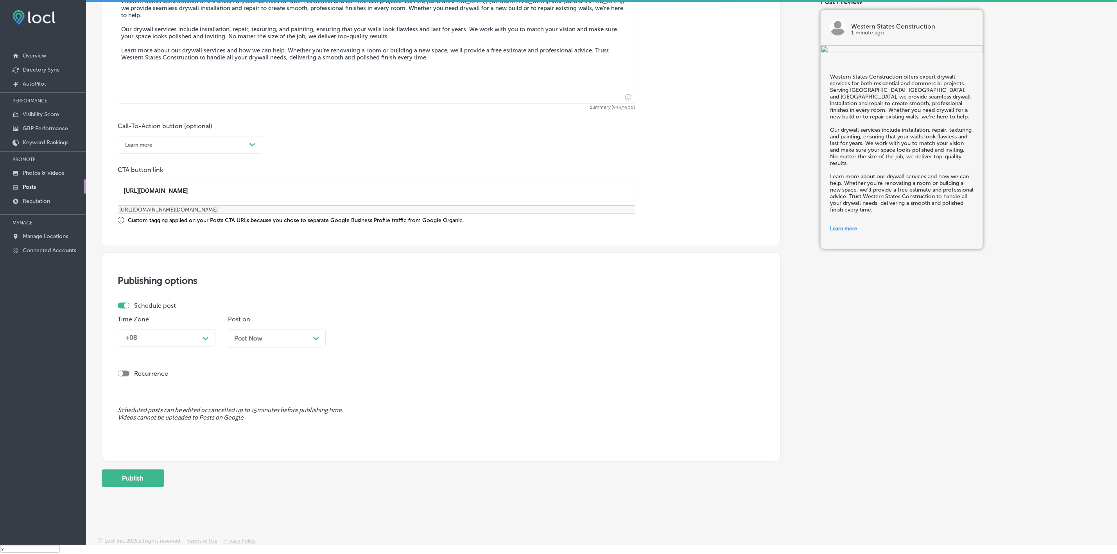
type input "https://westernstatesconst.com/"
click at [208, 347] on div "+08 Path Created with Sketch." at bounding box center [167, 338] width 98 height 18
click at [175, 397] on div "Mountain Daylight Time (UTC -06:00)" at bounding box center [167, 393] width 98 height 21
click at [269, 342] on div "Post Now Path Created with Sketch." at bounding box center [276, 338] width 85 height 7
click at [296, 340] on div "Oct 06, 2025 Path Created with Sketch." at bounding box center [276, 338] width 85 height 7
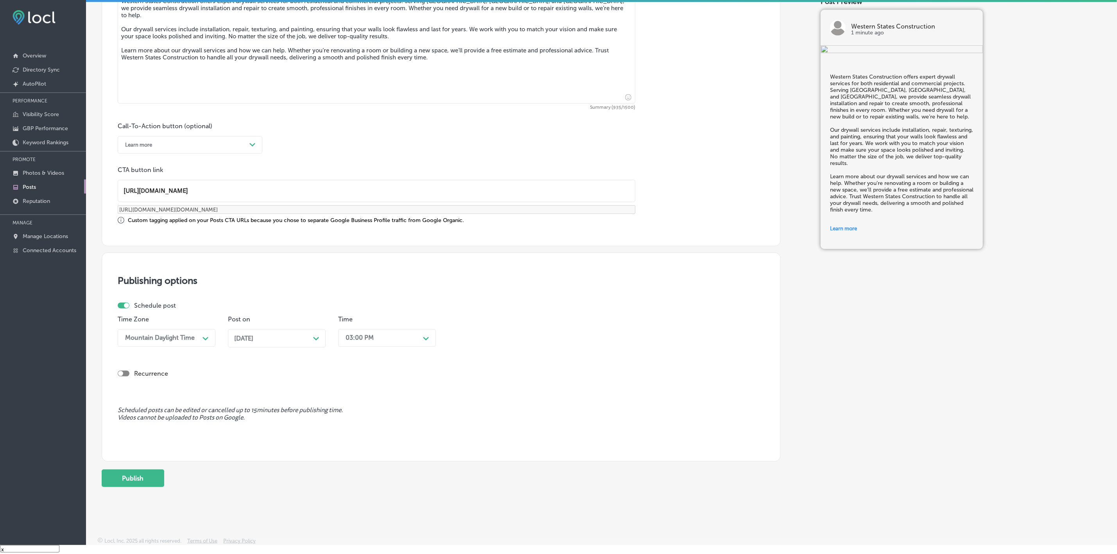
click at [367, 340] on div "03:00 PM" at bounding box center [360, 337] width 28 height 7
click at [362, 391] on div "7:00 AM" at bounding box center [387, 387] width 98 height 14
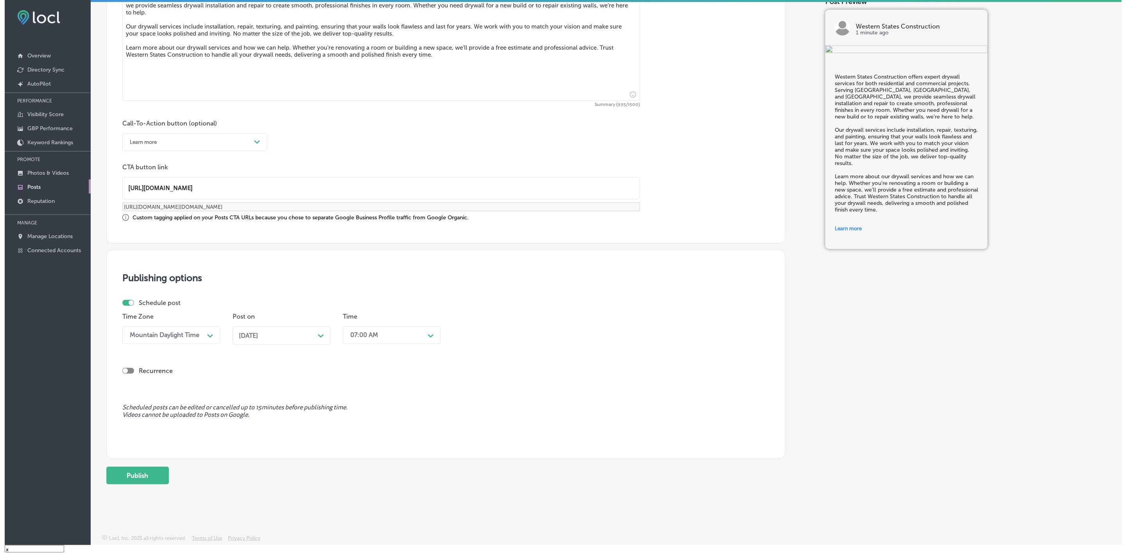
scroll to position [462, 0]
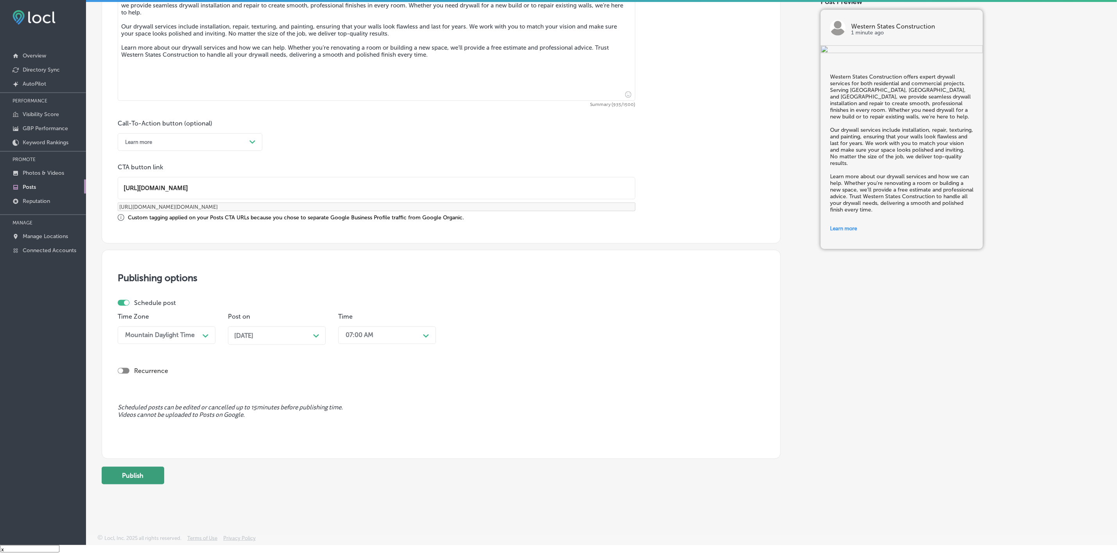
click at [155, 473] on button "Publish" at bounding box center [133, 476] width 63 height 18
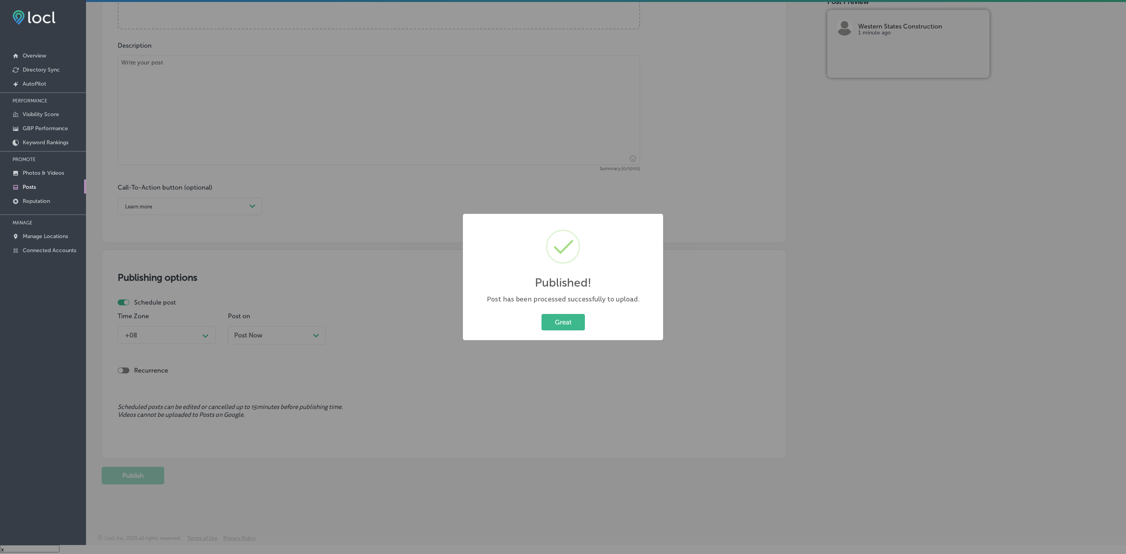
click at [541, 314] on button "Great" at bounding box center [562, 322] width 43 height 16
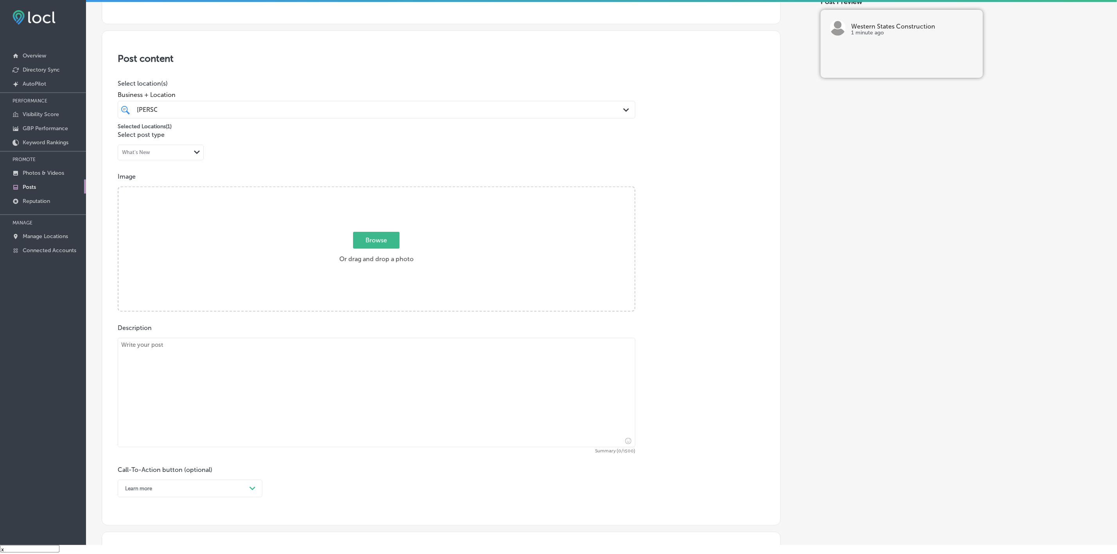
scroll to position [117, 0]
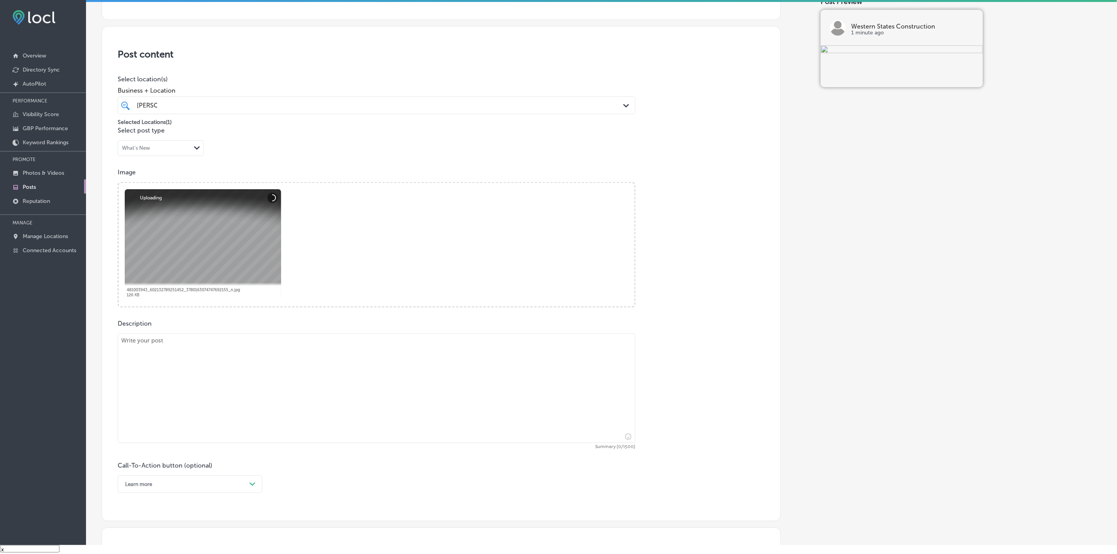
drag, startPoint x: 297, startPoint y: 356, endPoint x: 295, endPoint y: 360, distance: 4.7
click at [297, 356] on textarea at bounding box center [376, 387] width 517 height 109
paste textarea "Transform your bathroom into a spa-like retreat with the expert remodeling serv…"
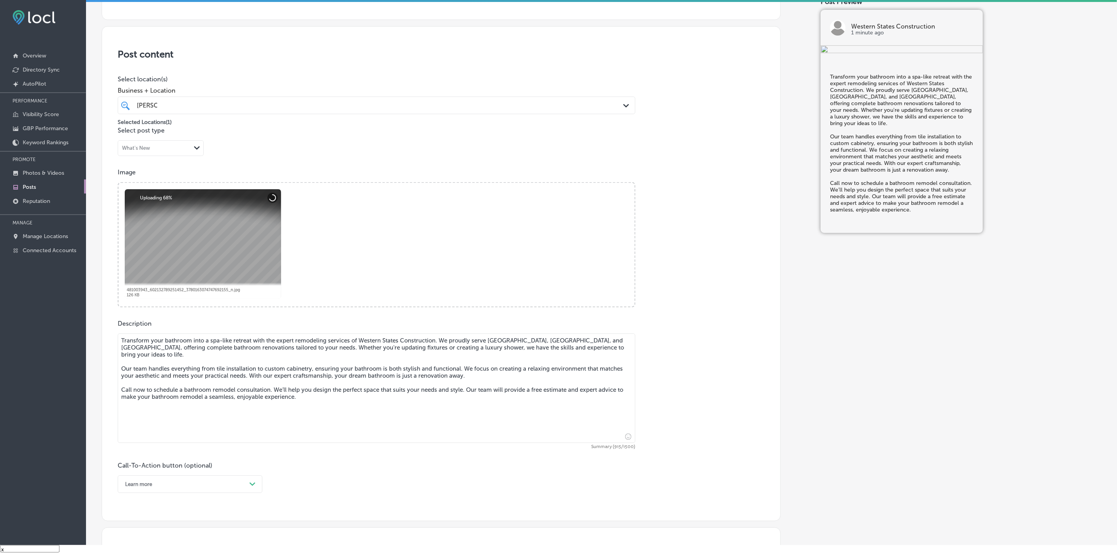
type textarea "Transform your bathroom into a spa-like retreat with the expert remodeling serv…"
click at [243, 478] on div "Learn more Path Created with Sketch." at bounding box center [190, 484] width 145 height 18
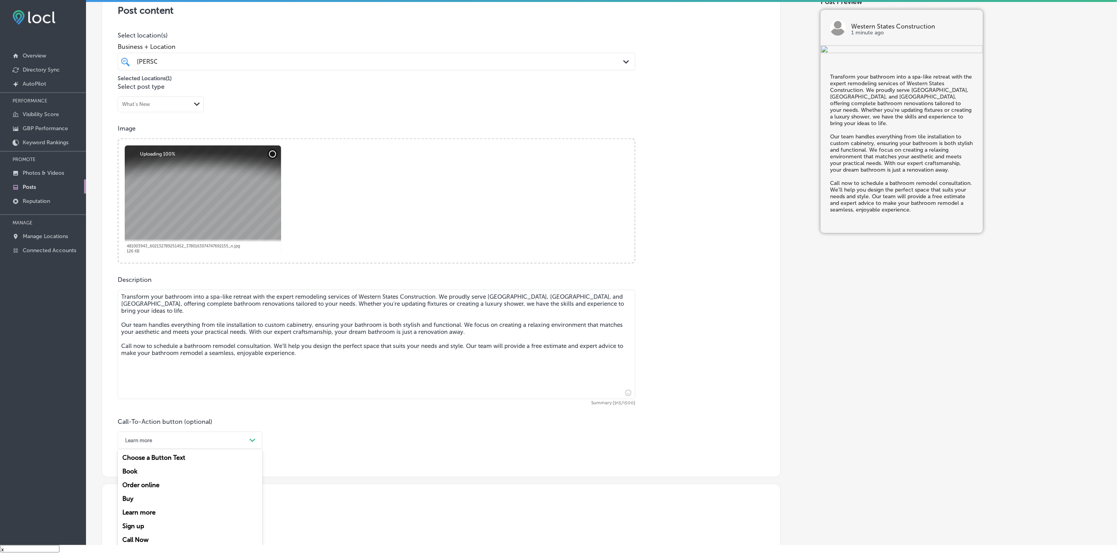
click at [140, 540] on div "Call Now" at bounding box center [190, 540] width 145 height 14
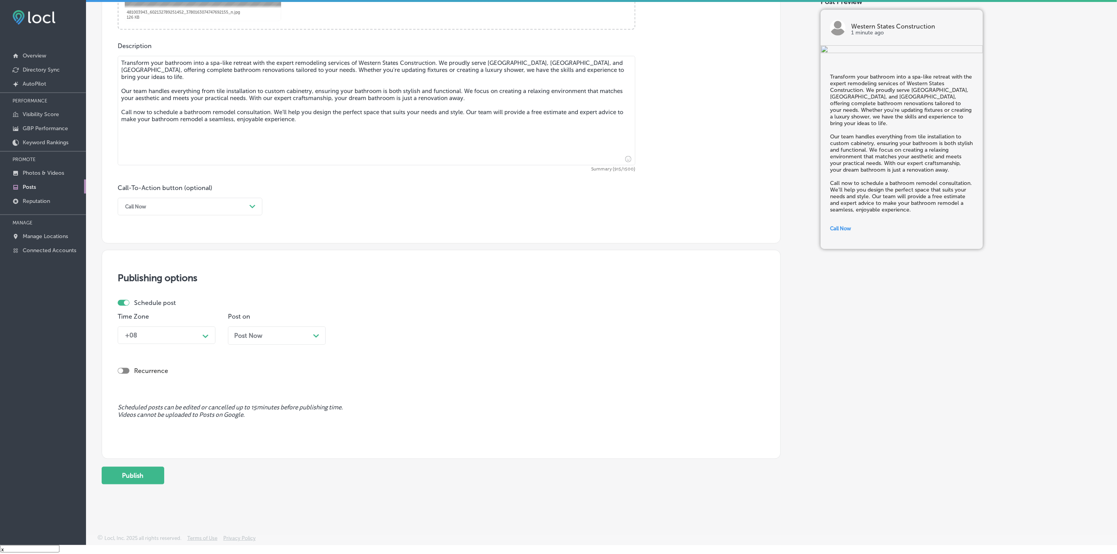
click at [201, 340] on div "Path Created with Sketch." at bounding box center [205, 335] width 13 height 13
click at [190, 388] on div "Mountain Daylight Time (UTC -06:00)" at bounding box center [167, 390] width 98 height 21
click at [246, 339] on span "Post Now" at bounding box center [248, 335] width 28 height 7
click at [382, 340] on div "03:00 PM" at bounding box center [381, 335] width 78 height 14
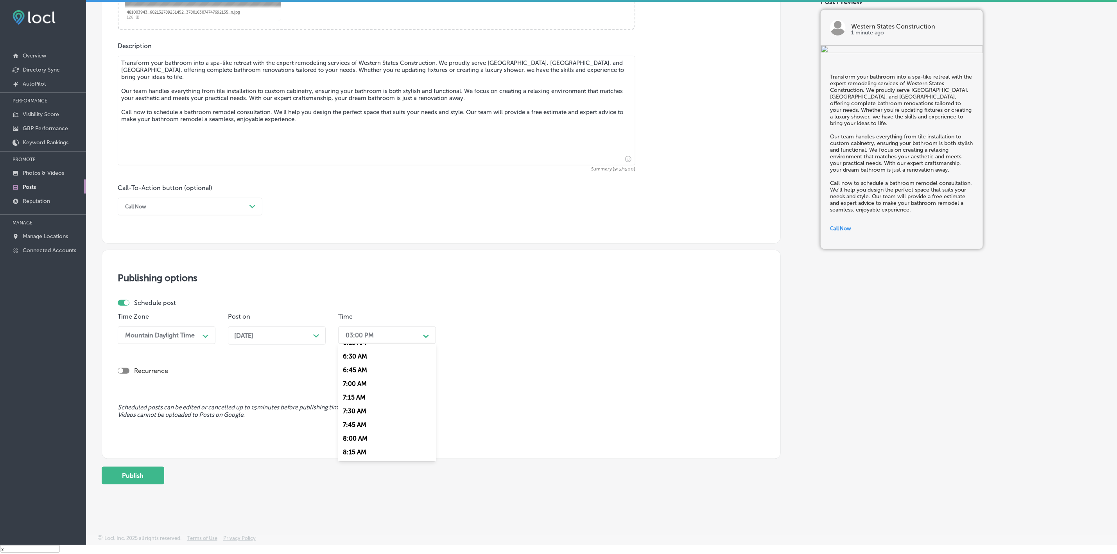
click at [353, 388] on div "7:00 AM" at bounding box center [387, 384] width 98 height 14
click at [102, 491] on div "Back Publish to * When publishing to Facebook, only the post image and descript…" at bounding box center [601, 60] width 999 height 861
click at [126, 473] on button "Publish" at bounding box center [133, 476] width 63 height 18
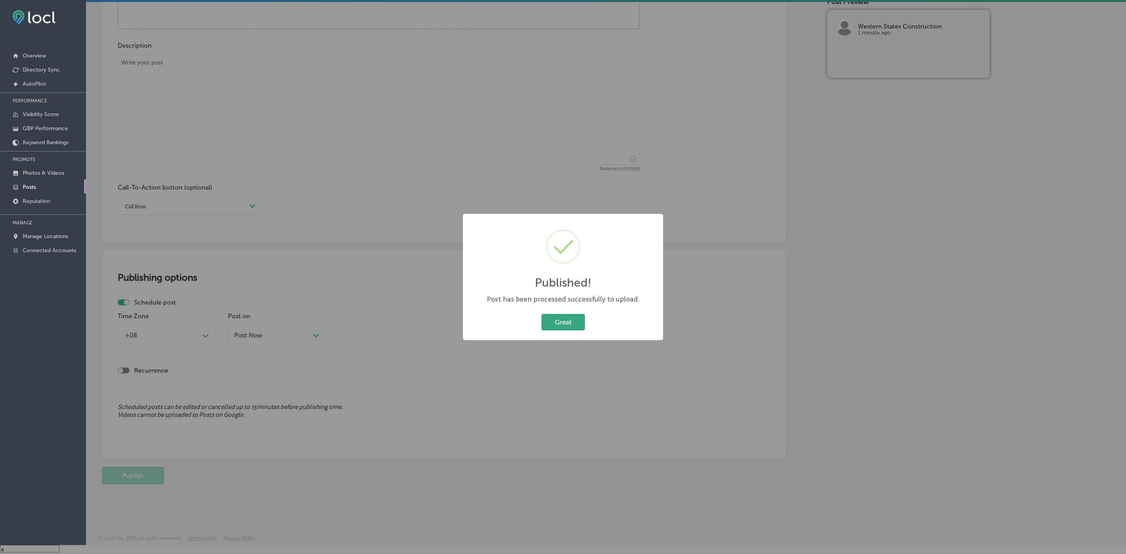
click at [564, 320] on button "Great" at bounding box center [562, 322] width 43 height 16
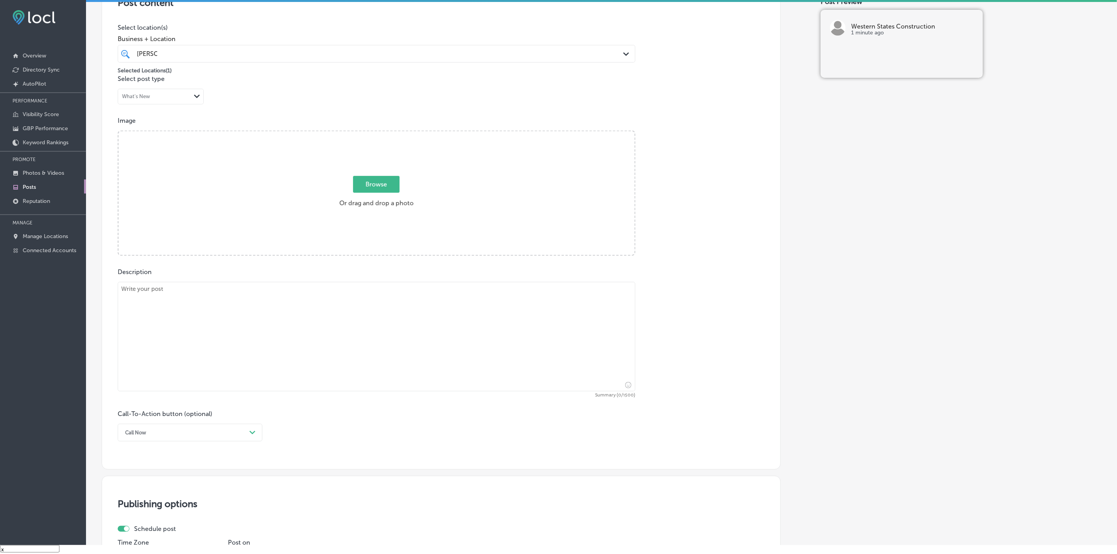
scroll to position [0, 0]
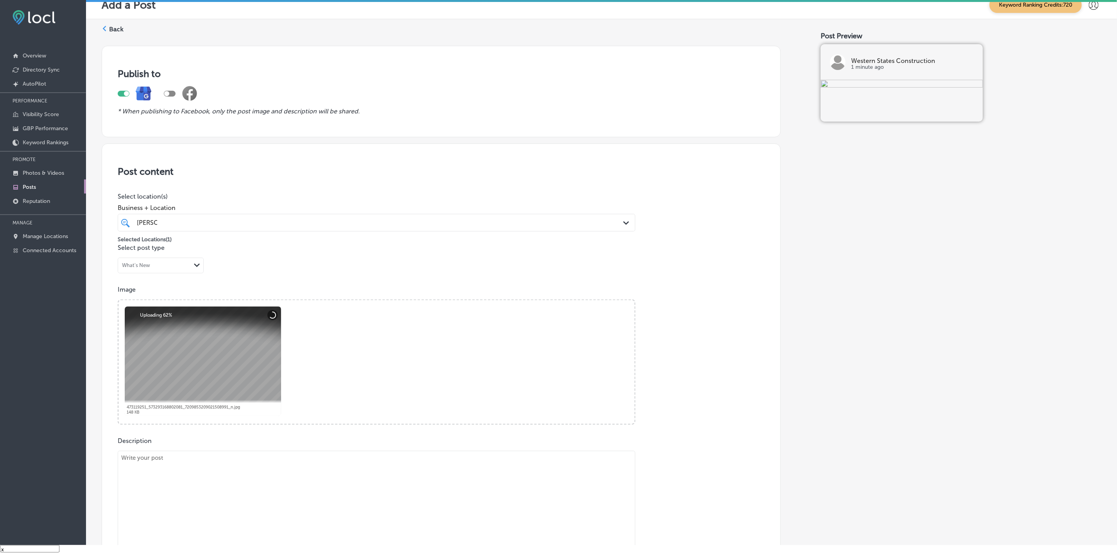
drag, startPoint x: 327, startPoint y: 459, endPoint x: 323, endPoint y: 461, distance: 4.7
click at [325, 459] on textarea at bounding box center [376, 505] width 517 height 109
paste textarea "Add a unique and personalized touch to your home with expert carpentry services…"
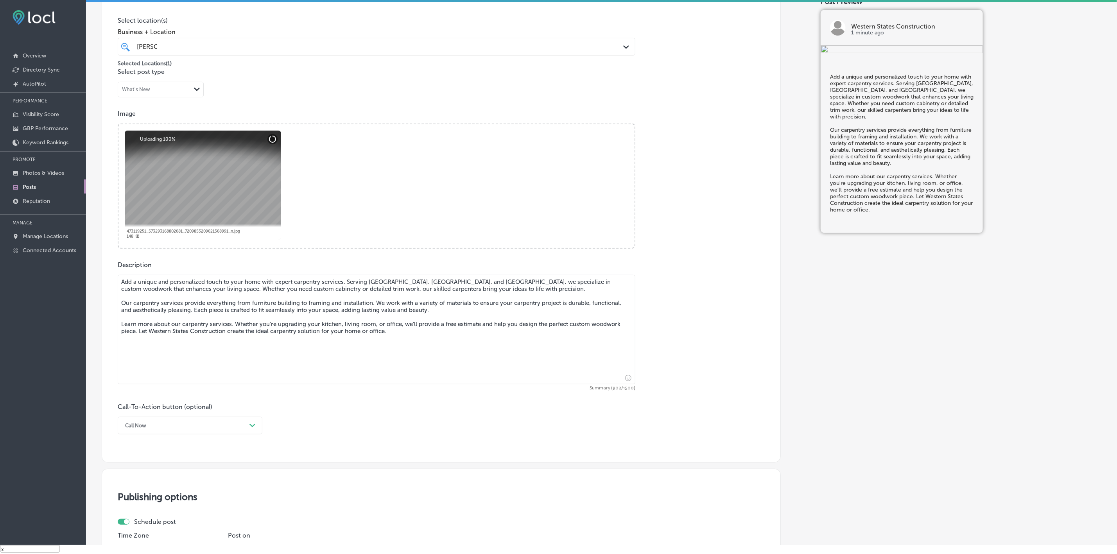
scroll to position [235, 0]
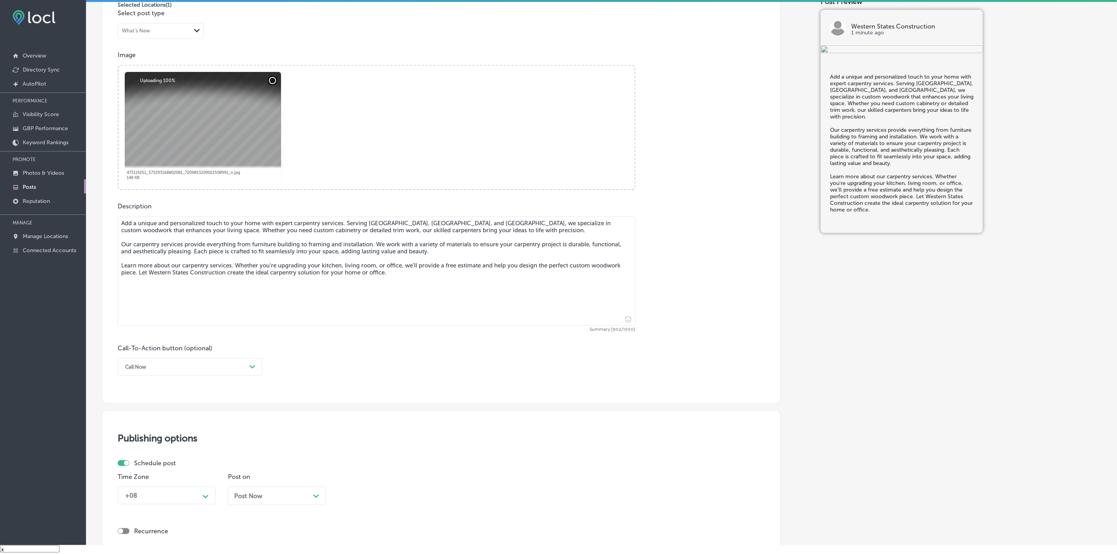
type textarea "Add a unique and personalized touch to your home with expert carpentry services…"
click at [243, 372] on div "Call Now" at bounding box center [183, 367] width 125 height 12
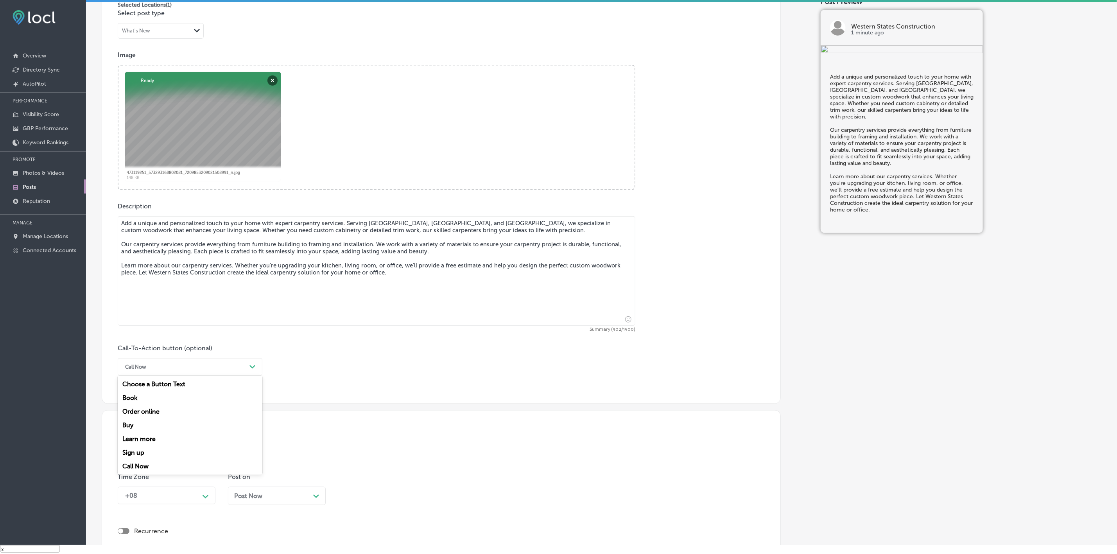
click at [159, 444] on div "Learn more" at bounding box center [190, 439] width 145 height 14
click at [192, 415] on input "text" at bounding box center [376, 412] width 517 height 21
paste input "https://westernstatesconst.com/"
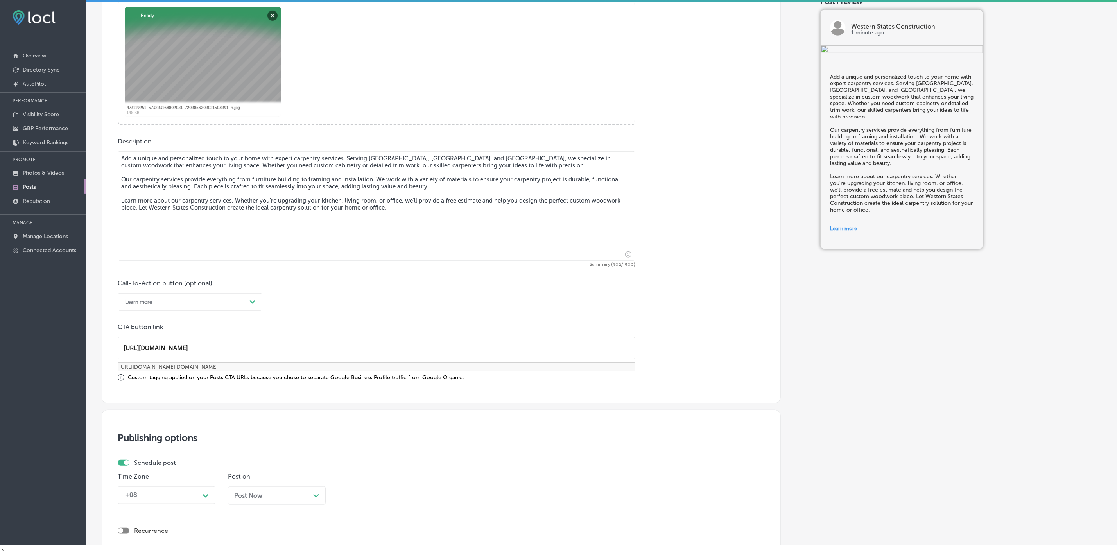
scroll to position [410, 0]
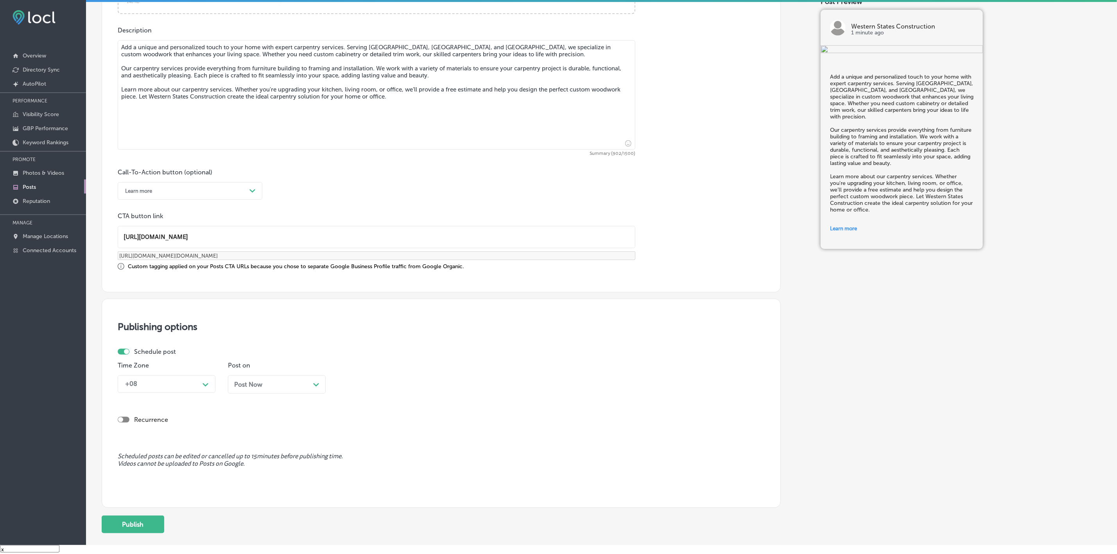
type input "https://westernstatesconst.com/"
click at [186, 388] on div "+08" at bounding box center [160, 384] width 78 height 14
click at [159, 445] on div "Mountain Daylight Time (UTC -06:00)" at bounding box center [167, 439] width 98 height 21
click at [269, 388] on div "Post Now Path Created with Sketch." at bounding box center [276, 384] width 85 height 7
click at [382, 389] on div "03:00 PM" at bounding box center [381, 384] width 78 height 14
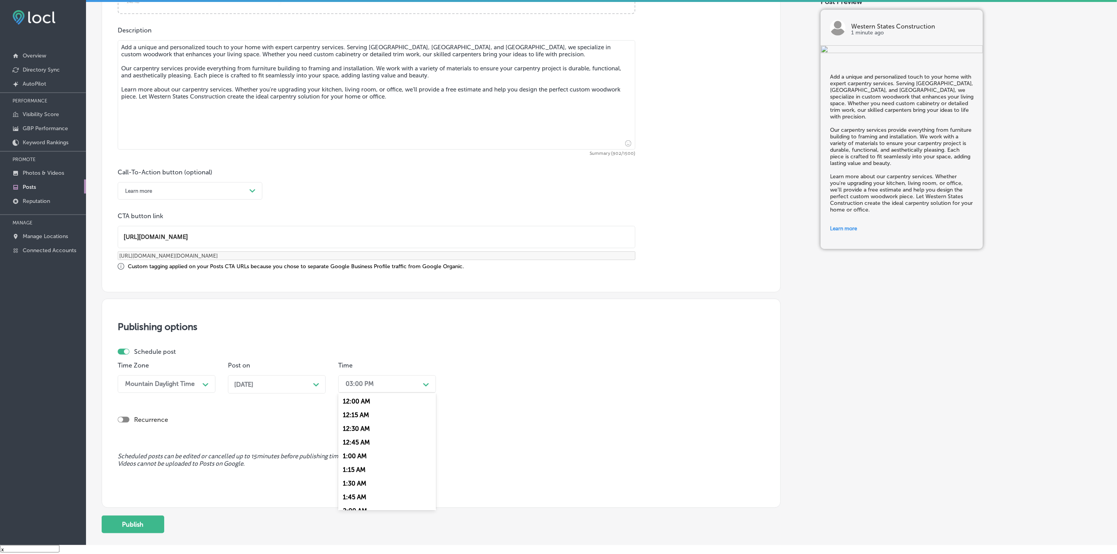
scroll to position [352, 0]
click at [374, 437] on div "7:00 AM" at bounding box center [387, 433] width 98 height 14
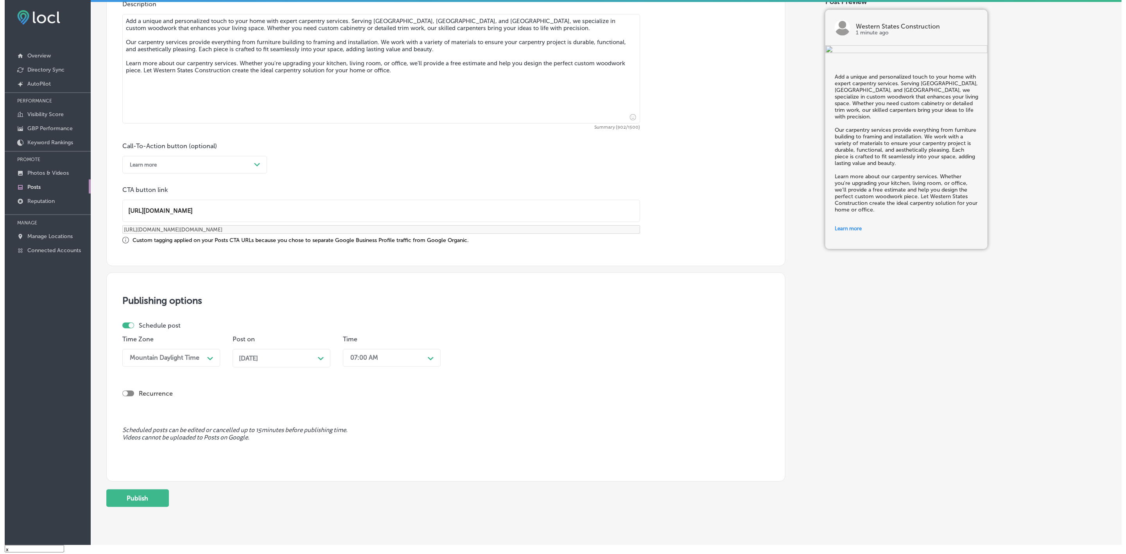
scroll to position [462, 0]
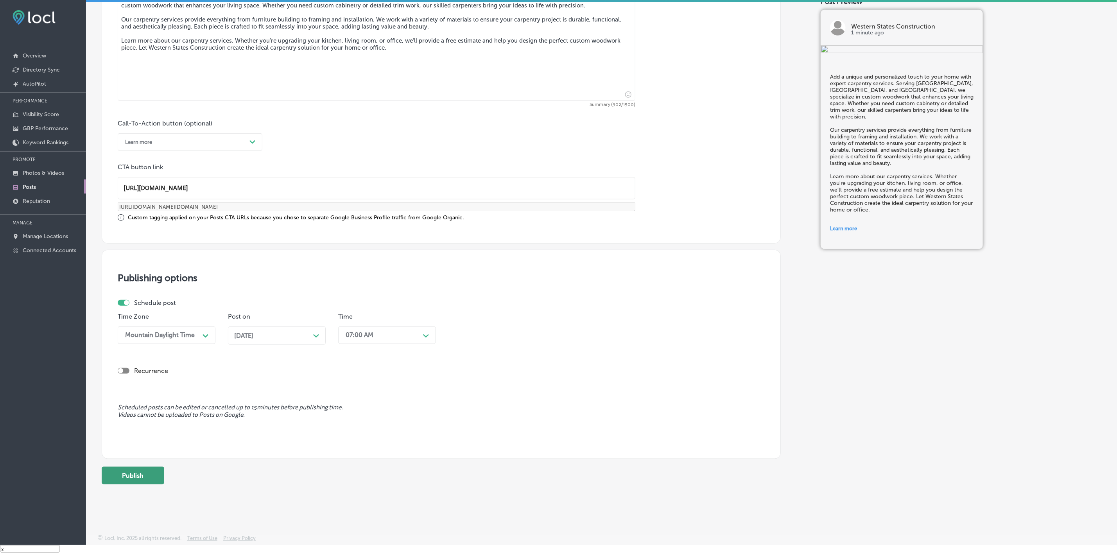
click at [162, 478] on button "Publish" at bounding box center [133, 476] width 63 height 18
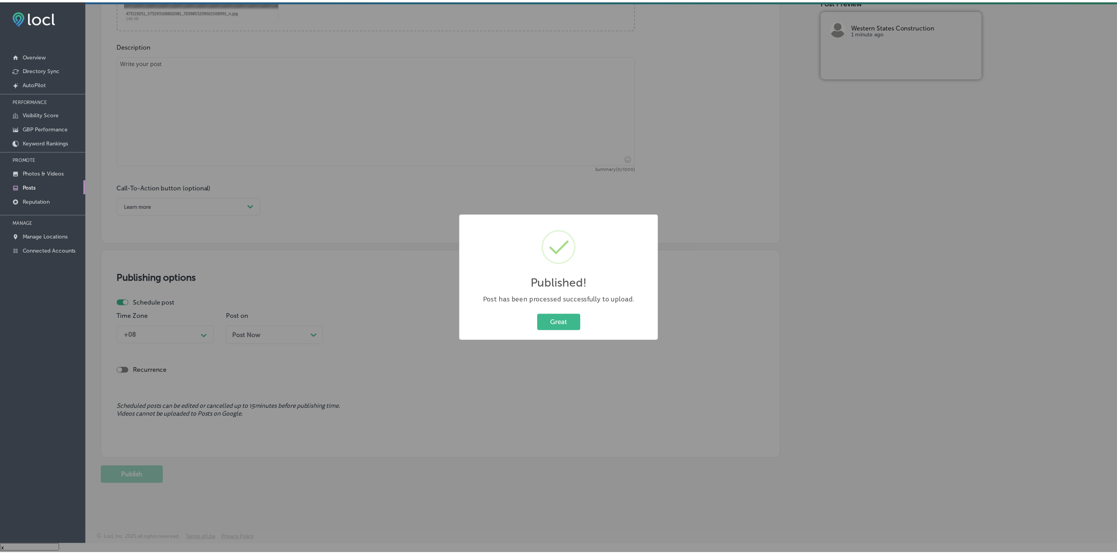
scroll to position [399, 0]
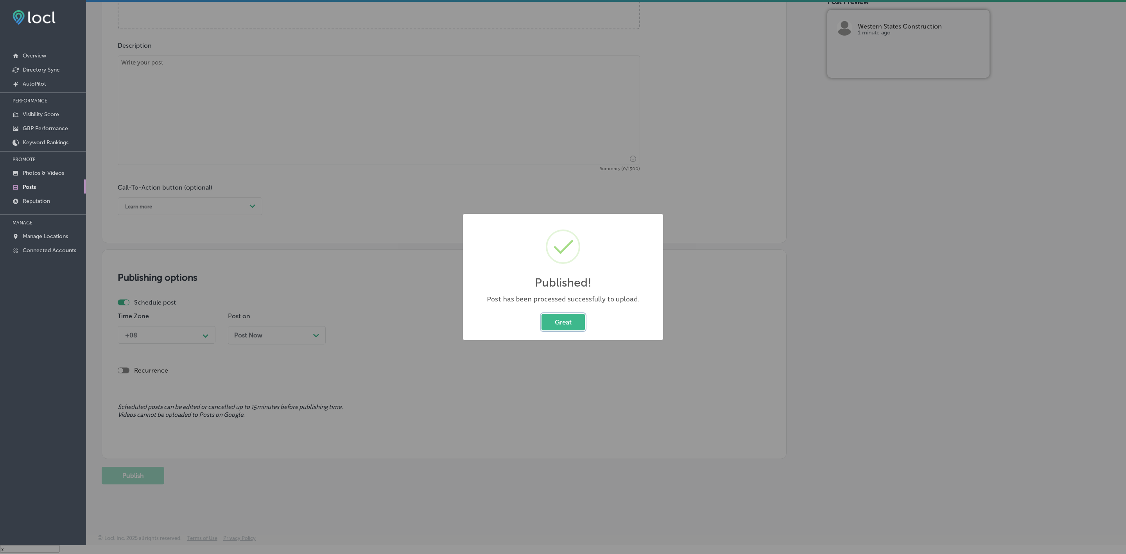
drag, startPoint x: 567, startPoint y: 322, endPoint x: 568, endPoint y: 356, distance: 33.2
click at [567, 322] on button "Great" at bounding box center [562, 322] width 43 height 16
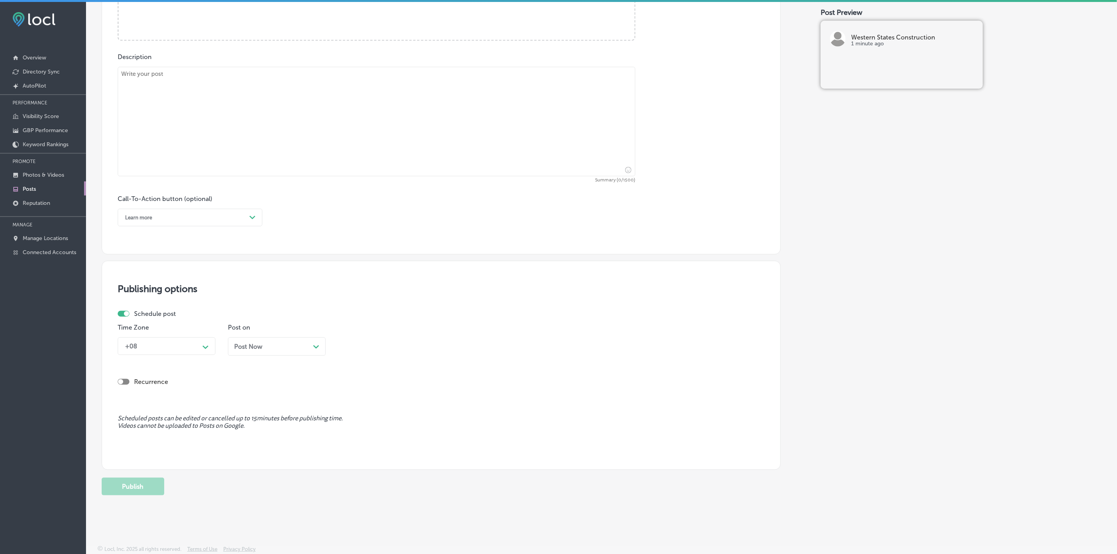
scroll to position [0, 0]
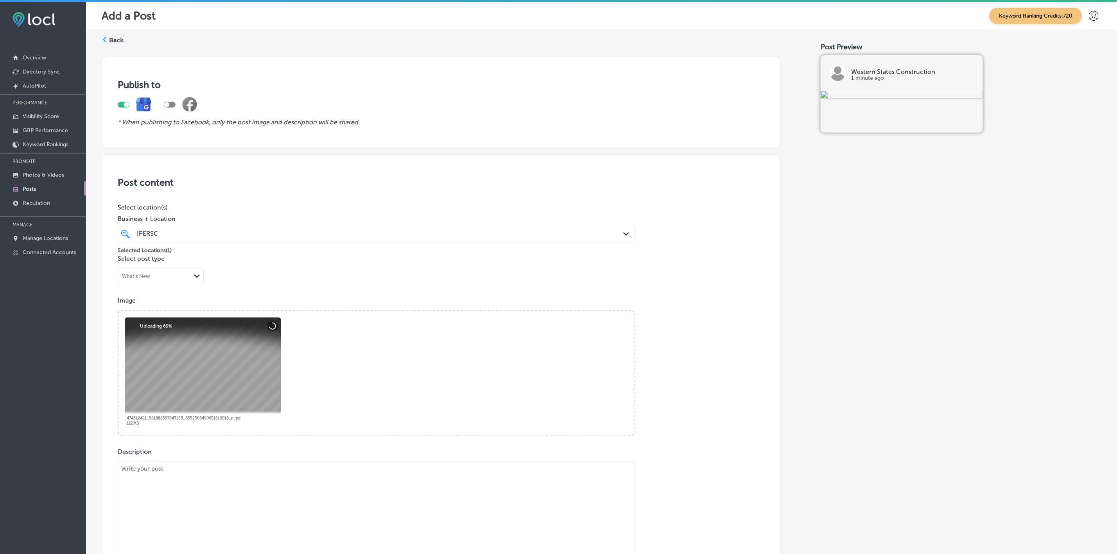
click at [284, 494] on textarea at bounding box center [376, 516] width 517 height 109
paste textarea "Western States Construction has been providing top-tier commercial construction…"
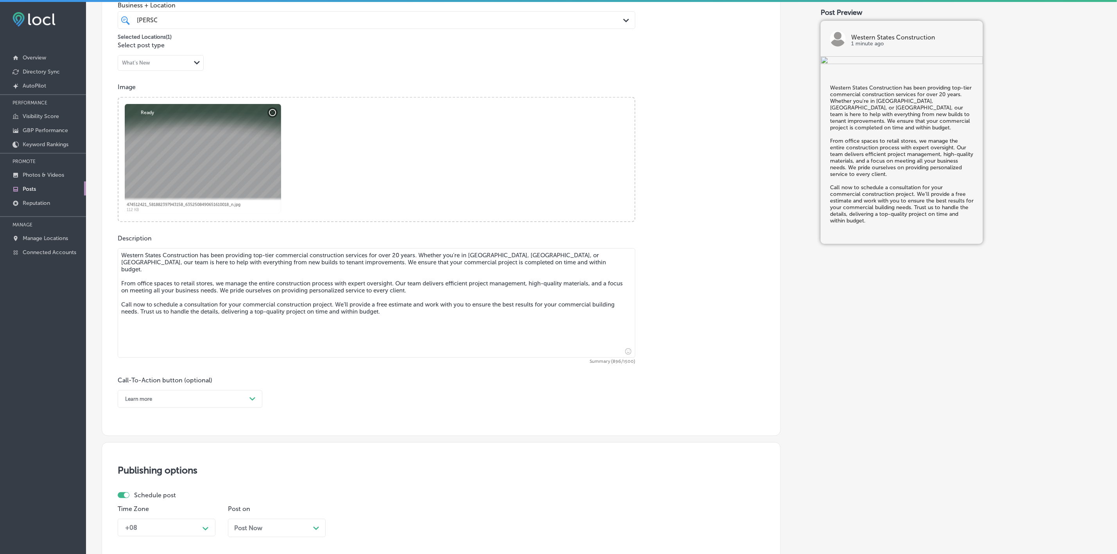
scroll to position [235, 0]
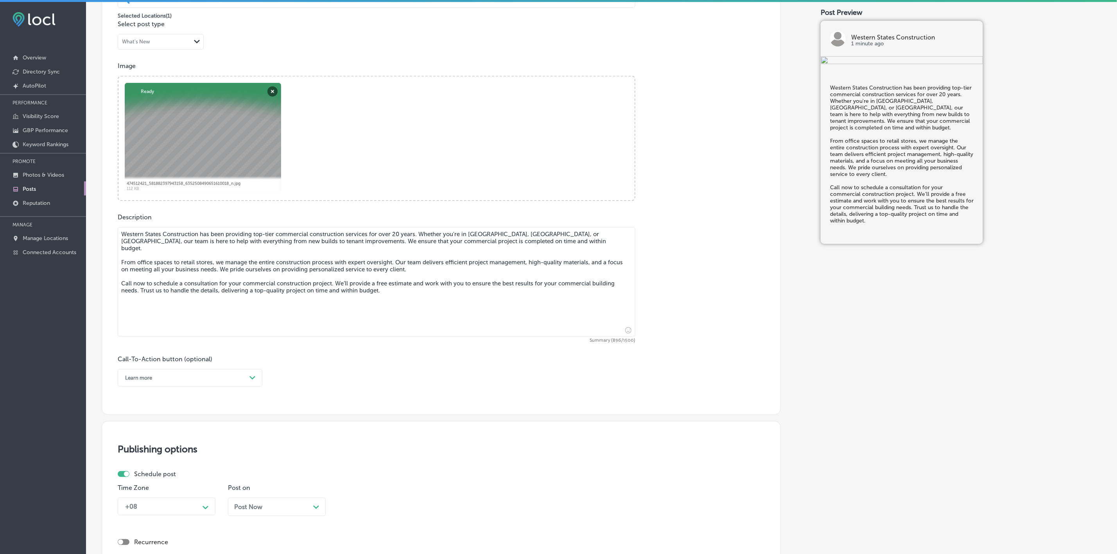
type textarea "Western States Construction has been providing top-tier commercial construction…"
click at [243, 372] on div "Learn more Path Created with Sketch." at bounding box center [190, 378] width 145 height 18
click at [150, 476] on div "Call Now" at bounding box center [190, 477] width 145 height 14
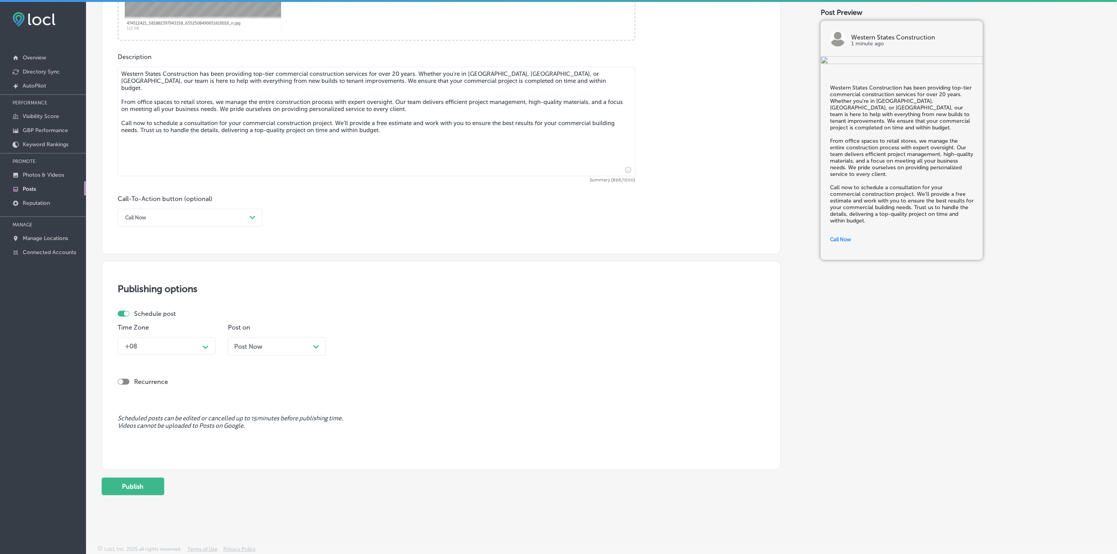
scroll to position [398, 0]
click at [210, 331] on div "Time Zone +08 Path Created with Sketch." at bounding box center [167, 343] width 98 height 38
click at [202, 346] on icon "Path Created with Sketch." at bounding box center [205, 348] width 6 height 4
click at [189, 401] on div "Mountain Daylight Time (UTC -06:00)" at bounding box center [167, 401] width 98 height 21
click at [259, 348] on span "Post Now" at bounding box center [248, 346] width 28 height 7
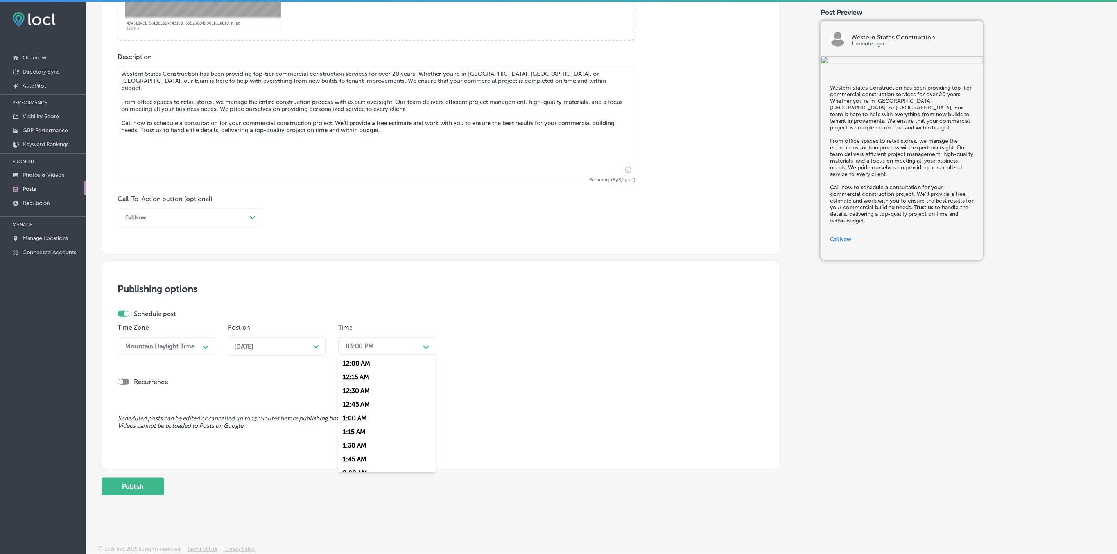
click at [365, 353] on div "03:00 PM Path Created with Sketch." at bounding box center [387, 346] width 98 height 18
click at [362, 396] on div "7:00 AM" at bounding box center [387, 395] width 98 height 14
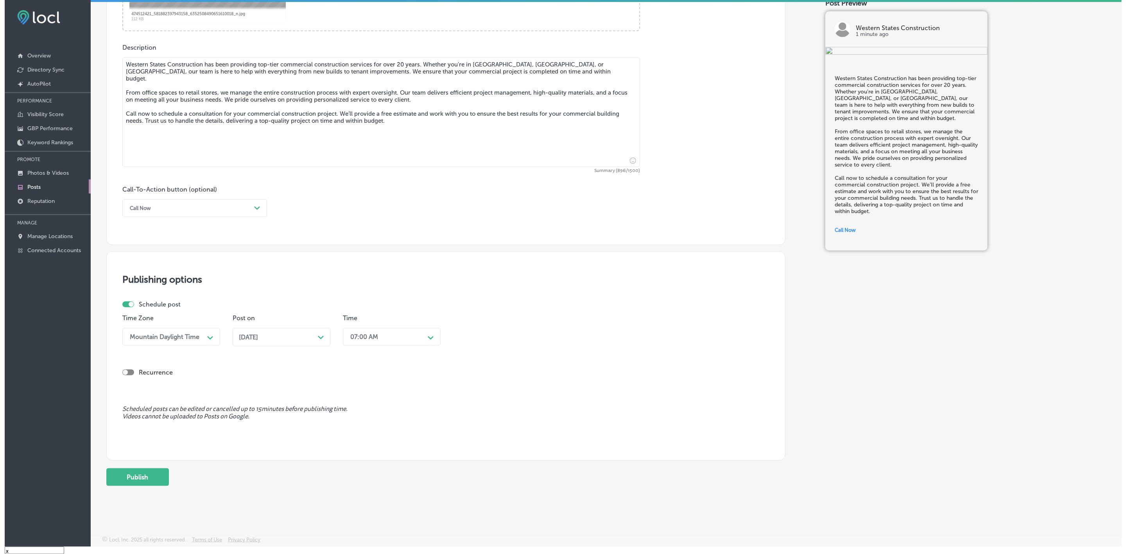
scroll to position [11, 0]
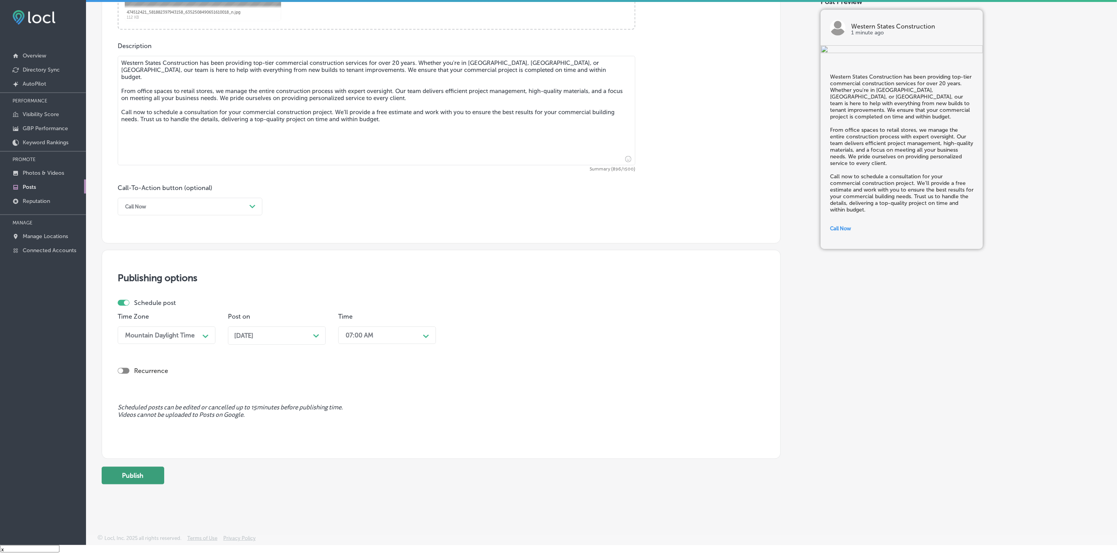
click at [135, 469] on button "Publish" at bounding box center [133, 476] width 63 height 18
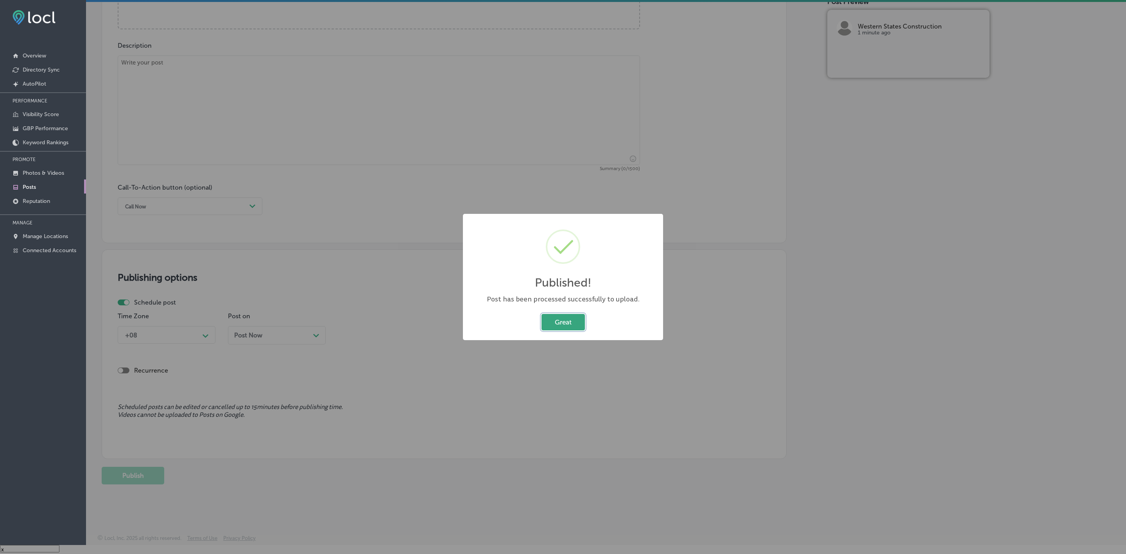
drag, startPoint x: 562, startPoint y: 315, endPoint x: 562, endPoint y: 320, distance: 5.1
click at [562, 315] on button "Great" at bounding box center [562, 322] width 43 height 16
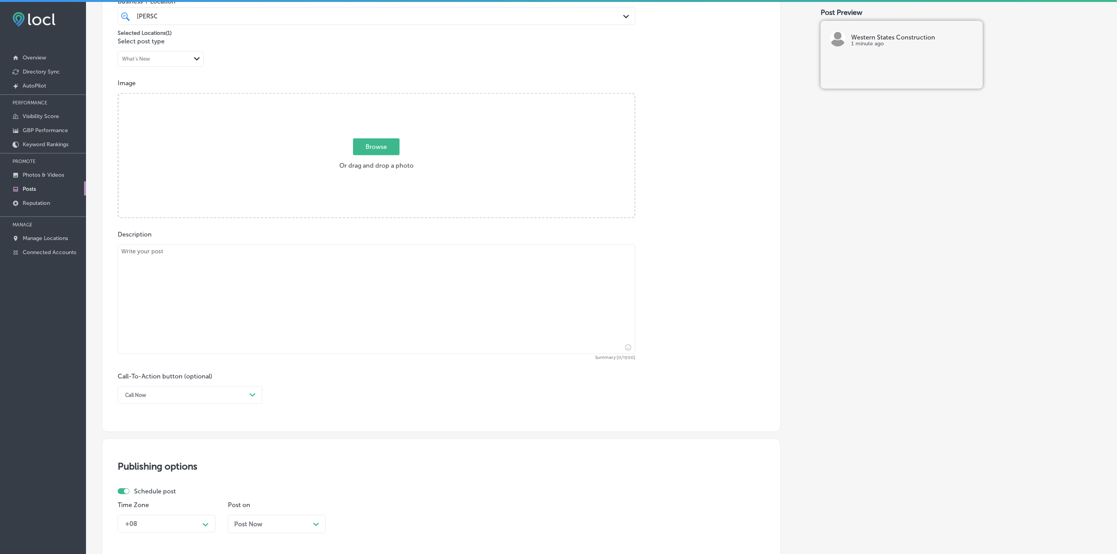
scroll to position [163, 0]
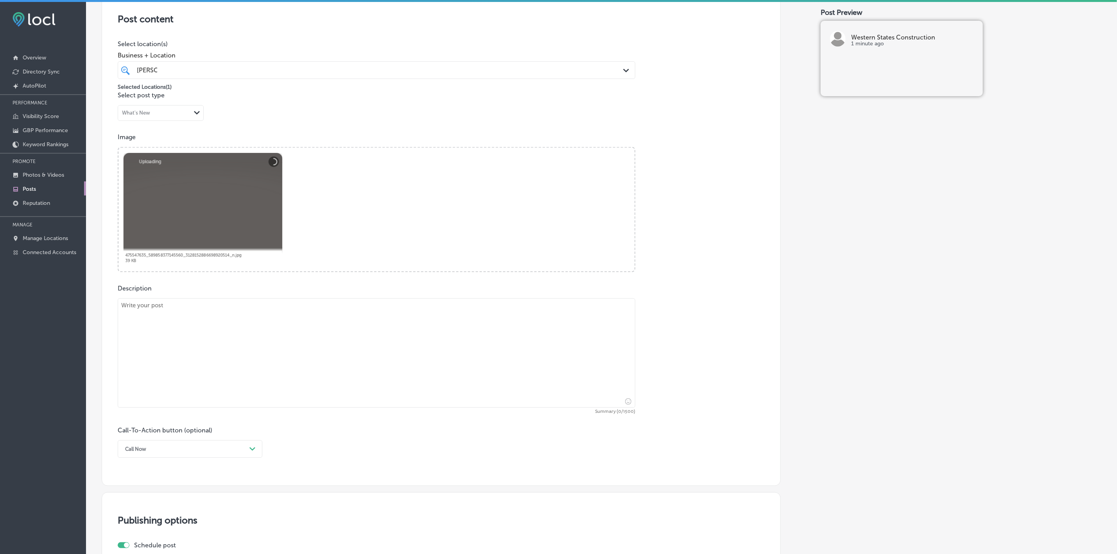
drag, startPoint x: 380, startPoint y: 236, endPoint x: 351, endPoint y: 234, distance: 29.8
click at [351, 234] on div "Powered by PQINA Browse Or drag and drop a photo 475547635_589858377145560_3128…" at bounding box center [376, 210] width 516 height 124
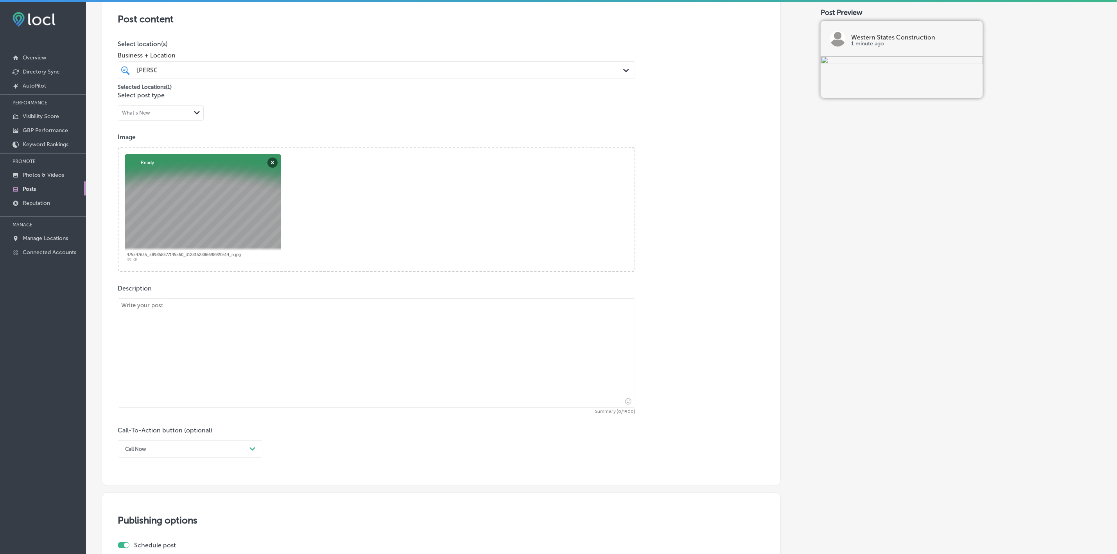
drag, startPoint x: 378, startPoint y: 404, endPoint x: 372, endPoint y: 402, distance: 6.1
click at [378, 404] on textarea at bounding box center [376, 352] width 517 height 109
paste textarea "When it comes to home remodeling, every detail matters. Serving Tinley Park, Fr…"
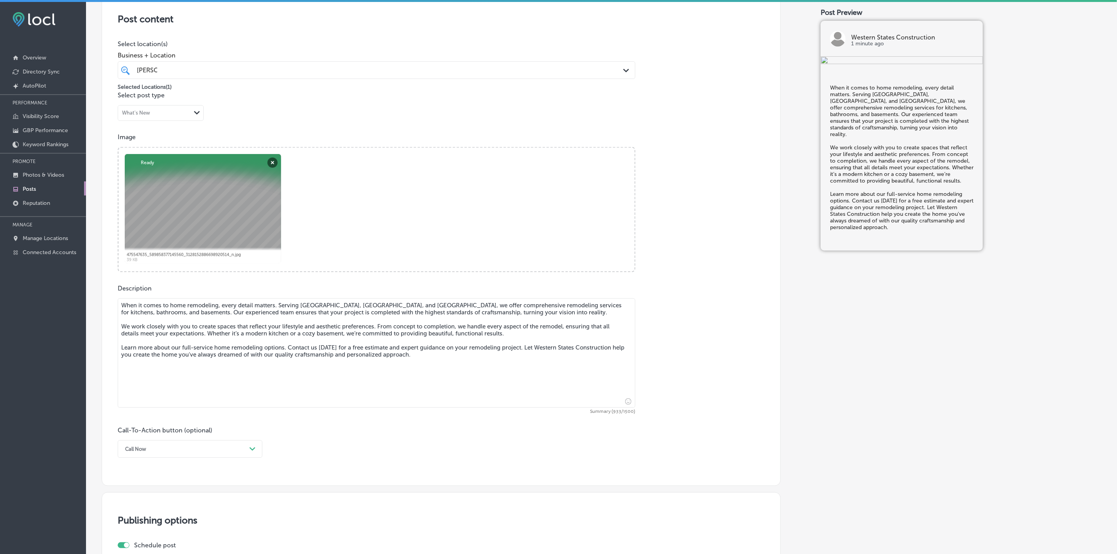
type textarea "When it comes to home remodeling, every detail matters. Serving Tinley Park, Fr…"
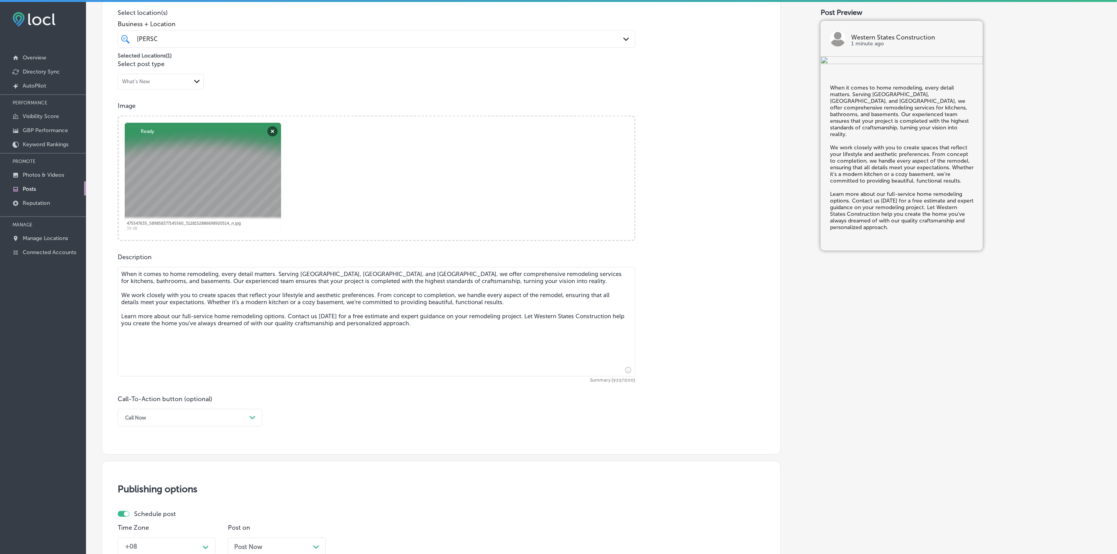
scroll to position [222, 0]
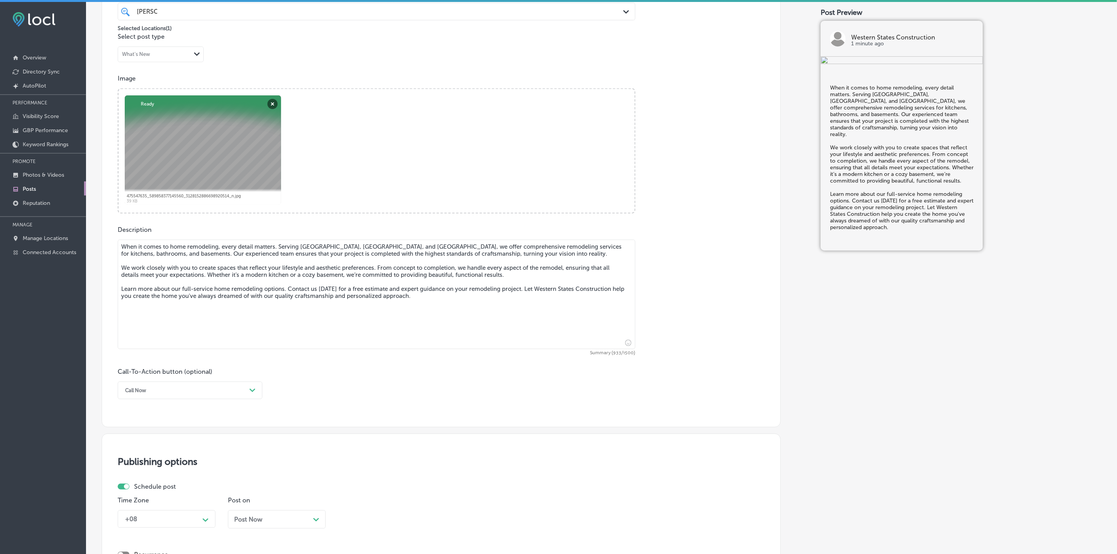
drag, startPoint x: 212, startPoint y: 395, endPoint x: 204, endPoint y: 397, distance: 8.4
click at [212, 395] on div "Call Now" at bounding box center [183, 390] width 125 height 12
click at [137, 464] on div "Learn more" at bounding box center [190, 462] width 145 height 14
drag, startPoint x: 140, startPoint y: 456, endPoint x: 149, endPoint y: 438, distance: 20.6
click at [149, 438] on input "text" at bounding box center [376, 436] width 517 height 21
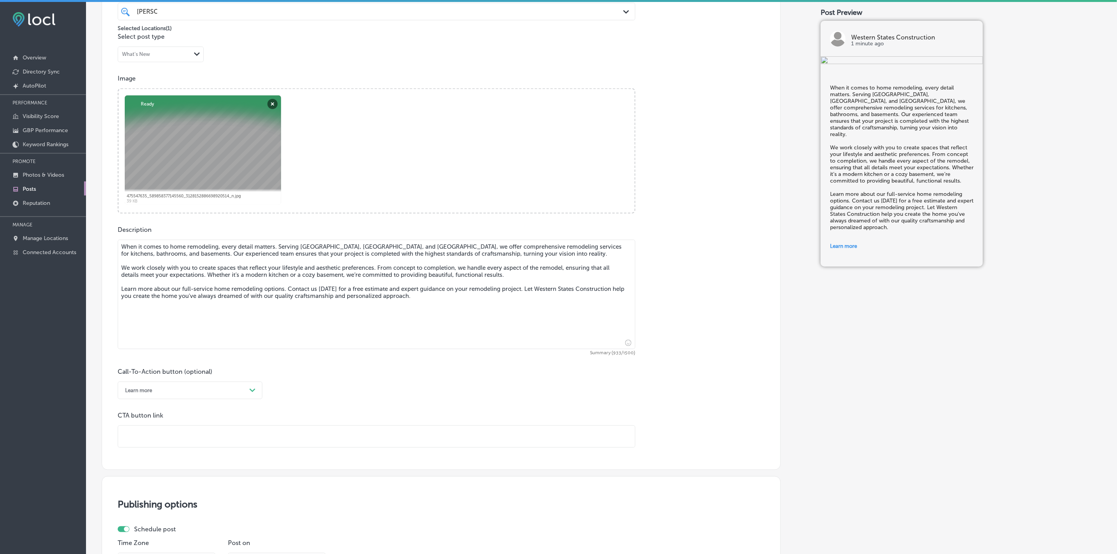
paste input "https://westernstatesconst.com/"
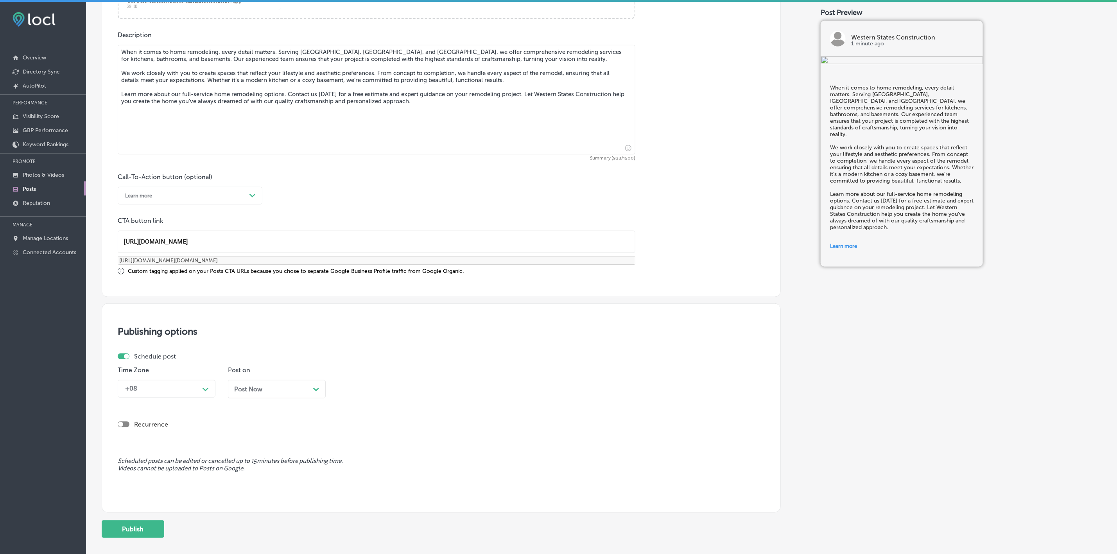
scroll to position [441, 0]
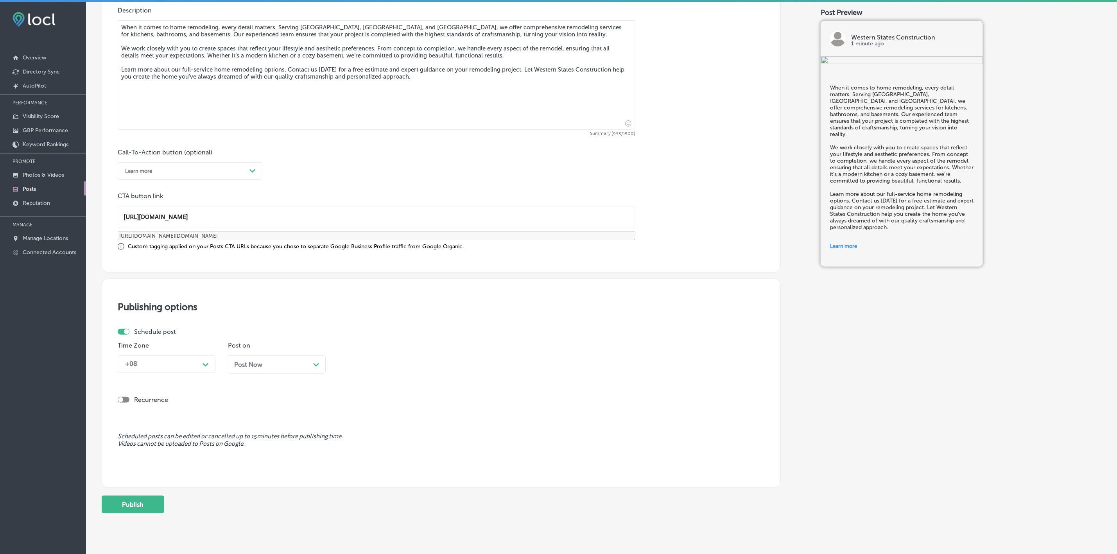
type input "https://westernstatesconst.com/"
click at [203, 364] on div "Path Created with Sketch." at bounding box center [205, 364] width 6 height 6
click at [170, 420] on div "Mountain Daylight Time (UTC -06:00)" at bounding box center [167, 419] width 98 height 21
click at [261, 368] on span "Post Now" at bounding box center [248, 364] width 28 height 7
drag, startPoint x: 380, startPoint y: 370, endPoint x: 378, endPoint y: 420, distance: 50.5
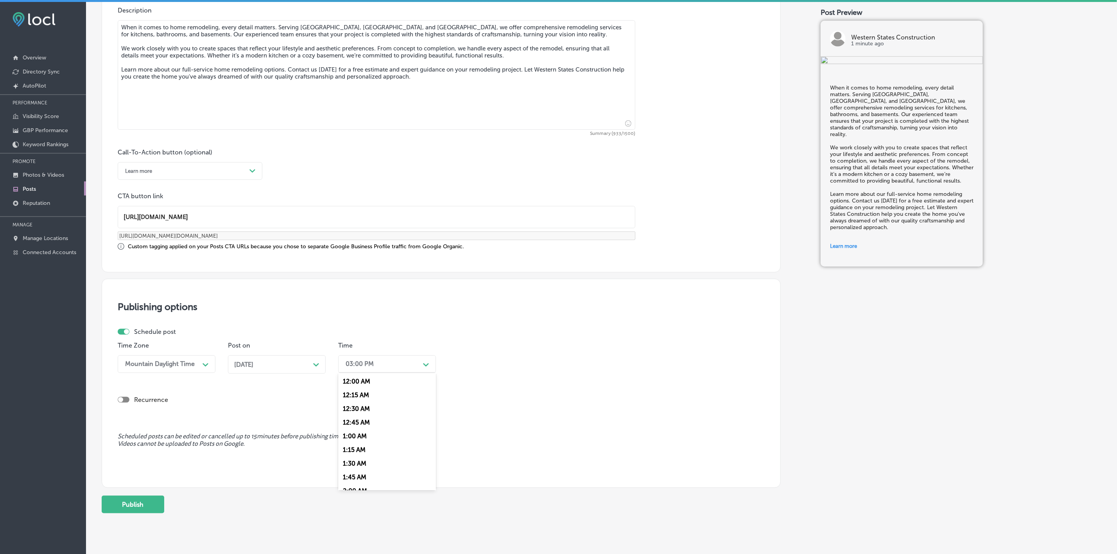
click at [379, 369] on div "03:00 PM" at bounding box center [381, 364] width 78 height 14
click at [372, 416] on div "7:00 AM" at bounding box center [387, 413] width 98 height 14
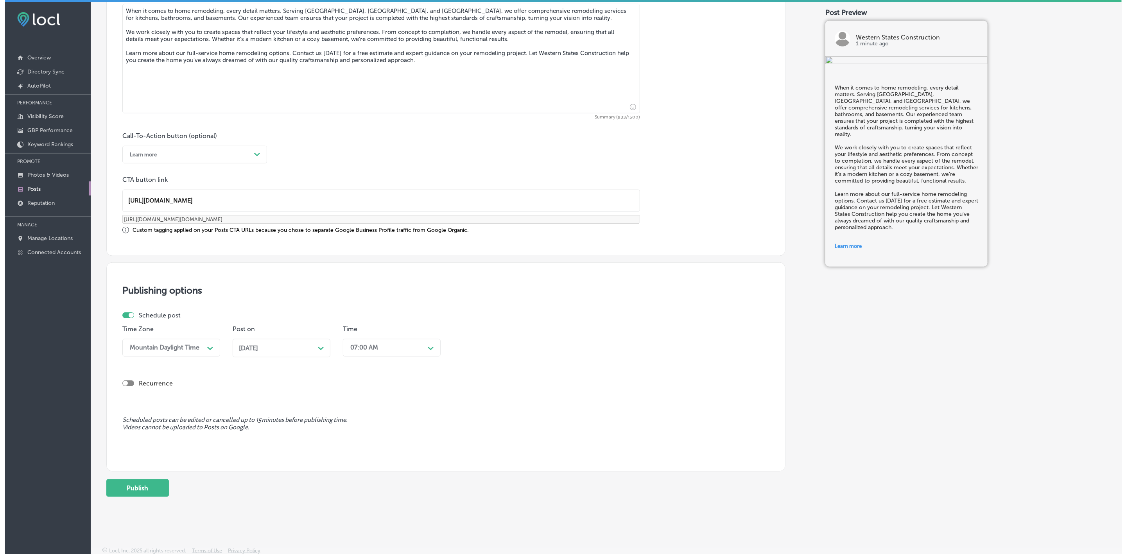
scroll to position [462, 0]
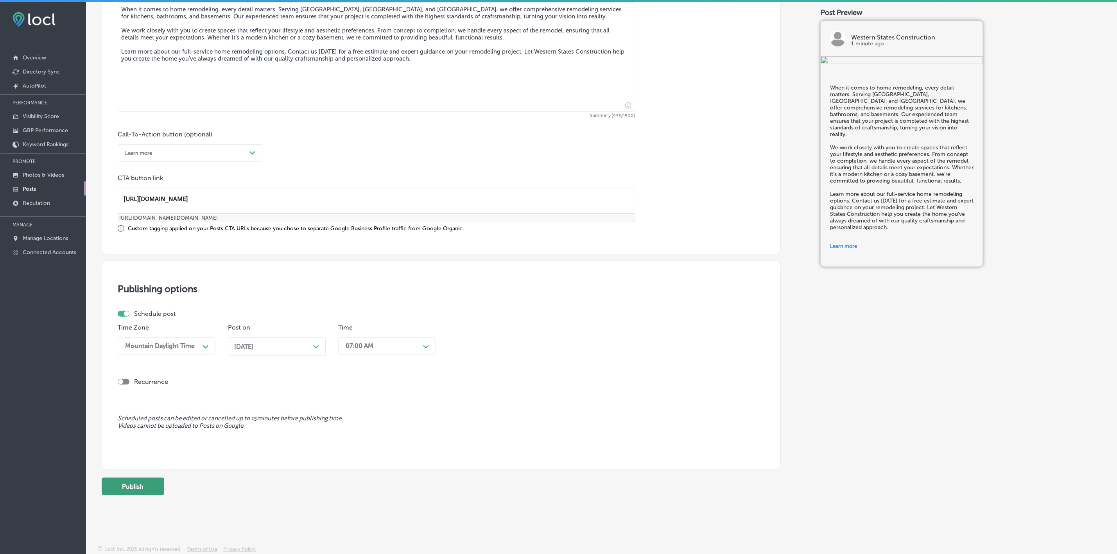
click at [146, 487] on button "Publish" at bounding box center [133, 487] width 63 height 18
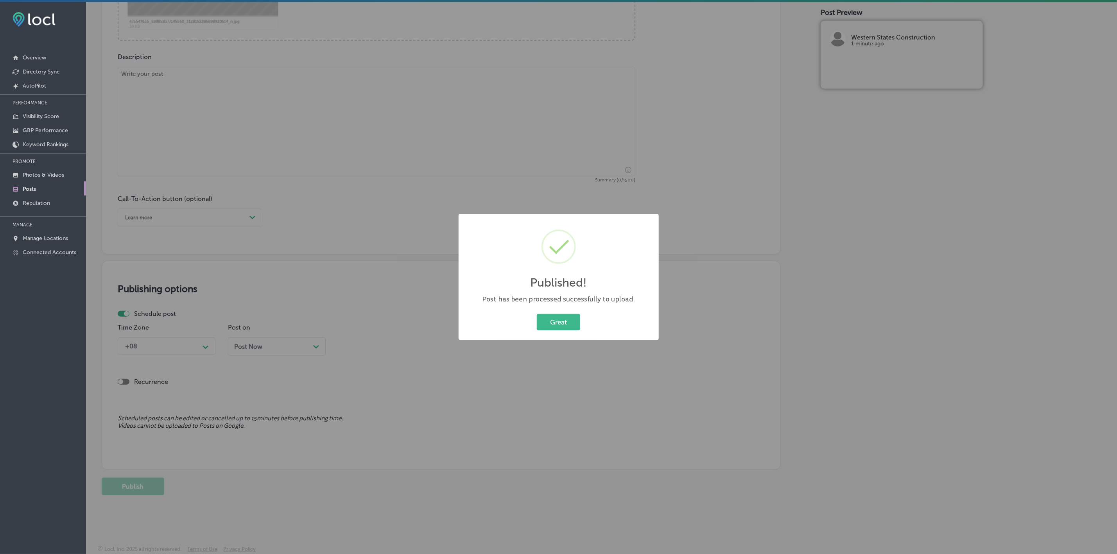
scroll to position [399, 0]
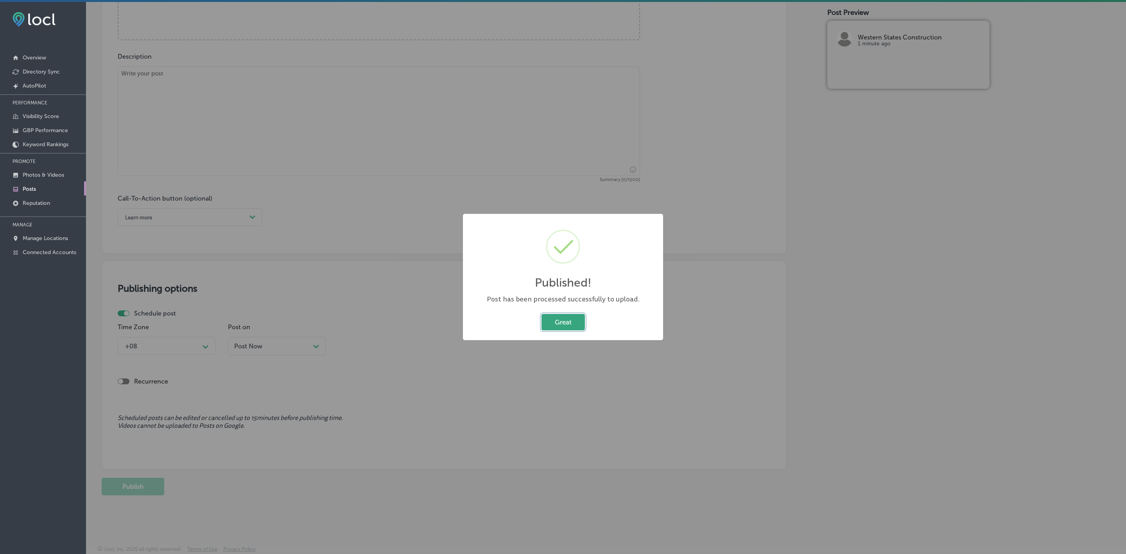
click at [577, 319] on button "Great" at bounding box center [562, 322] width 43 height 16
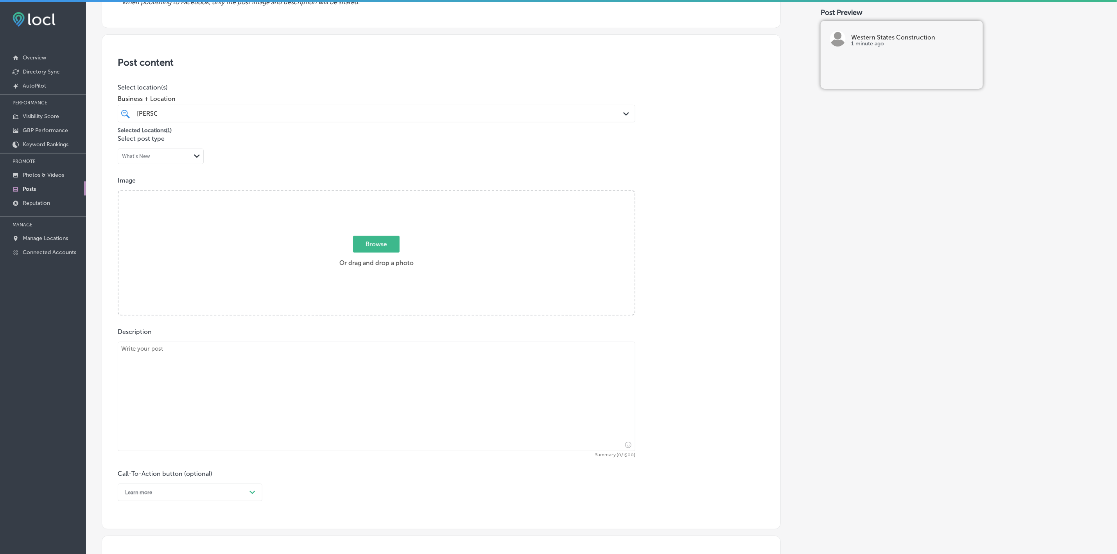
scroll to position [46, 0]
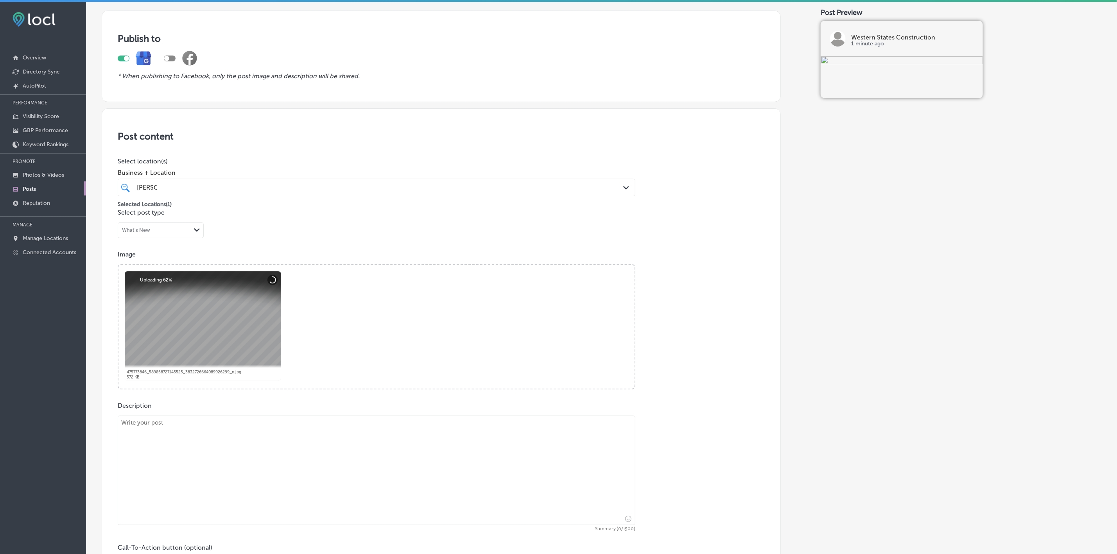
click at [219, 422] on textarea at bounding box center [376, 469] width 517 height 109
paste textarea "Add beauty and value to your home with Western States Construction’s masonry se…"
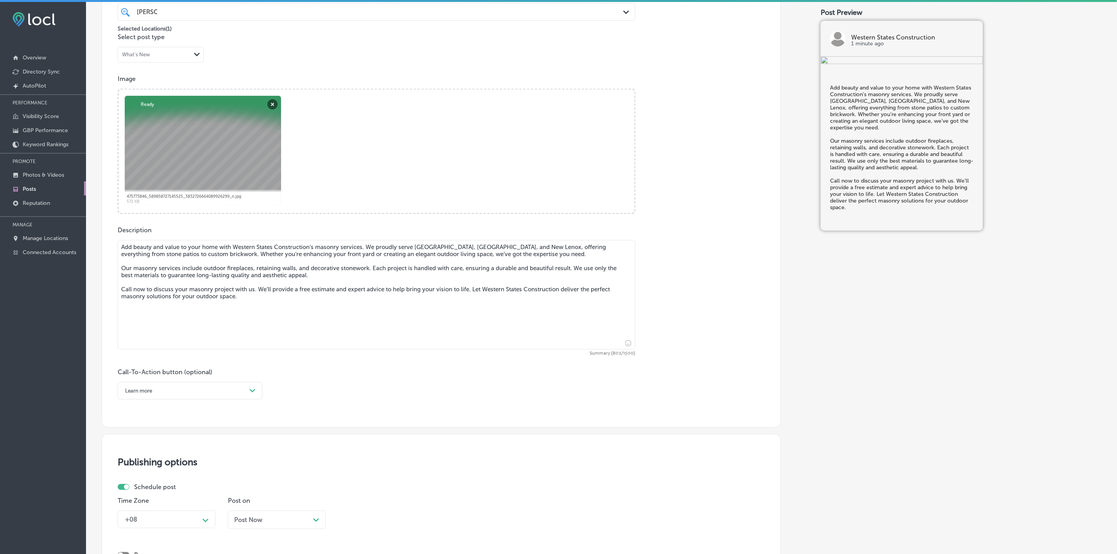
scroll to position [222, 0]
type textarea "Add beauty and value to your home with Western States Construction’s masonry se…"
click at [227, 392] on div "Learn more" at bounding box center [183, 390] width 125 height 12
click at [144, 487] on div "Call Now" at bounding box center [190, 490] width 145 height 14
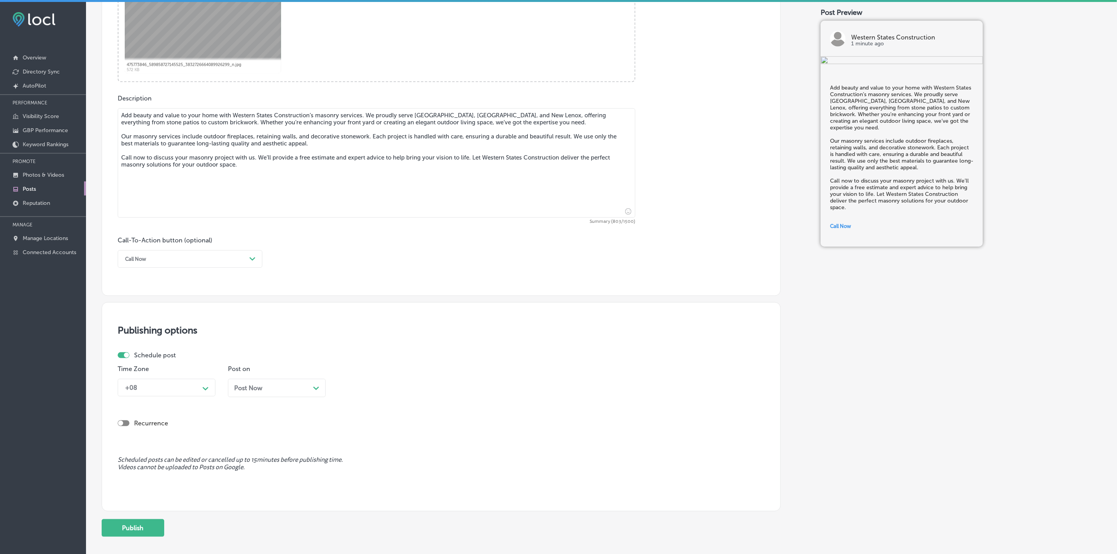
scroll to position [398, 0]
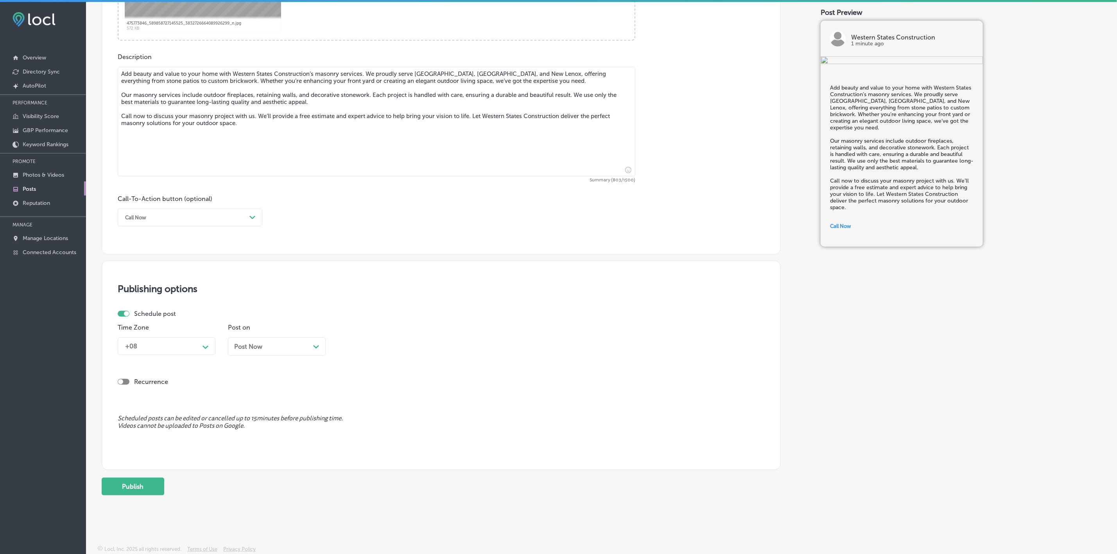
click at [208, 349] on div "Path Created with Sketch." at bounding box center [205, 346] width 13 height 13
click at [180, 404] on div "Mountain Daylight Time (UTC -06:00)" at bounding box center [167, 401] width 98 height 21
click at [260, 349] on span "Post Now" at bounding box center [248, 346] width 28 height 7
click at [366, 345] on div "03:00 PM" at bounding box center [360, 345] width 28 height 7
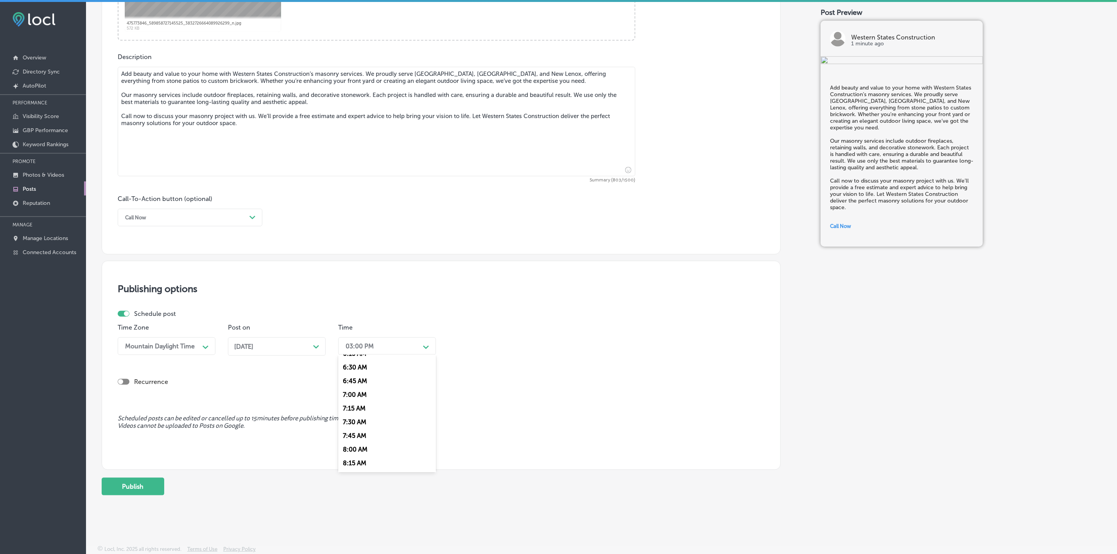
click at [365, 400] on div "7:00 AM" at bounding box center [387, 395] width 98 height 14
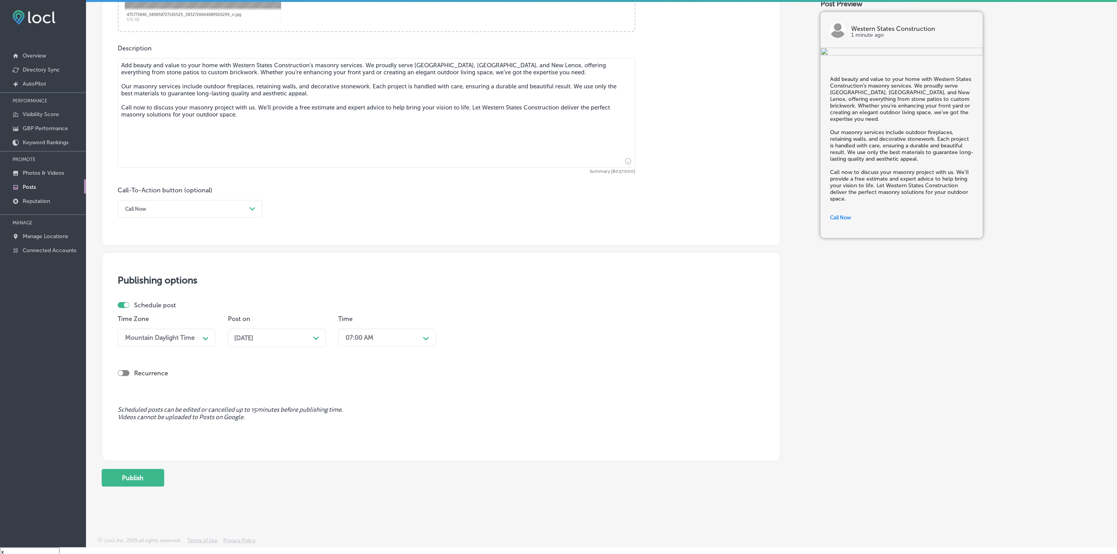
scroll to position [11, 0]
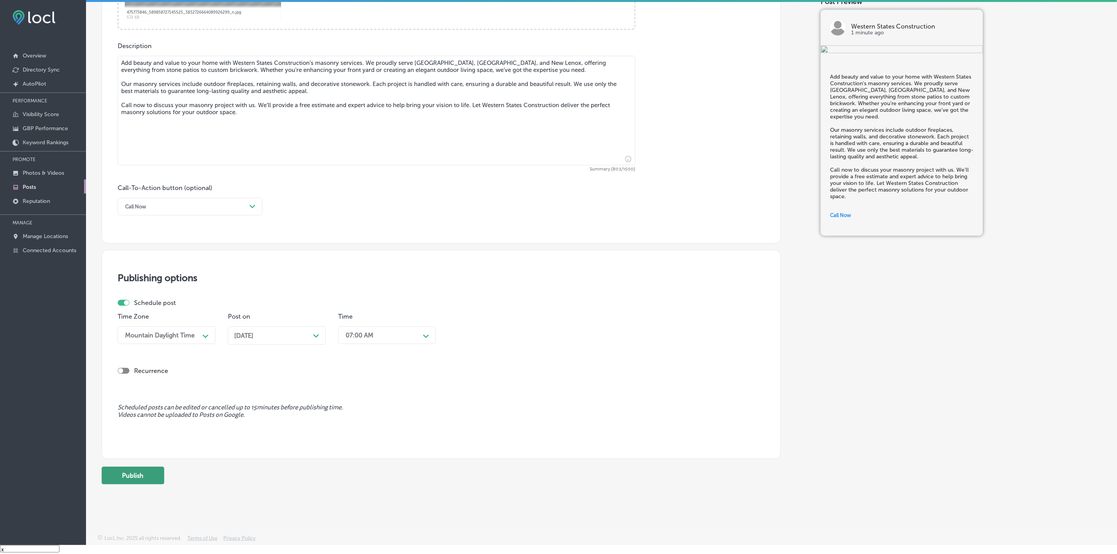
click at [141, 476] on button "Publish" at bounding box center [133, 476] width 63 height 18
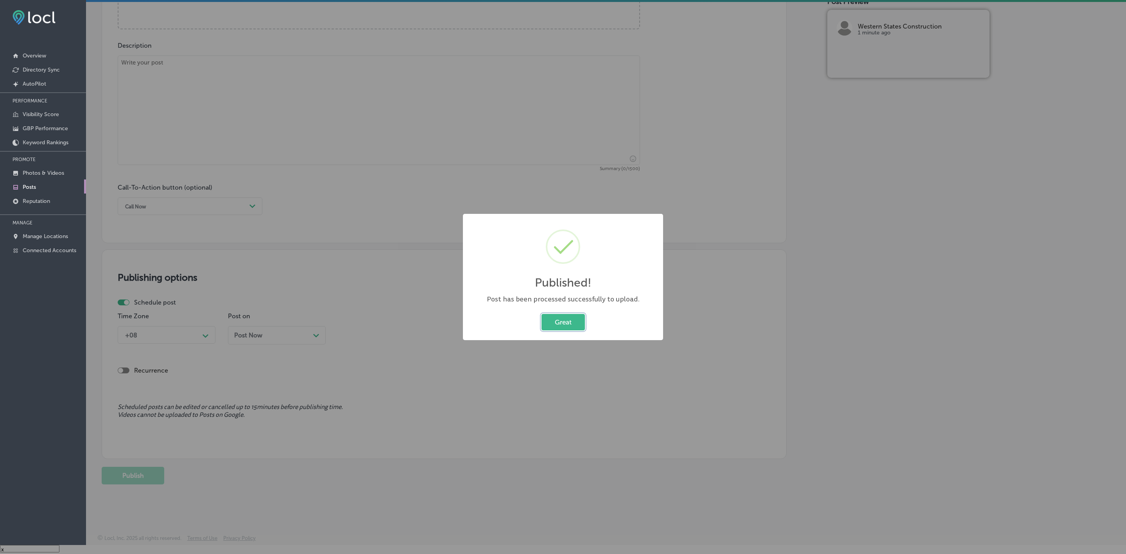
drag, startPoint x: 571, startPoint y: 315, endPoint x: 476, endPoint y: 323, distance: 95.3
click at [571, 315] on button "Great" at bounding box center [562, 322] width 43 height 16
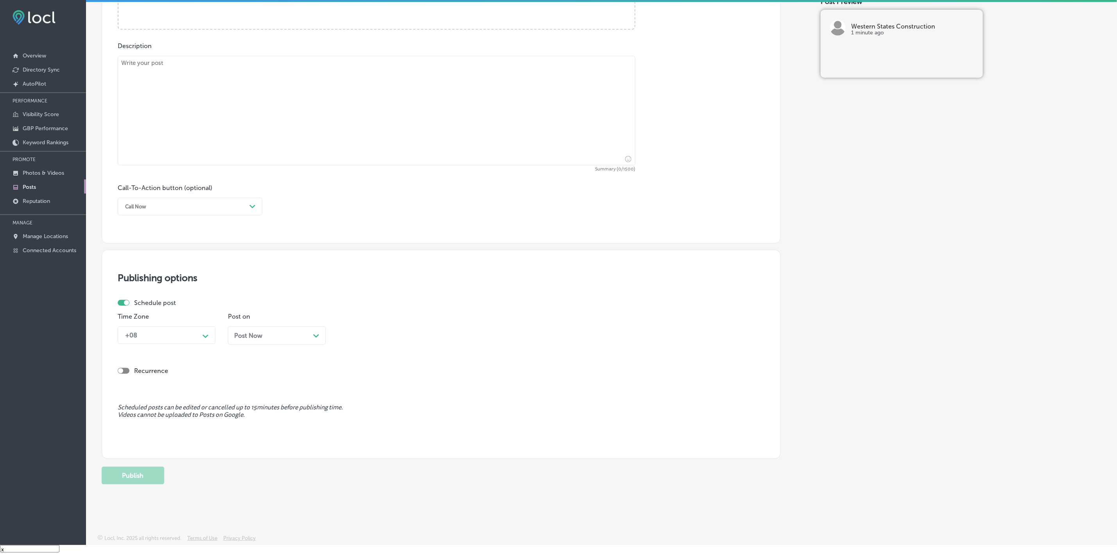
click at [25, 185] on p "Posts" at bounding box center [29, 187] width 13 height 7
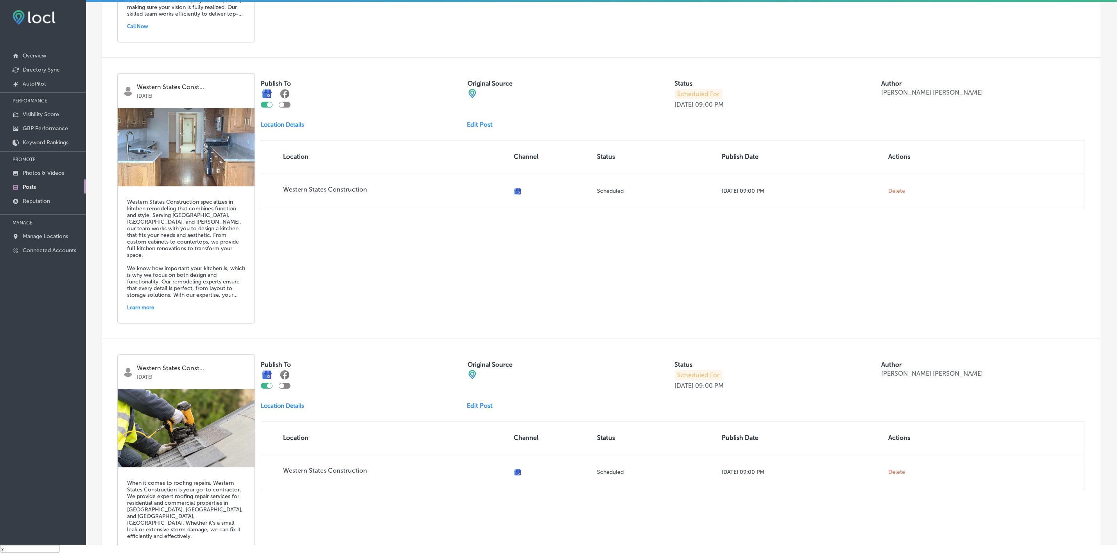
scroll to position [1494, 0]
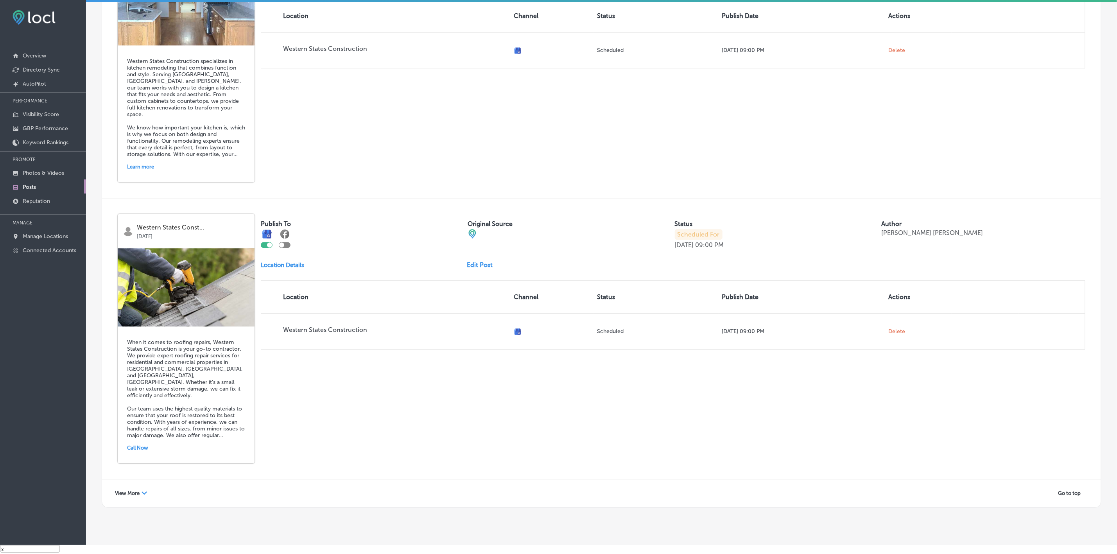
click at [139, 487] on div "View More Path Created with Sketch." at bounding box center [131, 493] width 42 height 12
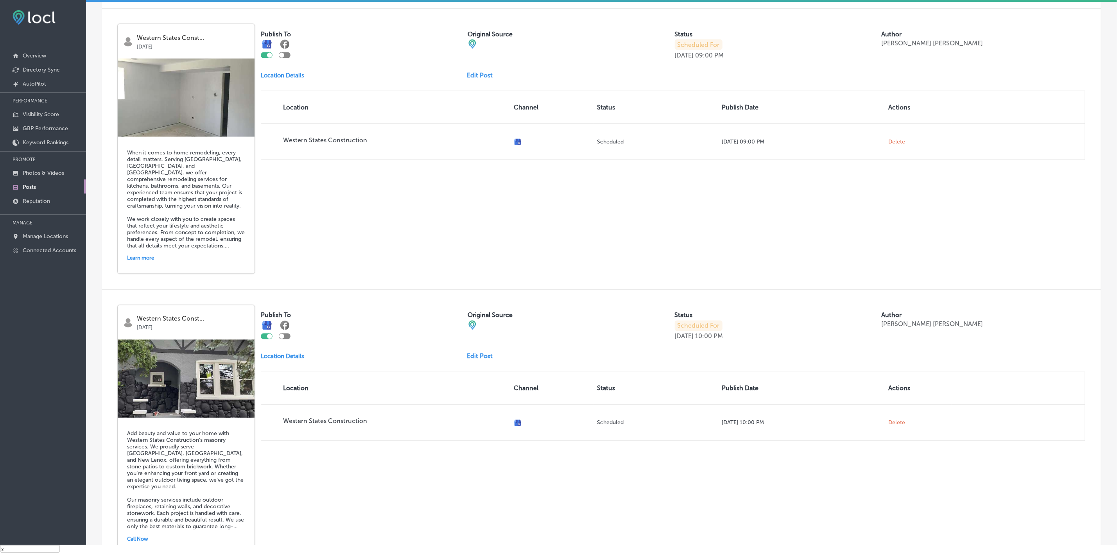
scroll to position [2928, 0]
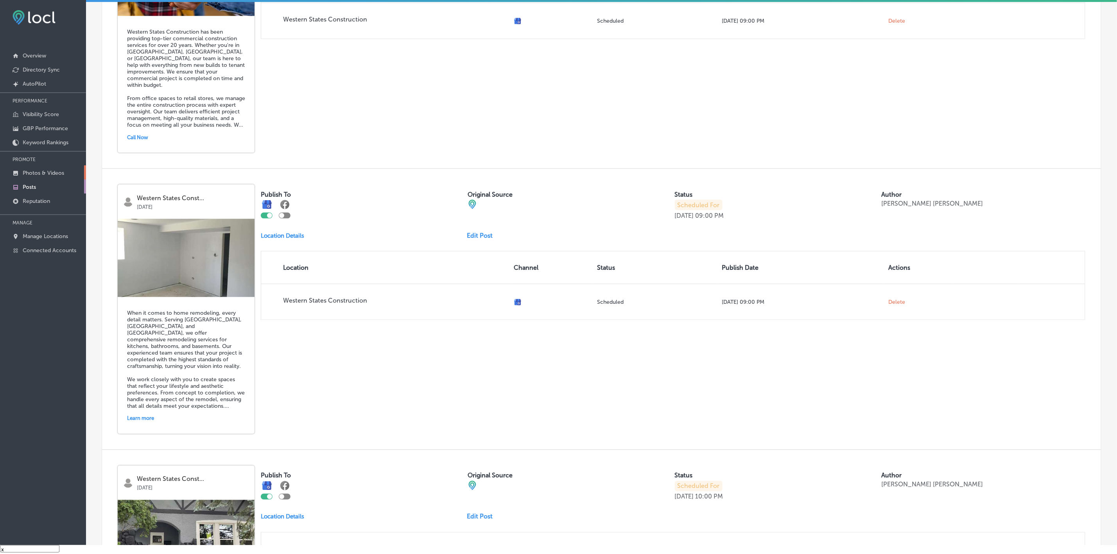
click at [54, 170] on p "Photos & Videos" at bounding box center [43, 173] width 41 height 7
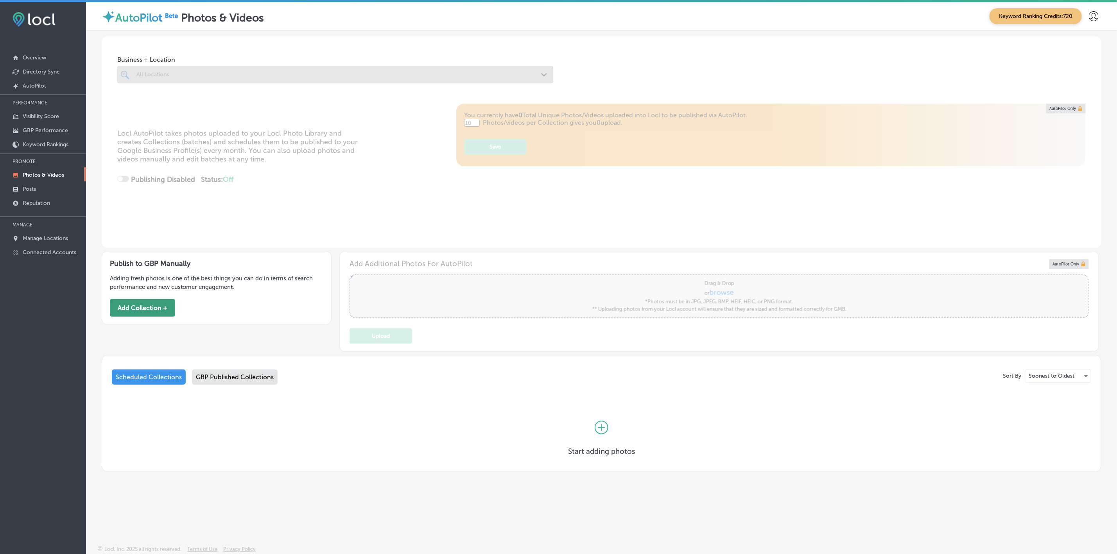
click at [150, 308] on button "Add Collection +" at bounding box center [142, 308] width 65 height 18
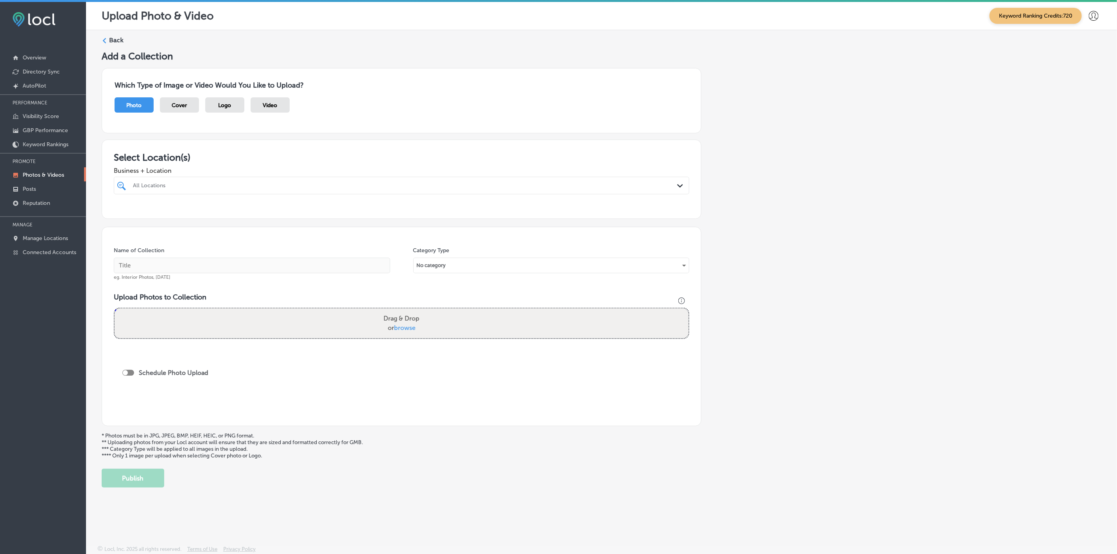
click at [232, 183] on div "All Locations" at bounding box center [405, 185] width 545 height 7
click at [218, 215] on label "Western States Construction" at bounding box center [217, 214] width 170 height 7
type input "wester"
click at [805, 279] on div "Add a Collection Which Type of Image or Video Would You Like to Upload? Photo C…" at bounding box center [601, 268] width 999 height 437
click at [307, 265] on input "text" at bounding box center [252, 266] width 276 height 16
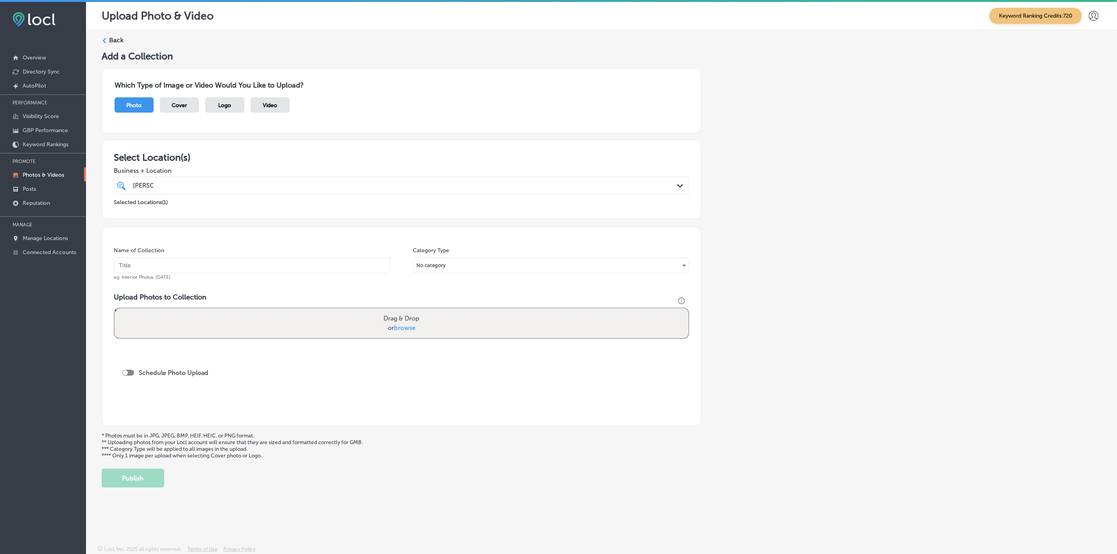
click at [178, 271] on input "text" at bounding box center [252, 266] width 276 height 16
paste input "Western States Construction Inc"
click at [143, 263] on input "Western States Construction Inc" at bounding box center [252, 266] width 276 height 16
click at [162, 266] on input "Western-States Construction Inc" at bounding box center [252, 266] width 276 height 16
click at [201, 268] on input "Western-States-Construction Inc" at bounding box center [252, 266] width 276 height 16
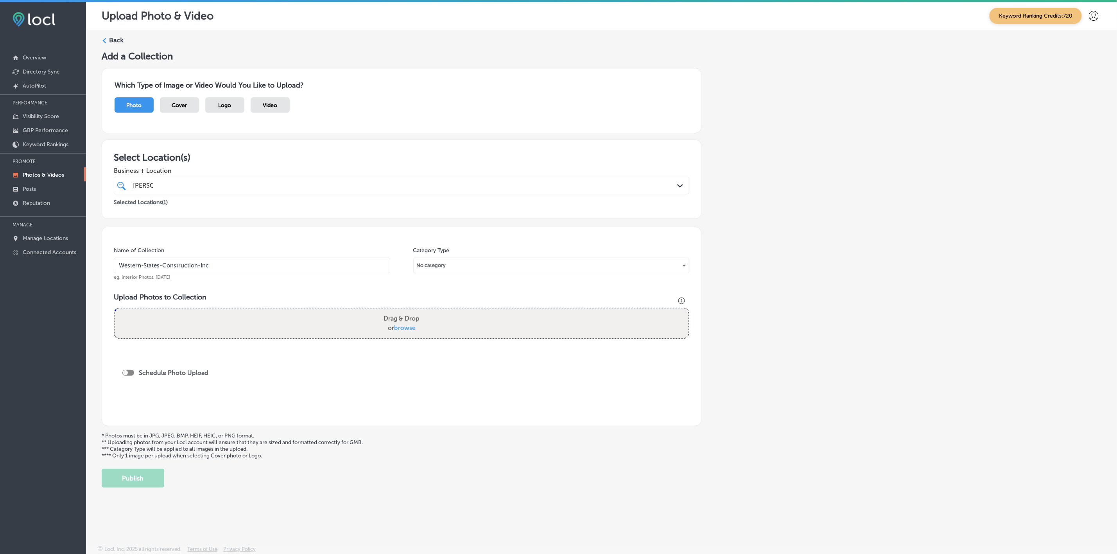
click at [225, 267] on input "Western-States-Construction-Inc" at bounding box center [252, 266] width 276 height 16
type input "Western-States-Construction-Inc"
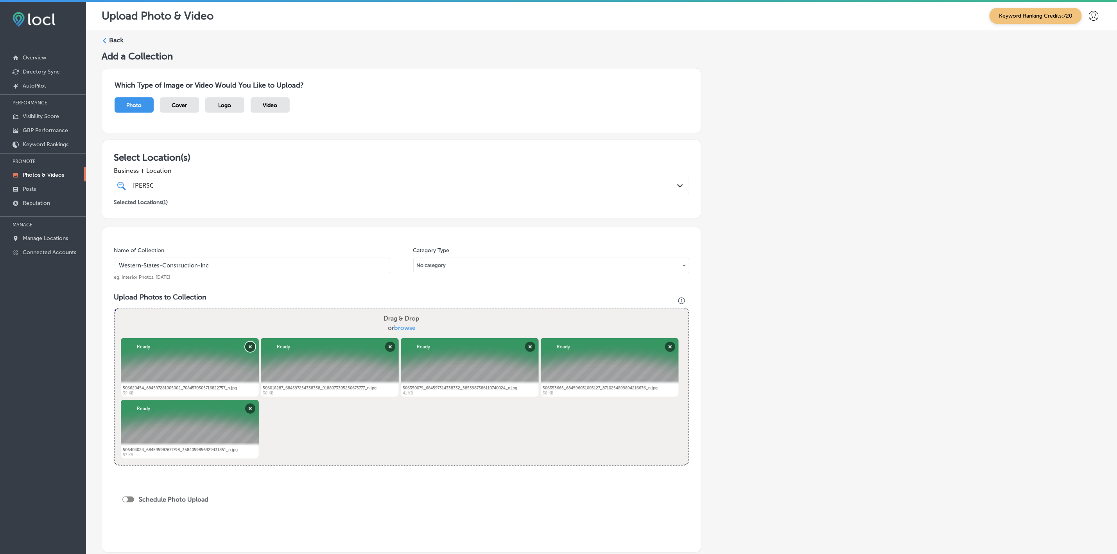
click at [250, 347] on button "Remove" at bounding box center [250, 347] width 10 height 10
click at [350, 308] on div "Powered by PQINA Drag & Drop or browse 518354716_709124188552311_90562874414131…" at bounding box center [401, 387] width 575 height 158
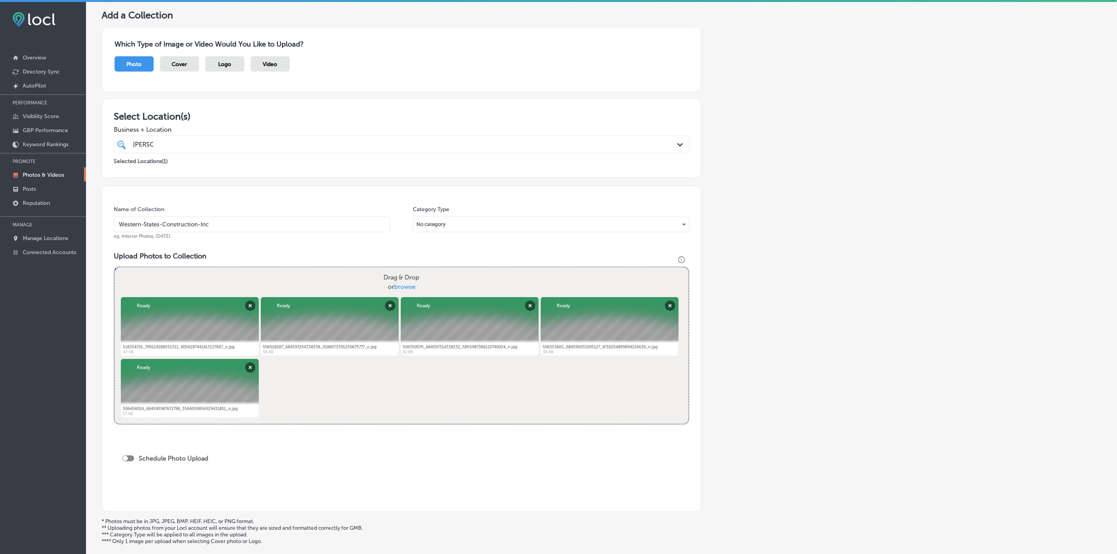
scroll to position [111, 0]
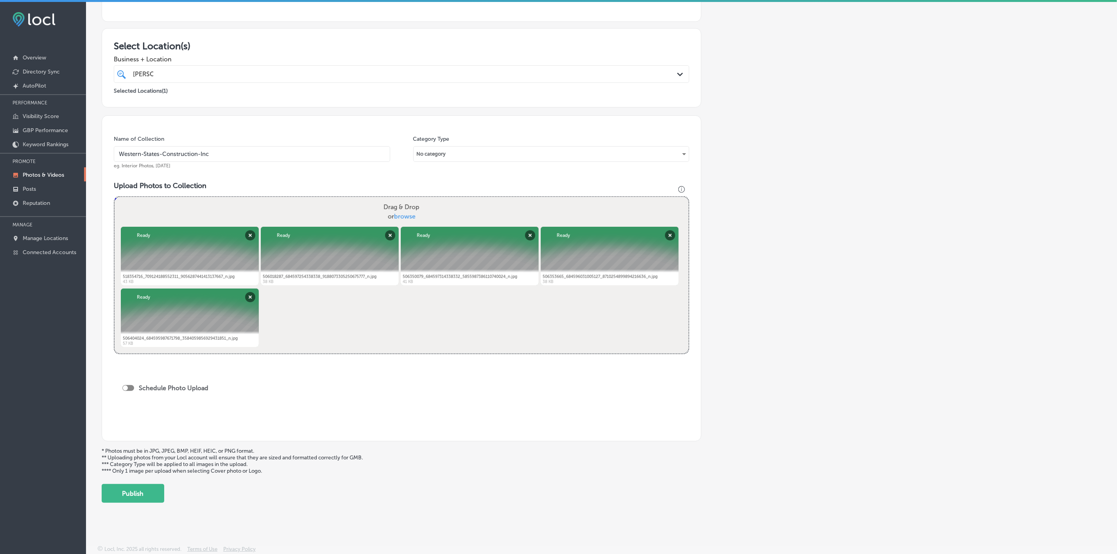
click at [128, 394] on div "Schedule Photo Upload" at bounding box center [167, 389] width 90 height 18
click at [132, 390] on div at bounding box center [128, 388] width 12 height 6
checkbox input "true"
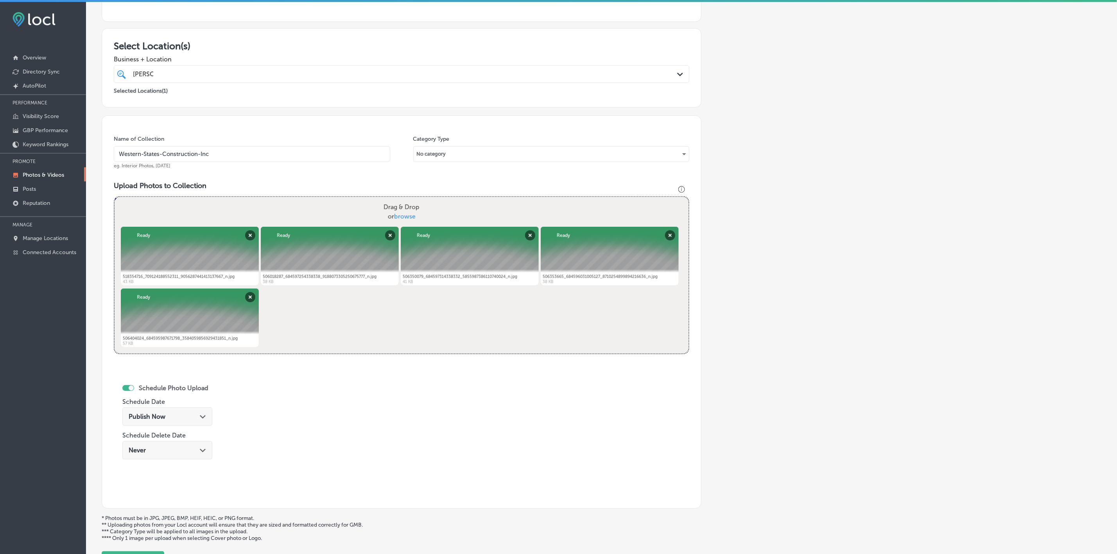
scroll to position [180, 0]
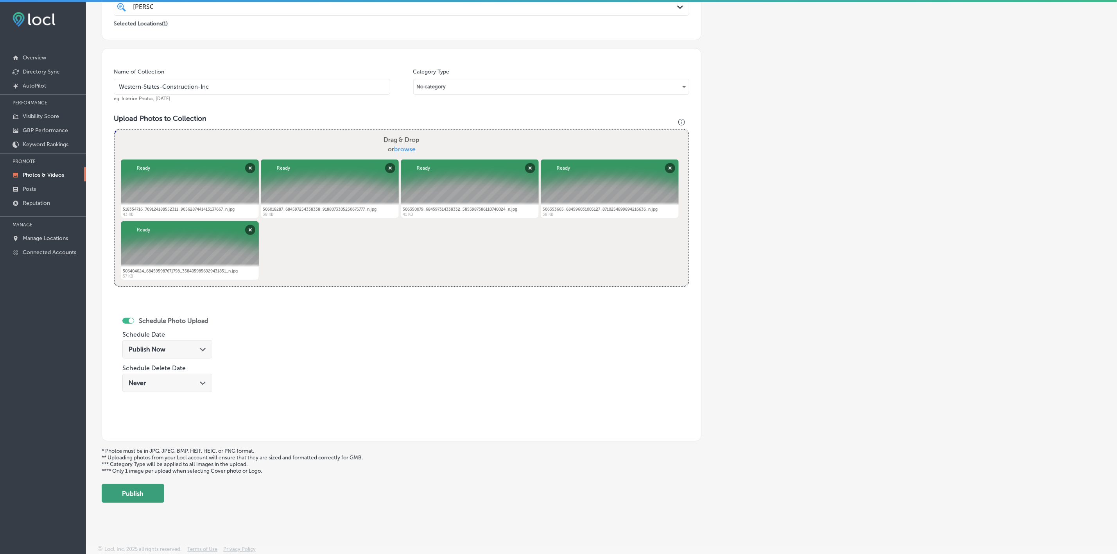
click at [146, 494] on button "Publish" at bounding box center [133, 493] width 63 height 19
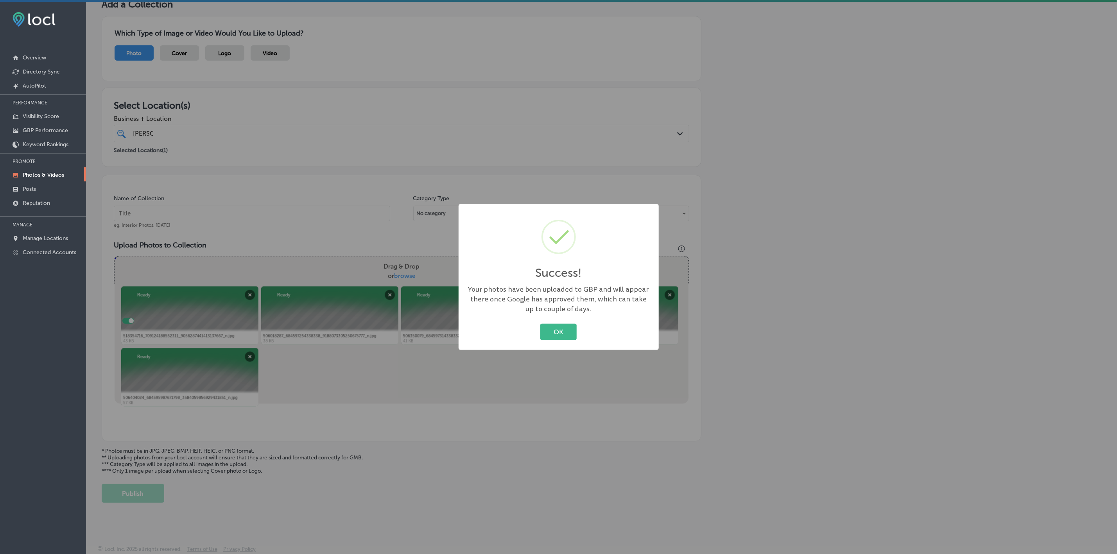
scroll to position [53, 0]
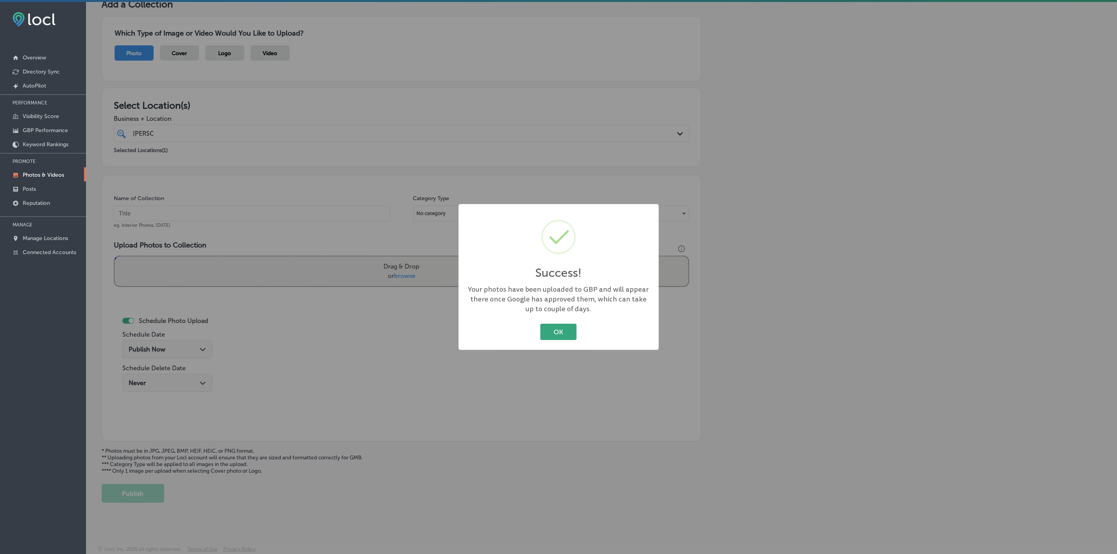
click at [544, 332] on button "OK" at bounding box center [558, 332] width 36 height 16
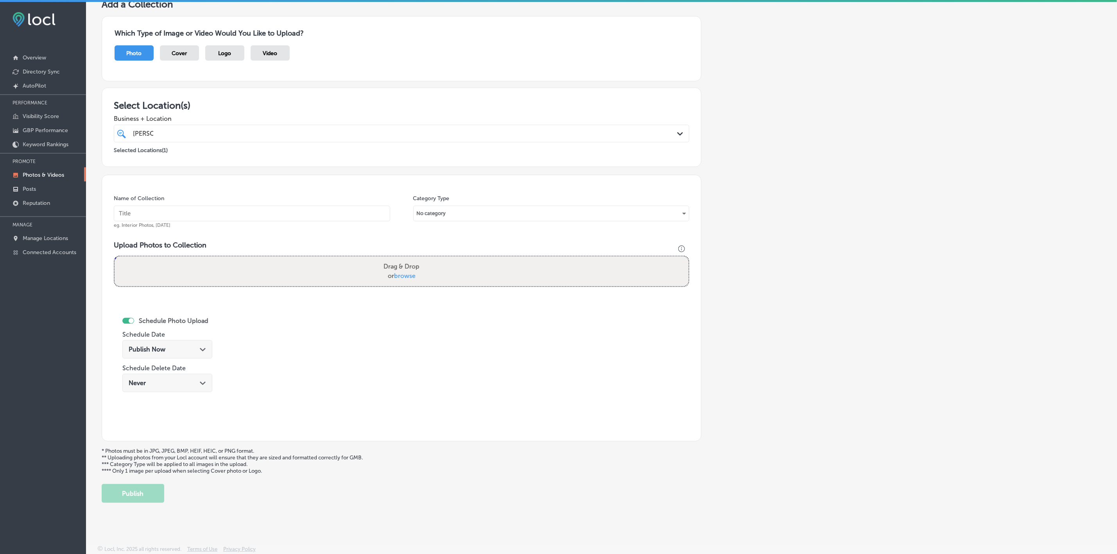
click at [36, 172] on p "Photos & Videos" at bounding box center [43, 175] width 41 height 7
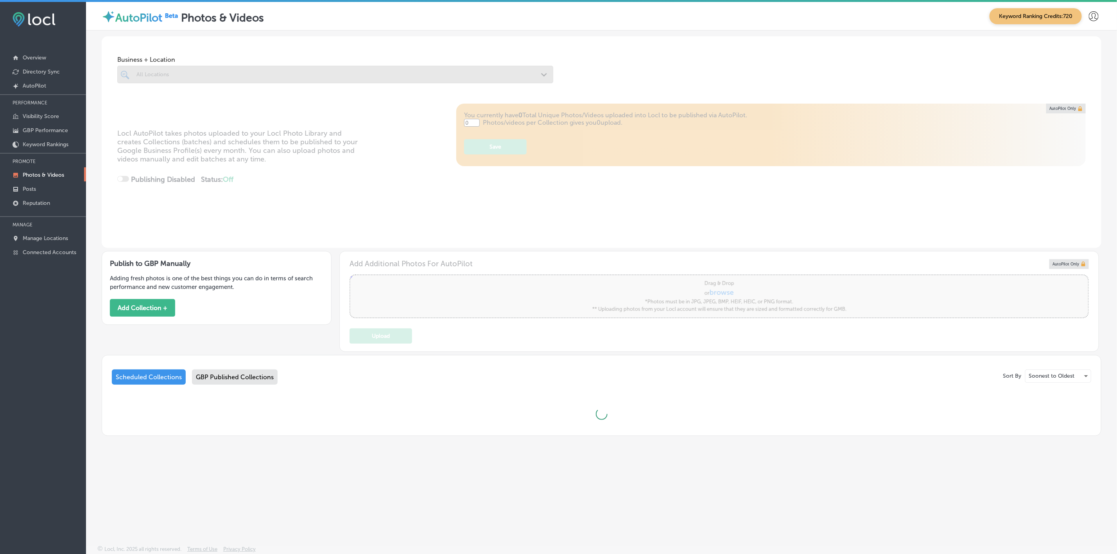
type input "5"
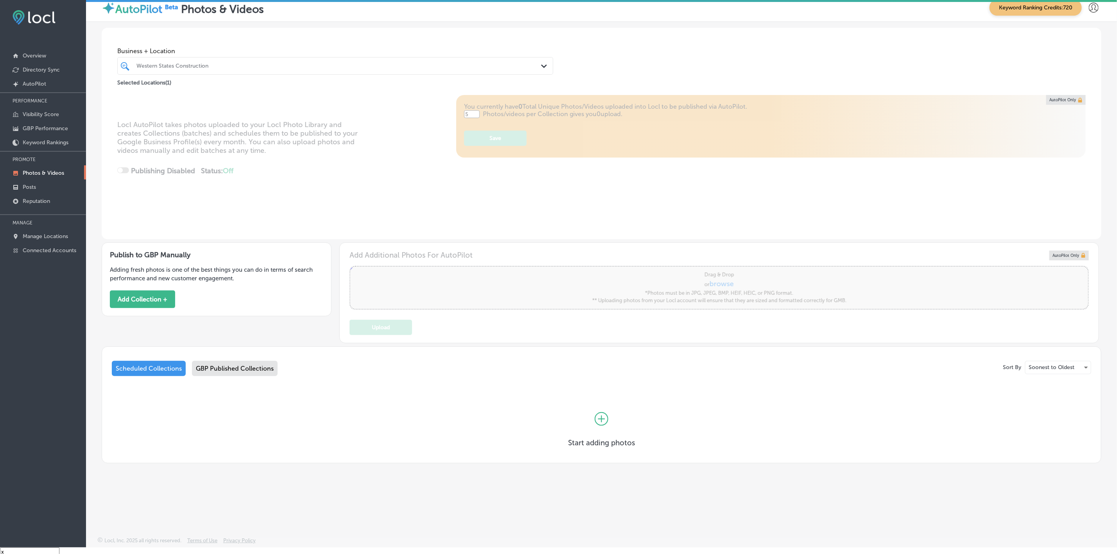
scroll to position [11, 0]
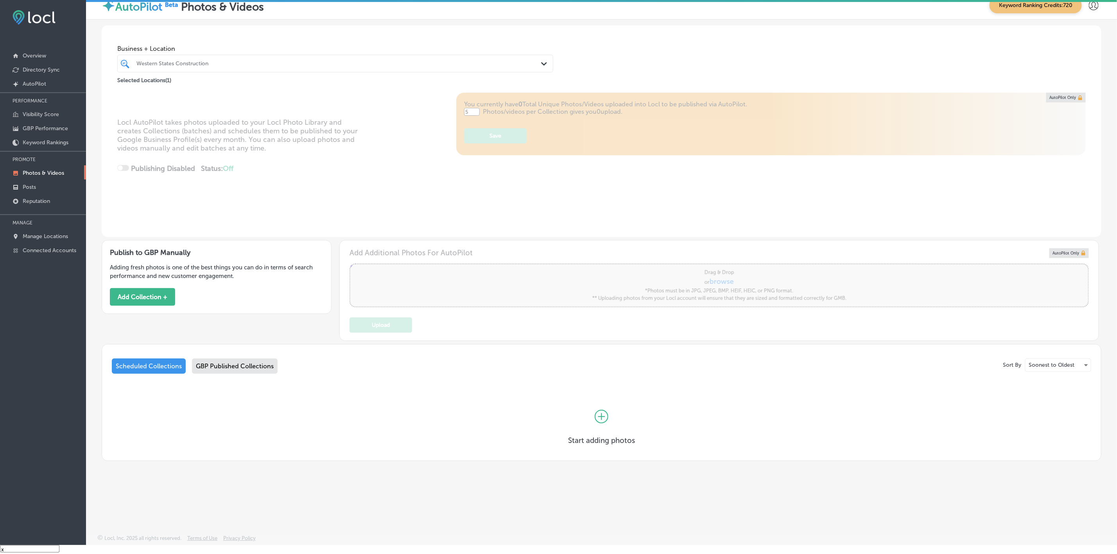
click at [249, 365] on div "GBP Published Collections" at bounding box center [235, 365] width 86 height 15
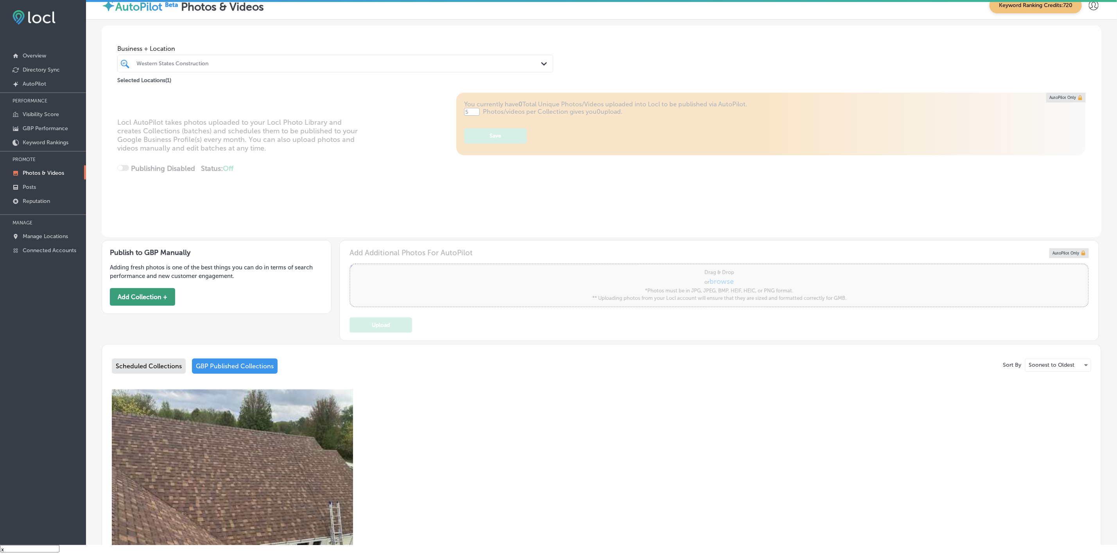
click at [143, 293] on button "Add Collection +" at bounding box center [142, 297] width 65 height 18
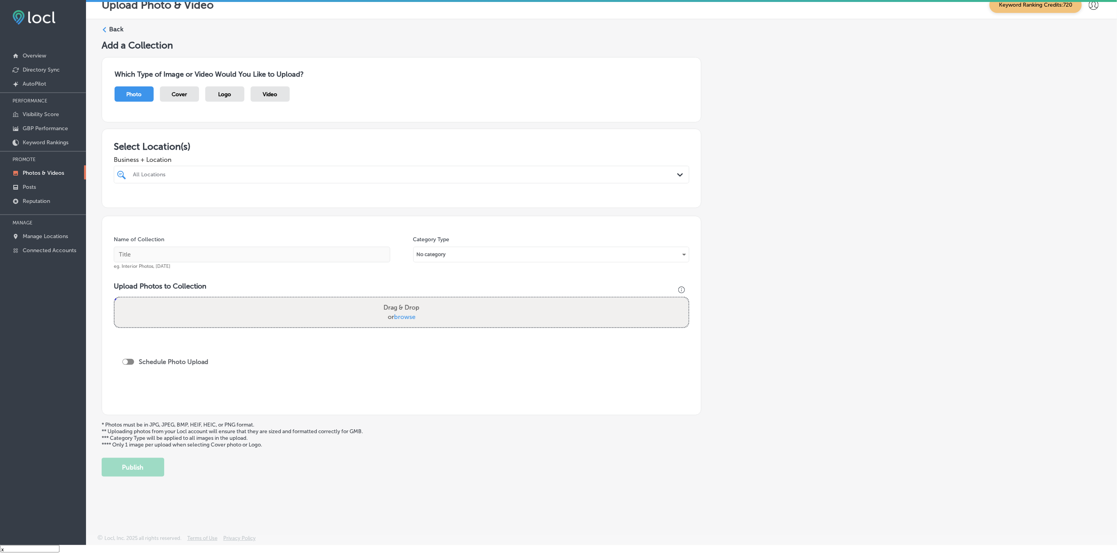
click at [220, 171] on div "All Locations" at bounding box center [405, 174] width 545 height 7
click at [188, 203] on label "Western States Construction" at bounding box center [217, 203] width 170 height 7
type input "wester"
click at [730, 220] on div "Add a Collection Which Type of Image or Video Would You Like to Upload? Photo C…" at bounding box center [601, 257] width 999 height 437
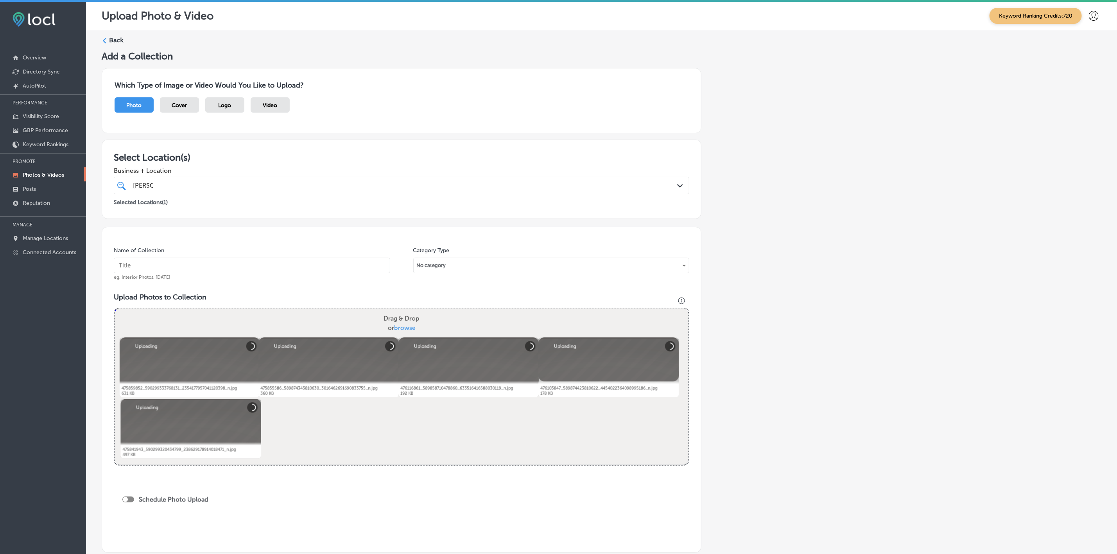
click at [312, 262] on input "text" at bounding box center [252, 266] width 276 height 16
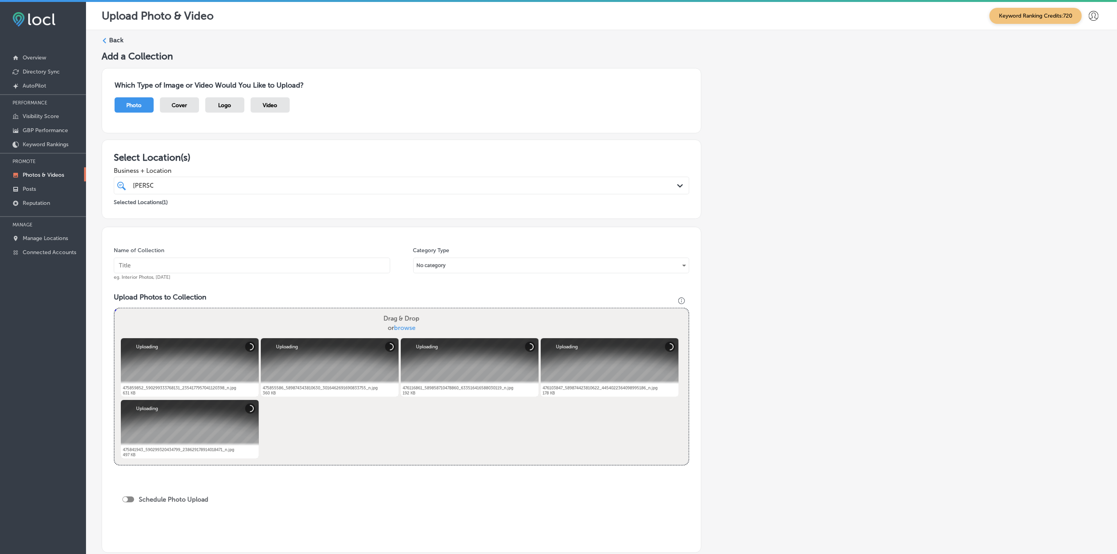
paste input "Western-States-Construction-Inc"
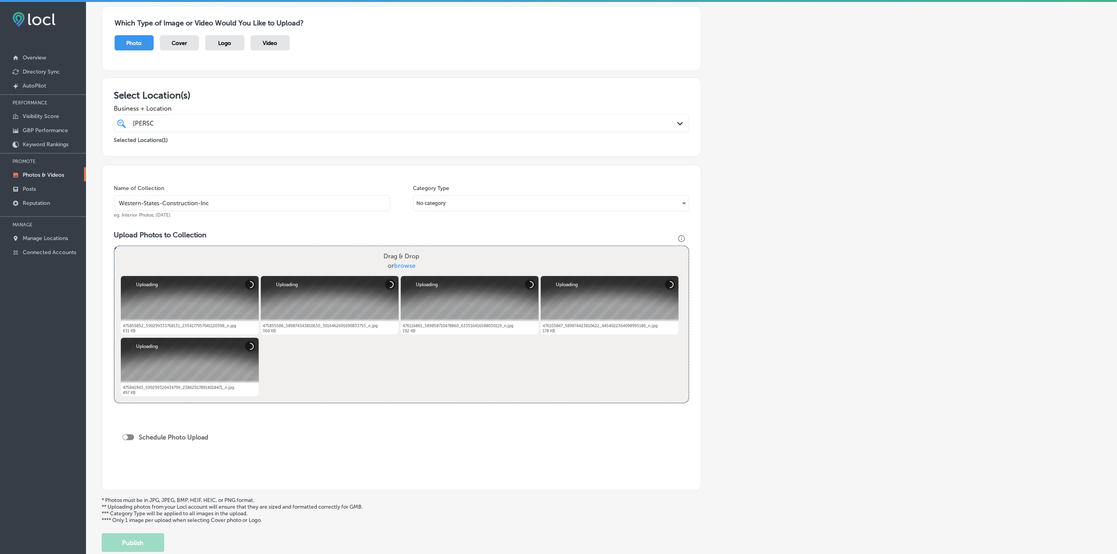
scroll to position [111, 0]
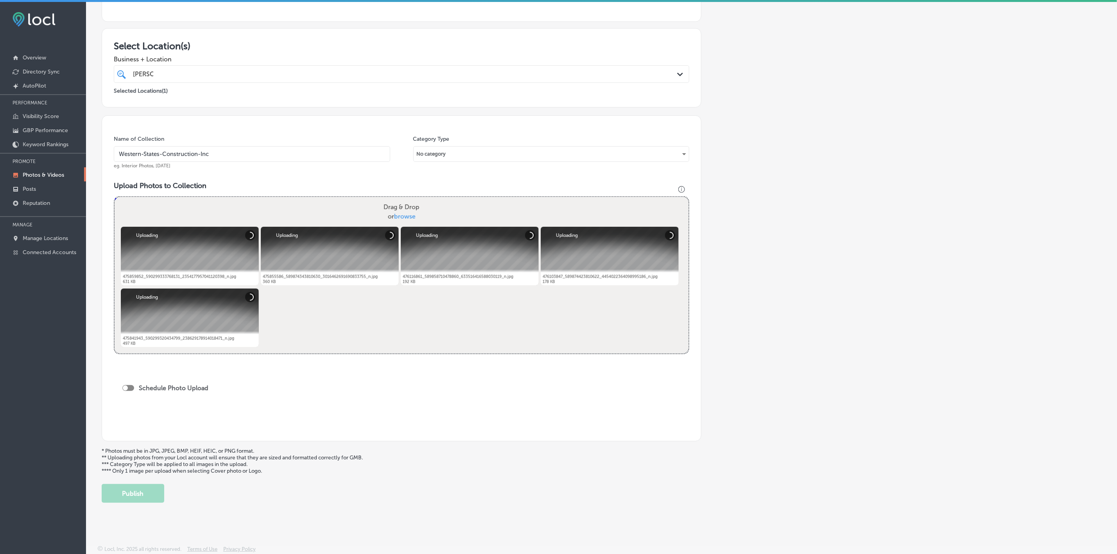
click at [132, 386] on div at bounding box center [128, 388] width 12 height 6
type input "Western-States-Construction-Inc"
checkbox input "true"
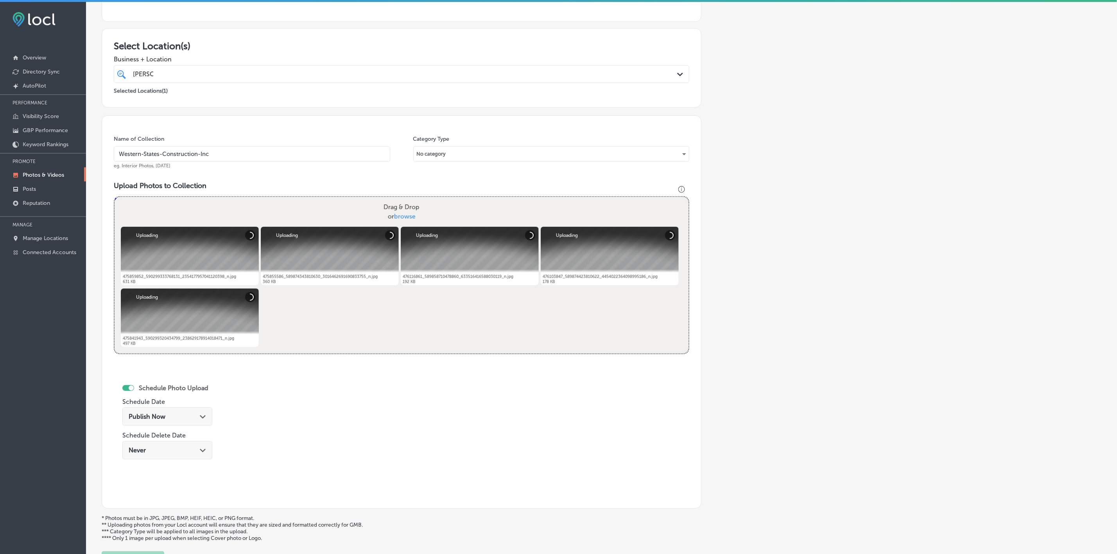
click at [178, 422] on div "Publish Now Path Created with Sketch." at bounding box center [167, 416] width 90 height 18
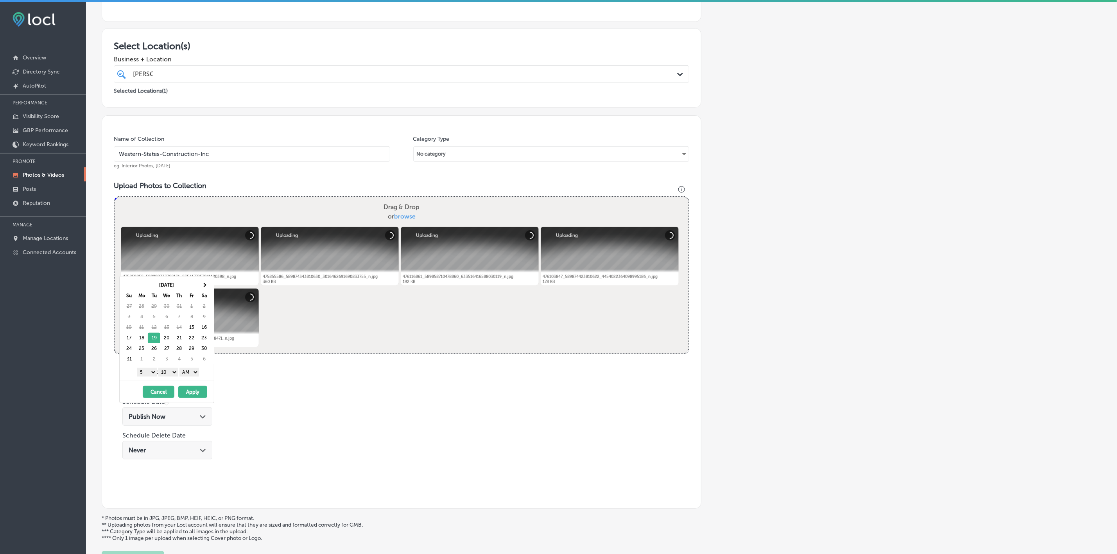
drag, startPoint x: 149, startPoint y: 376, endPoint x: 135, endPoint y: 425, distance: 51.3
click at [149, 376] on select "1 2 3 4 5 6 7 8 9 10 11 12" at bounding box center [147, 372] width 20 height 9
click at [173, 374] on select "00 10 20 30 40 50" at bounding box center [168, 372] width 20 height 9
click at [184, 376] on select "AM PM" at bounding box center [189, 372] width 20 height 9
click at [188, 394] on button "Apply" at bounding box center [192, 392] width 29 height 12
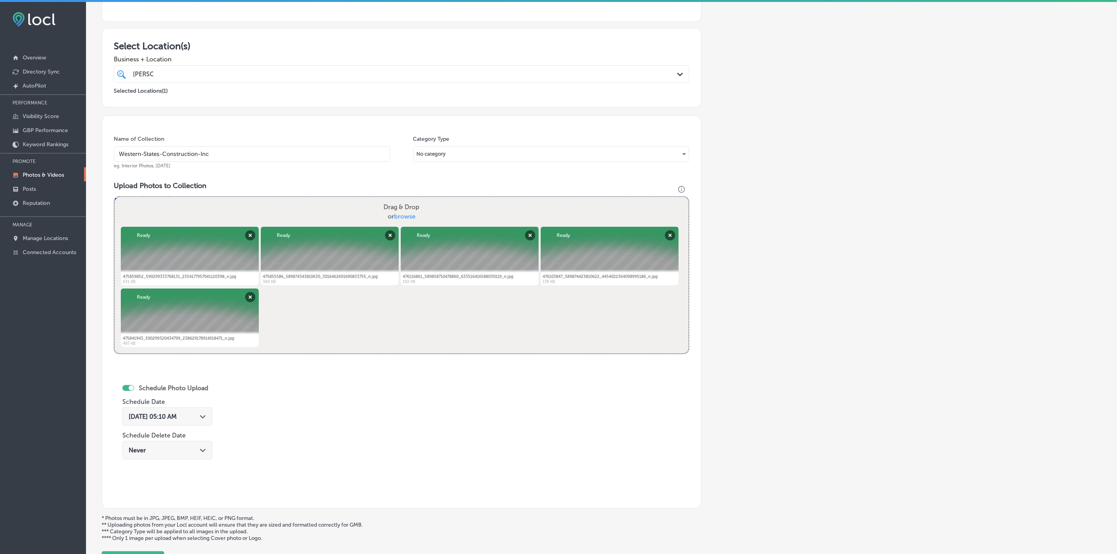
click at [206, 415] on div "Path Created with Sketch." at bounding box center [203, 416] width 6 height 6
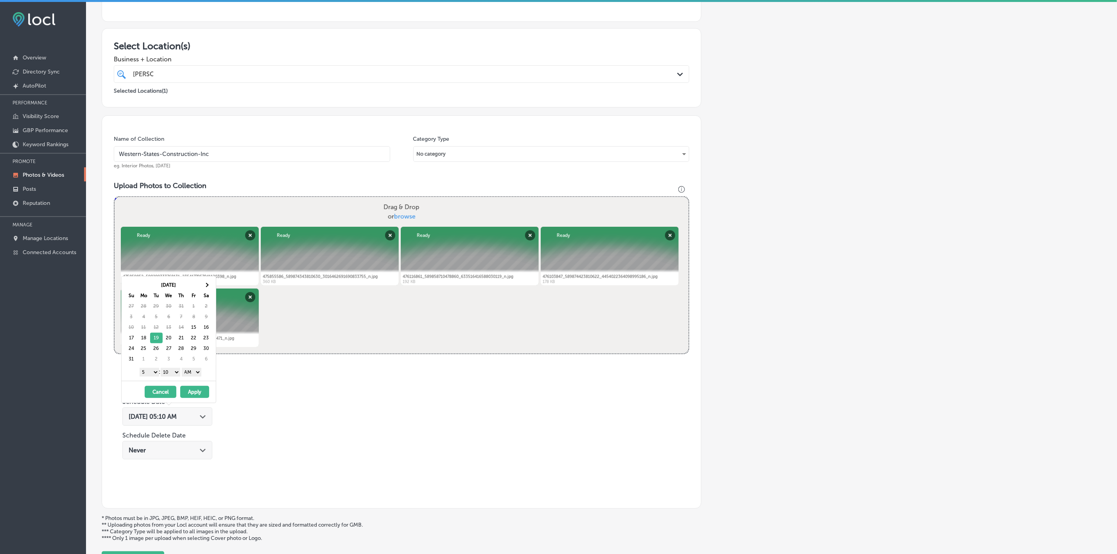
drag, startPoint x: 147, startPoint y: 374, endPoint x: 161, endPoint y: 407, distance: 35.7
click at [147, 374] on select "1 2 3 4 5 6 7 8 9 10 11 12" at bounding box center [150, 372] width 20 height 9
click at [178, 374] on select "00 10 20 30 40 50" at bounding box center [171, 372] width 20 height 9
click at [192, 374] on select "AM PM" at bounding box center [192, 372] width 20 height 9
click at [193, 397] on button "Apply" at bounding box center [194, 392] width 29 height 12
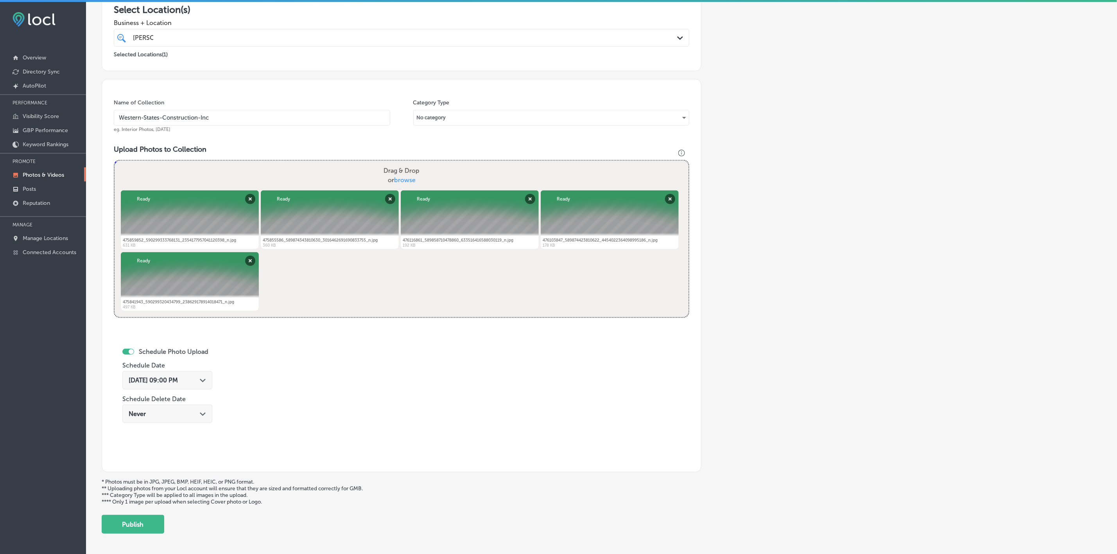
scroll to position [180, 0]
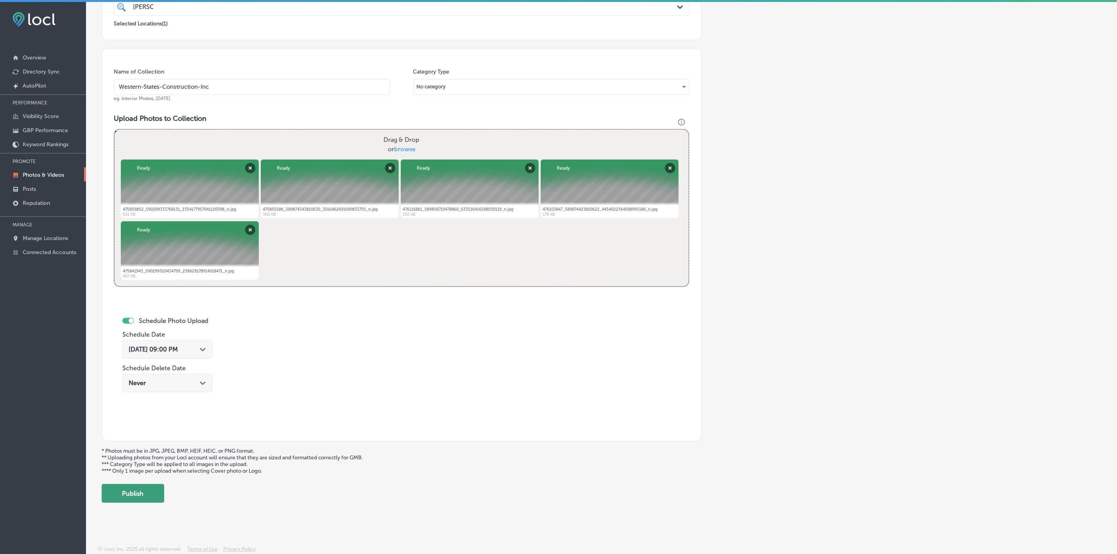
click at [144, 494] on button "Publish" at bounding box center [133, 493] width 63 height 19
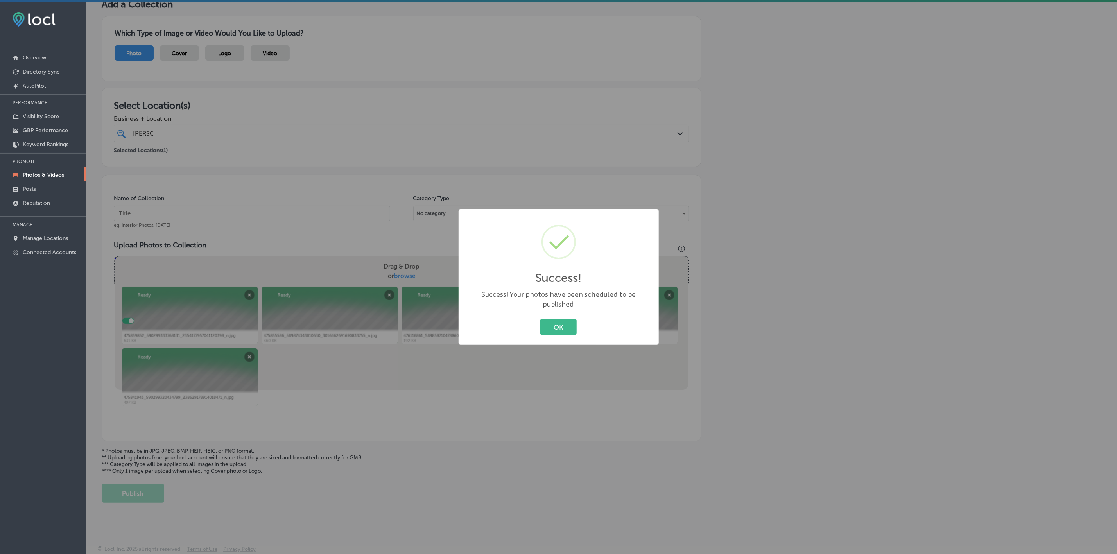
scroll to position [53, 0]
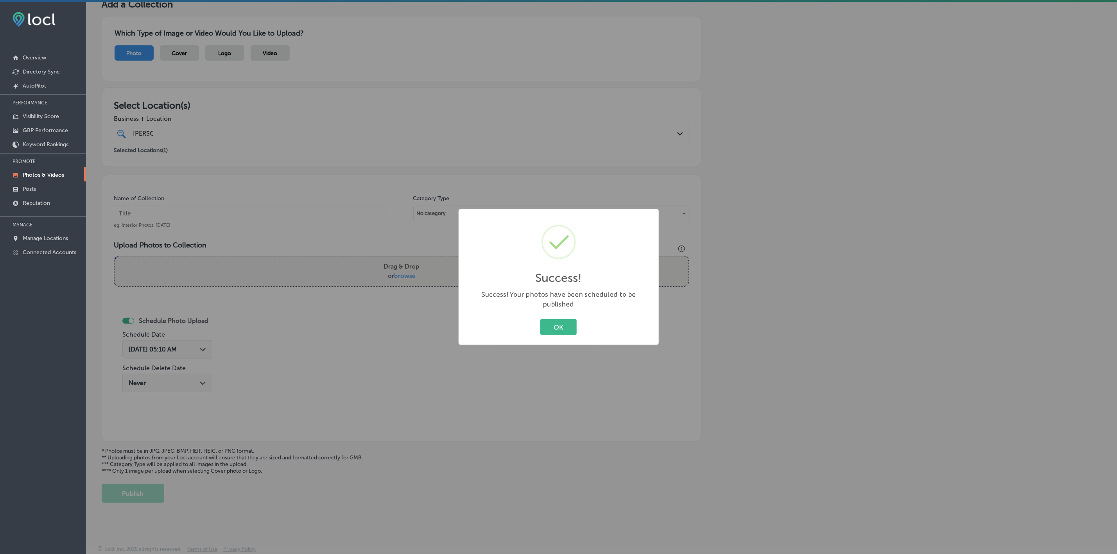
click at [540, 319] on button "OK" at bounding box center [558, 327] width 36 height 16
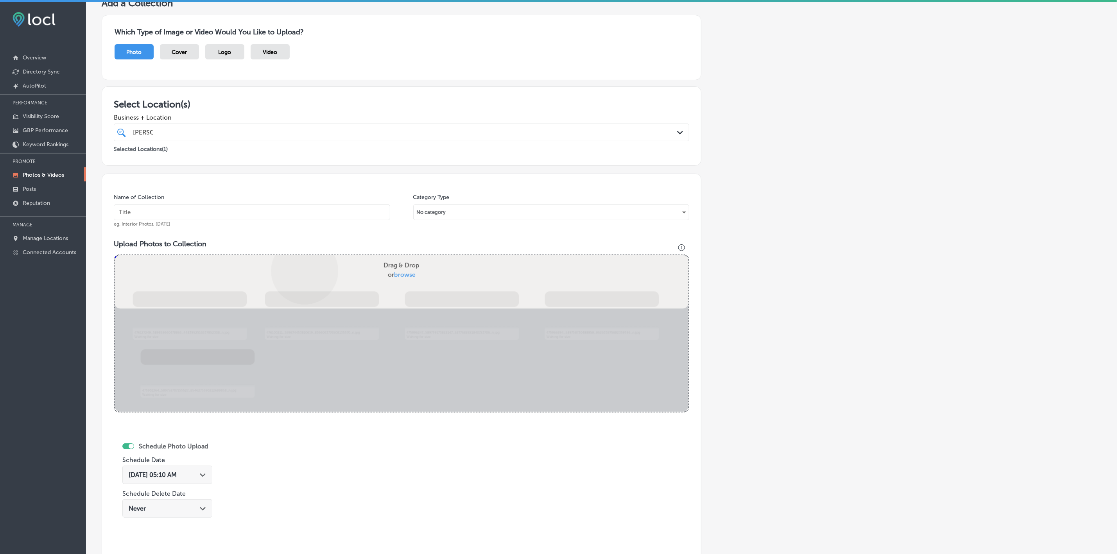
scroll to position [180, 0]
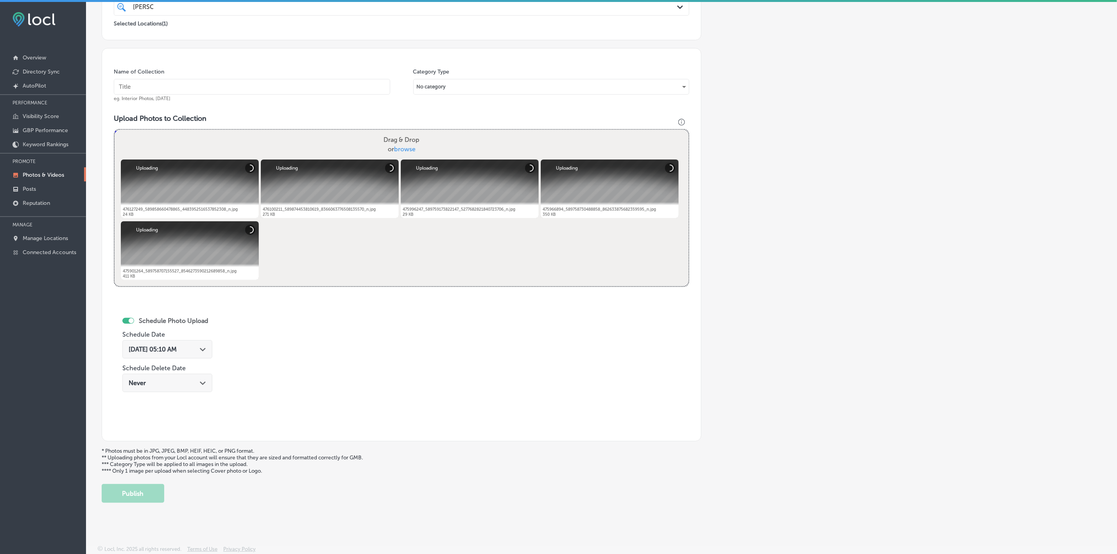
click at [331, 88] on input "text" at bounding box center [252, 87] width 276 height 16
paste input "Western-States-Construction-Inc"
type input "Western-States-Construction-Inc"
click at [195, 351] on div "Aug 15, 2025 05:10 AM Path Created with Sketch." at bounding box center [167, 349] width 77 height 7
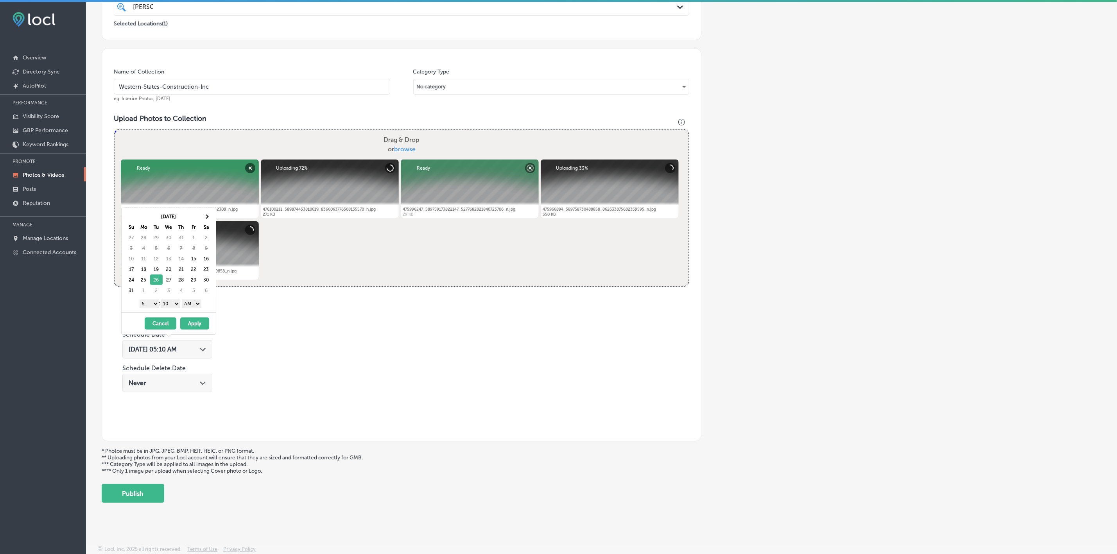
click at [149, 303] on select "1 2 3 4 5 6 7 8 9 10 11 12" at bounding box center [150, 303] width 20 height 9
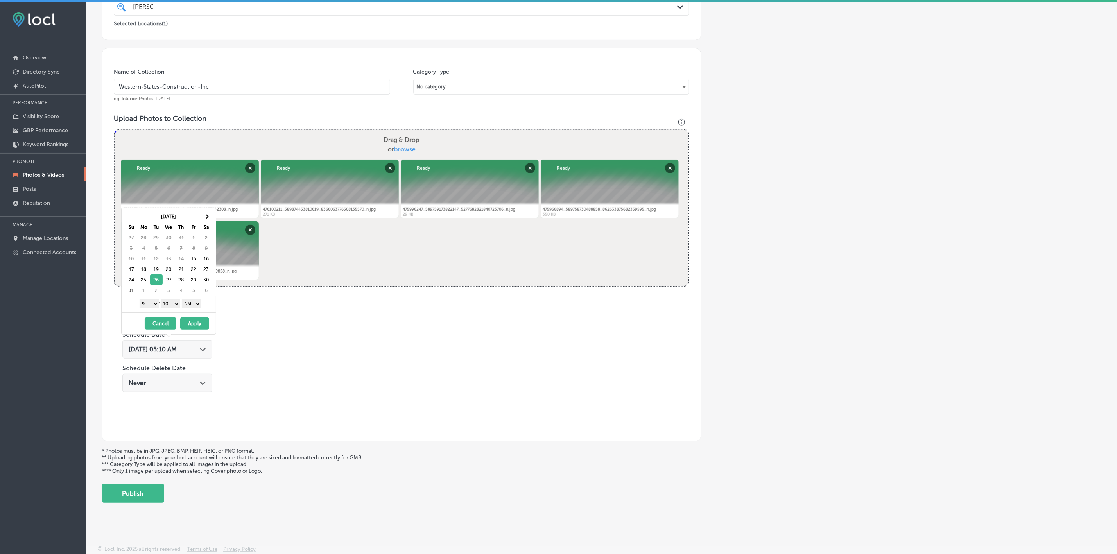
drag, startPoint x: 175, startPoint y: 305, endPoint x: 174, endPoint y: 309, distance: 4.2
click at [175, 305] on select "00 10 20 30 40 50" at bounding box center [171, 303] width 20 height 9
click at [195, 302] on select "AM PM" at bounding box center [192, 303] width 20 height 9
click at [196, 326] on button "Apply" at bounding box center [194, 323] width 29 height 12
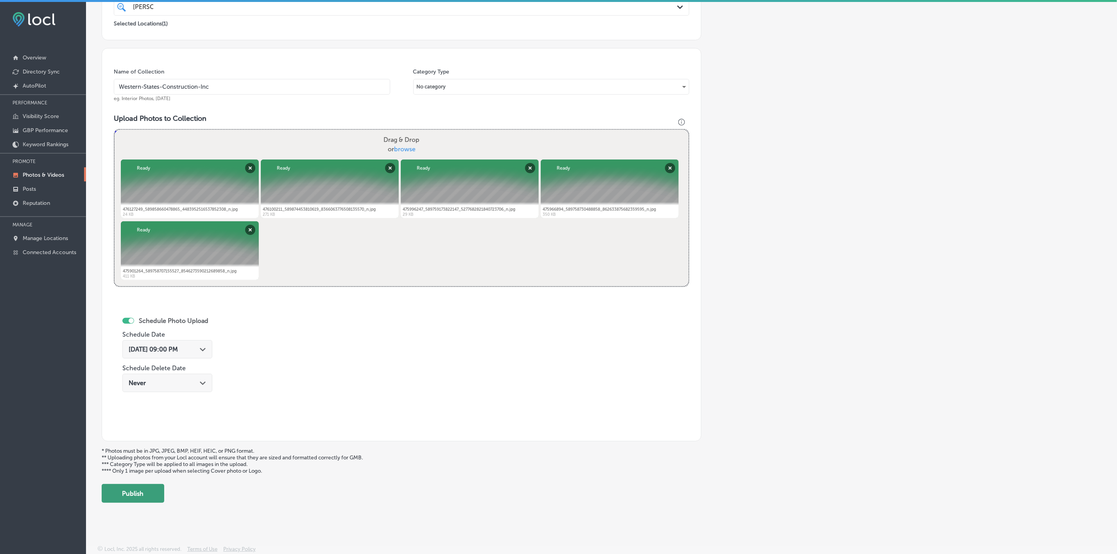
click at [142, 496] on button "Publish" at bounding box center [133, 493] width 63 height 19
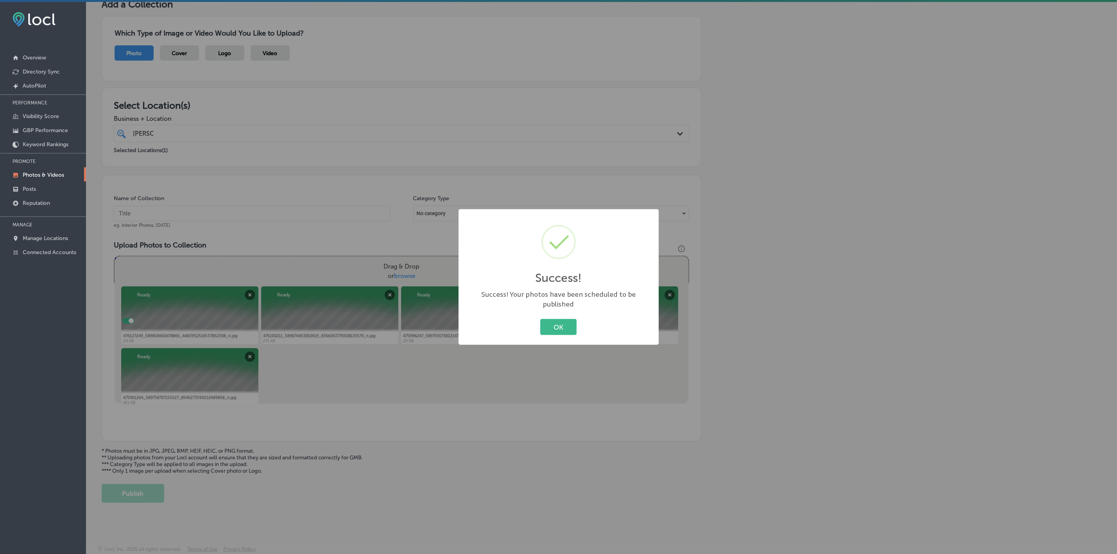
scroll to position [53, 0]
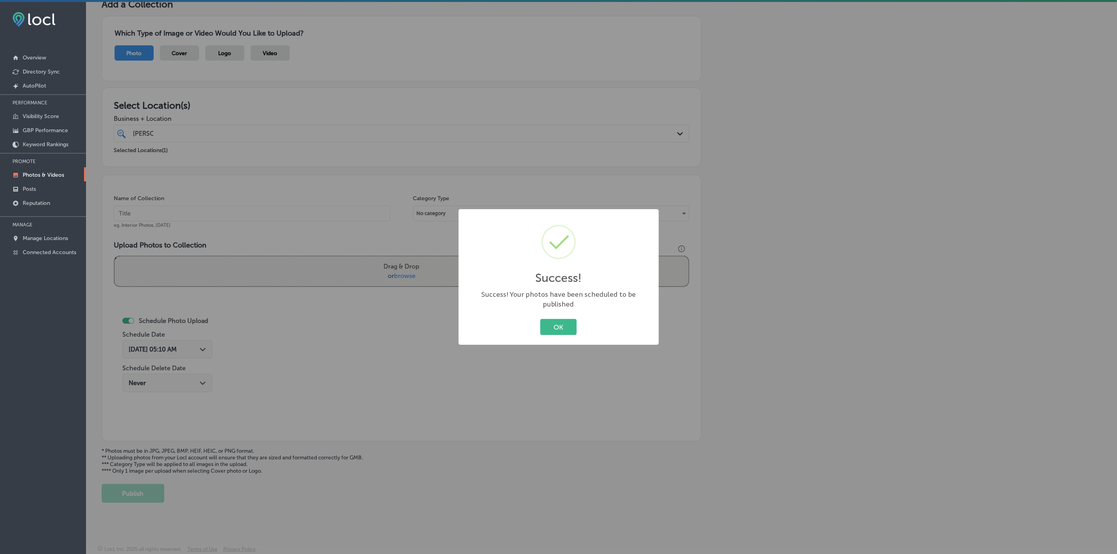
click at [540, 319] on button "OK" at bounding box center [558, 327] width 36 height 16
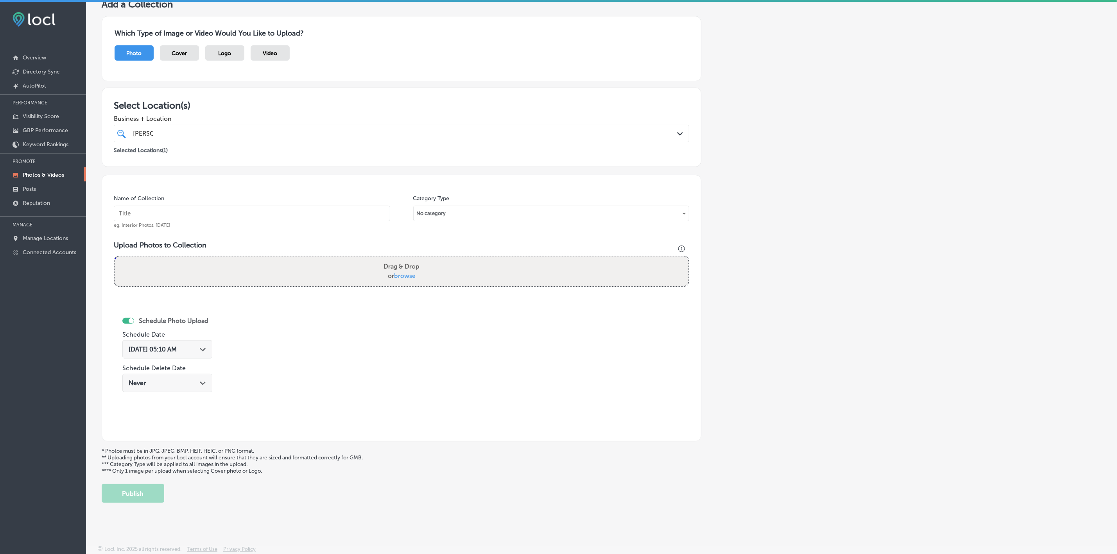
drag, startPoint x: 736, startPoint y: 68, endPoint x: 609, endPoint y: 104, distance: 132.3
click at [736, 68] on div "Add a Collection Which Type of Image or Video Would You Like to Upload? Photo C…" at bounding box center [601, 250] width 999 height 504
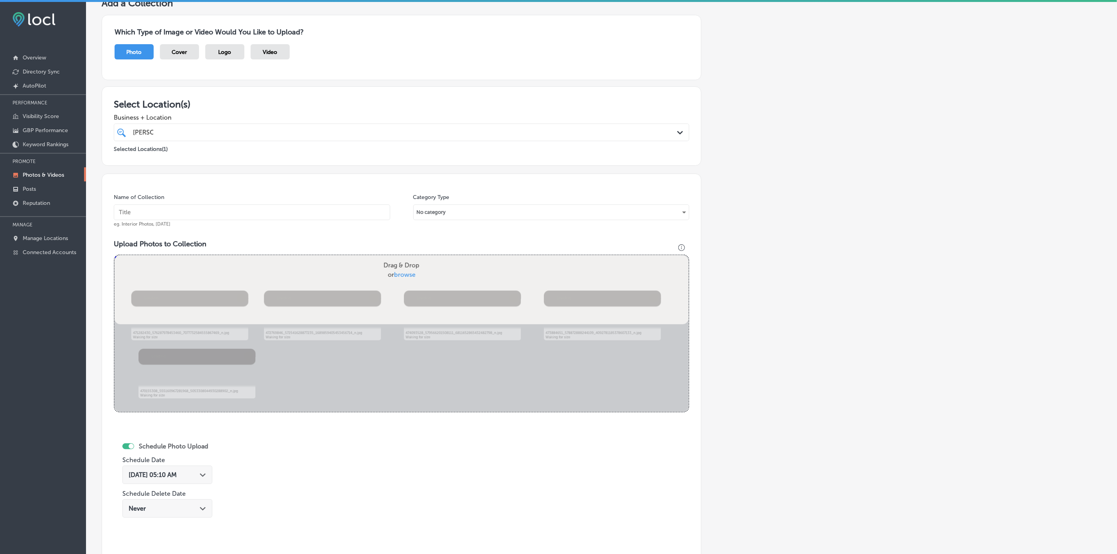
scroll to position [180, 0]
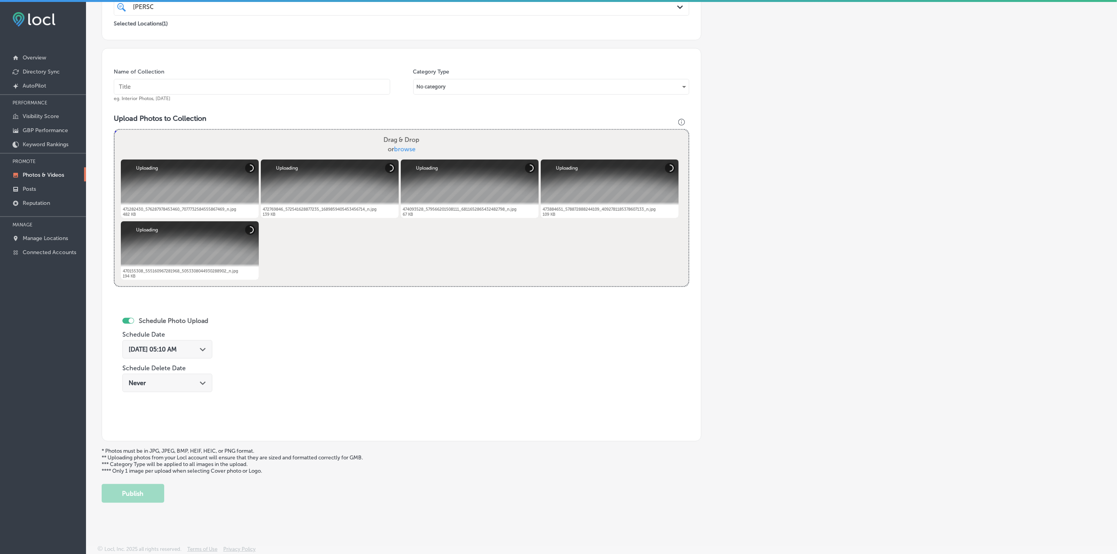
click at [206, 350] on icon "Path Created with Sketch." at bounding box center [203, 350] width 6 height 4
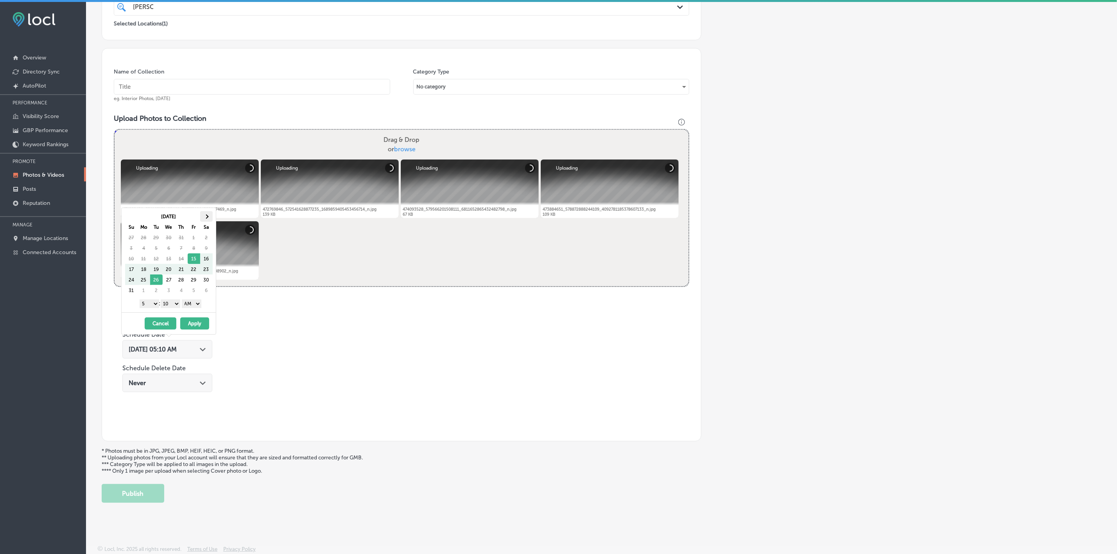
click at [211, 212] on th at bounding box center [206, 216] width 13 height 11
click at [149, 304] on select "1 2 3 4 5 6 7 8 9 10 11 12" at bounding box center [150, 303] width 20 height 9
click at [179, 299] on div "1 2 3 4 5 6 7 8 9 10 11 12 : 00 10 20 30 40 50 AM PM" at bounding box center [170, 303] width 91 height 12
click at [176, 304] on select "00 10 20 30 40 50" at bounding box center [171, 303] width 20 height 9
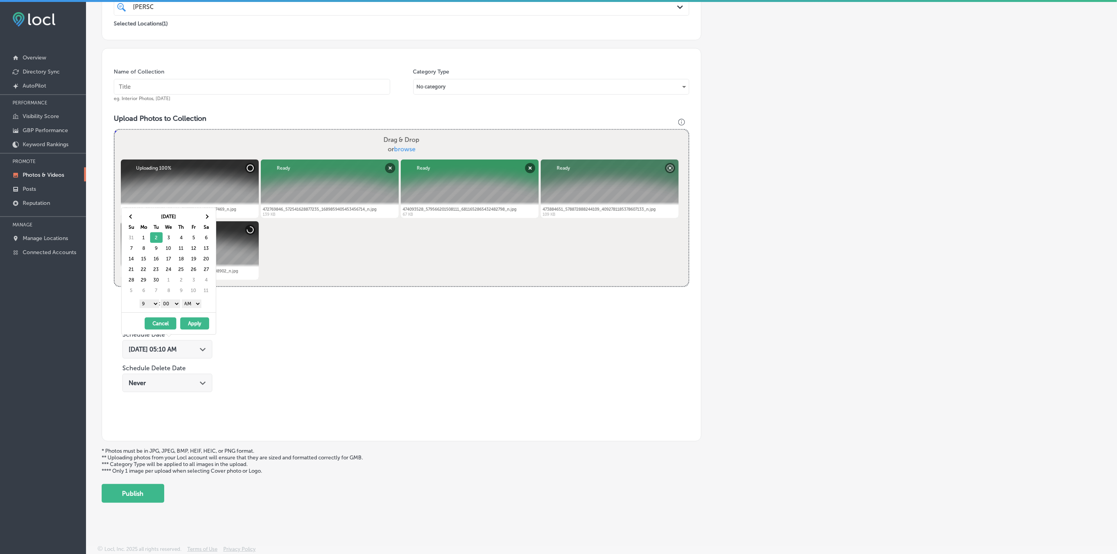
click at [188, 306] on select "AM PM" at bounding box center [192, 303] width 20 height 9
click at [196, 324] on button "Apply" at bounding box center [194, 323] width 29 height 12
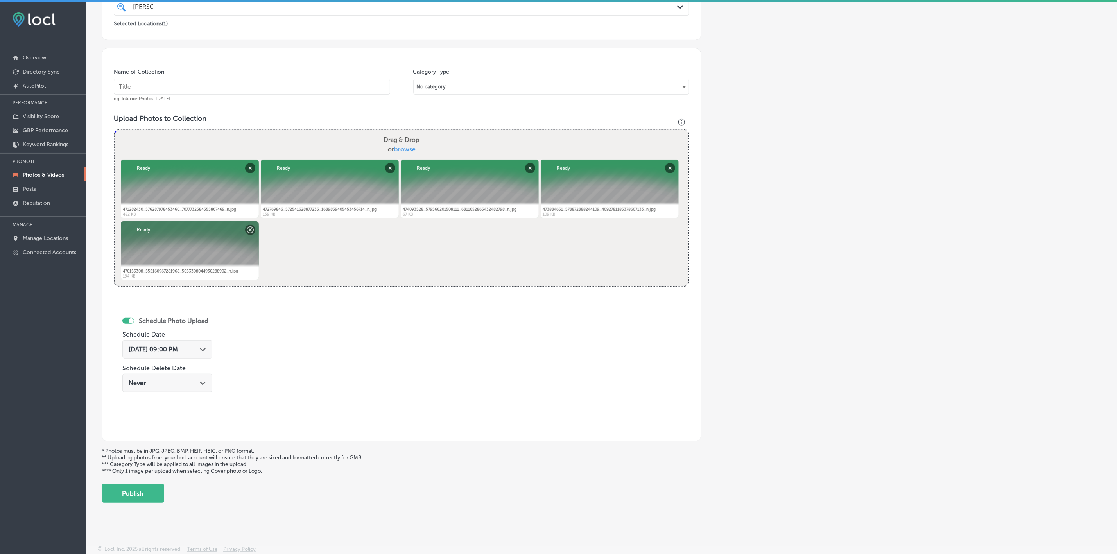
click at [136, 503] on div "Back Add a Collection Which Type of Image or Video Would You Like to Upload? Ph…" at bounding box center [601, 179] width 1031 height 657
click at [138, 495] on button "Publish" at bounding box center [133, 493] width 63 height 19
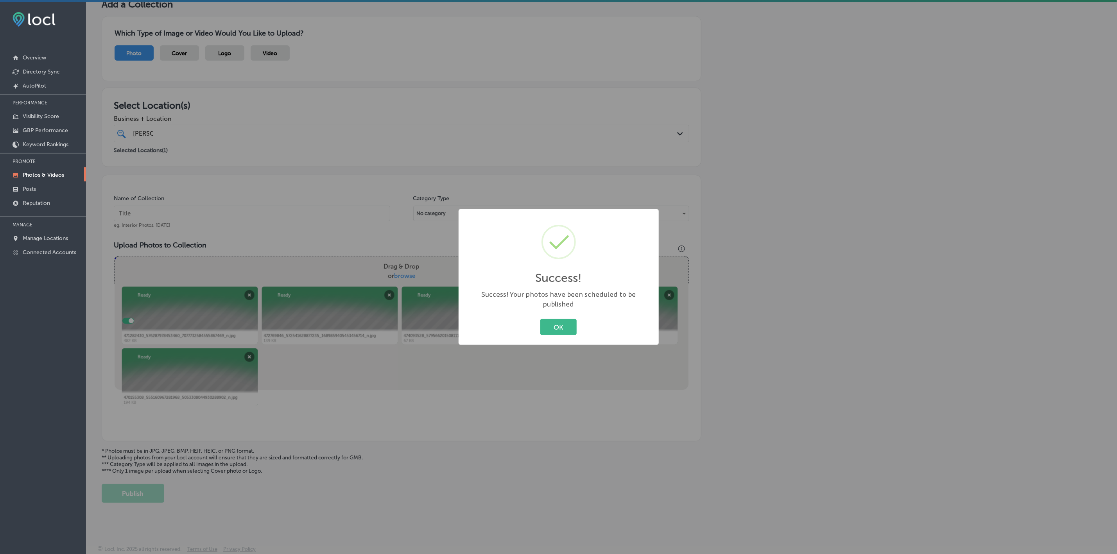
scroll to position [53, 0]
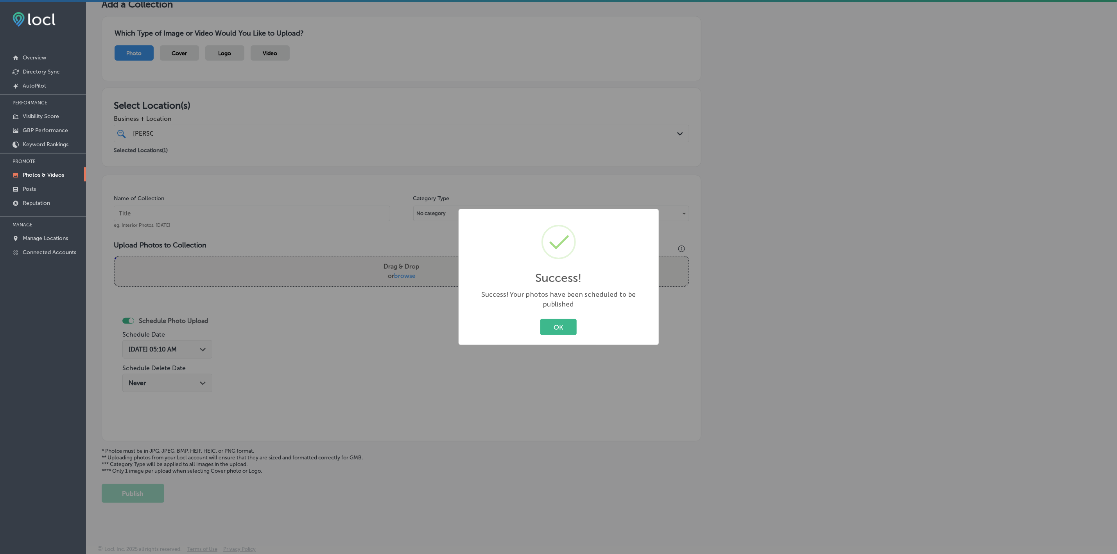
click at [557, 308] on div "Success! × Success! Your photos have been scheduled to be published OK Cancel" at bounding box center [558, 277] width 200 height 136
click at [550, 326] on button "OK" at bounding box center [558, 327] width 36 height 16
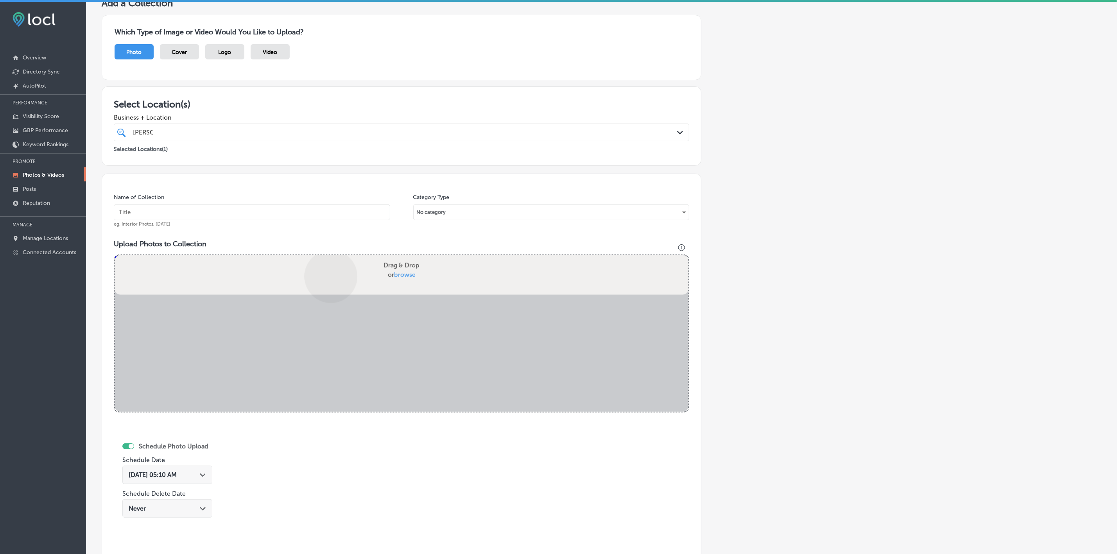
scroll to position [180, 0]
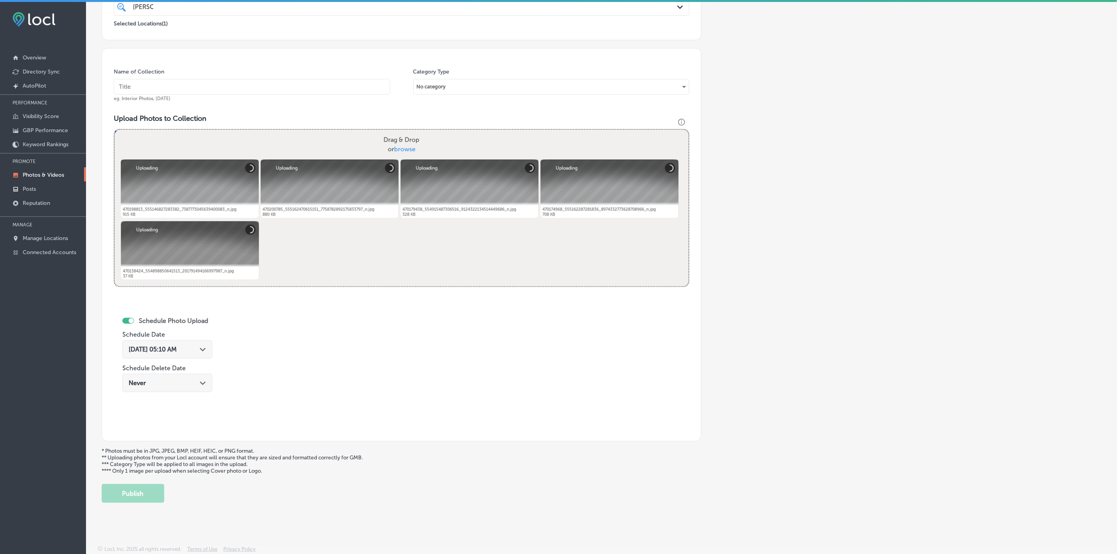
click at [342, 83] on input "text" at bounding box center [252, 87] width 276 height 16
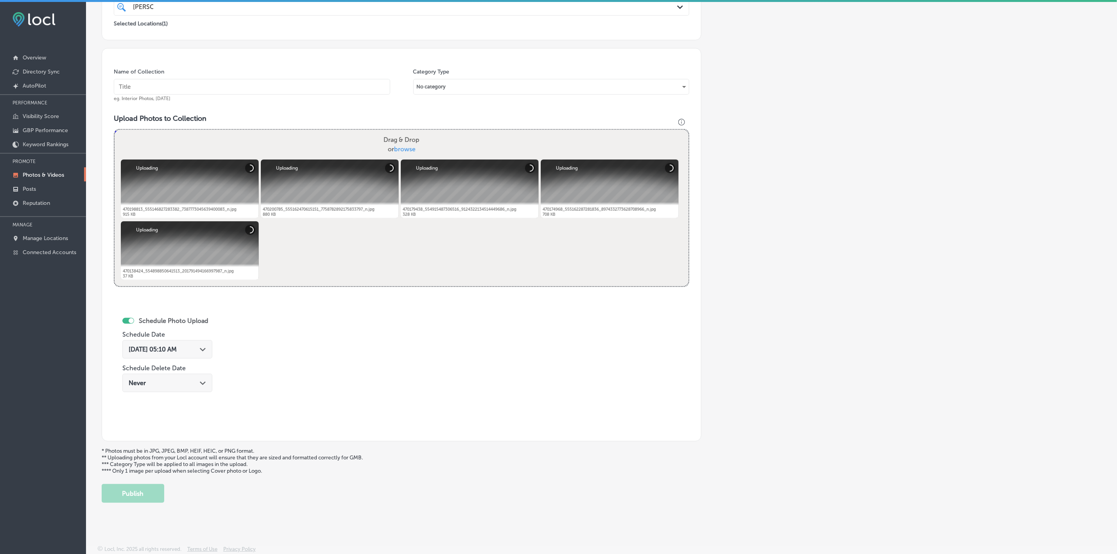
paste input "Western-States-Construction-Inc"
type input "Western-States-Construction-Inc"
click at [177, 347] on span "Aug 15, 2025 05:10 AM" at bounding box center [153, 349] width 48 height 7
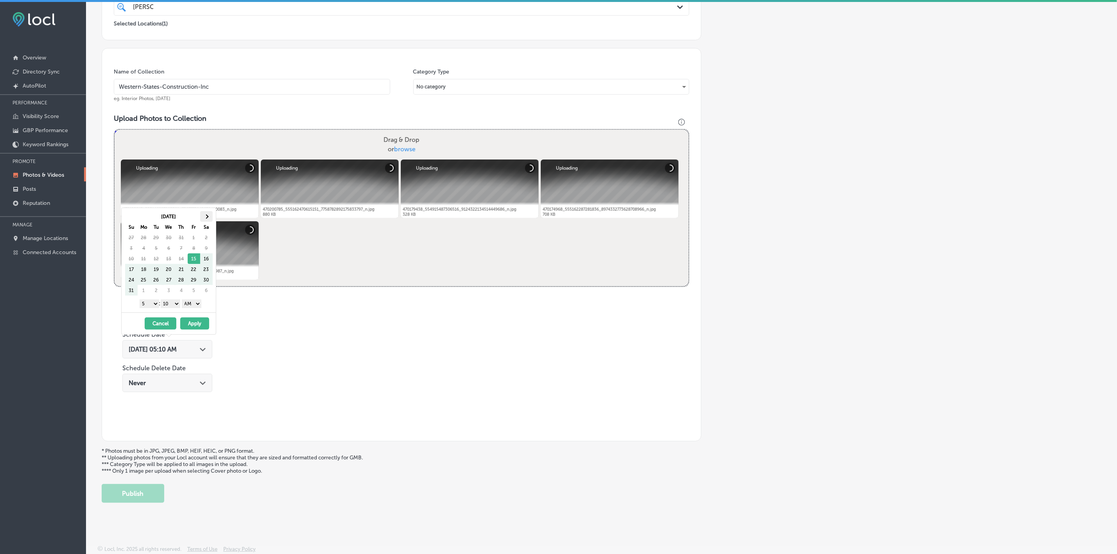
click at [209, 211] on th at bounding box center [206, 216] width 13 height 11
click at [152, 303] on select "1 2 3 4 5 6 7 8 9 10 11 12" at bounding box center [150, 303] width 20 height 9
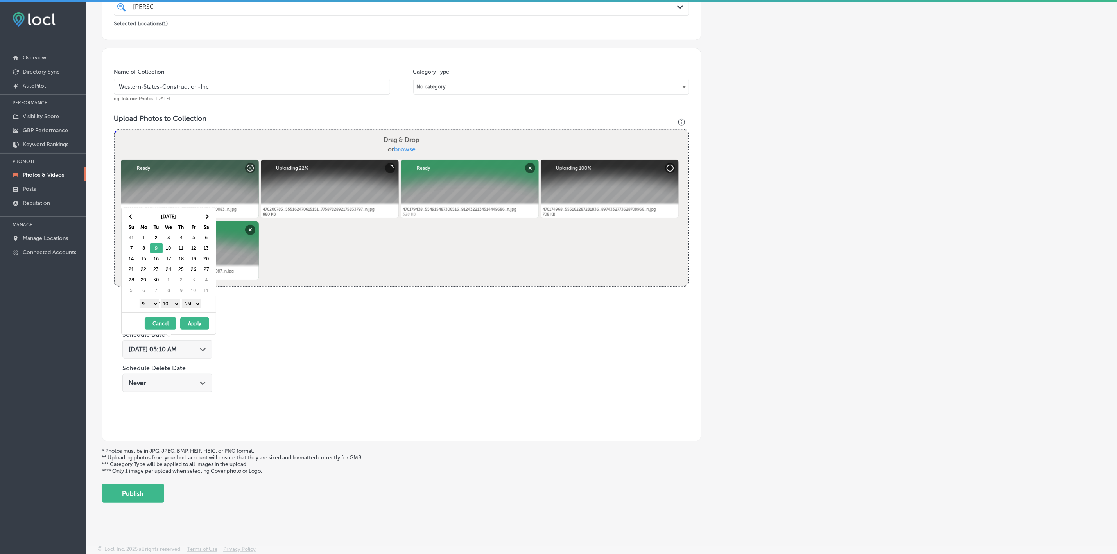
click at [178, 305] on select "00 10 20 30 40 50" at bounding box center [171, 303] width 20 height 9
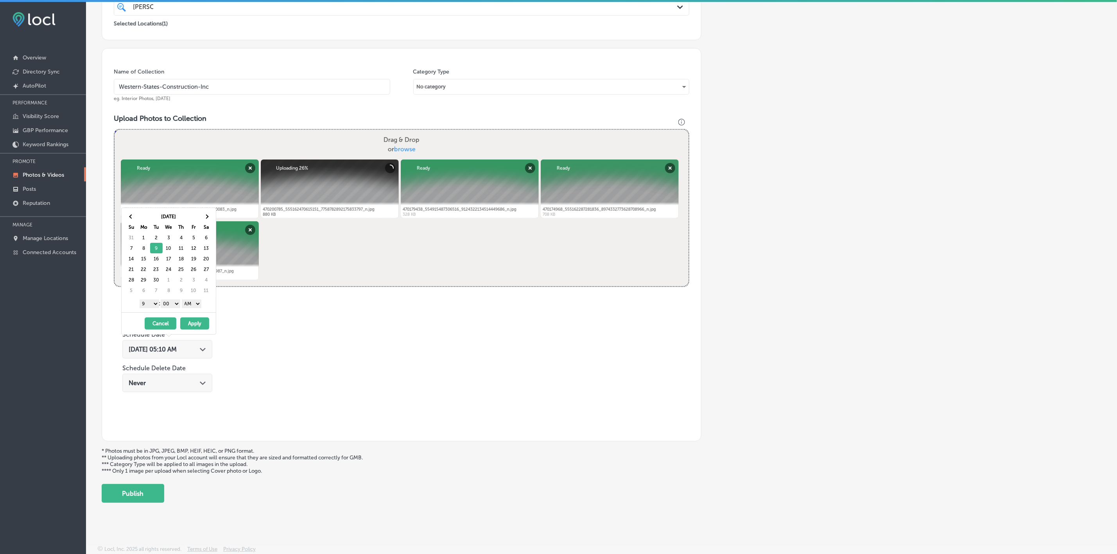
drag, startPoint x: 189, startPoint y: 304, endPoint x: 190, endPoint y: 309, distance: 5.3
click at [189, 304] on select "AM PM" at bounding box center [192, 303] width 20 height 9
drag, startPoint x: 191, startPoint y: 326, endPoint x: 196, endPoint y: 343, distance: 17.2
click at [191, 326] on button "Apply" at bounding box center [194, 323] width 29 height 12
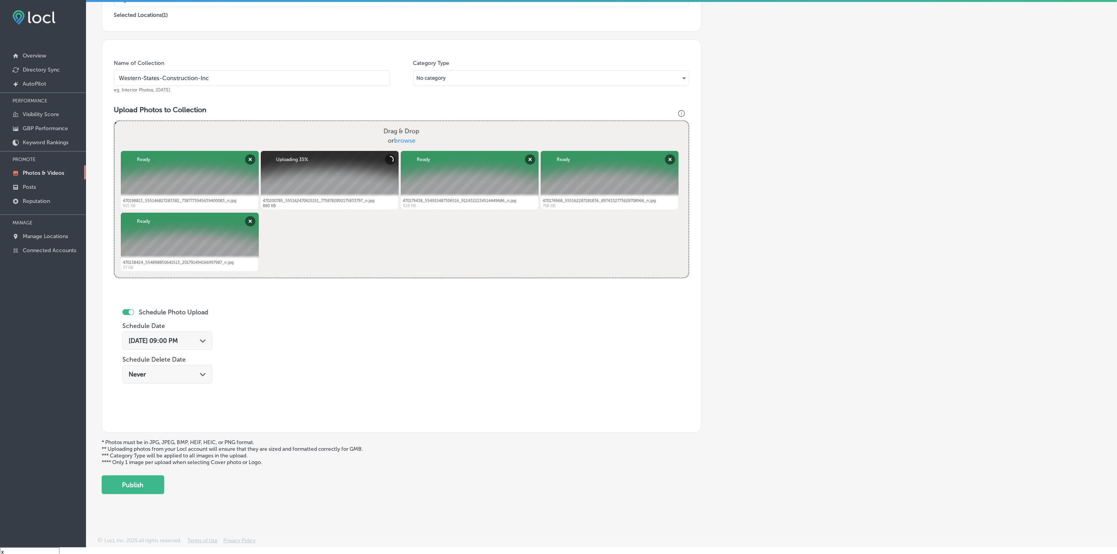
scroll to position [11, 0]
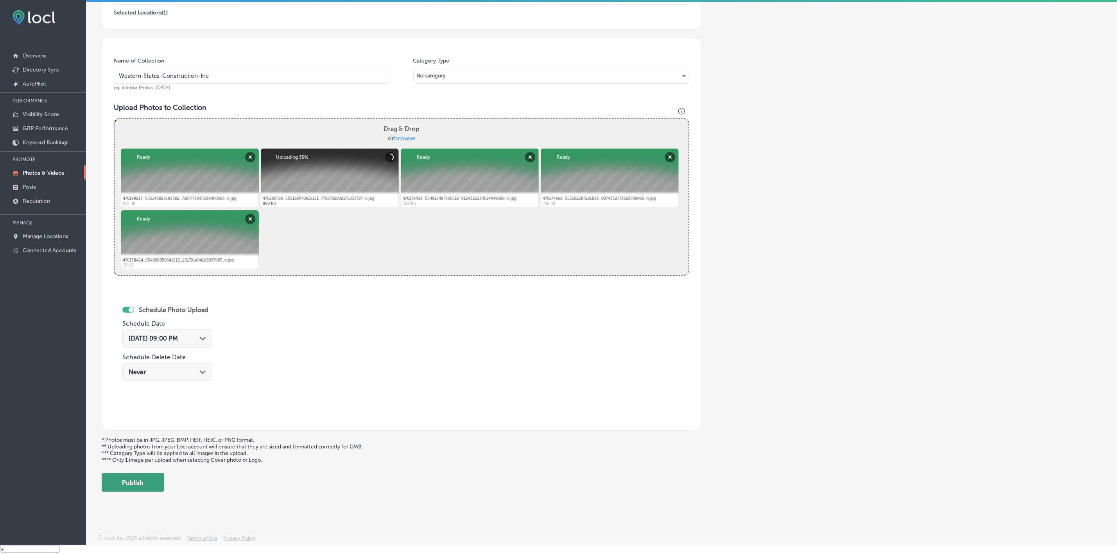
click at [154, 485] on button "Publish" at bounding box center [133, 482] width 63 height 19
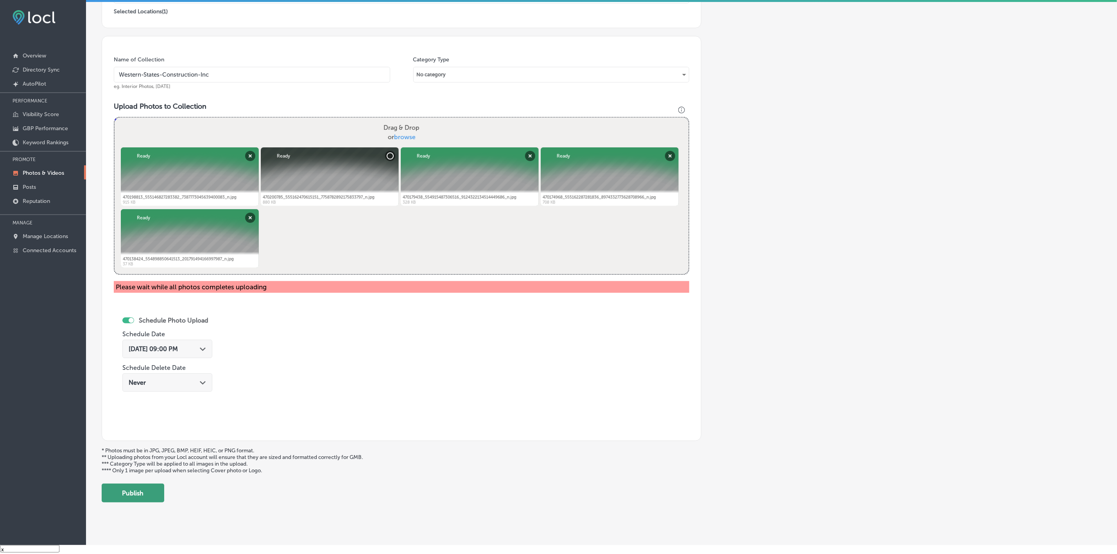
click at [131, 491] on button "Publish" at bounding box center [133, 492] width 63 height 19
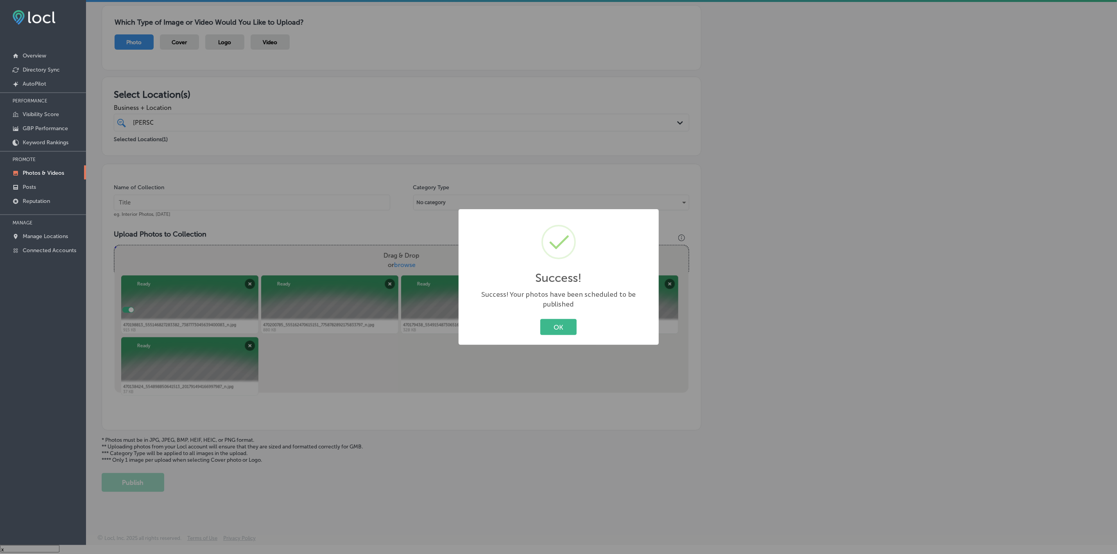
scroll to position [53, 0]
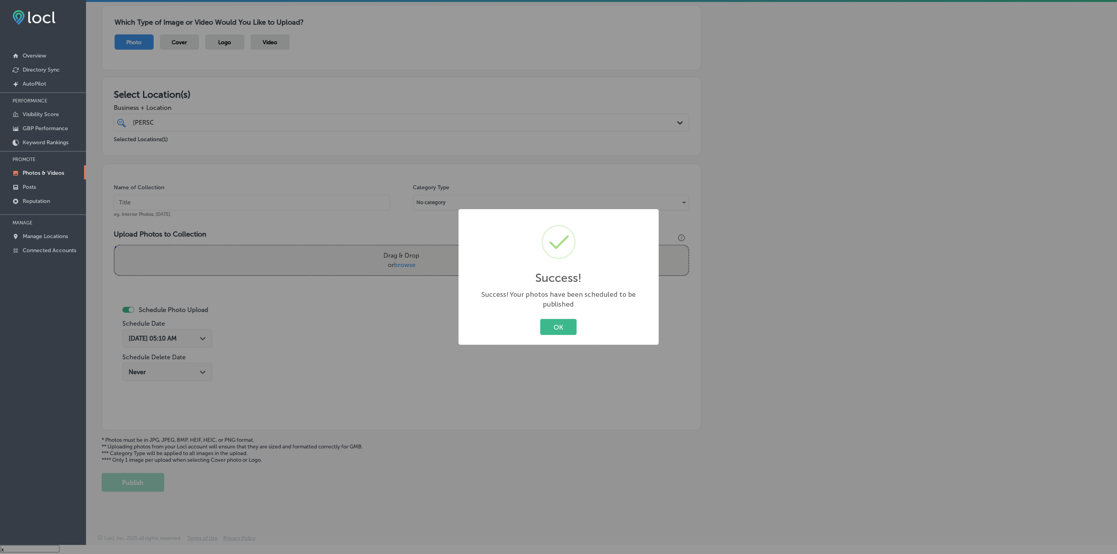
click at [540, 319] on button "OK" at bounding box center [558, 327] width 36 height 16
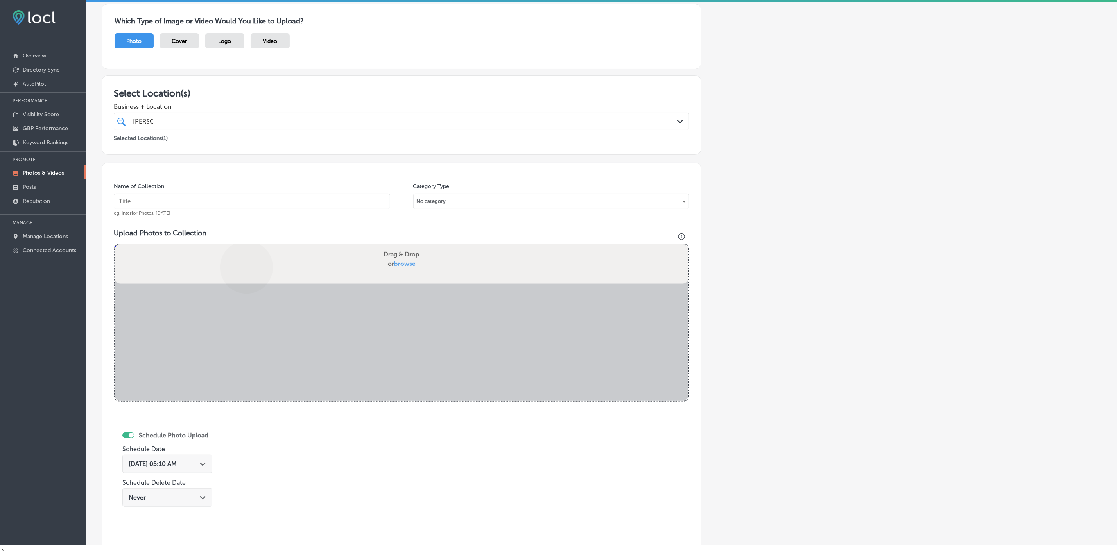
scroll to position [180, 0]
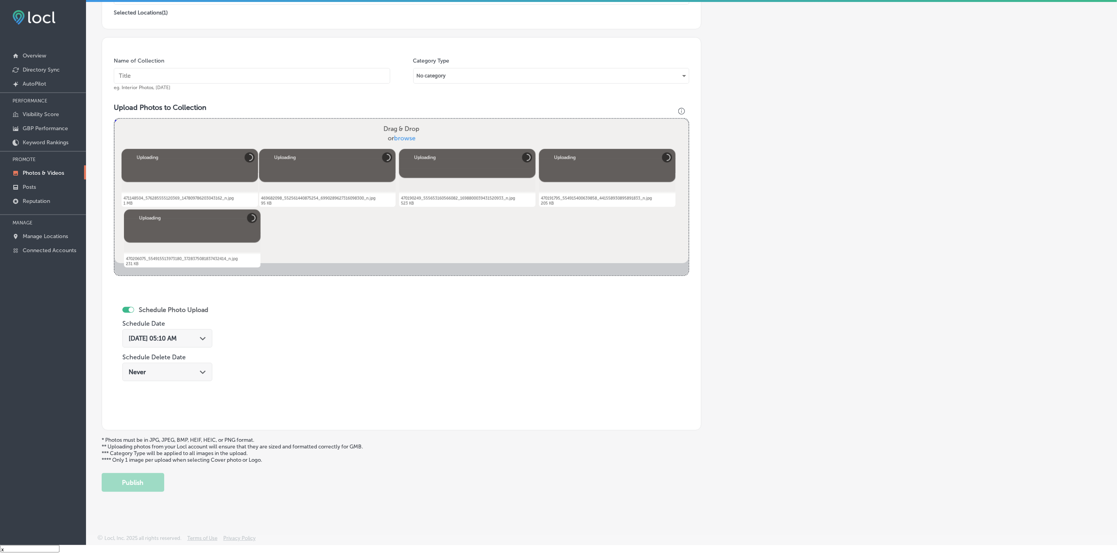
click at [296, 82] on input "text" at bounding box center [252, 76] width 276 height 16
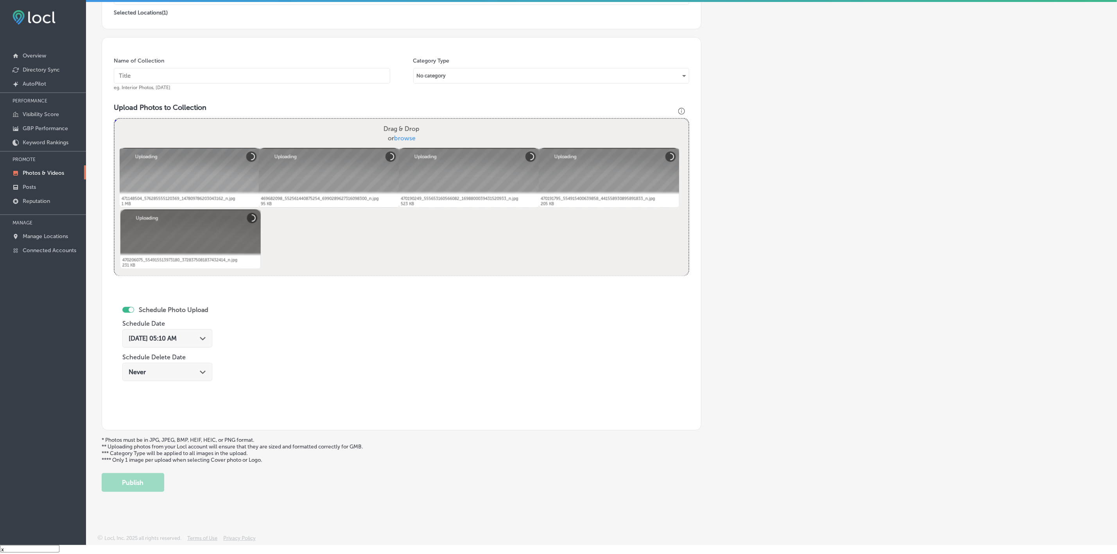
click at [295, 80] on input "text" at bounding box center [252, 76] width 276 height 16
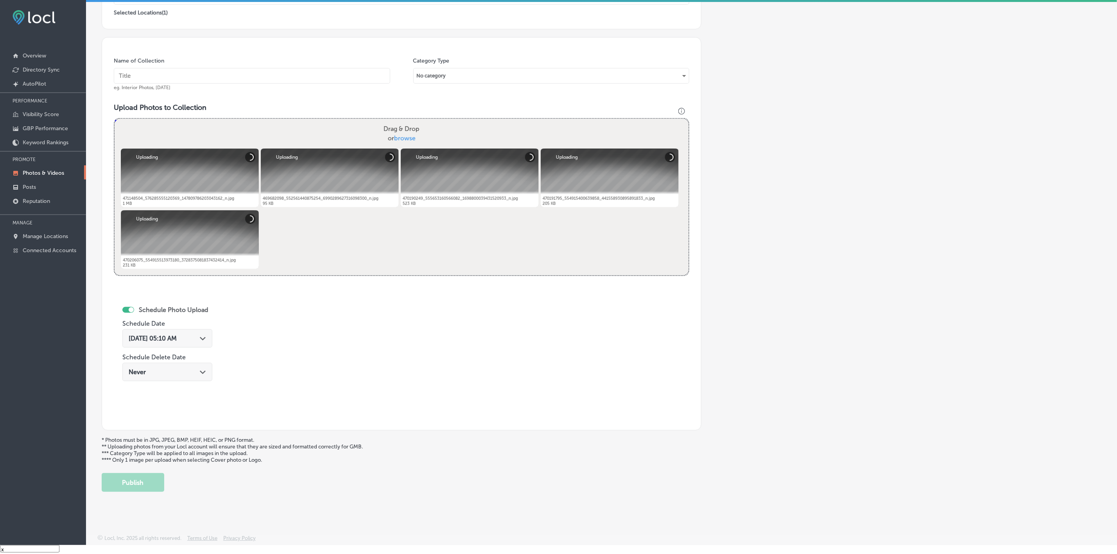
paste input "Western-States-Construction-Inc"
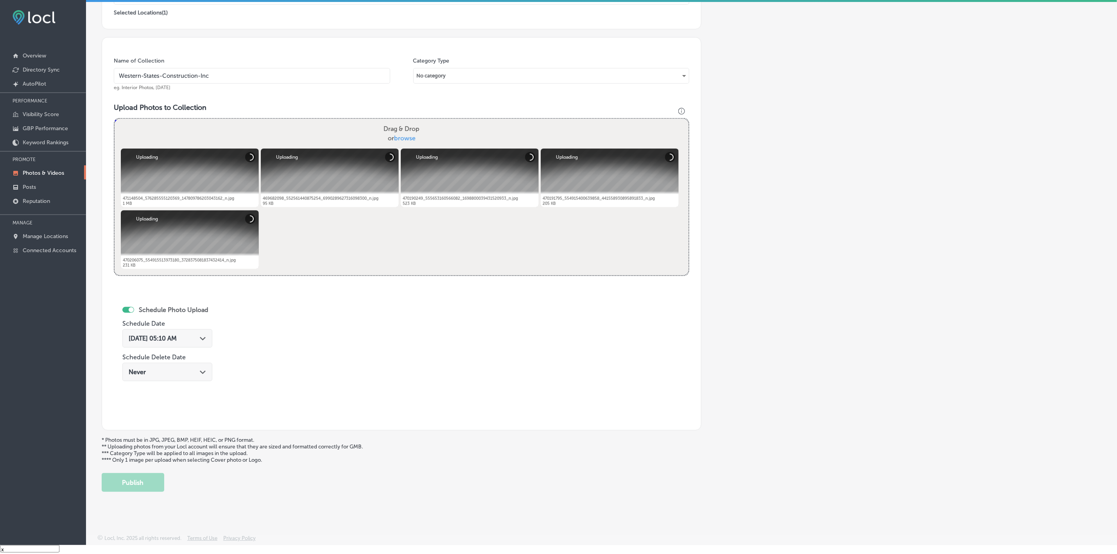
type input "Western-States-Construction-Inc"
click at [199, 337] on div "Aug 15, 2025 05:10 AM Path Created with Sketch." at bounding box center [167, 338] width 77 height 7
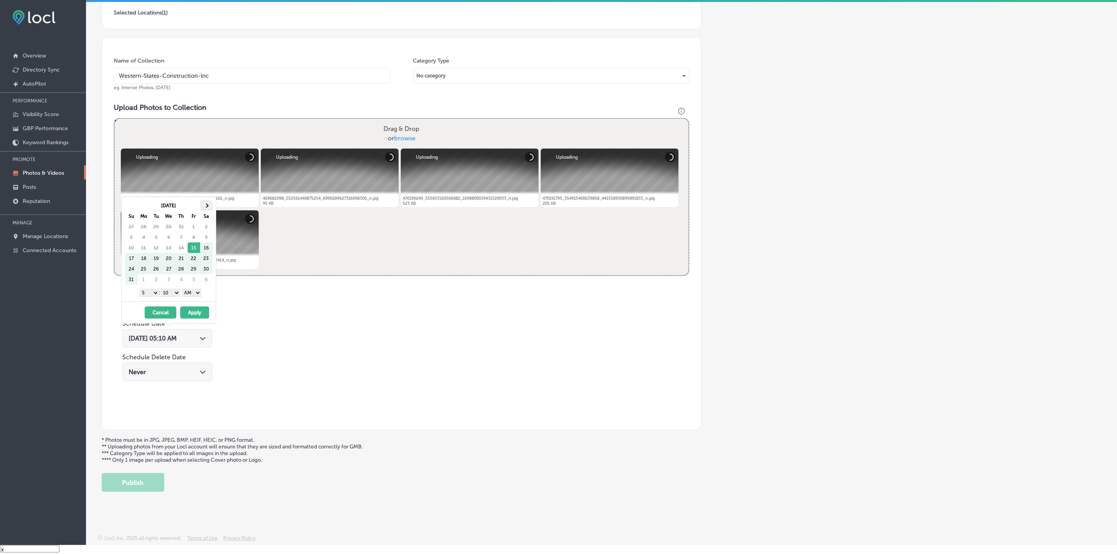
click at [208, 204] on span at bounding box center [206, 205] width 4 height 4
click at [150, 294] on select "1 2 3 4 5 6 7 8 9 10 11 12" at bounding box center [150, 292] width 20 height 9
click at [177, 291] on select "00 10 20 30 40 50" at bounding box center [171, 292] width 20 height 9
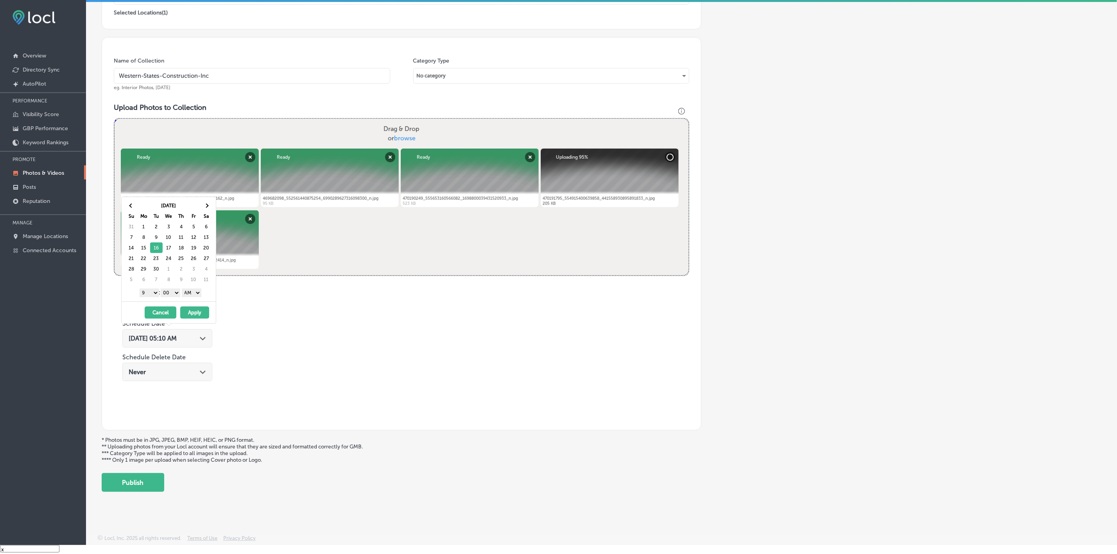
click at [196, 293] on select "AM PM" at bounding box center [192, 292] width 20 height 9
click at [196, 312] on button "Apply" at bounding box center [194, 312] width 29 height 12
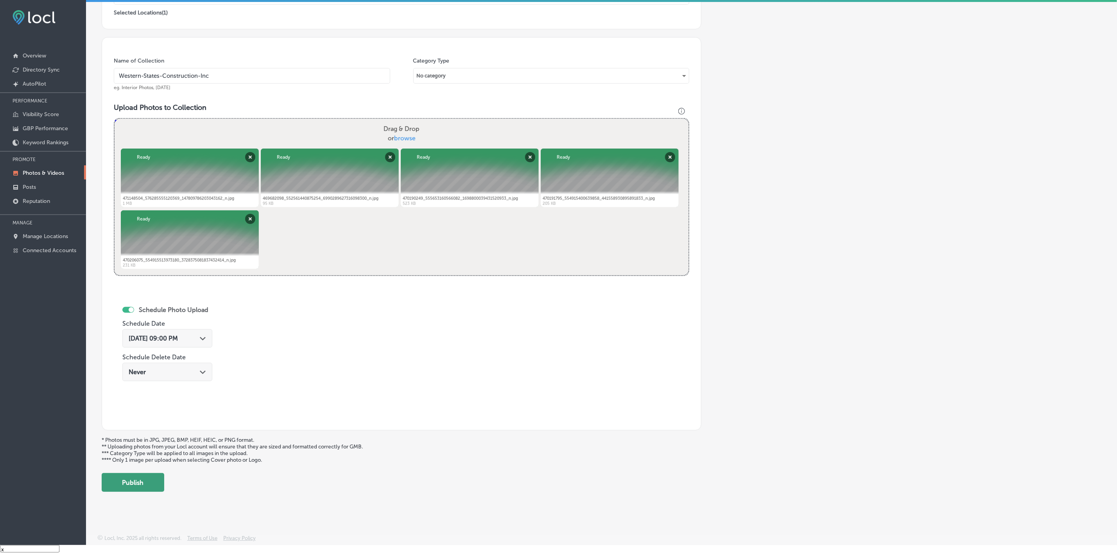
click at [151, 484] on button "Publish" at bounding box center [133, 482] width 63 height 19
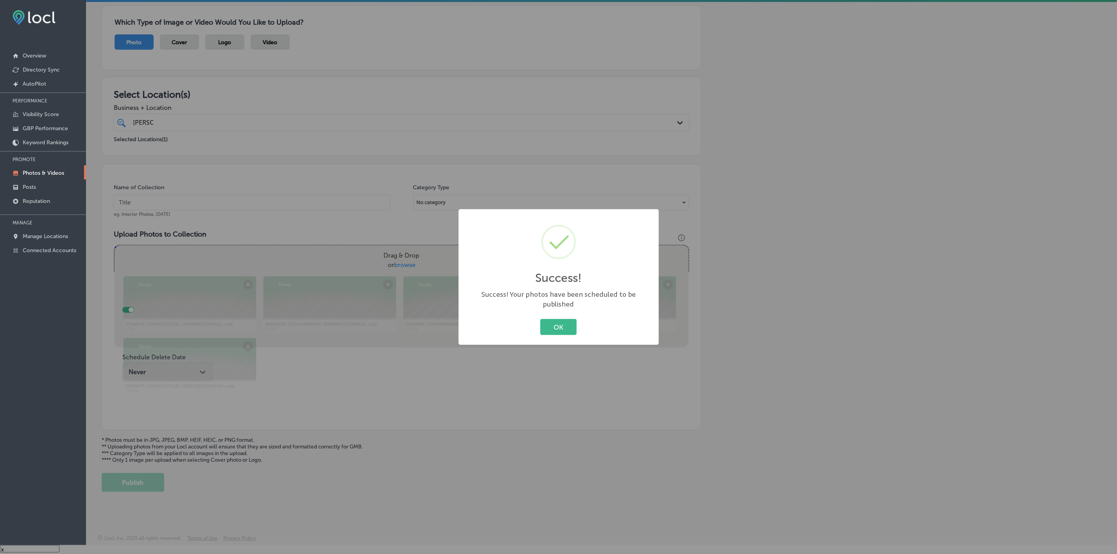
scroll to position [53, 0]
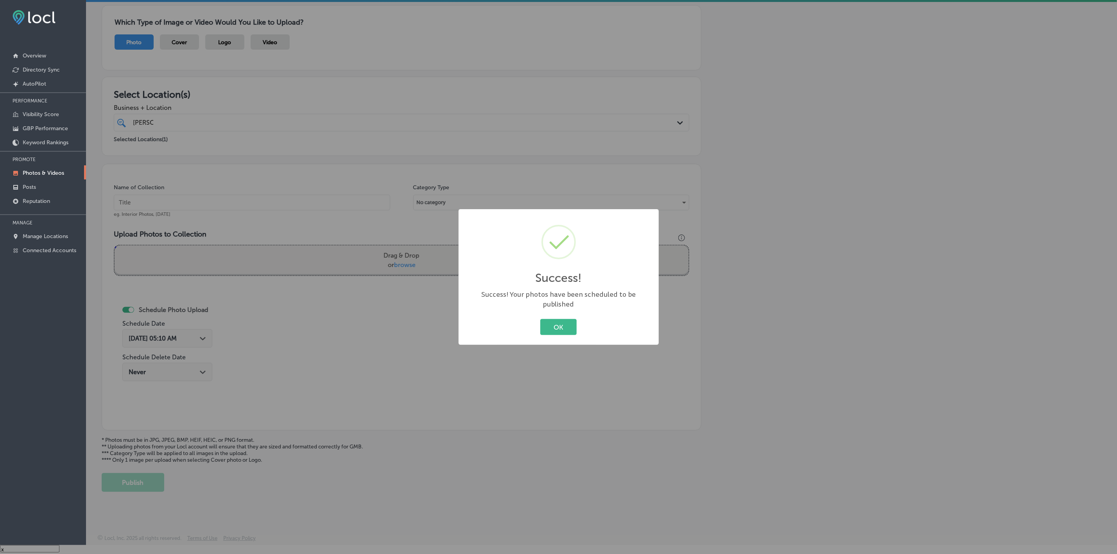
click at [540, 319] on button "OK" at bounding box center [558, 327] width 36 height 16
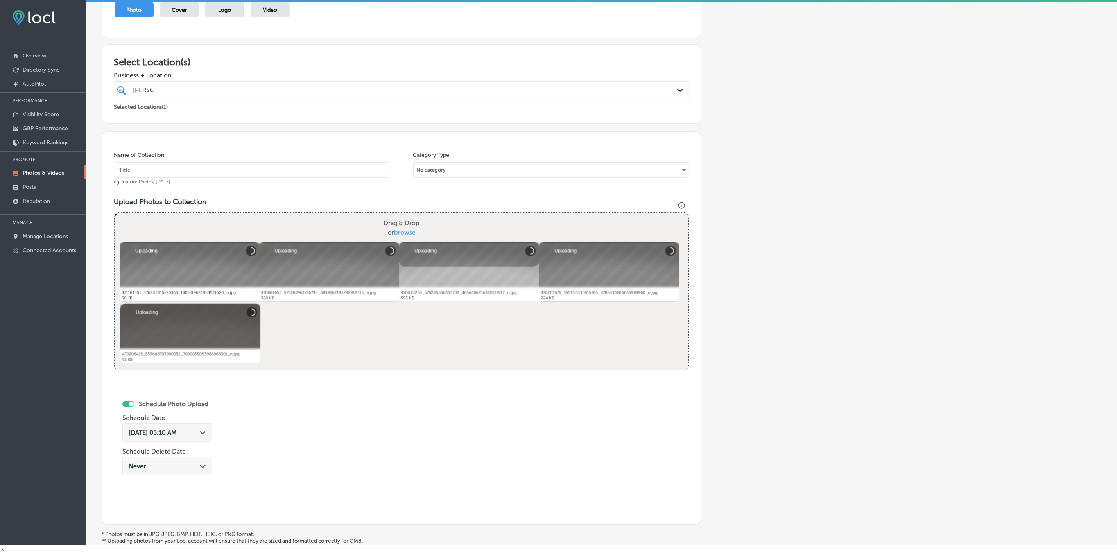
scroll to position [63, 0]
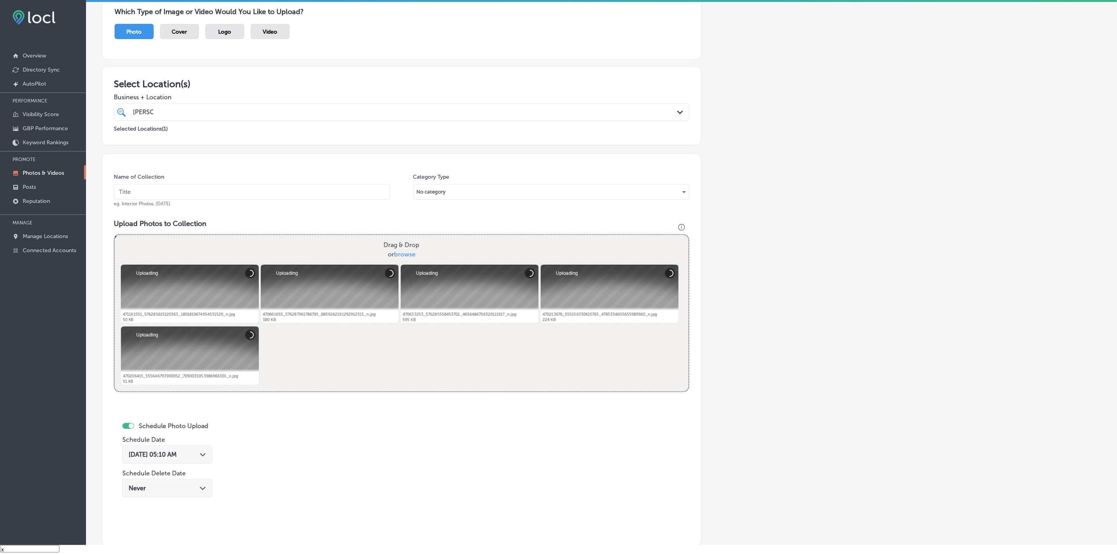
click at [336, 195] on input "text" at bounding box center [252, 192] width 276 height 16
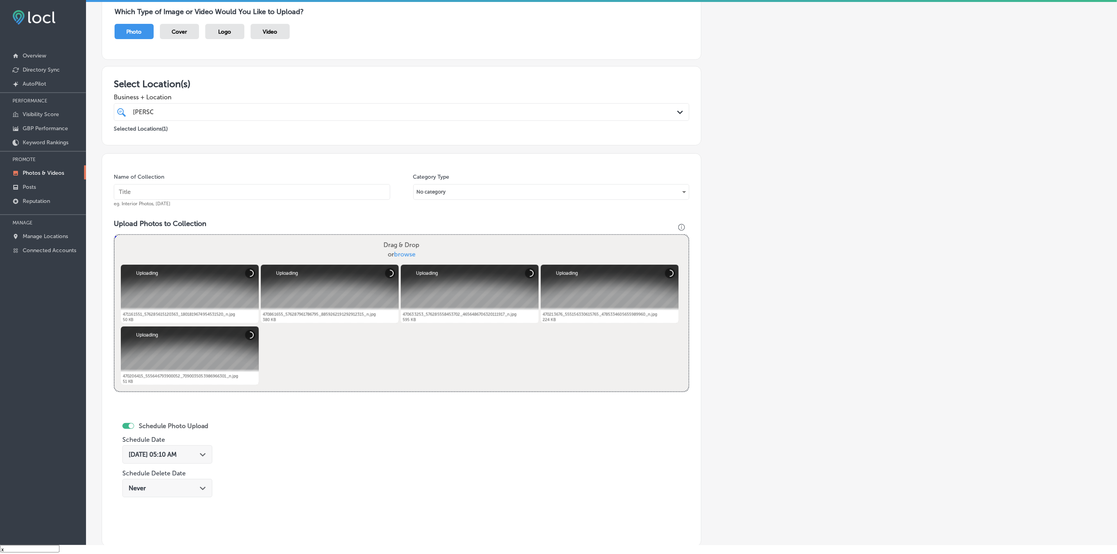
paste input "Western-States-Construction-Inc"
type input "Western-States-Construction-Inc"
click at [206, 453] on div "Path Created with Sketch." at bounding box center [203, 454] width 6 height 6
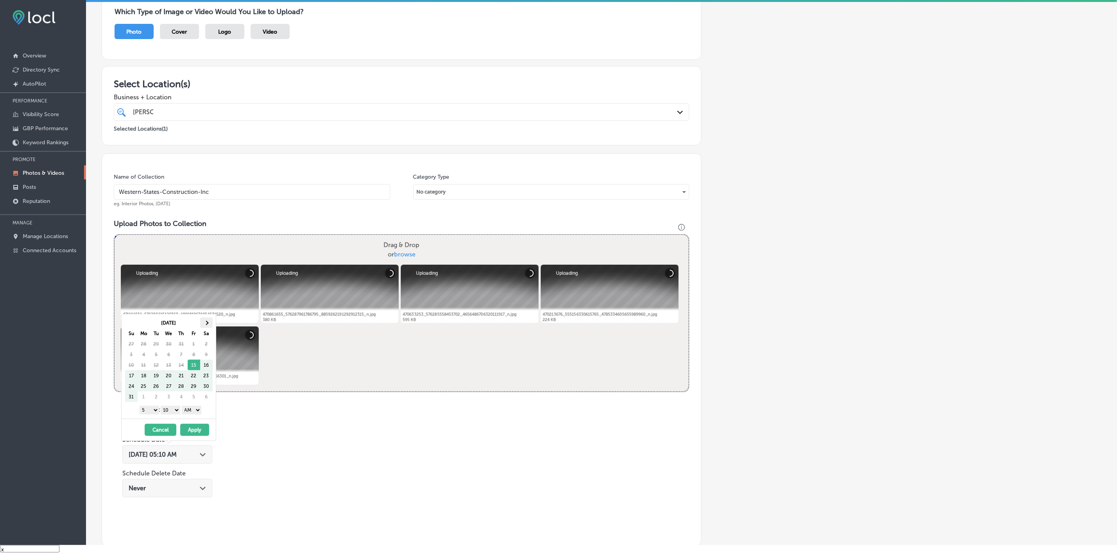
click at [210, 322] on th at bounding box center [206, 322] width 13 height 11
click at [127, 324] on th at bounding box center [131, 322] width 13 height 11
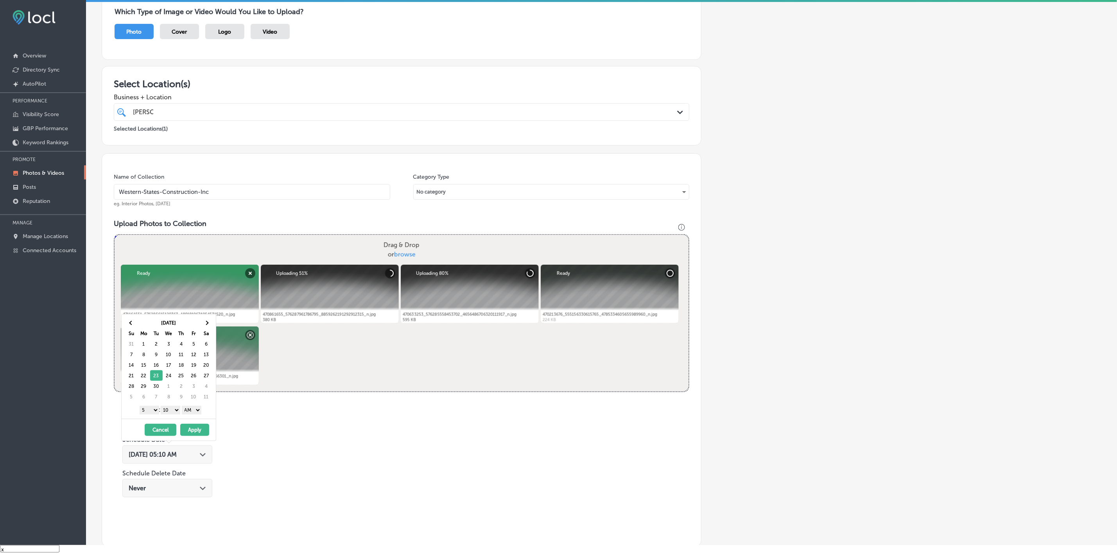
click at [150, 412] on select "1 2 3 4 5 6 7 8 9 10 11 12" at bounding box center [150, 410] width 20 height 9
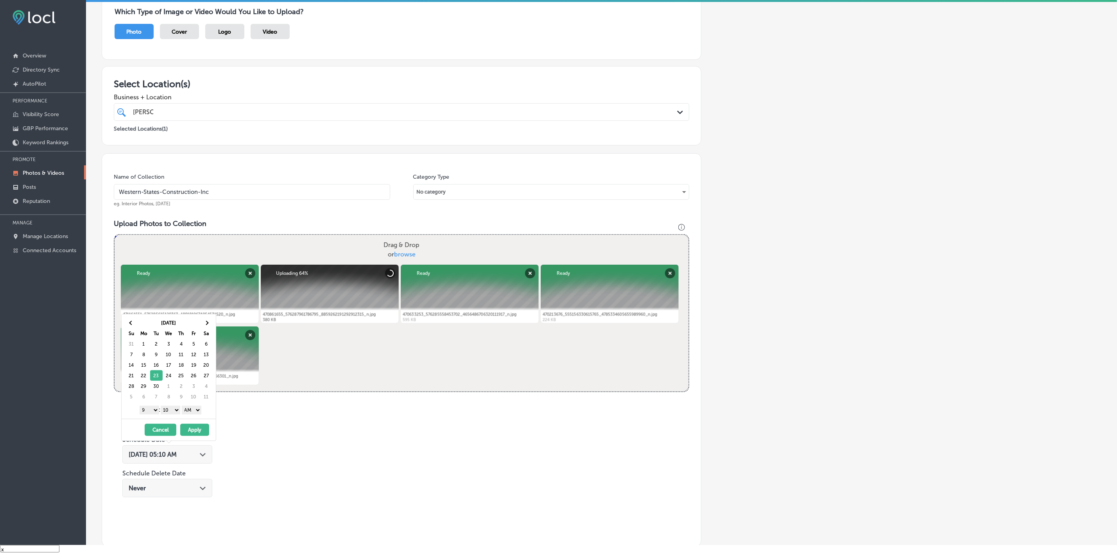
click at [172, 412] on select "00 10 20 30 40 50" at bounding box center [171, 410] width 20 height 9
click at [194, 413] on select "AM PM" at bounding box center [192, 410] width 20 height 9
click at [191, 433] on button "Apply" at bounding box center [194, 430] width 29 height 12
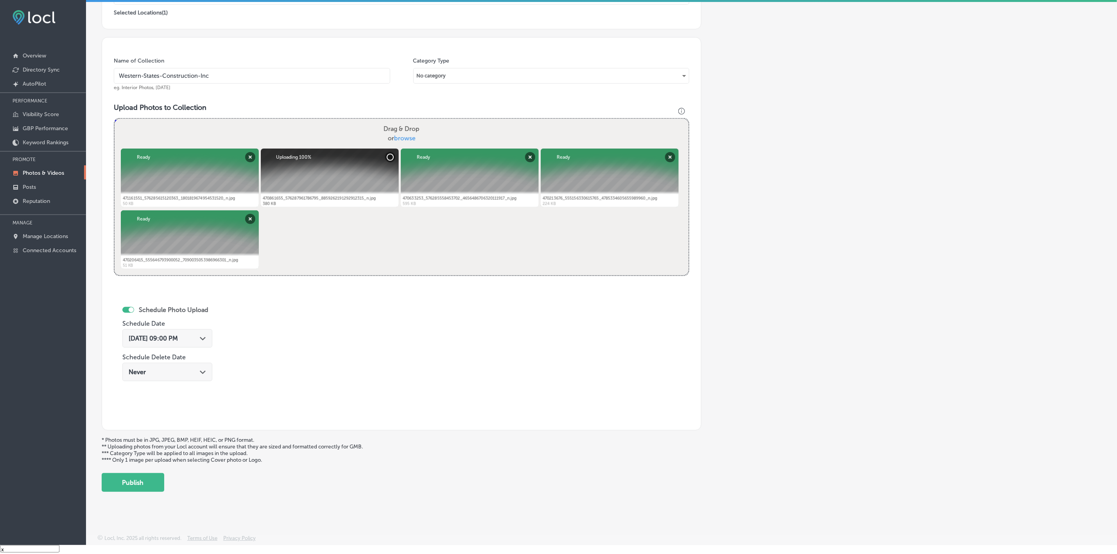
scroll to position [180, 0]
click at [129, 482] on button "Publish" at bounding box center [133, 482] width 63 height 19
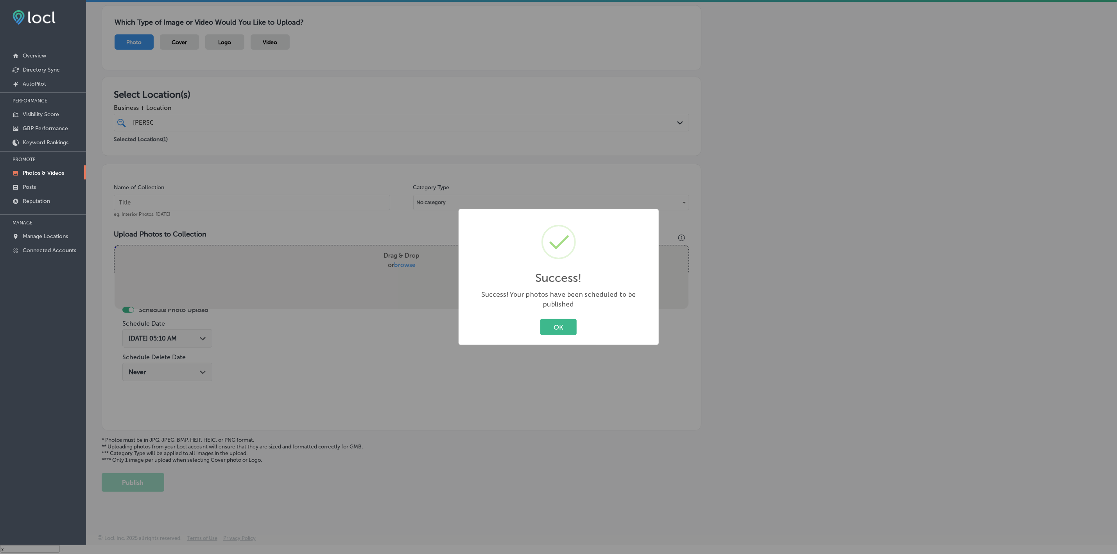
scroll to position [53, 0]
click at [540, 319] on button "OK" at bounding box center [558, 327] width 36 height 16
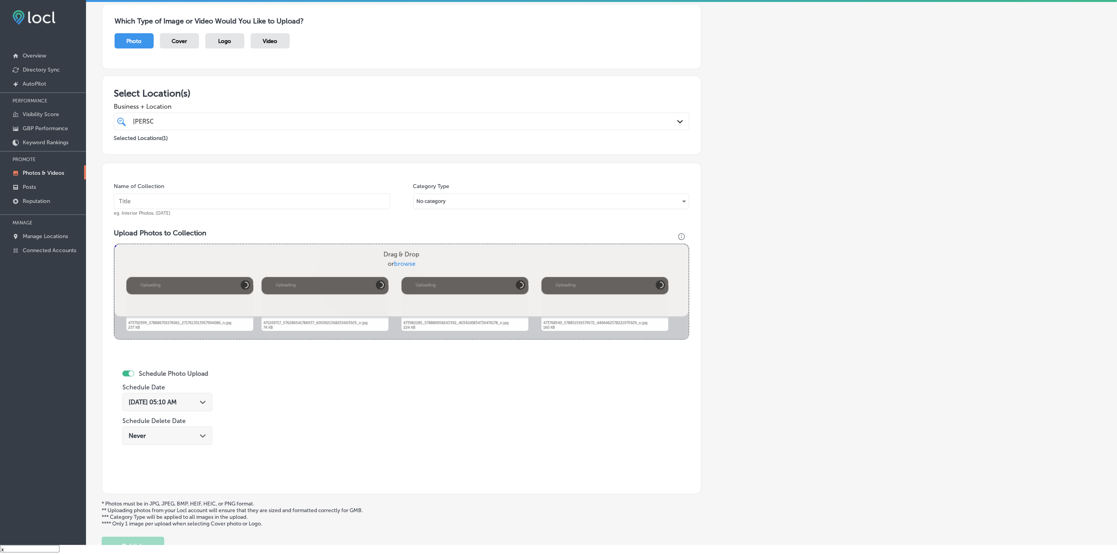
scroll to position [118, 0]
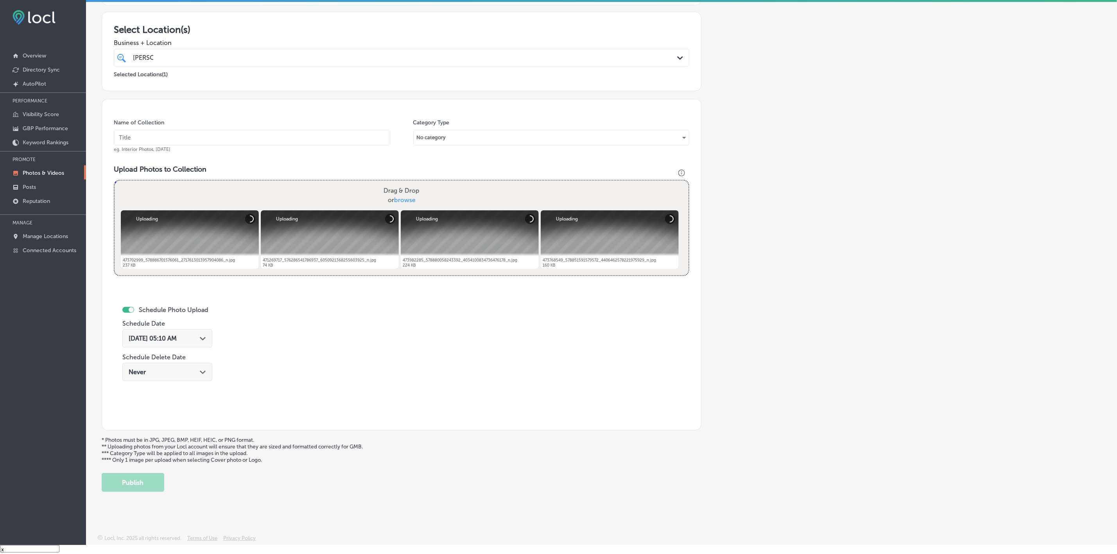
click at [280, 132] on input "text" at bounding box center [252, 138] width 276 height 16
paste input "Western-States-Construction-Inc"
type input "Western-States-Construction-Inc"
click at [168, 335] on span "Aug 15, 2025 05:10 AM" at bounding box center [153, 338] width 48 height 7
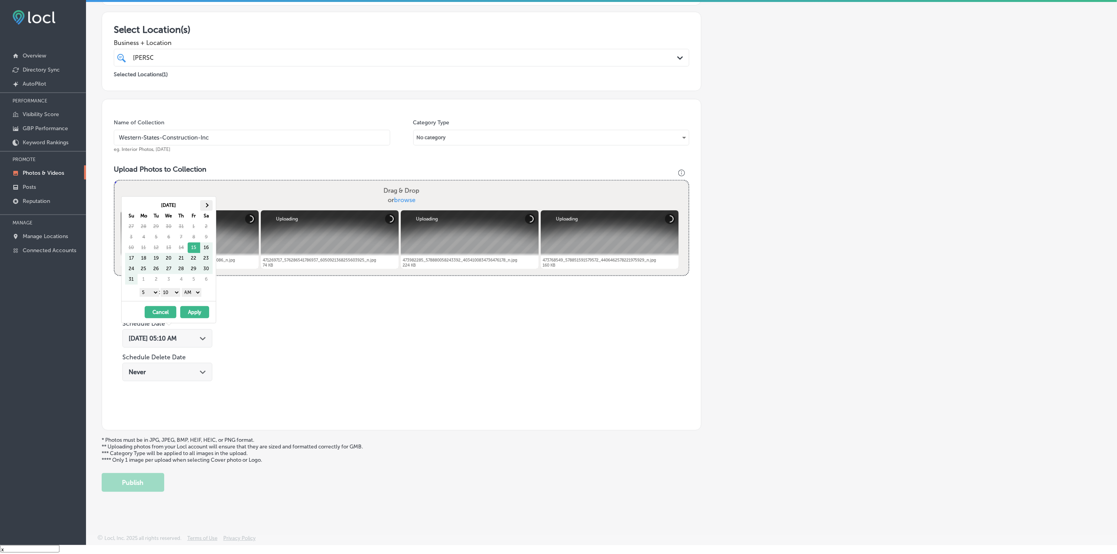
click at [206, 201] on th at bounding box center [206, 205] width 13 height 11
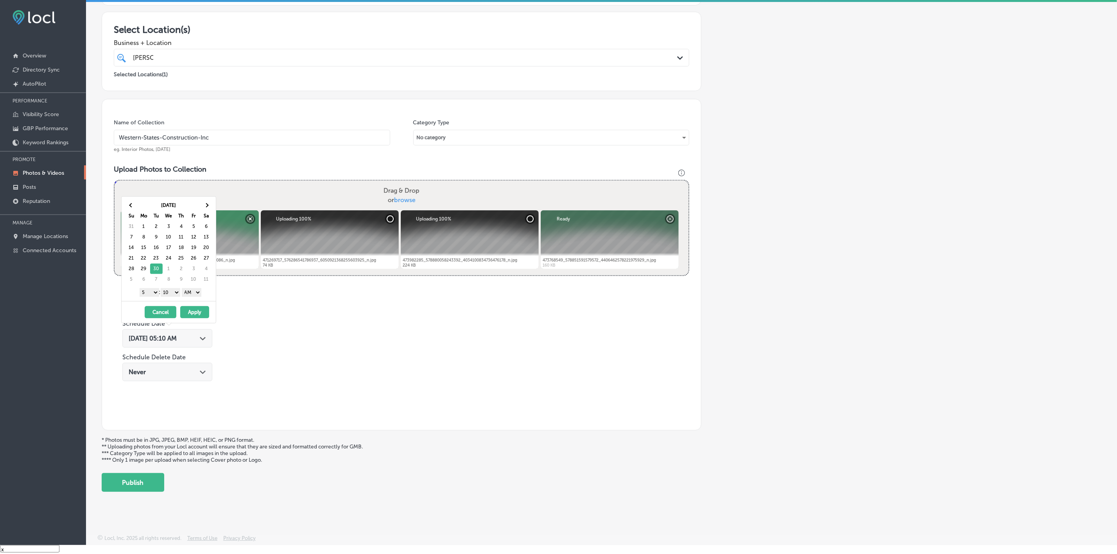
click at [151, 294] on select "1 2 3 4 5 6 7 8 9 10 11 12" at bounding box center [150, 292] width 20 height 9
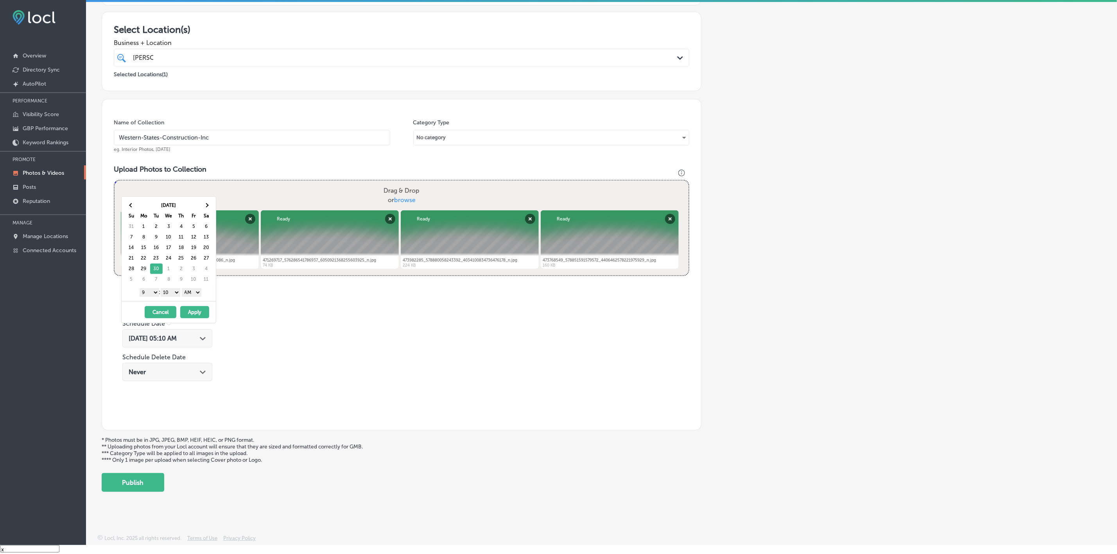
click at [170, 294] on select "00 10 20 30 40 50" at bounding box center [171, 292] width 20 height 9
click at [192, 294] on select "AM PM" at bounding box center [192, 292] width 20 height 9
click at [195, 312] on button "Apply" at bounding box center [194, 312] width 29 height 12
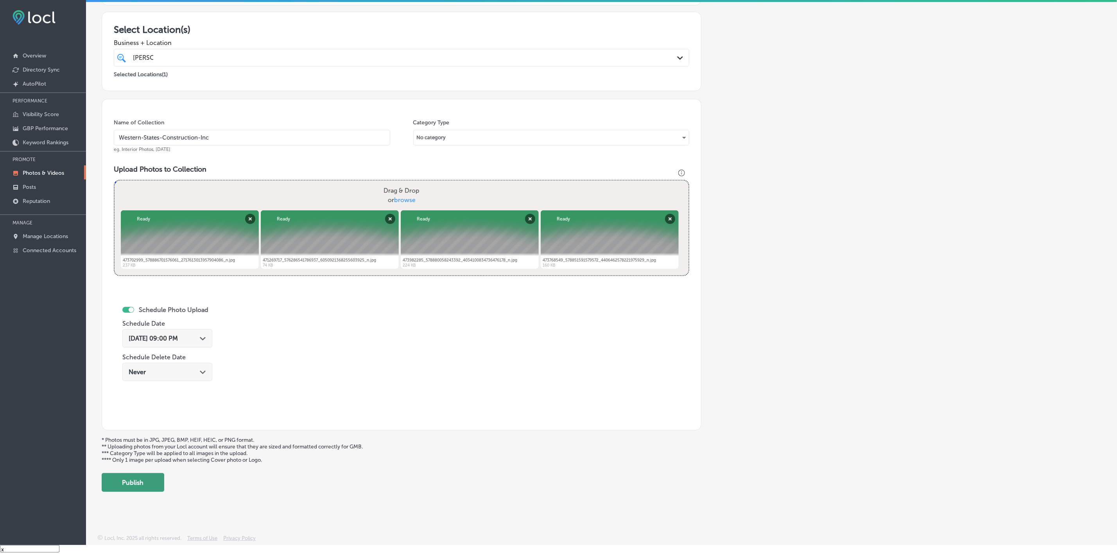
click at [150, 482] on button "Publish" at bounding box center [133, 482] width 63 height 19
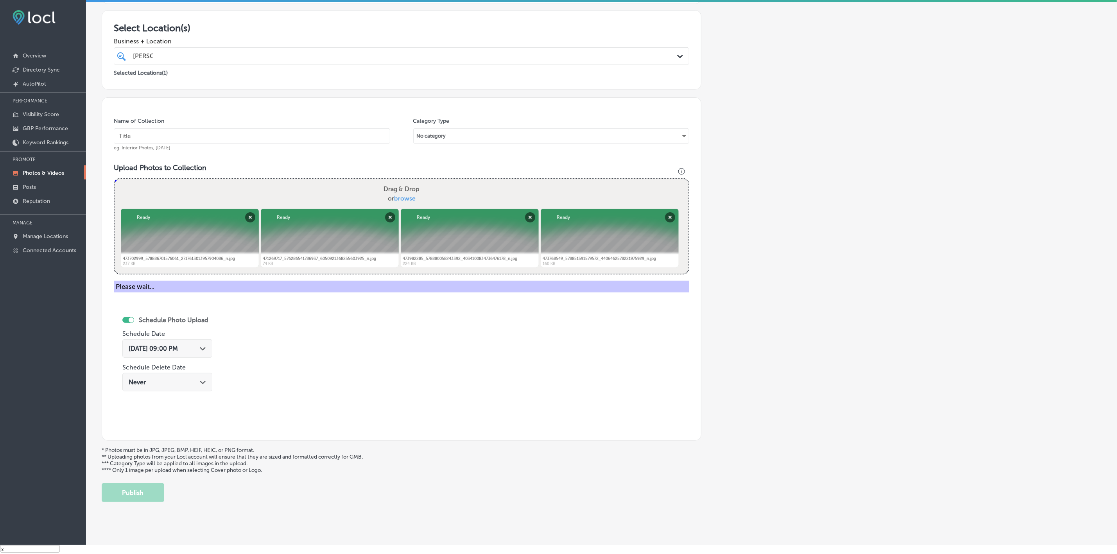
scroll to position [53, 0]
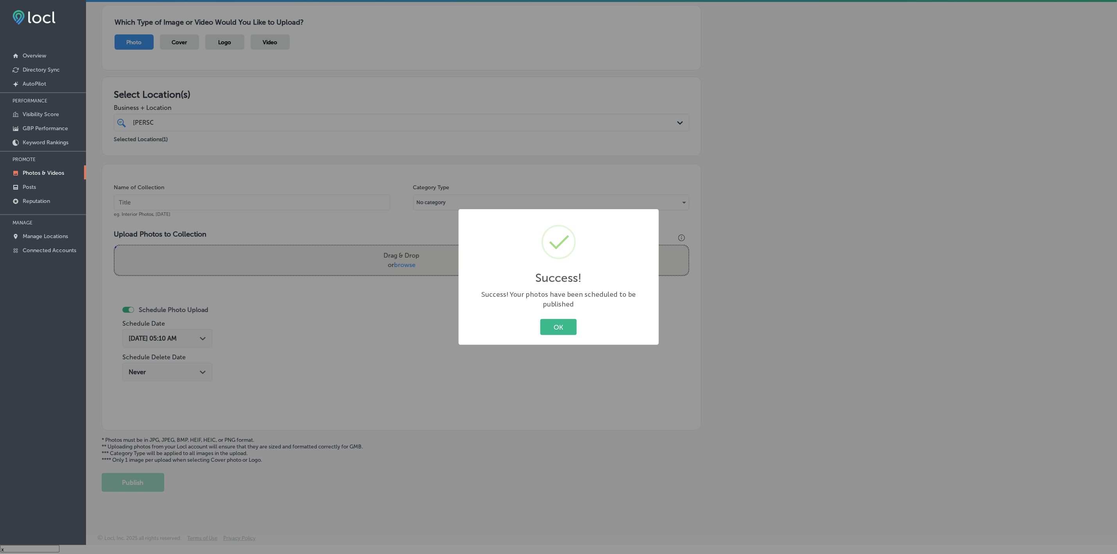
click at [540, 319] on button "OK" at bounding box center [558, 327] width 36 height 16
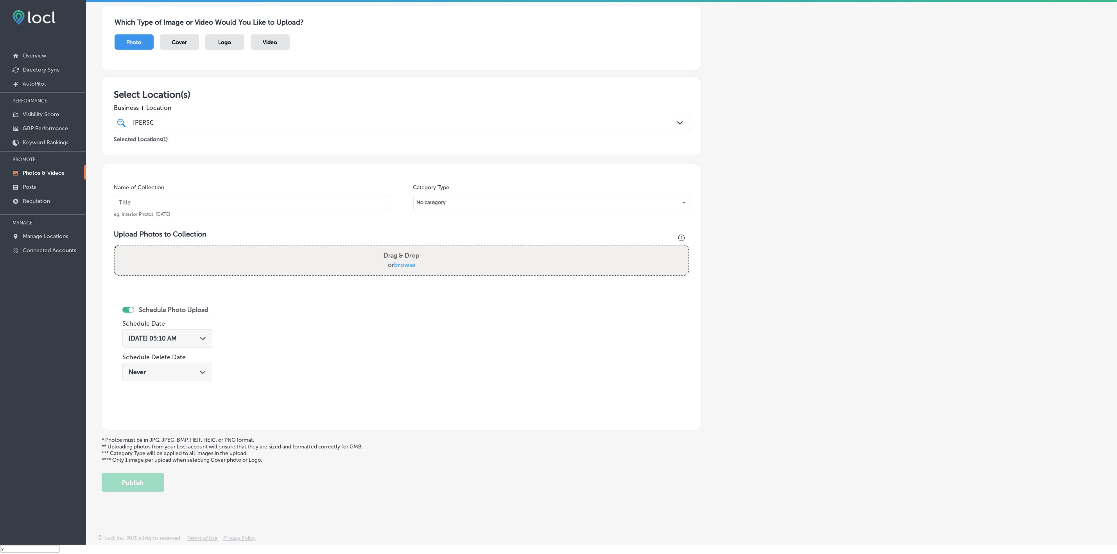
click at [197, 336] on div "Aug 15, 2025 05:10 AM Path Created with Sketch." at bounding box center [167, 338] width 77 height 7
click at [210, 206] on th at bounding box center [206, 205] width 13 height 11
click at [149, 295] on select "1 2 3 4 5 6 7 8 9 10 11 12" at bounding box center [150, 292] width 20 height 9
click at [173, 293] on select "00 10 20 30 40 50" at bounding box center [171, 292] width 20 height 9
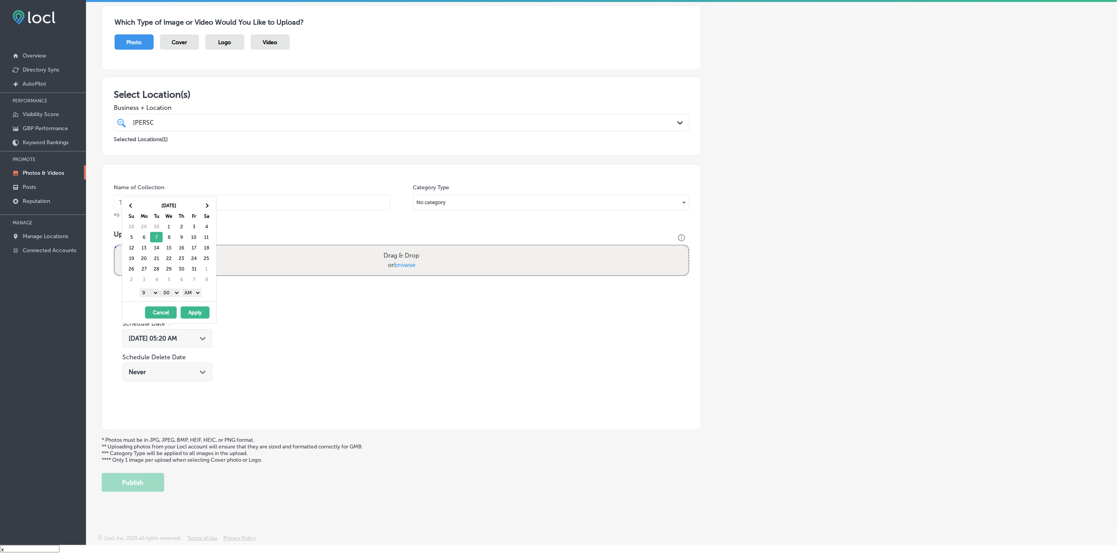
click at [188, 292] on select "AM PM" at bounding box center [192, 292] width 20 height 9
click at [191, 313] on button "Apply" at bounding box center [195, 312] width 29 height 12
click at [224, 205] on input "text" at bounding box center [252, 203] width 276 height 16
paste input "Western-States-Construction-Inc"
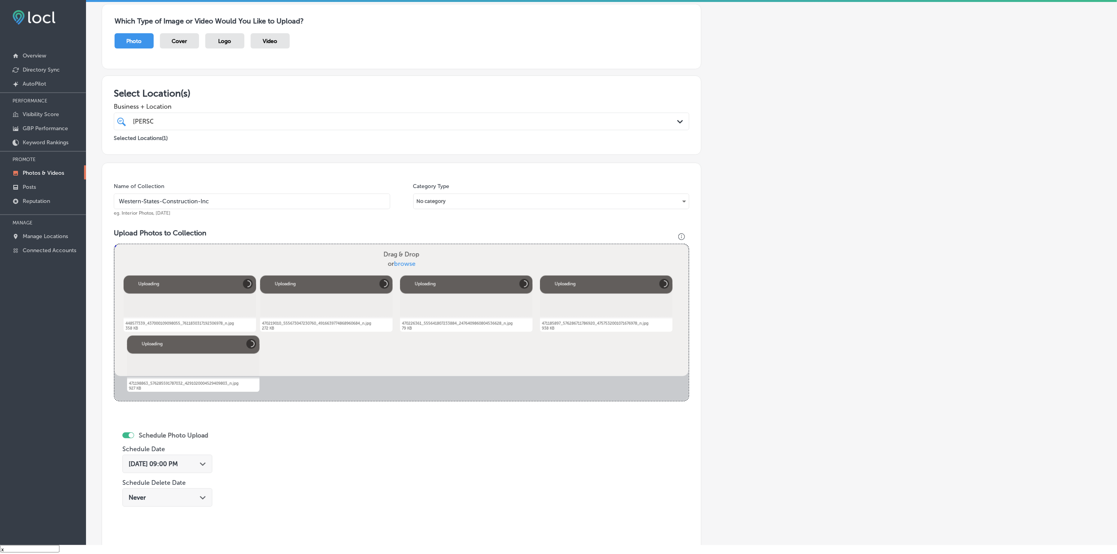
click at [351, 203] on input "Western-States-Construction-Inc" at bounding box center [252, 201] width 276 height 16
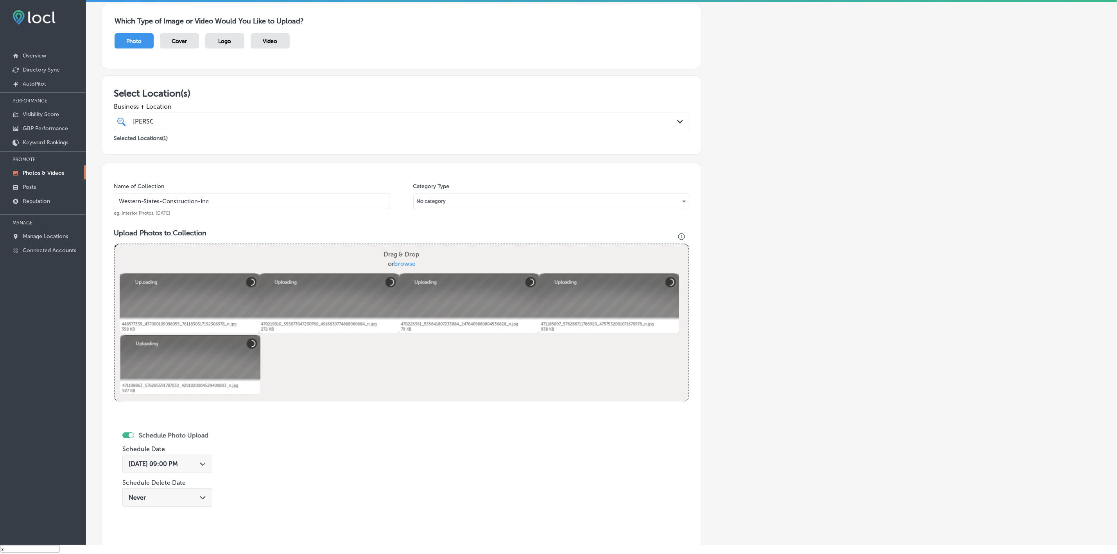
paste input "Western-States-Construction-Inc"
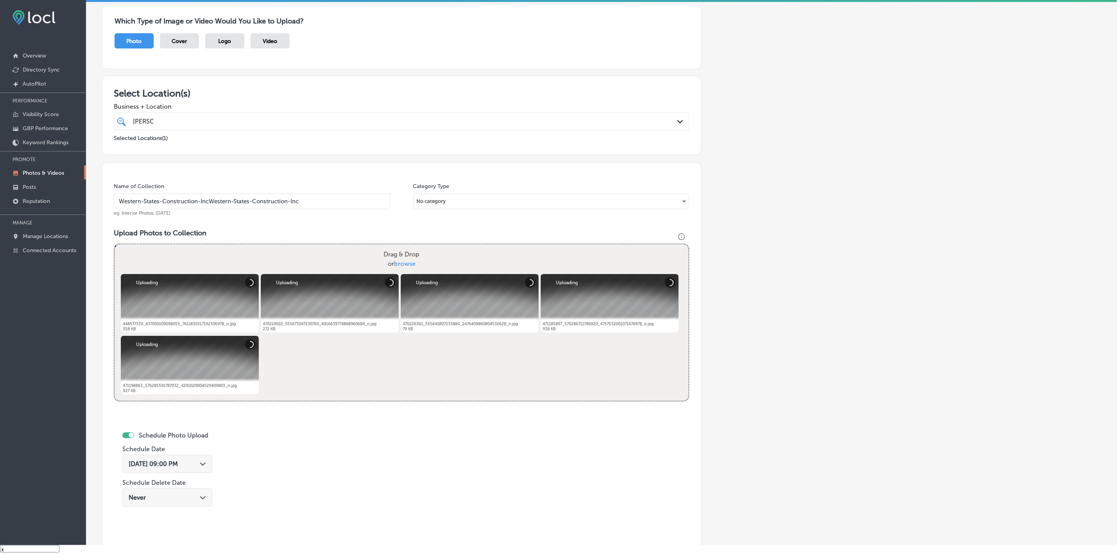
click at [346, 201] on input "Western-States-Construction-IncWestern-States-Construction-Inc" at bounding box center [252, 201] width 276 height 16
type input "Western-States-Construction-Inc"
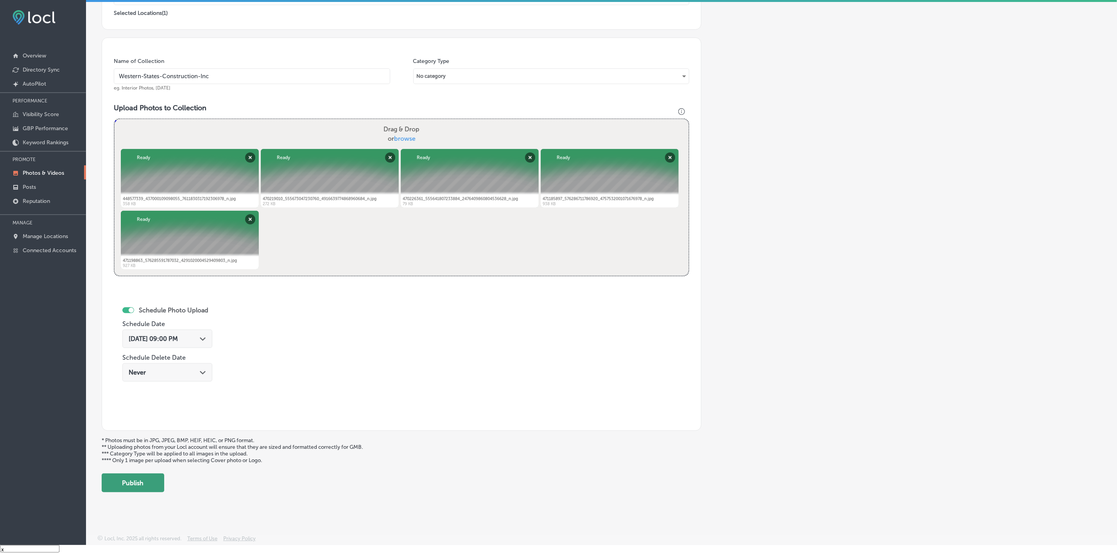
scroll to position [180, 0]
click at [146, 476] on button "Publish" at bounding box center [133, 482] width 63 height 19
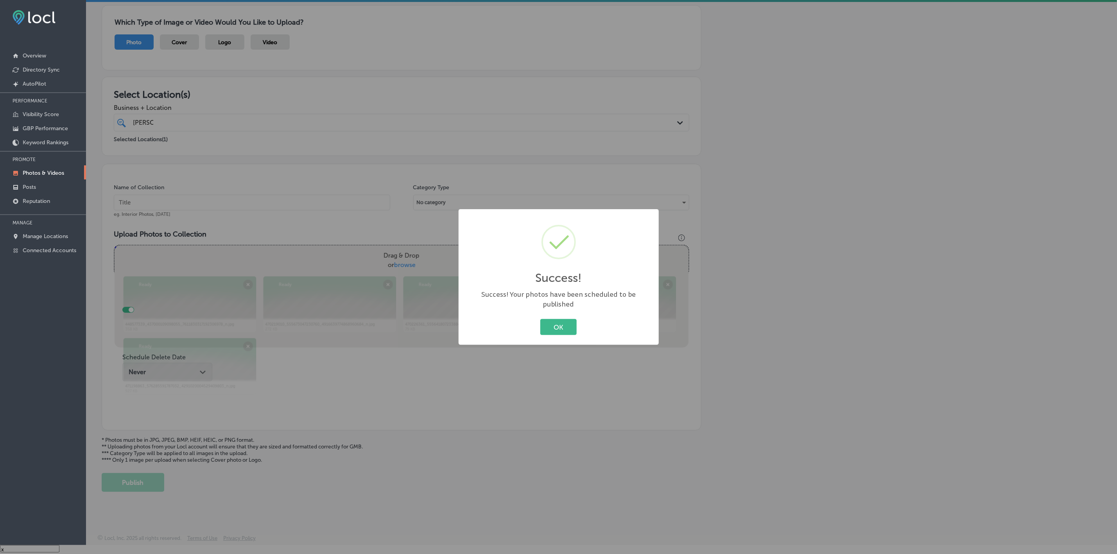
scroll to position [53, 0]
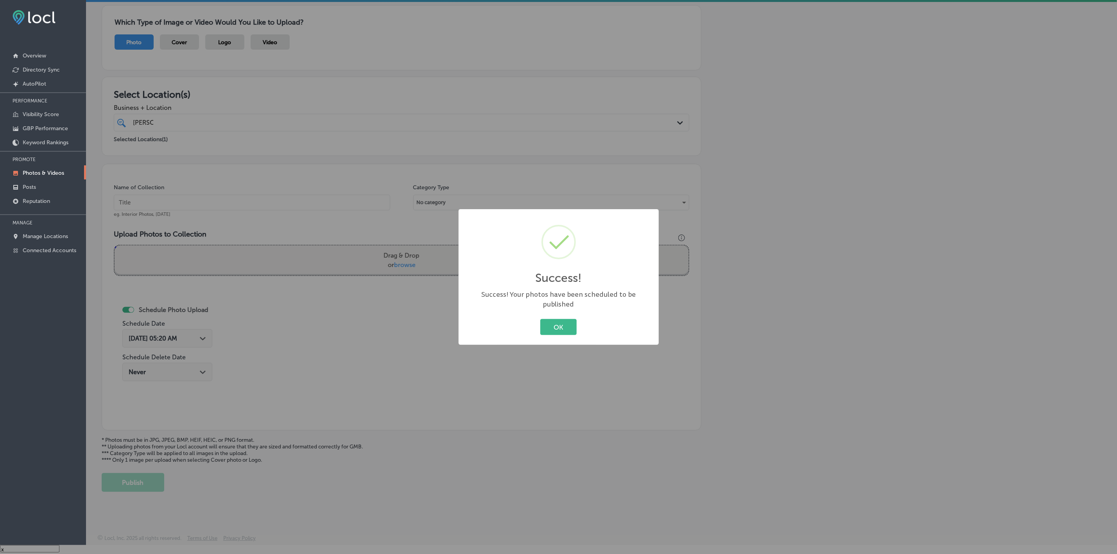
click at [540, 319] on button "OK" at bounding box center [558, 327] width 36 height 16
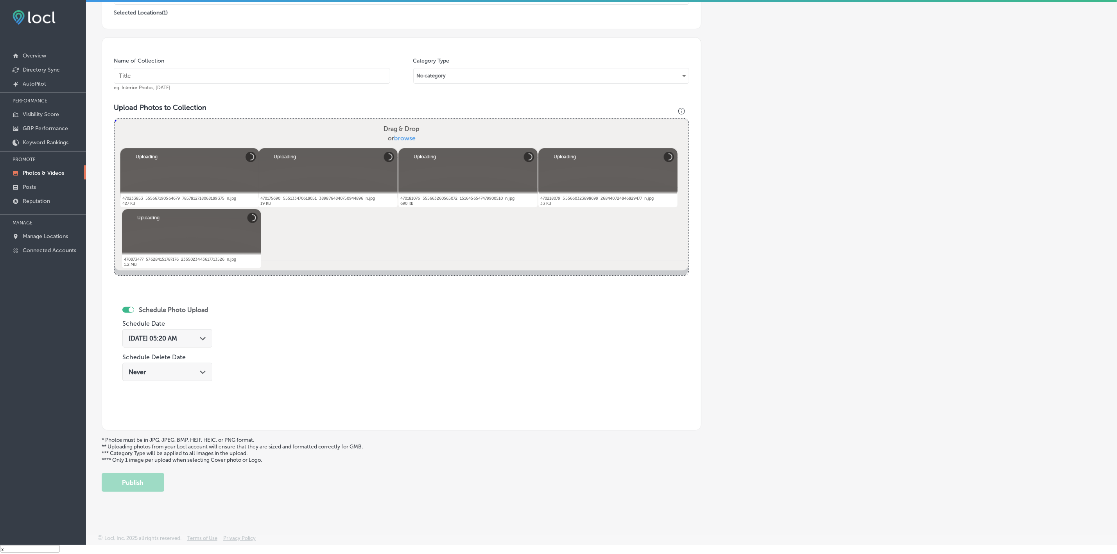
scroll to position [63, 0]
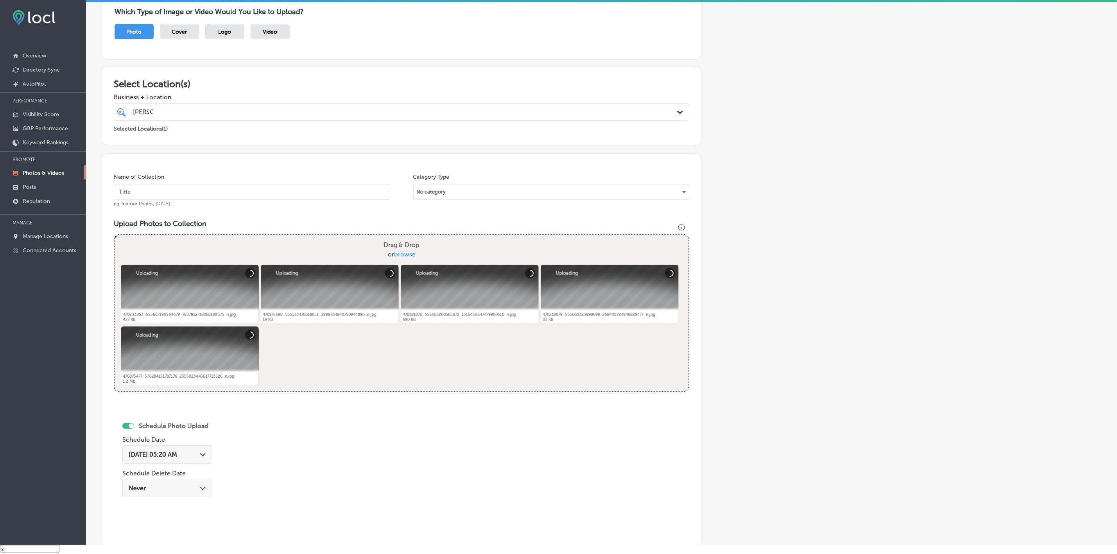
click at [348, 189] on input "text" at bounding box center [252, 192] width 276 height 16
paste input "Western-States-Construction-Inc"
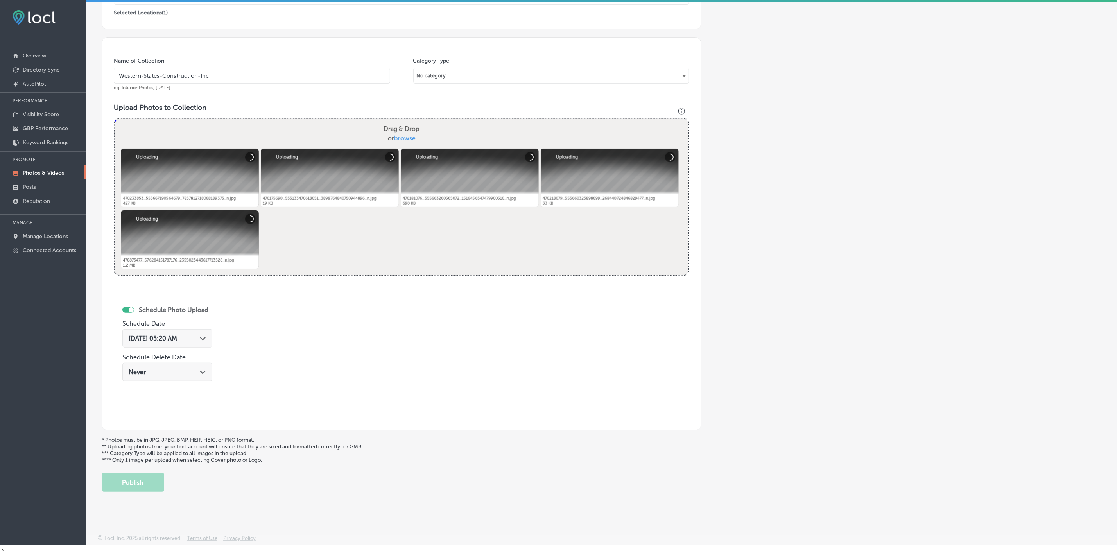
type input "Western-States-Construction-Inc"
click at [212, 337] on div "Aug 15, 2025 05:20 AM Path Created with Sketch." at bounding box center [167, 338] width 90 height 18
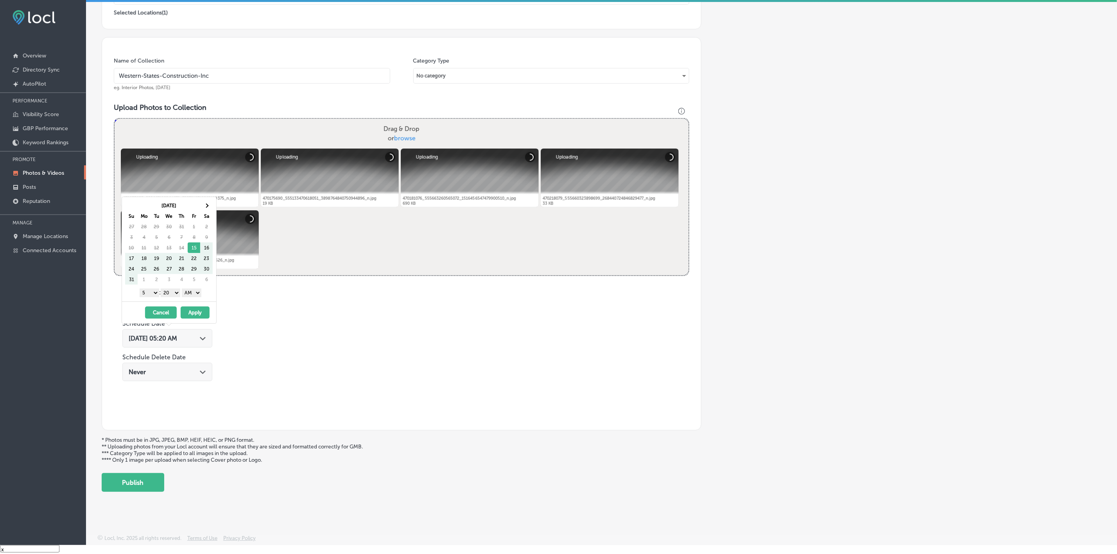
click at [216, 196] on div at bounding box center [190, 178] width 138 height 59
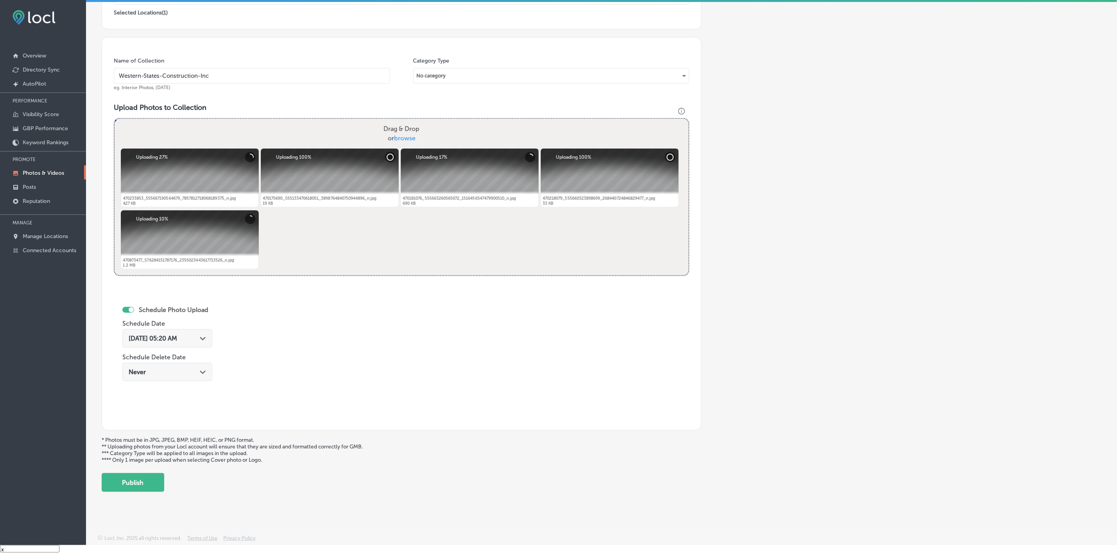
click at [191, 342] on div "Aug 15, 2025 05:20 AM Path Created with Sketch." at bounding box center [167, 338] width 90 height 18
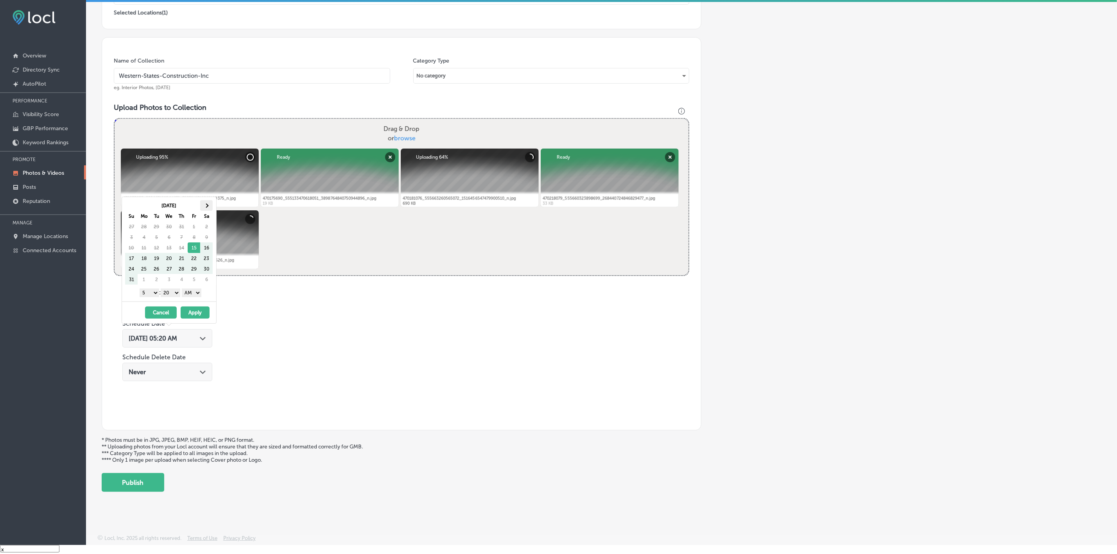
click at [211, 207] on th at bounding box center [206, 205] width 13 height 11
click at [131, 204] on span at bounding box center [131, 205] width 4 height 4
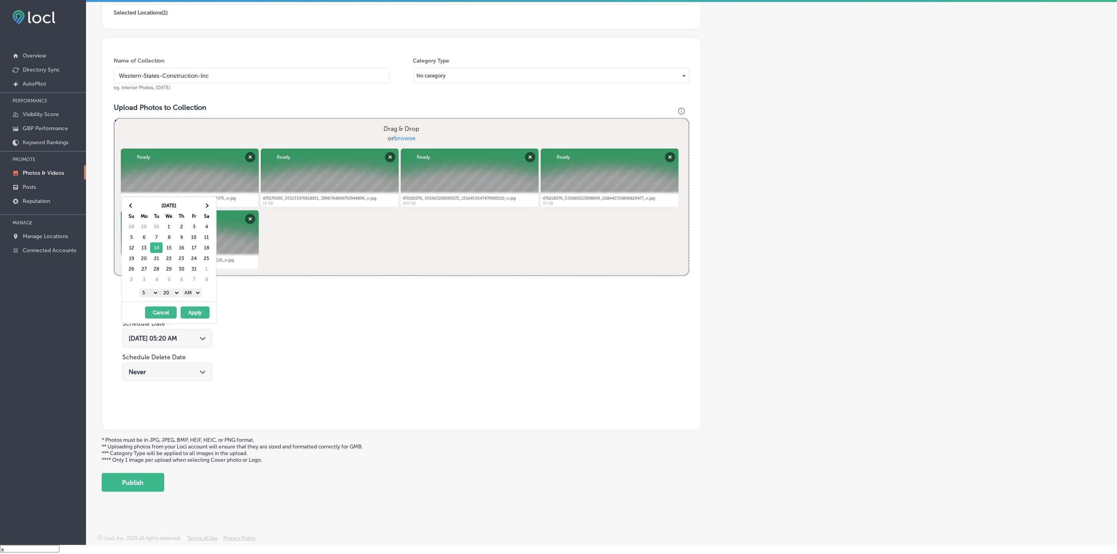
click at [152, 294] on select "1 2 3 4 5 6 7 8 9 10 11 12" at bounding box center [150, 292] width 20 height 9
click at [174, 294] on select "00 10 20 30 40 50" at bounding box center [171, 292] width 20 height 9
drag, startPoint x: 181, startPoint y: 299, endPoint x: 188, endPoint y: 297, distance: 7.7
click at [187, 295] on select "AM PM" at bounding box center [192, 292] width 20 height 9
click at [192, 313] on button "Apply" at bounding box center [195, 312] width 29 height 12
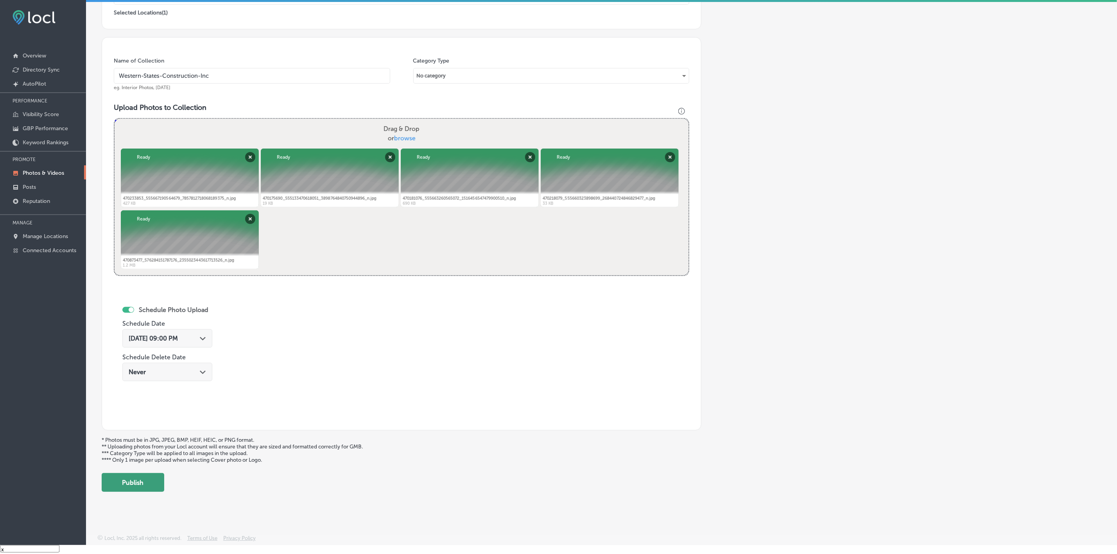
click at [152, 478] on button "Publish" at bounding box center [133, 482] width 63 height 19
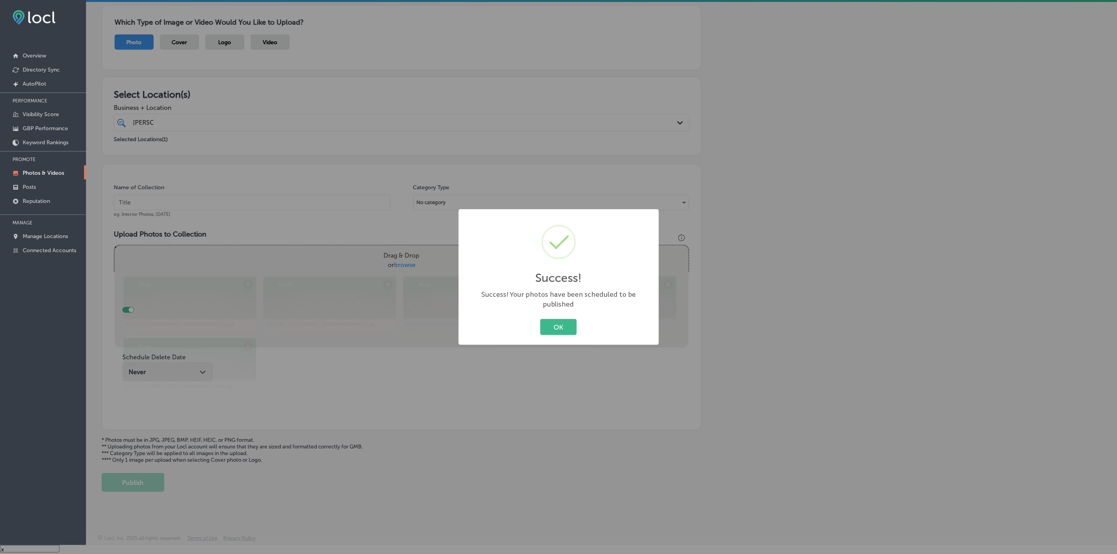
scroll to position [53, 0]
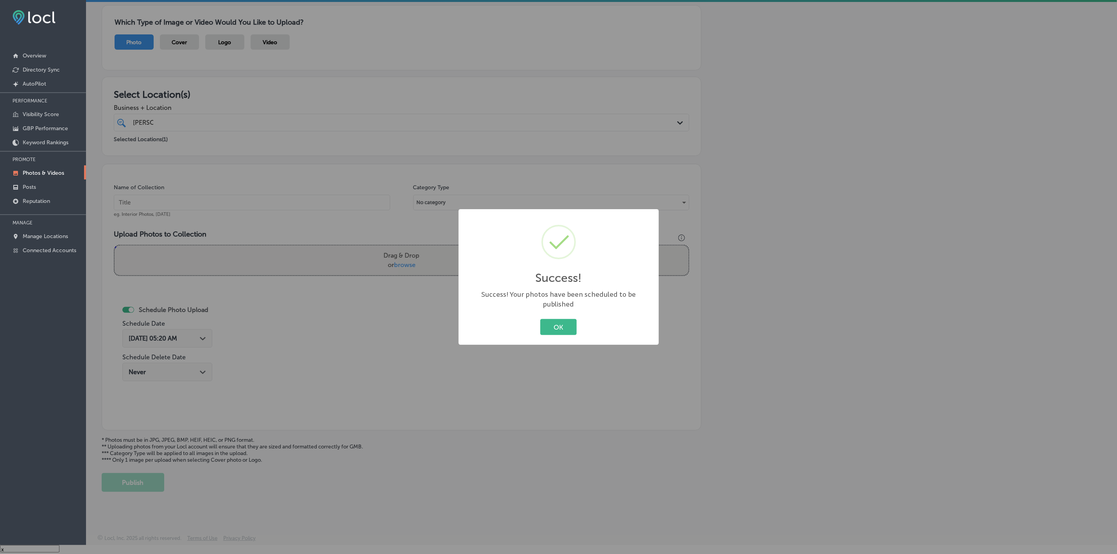
click at [540, 319] on button "OK" at bounding box center [558, 327] width 36 height 16
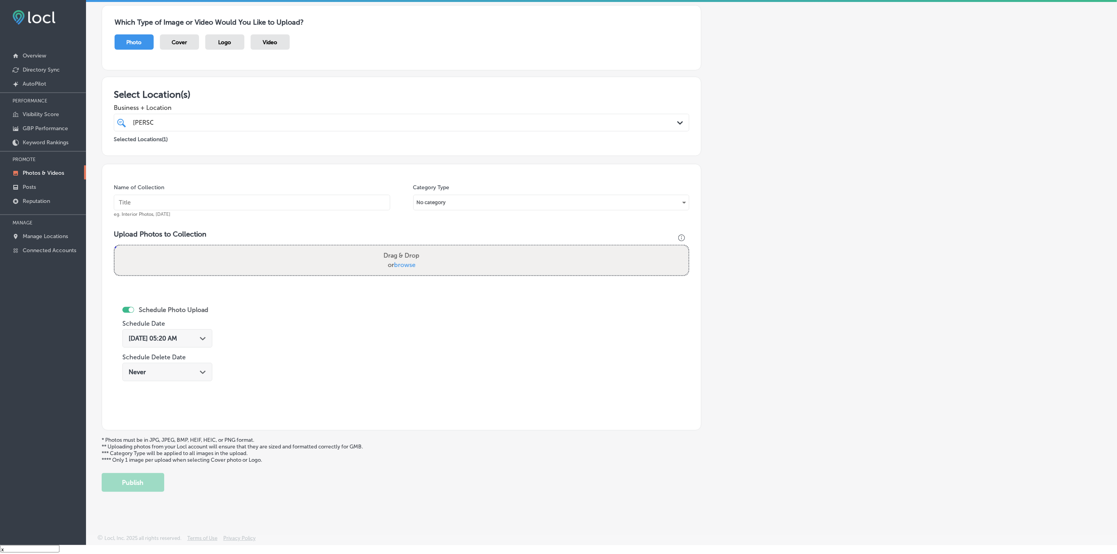
click at [40, 172] on p "Photos & Videos" at bounding box center [43, 173] width 41 height 7
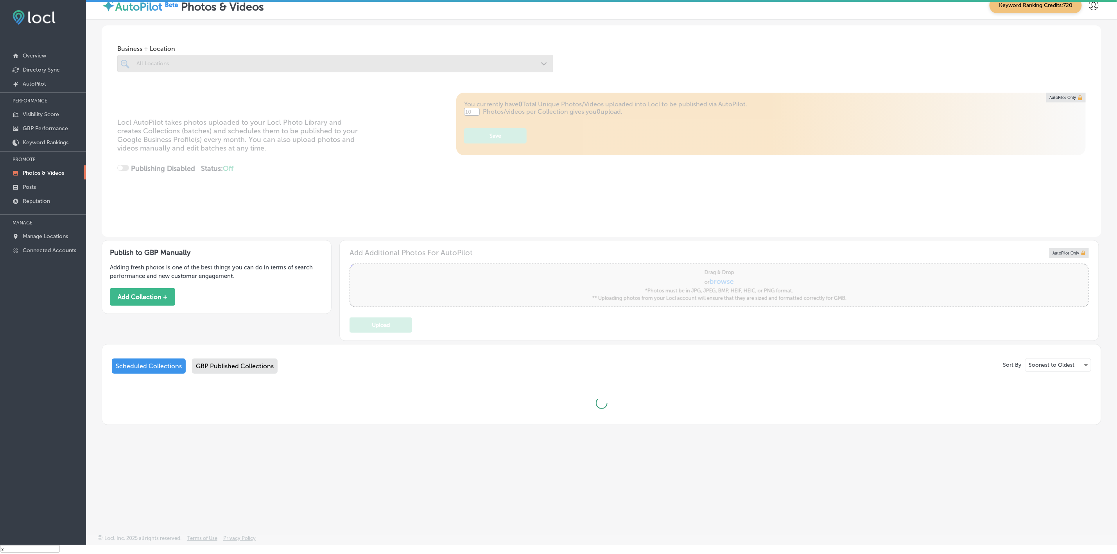
type input "5"
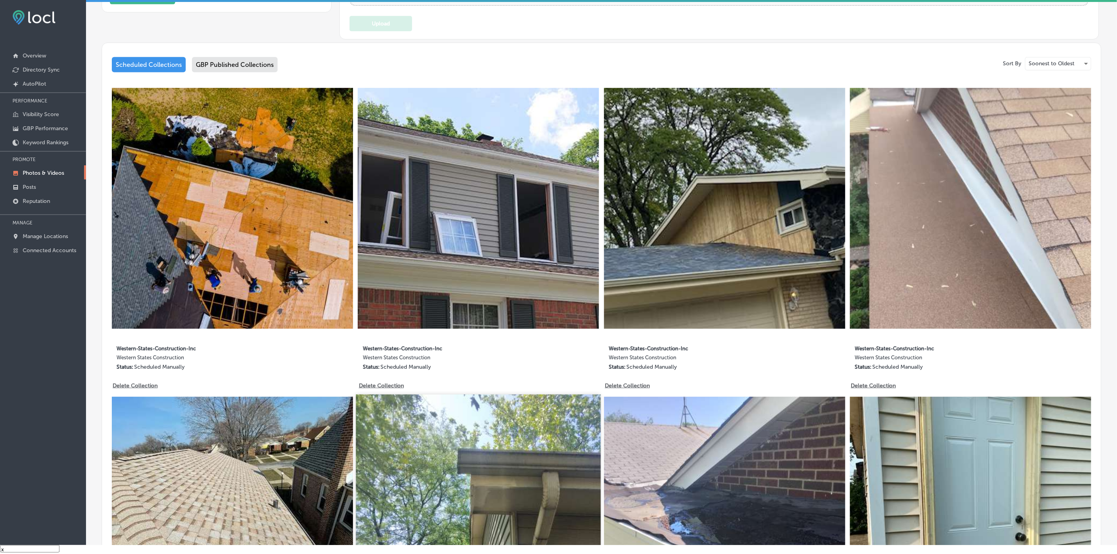
scroll to position [586, 0]
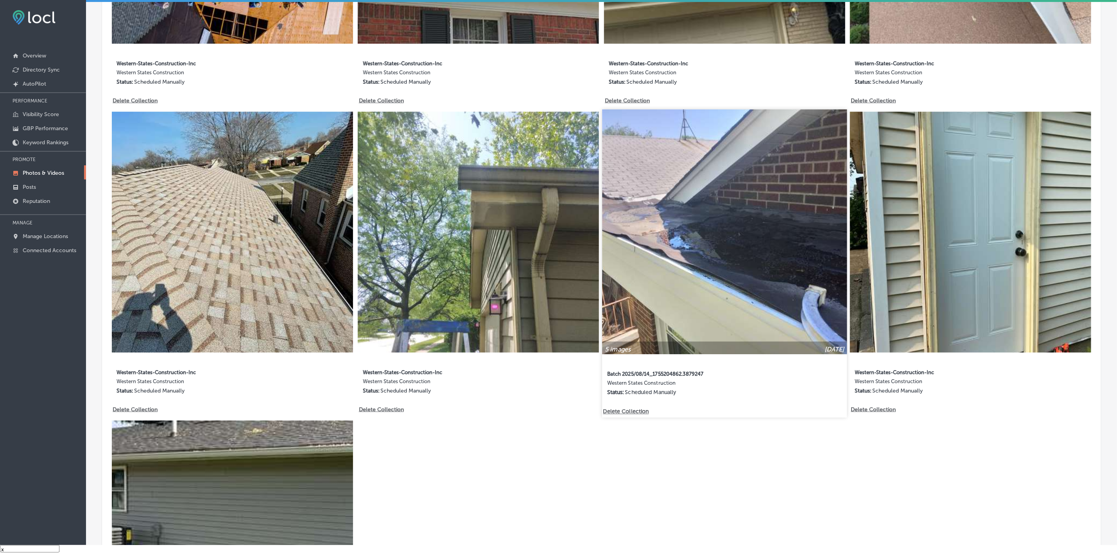
click at [660, 308] on img at bounding box center [724, 231] width 245 height 245
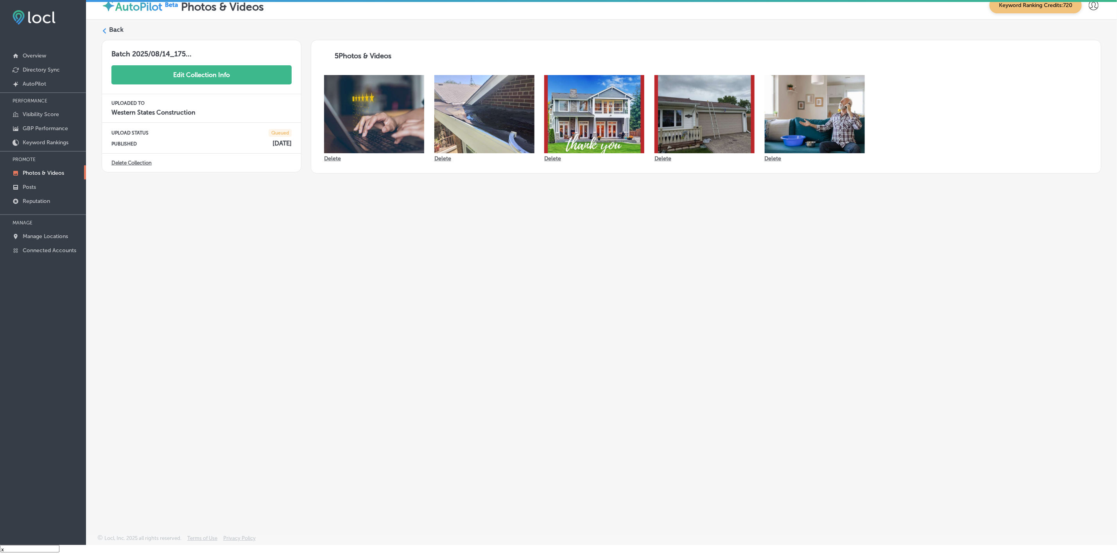
click at [179, 69] on button "Edit Collection Info" at bounding box center [201, 74] width 180 height 19
click at [155, 55] on input "Batch 2025/08/14_1755204862.3879247" at bounding box center [147, 56] width 73 height 12
paste input "Western-States-Construction-Inc"
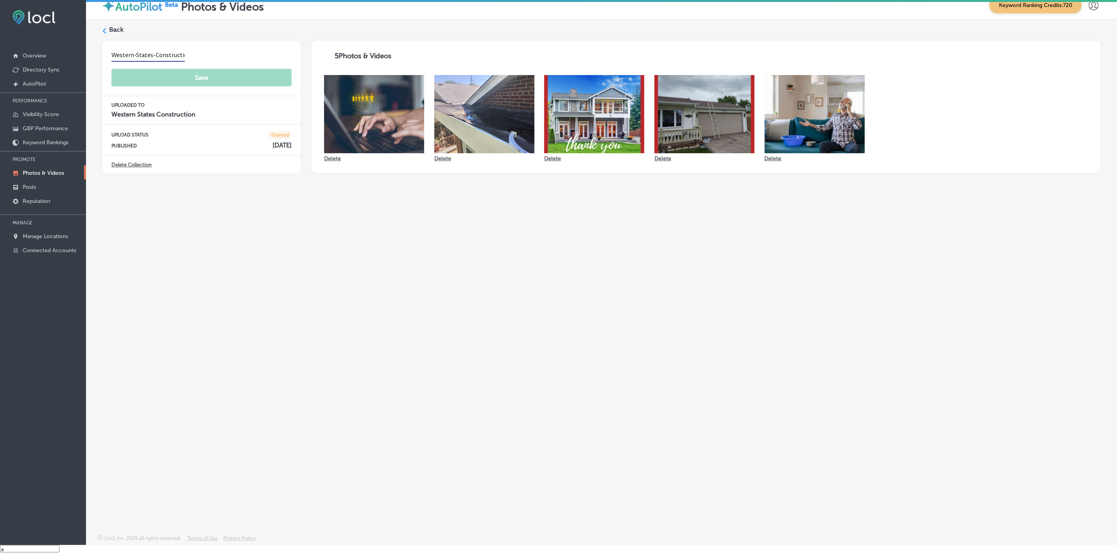
scroll to position [0, 19]
type input "Western-States-Construction-Inc"
click at [170, 81] on button "Save" at bounding box center [201, 78] width 180 height 19
click at [107, 27] on div "Back" at bounding box center [601, 32] width 999 height 14
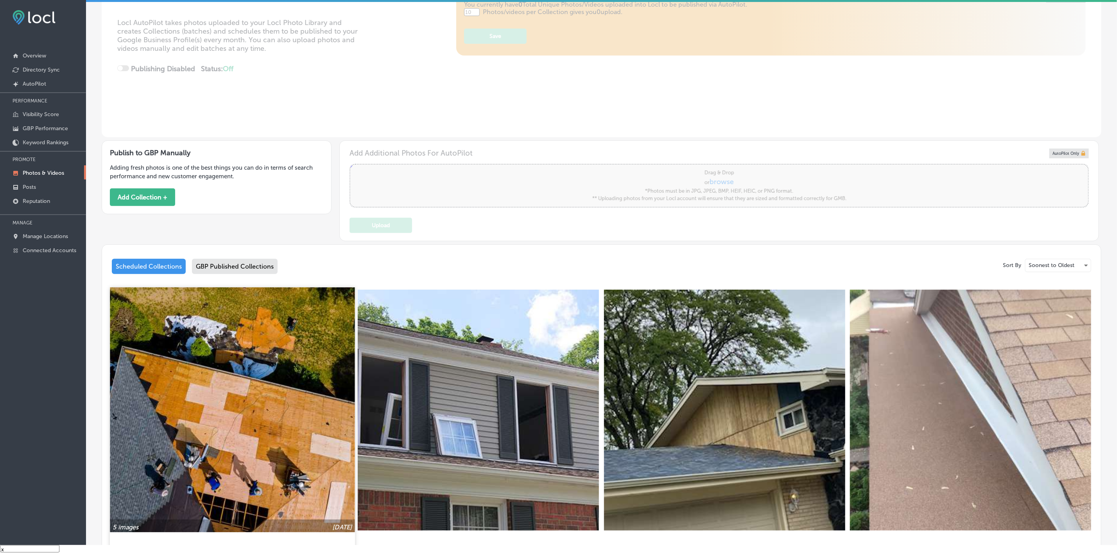
type input "5"
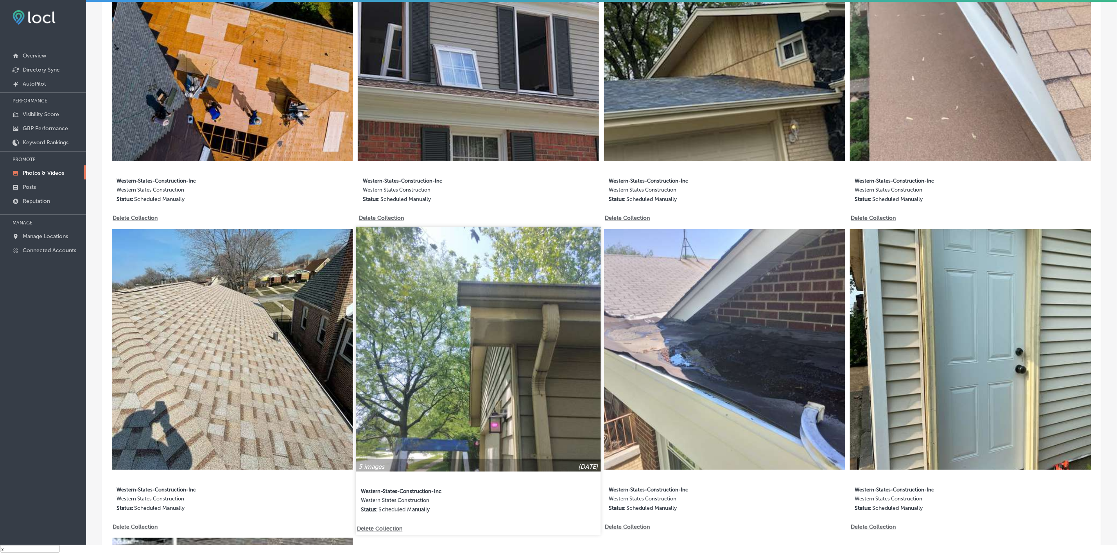
scroll to position [117, 0]
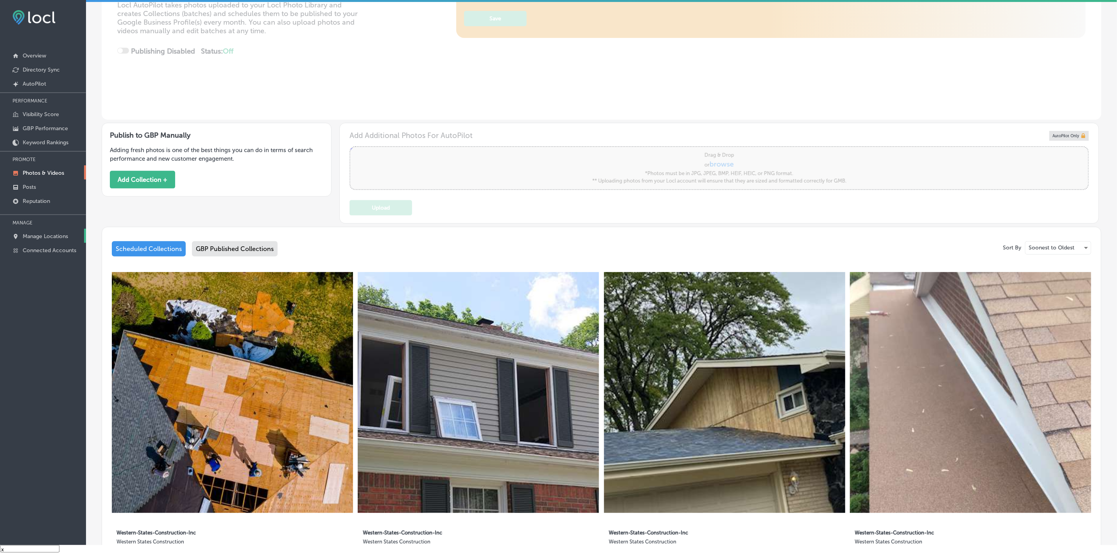
click at [54, 235] on p "Manage Locations" at bounding box center [45, 236] width 45 height 7
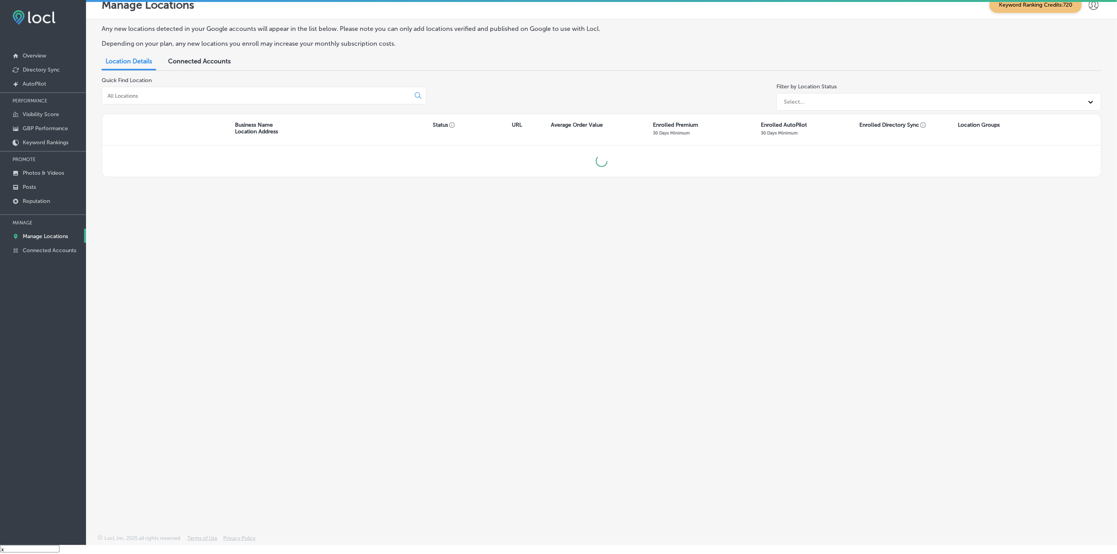
click at [186, 95] on input at bounding box center [258, 95] width 302 height 7
type input "palmetto"
